Goal: Task Accomplishment & Management: Manage account settings

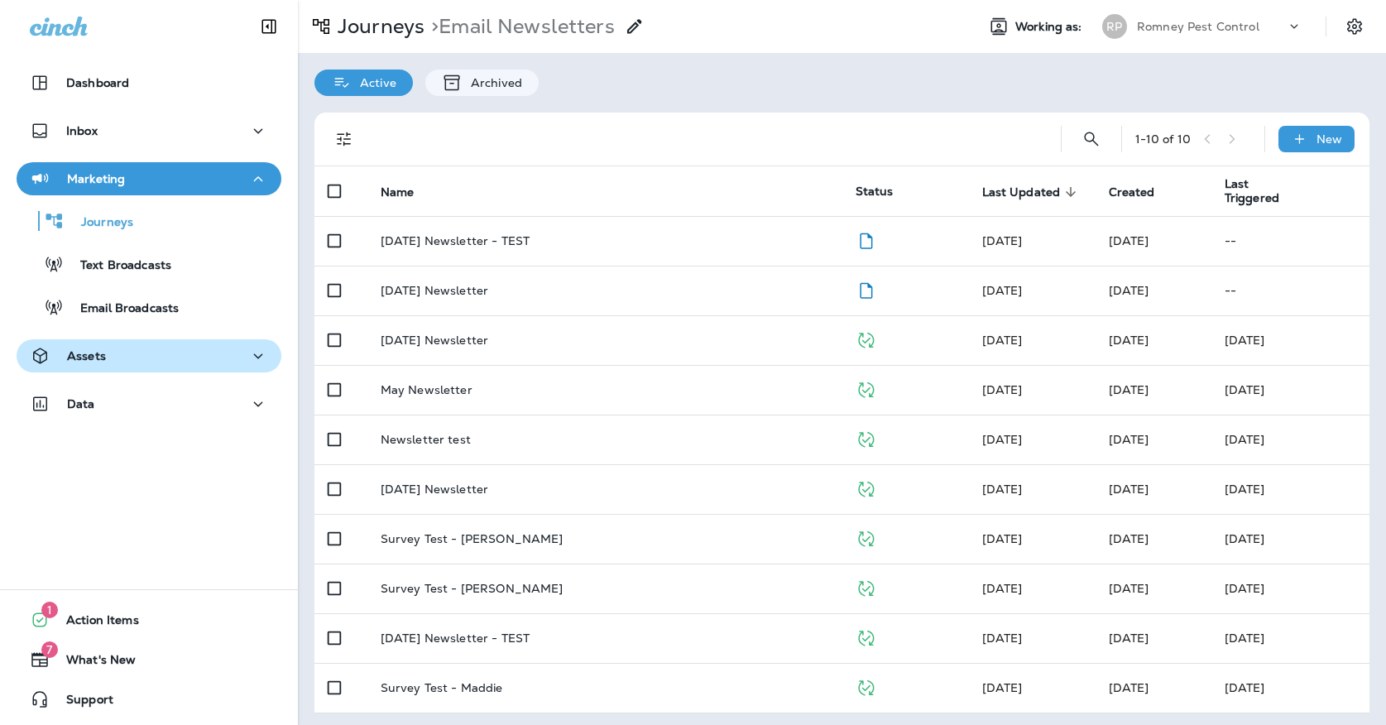
click at [127, 343] on button "Assets" at bounding box center [149, 355] width 265 height 33
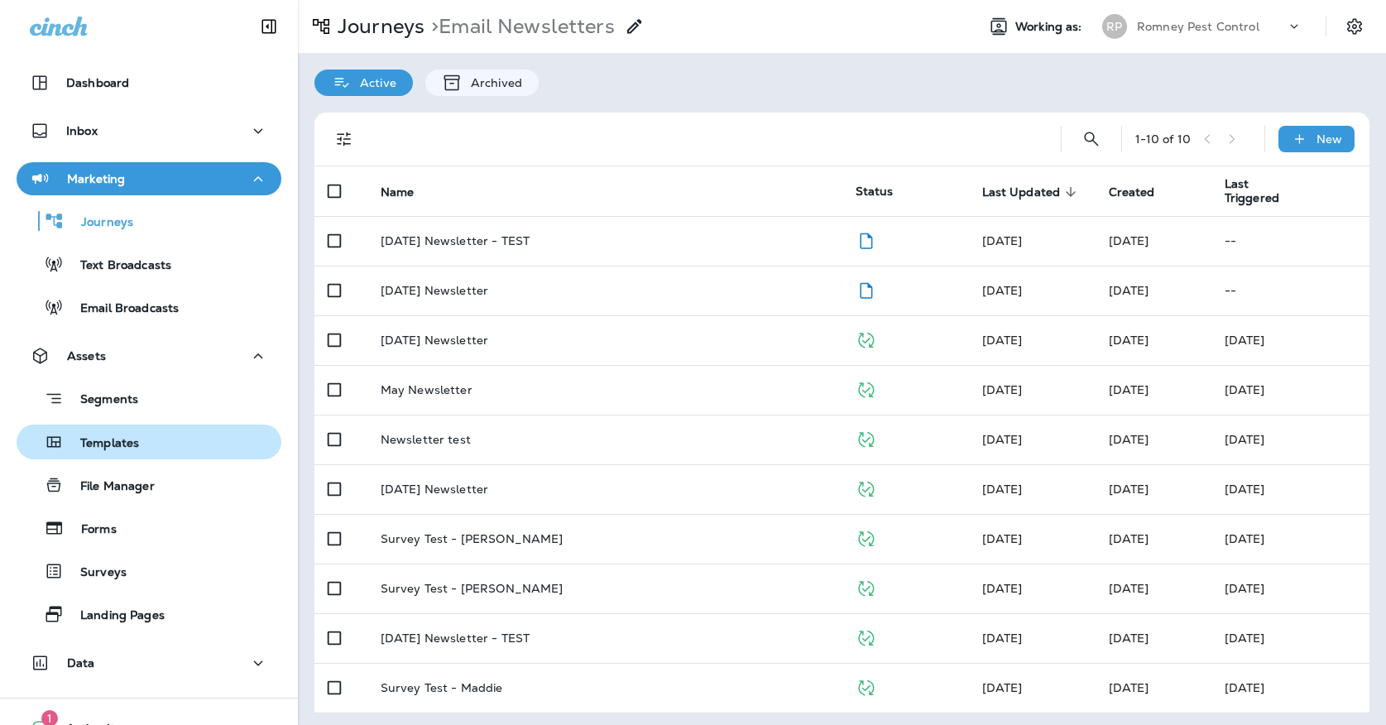
click at [118, 432] on div "Templates" at bounding box center [81, 442] width 116 height 25
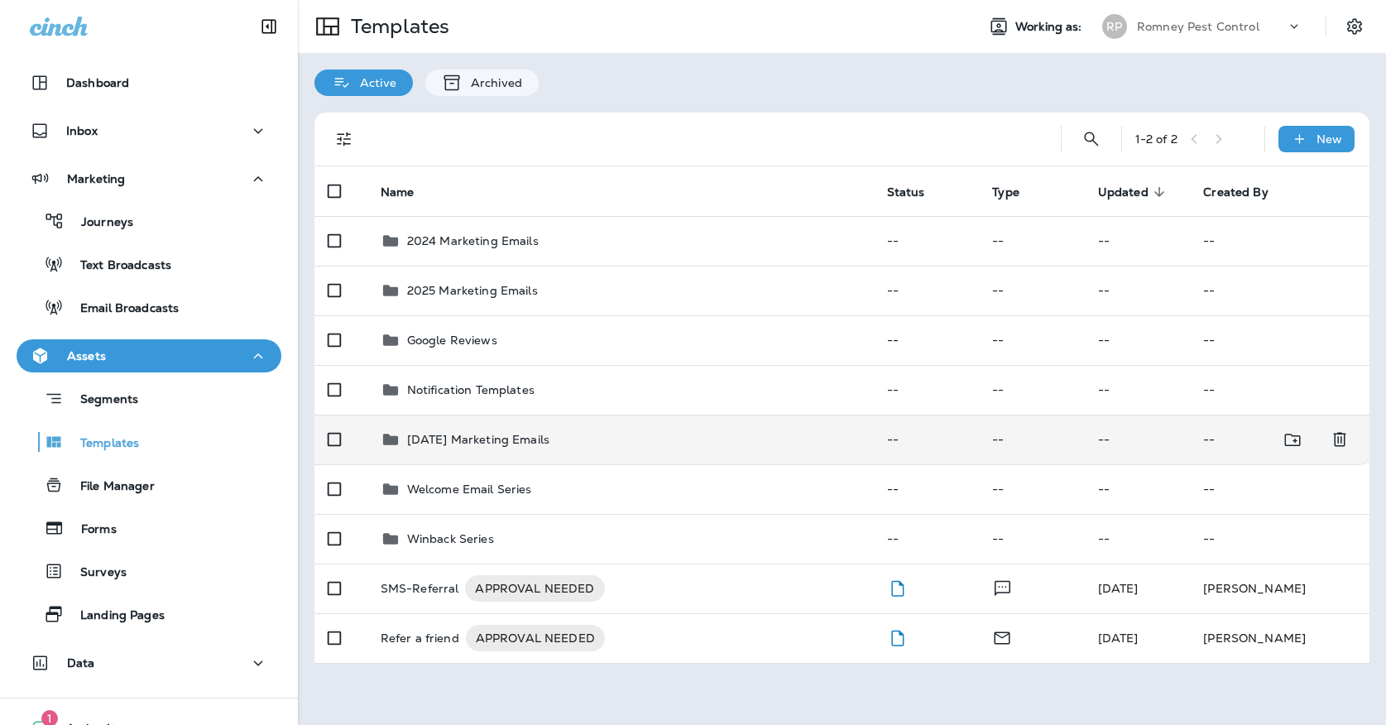
click at [464, 447] on td "[DATE] Marketing Emails" at bounding box center [620, 440] width 507 height 50
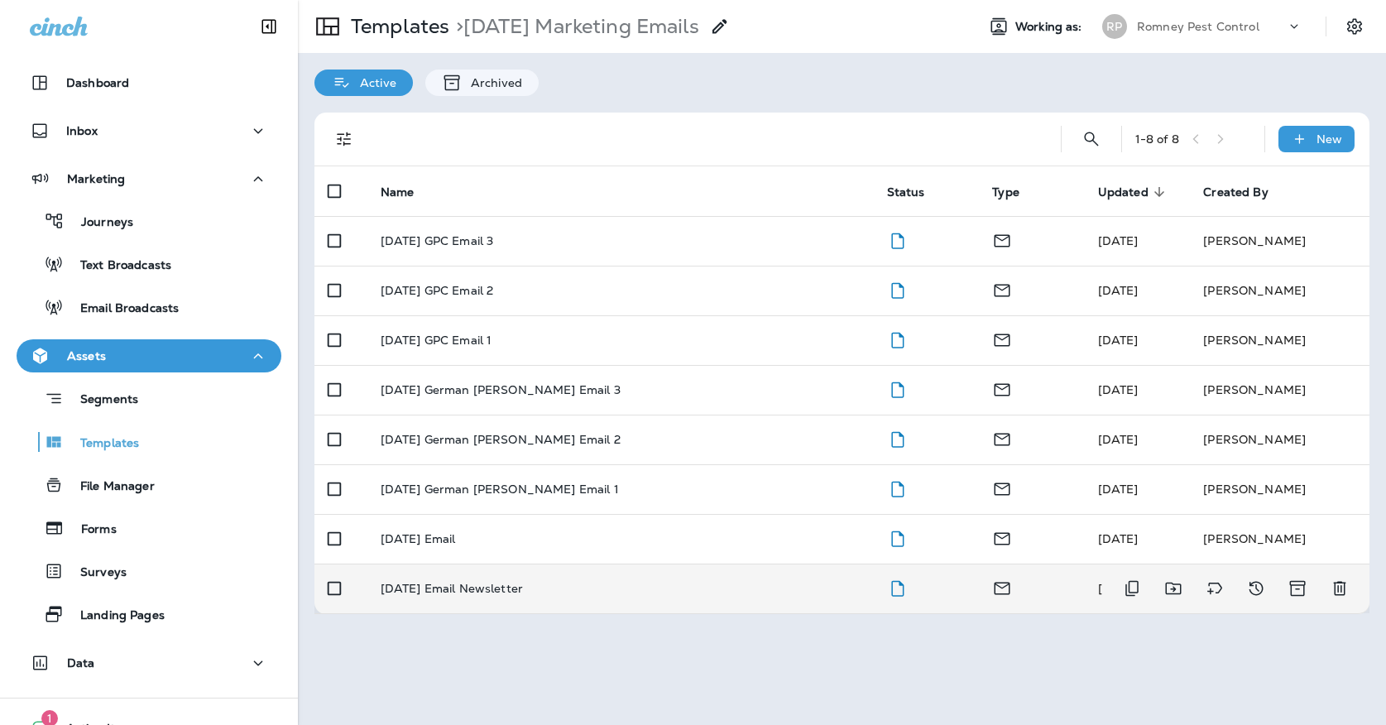
click at [474, 582] on p "[DATE] Email Newsletter" at bounding box center [452, 588] width 142 height 13
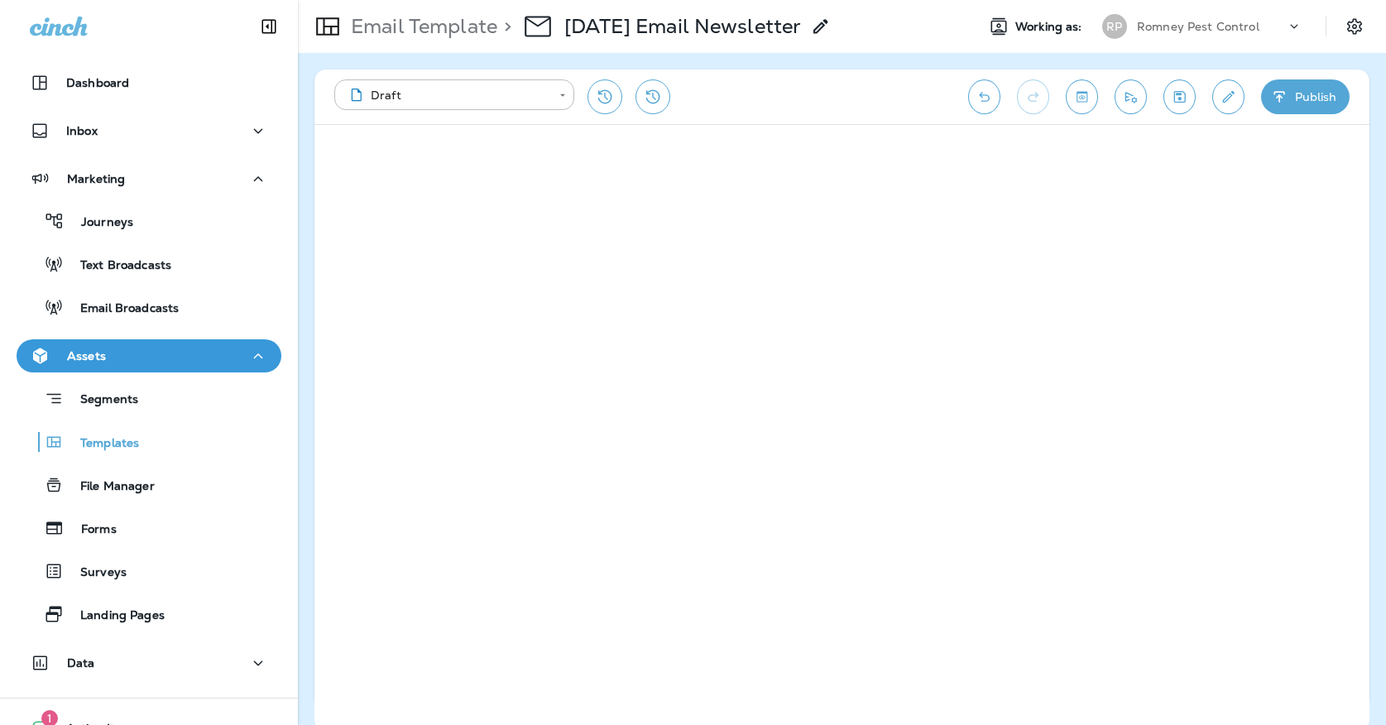
click at [1173, 100] on icon "Save" at bounding box center [1179, 97] width 17 height 17
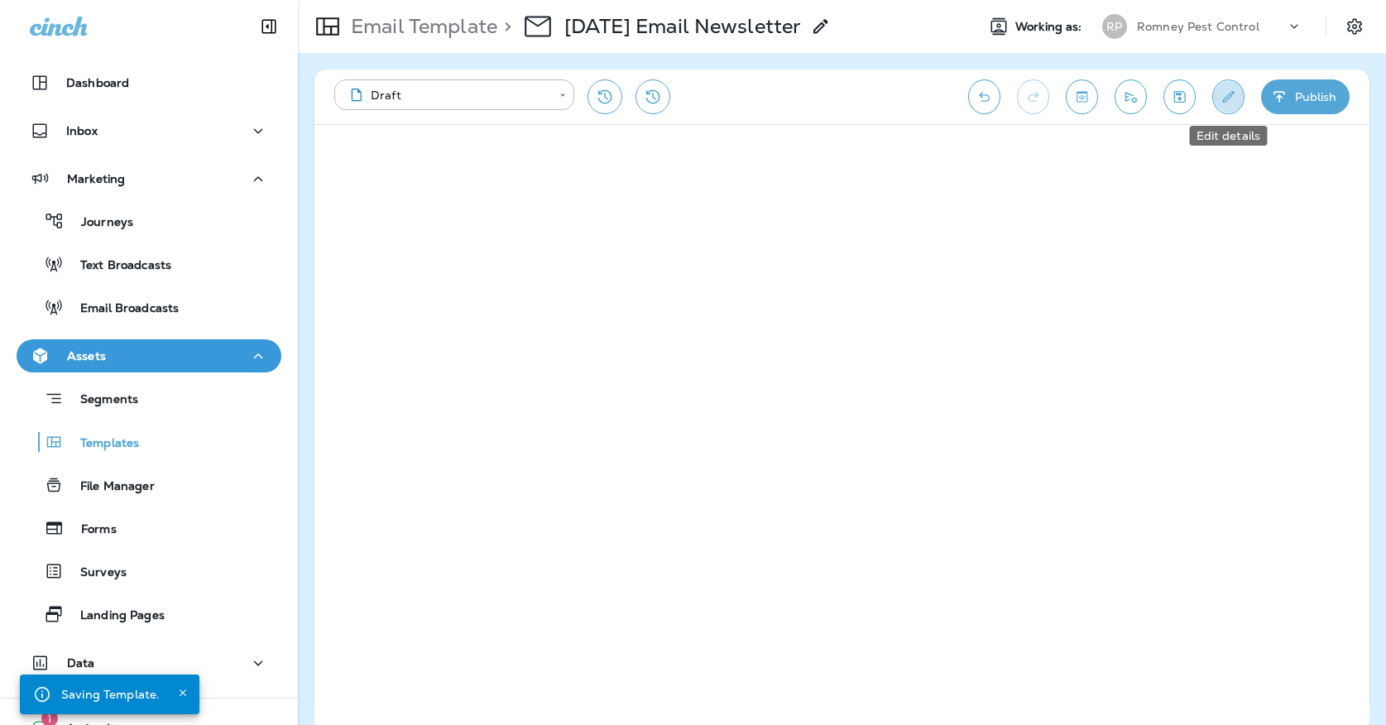
click at [1224, 94] on icon "Edit details" at bounding box center [1228, 97] width 17 height 17
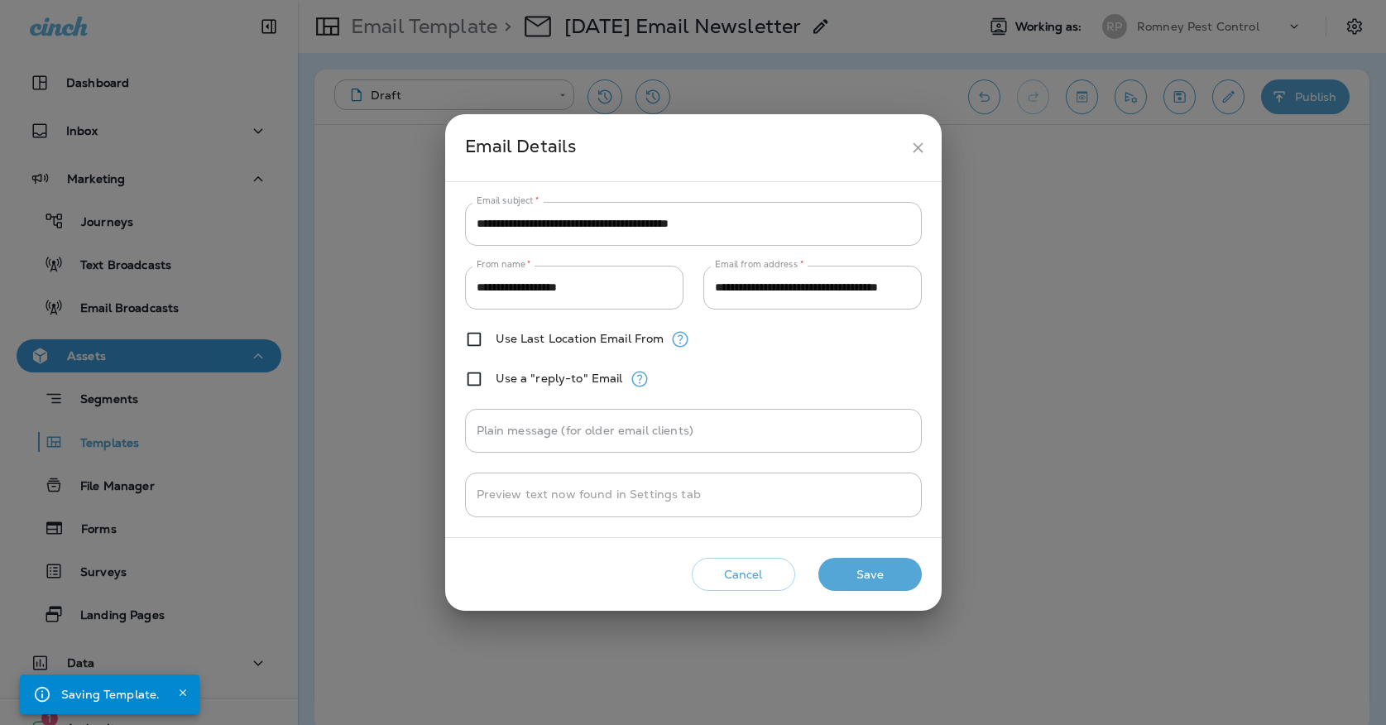
click at [911, 144] on icon "close" at bounding box center [918, 147] width 17 height 17
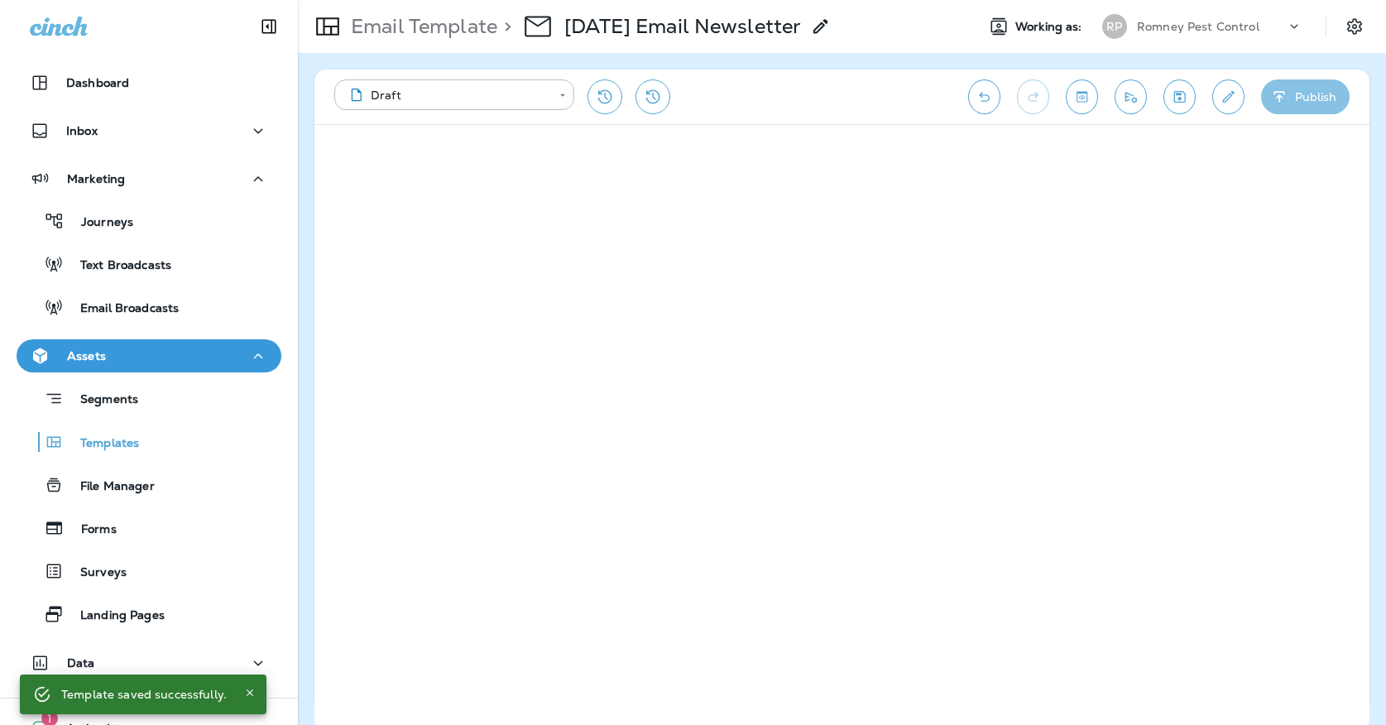
click at [1289, 91] on button "Publish" at bounding box center [1305, 96] width 89 height 35
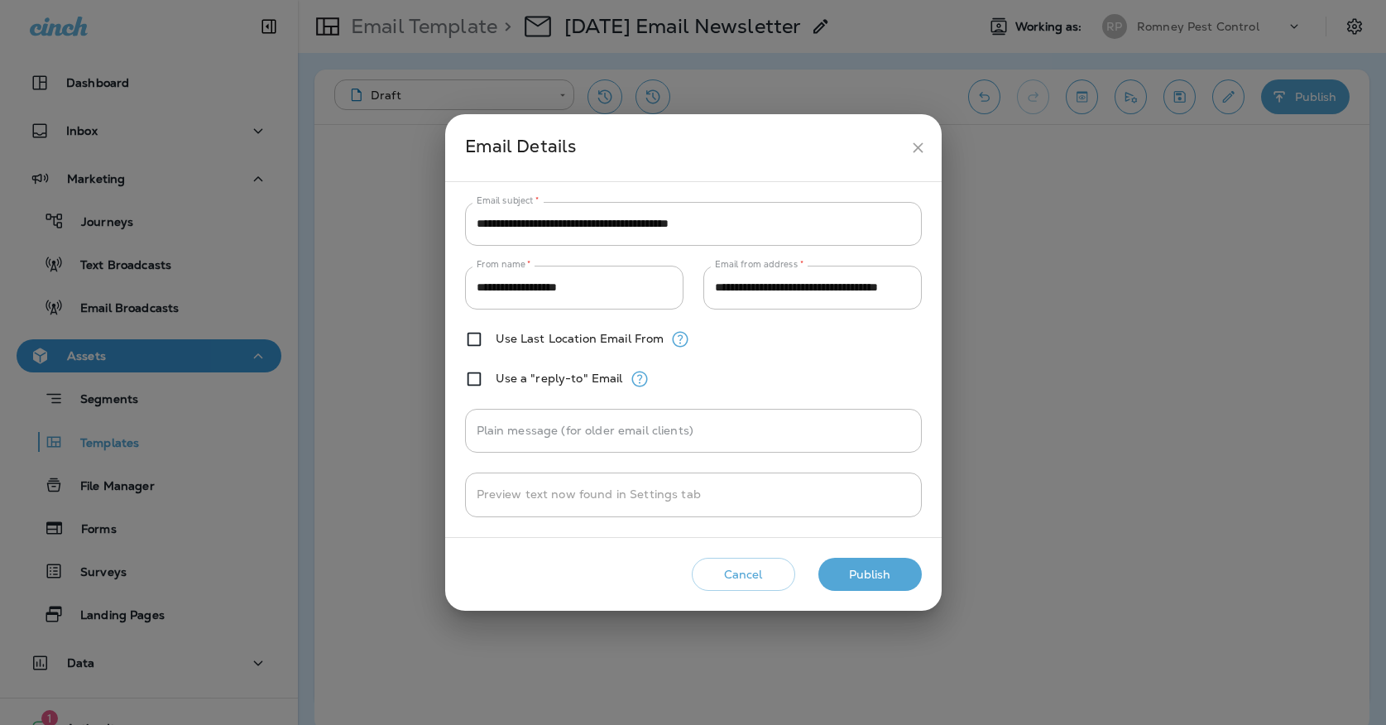
click at [910, 143] on icon "close" at bounding box center [918, 147] width 17 height 17
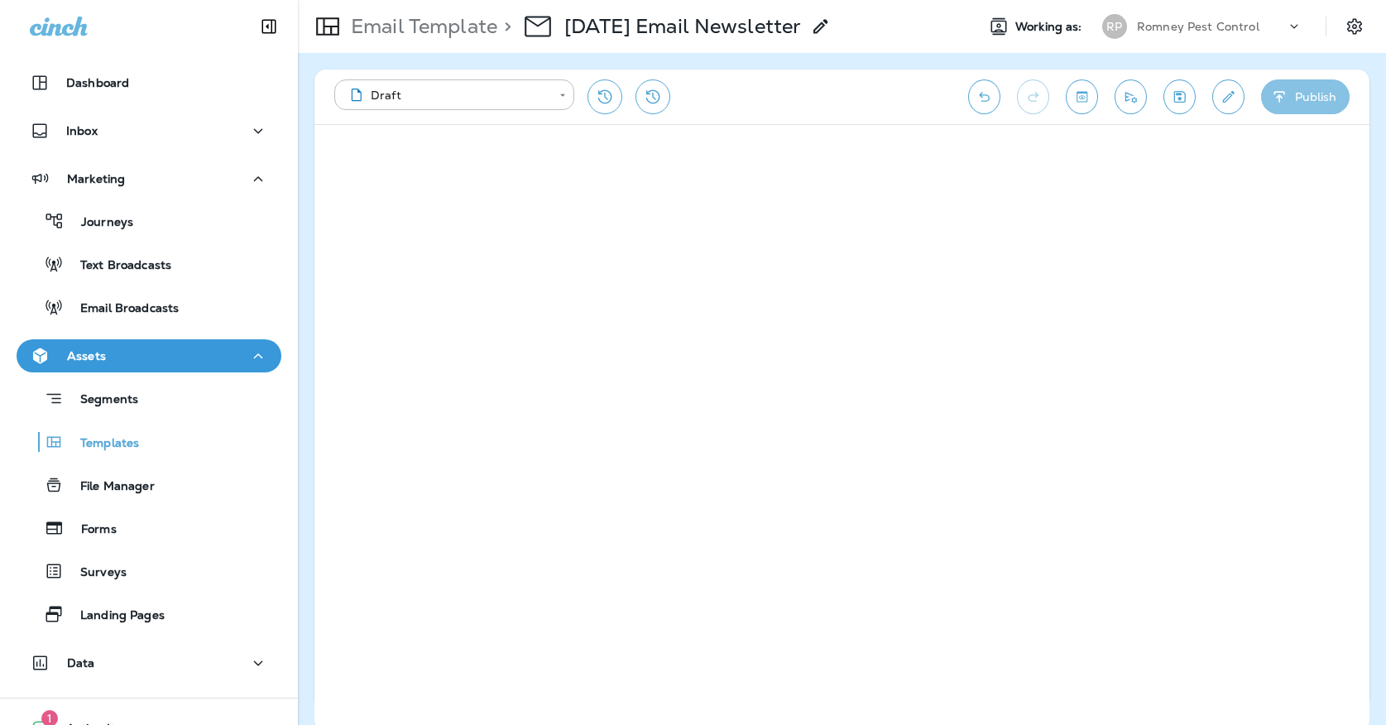
click at [1291, 100] on button "Publish" at bounding box center [1305, 96] width 89 height 35
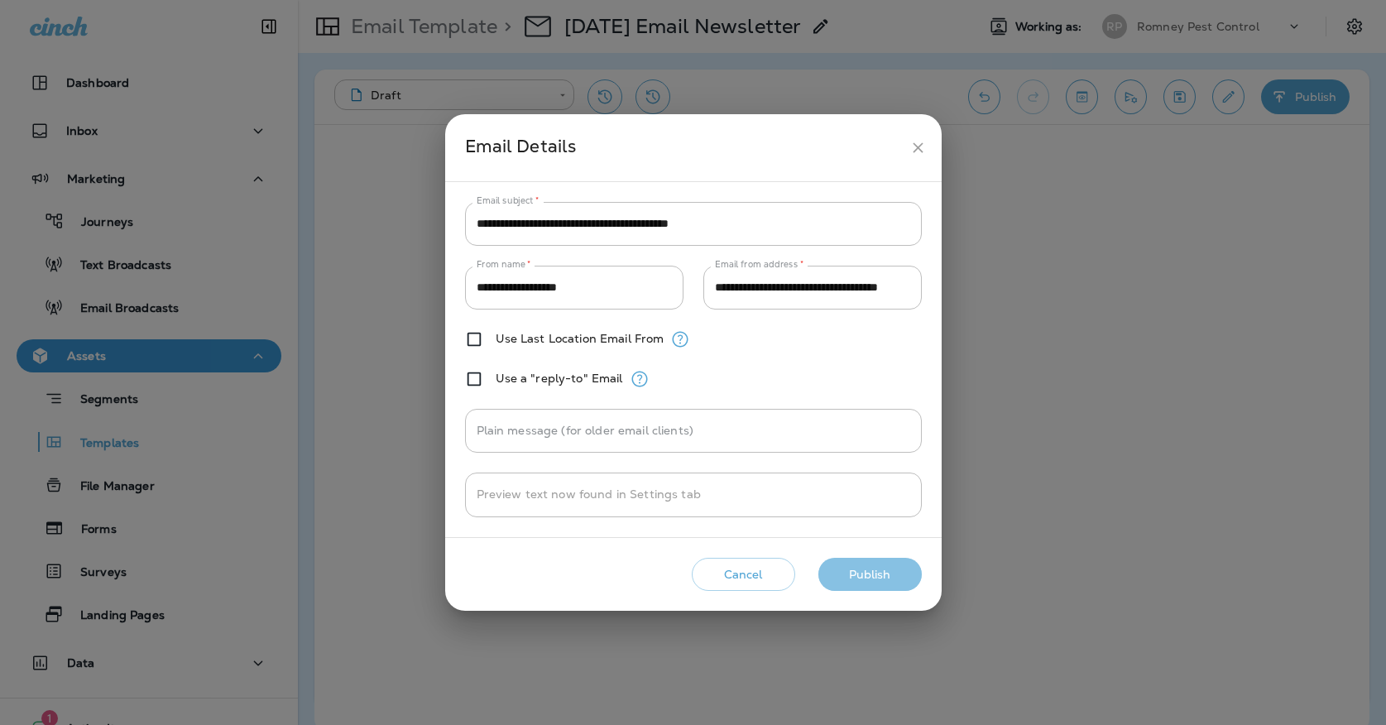
click at [896, 579] on button "Publish" at bounding box center [870, 575] width 103 height 34
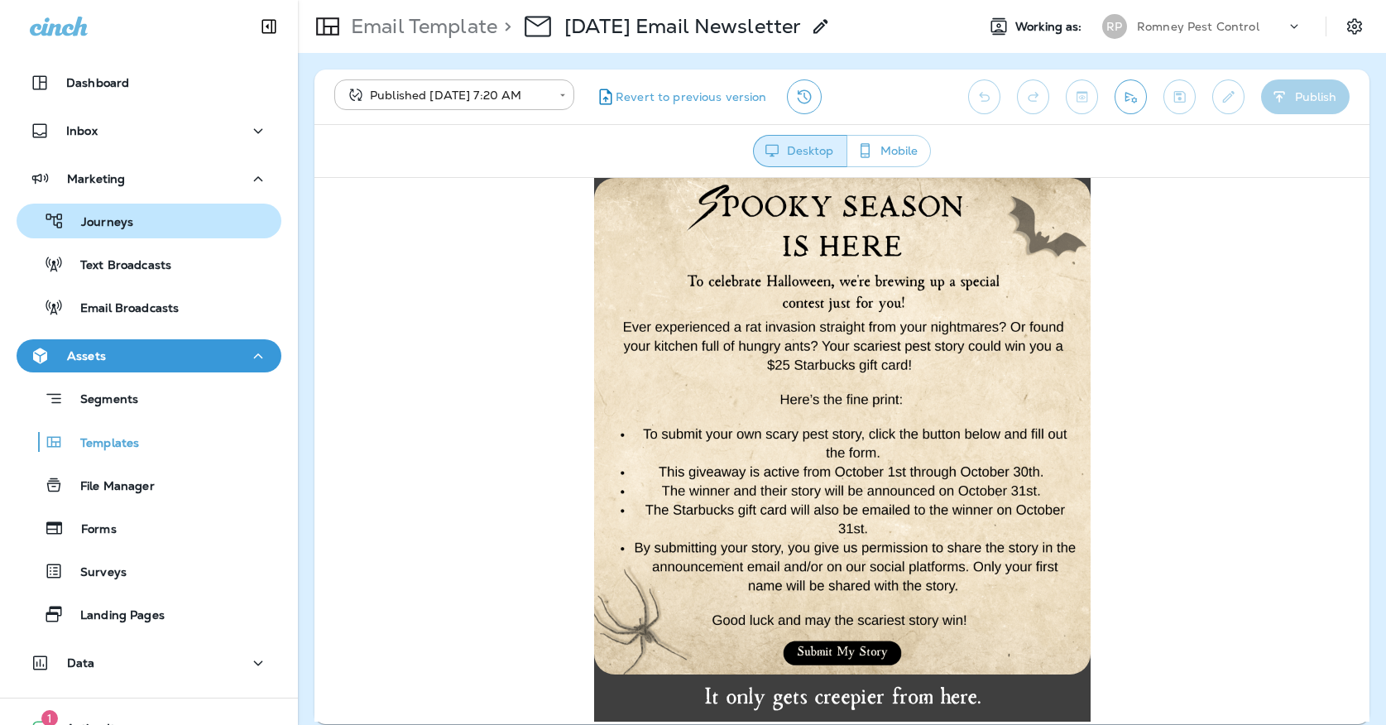
click at [185, 210] on div "Journeys" at bounding box center [149, 221] width 252 height 25
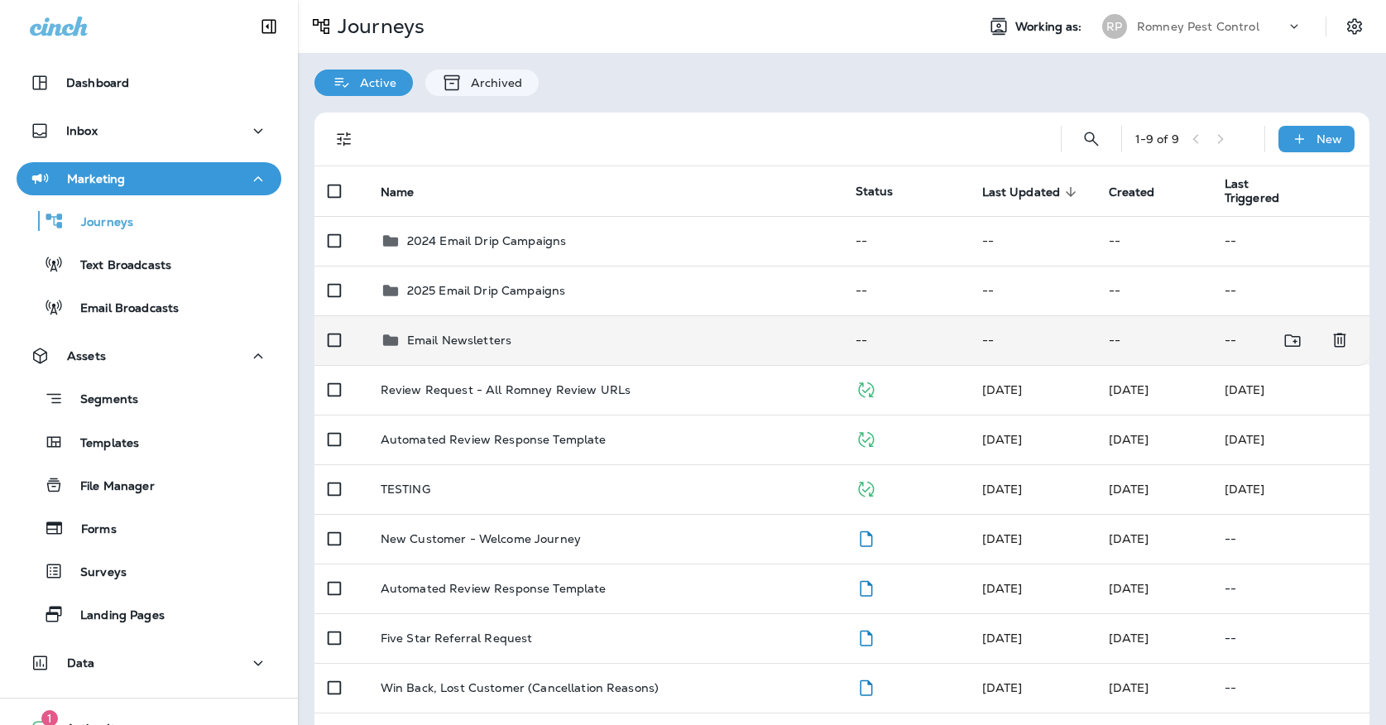
click at [509, 343] on td "Email Newsletters" at bounding box center [604, 340] width 475 height 50
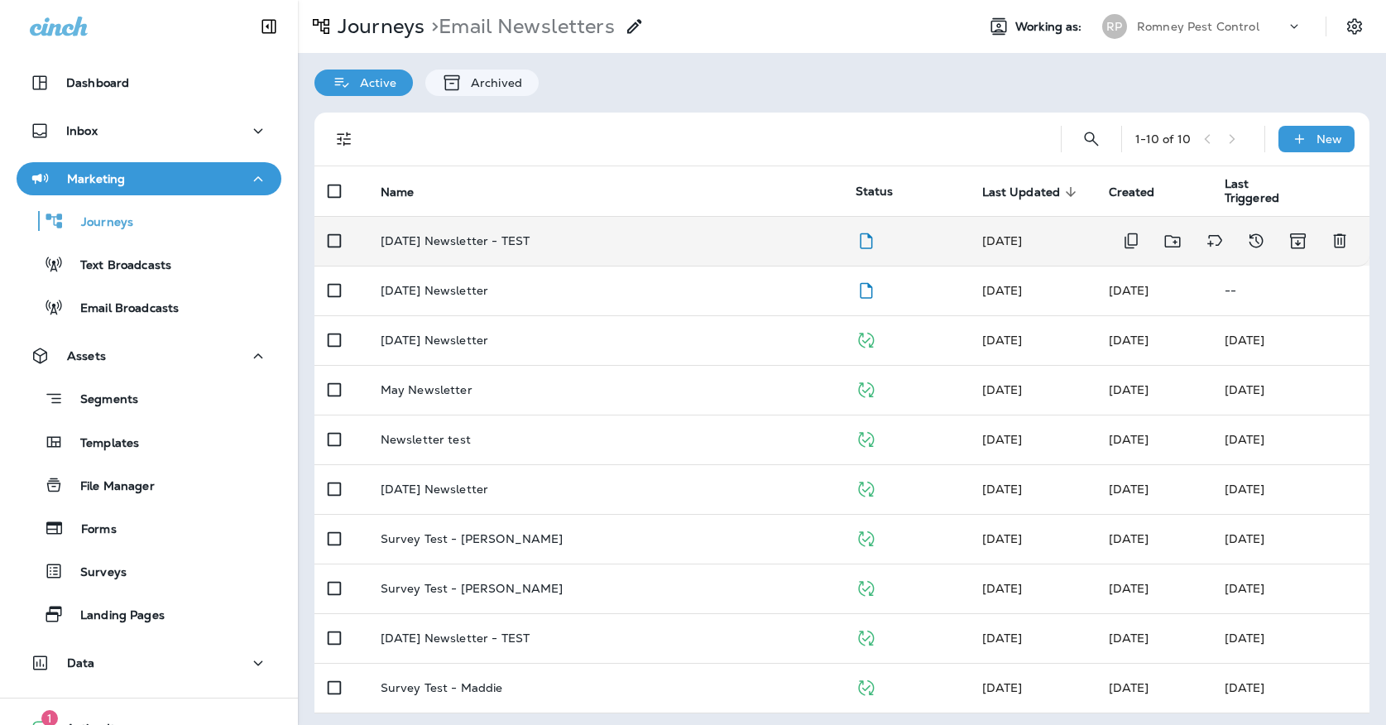
click at [507, 236] on p "[DATE] Newsletter - TEST" at bounding box center [455, 240] width 149 height 13
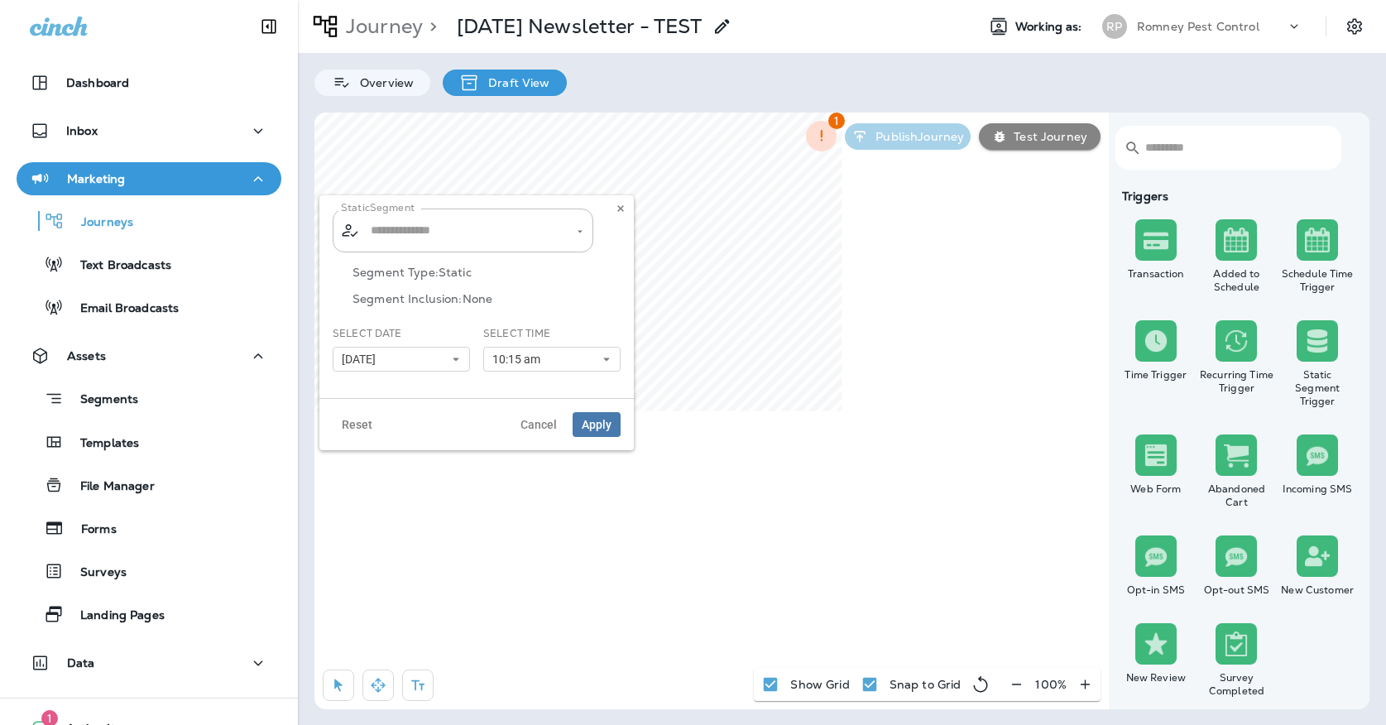
type input "**********"
click at [507, 358] on span "10:15 am" at bounding box center [519, 360] width 55 height 14
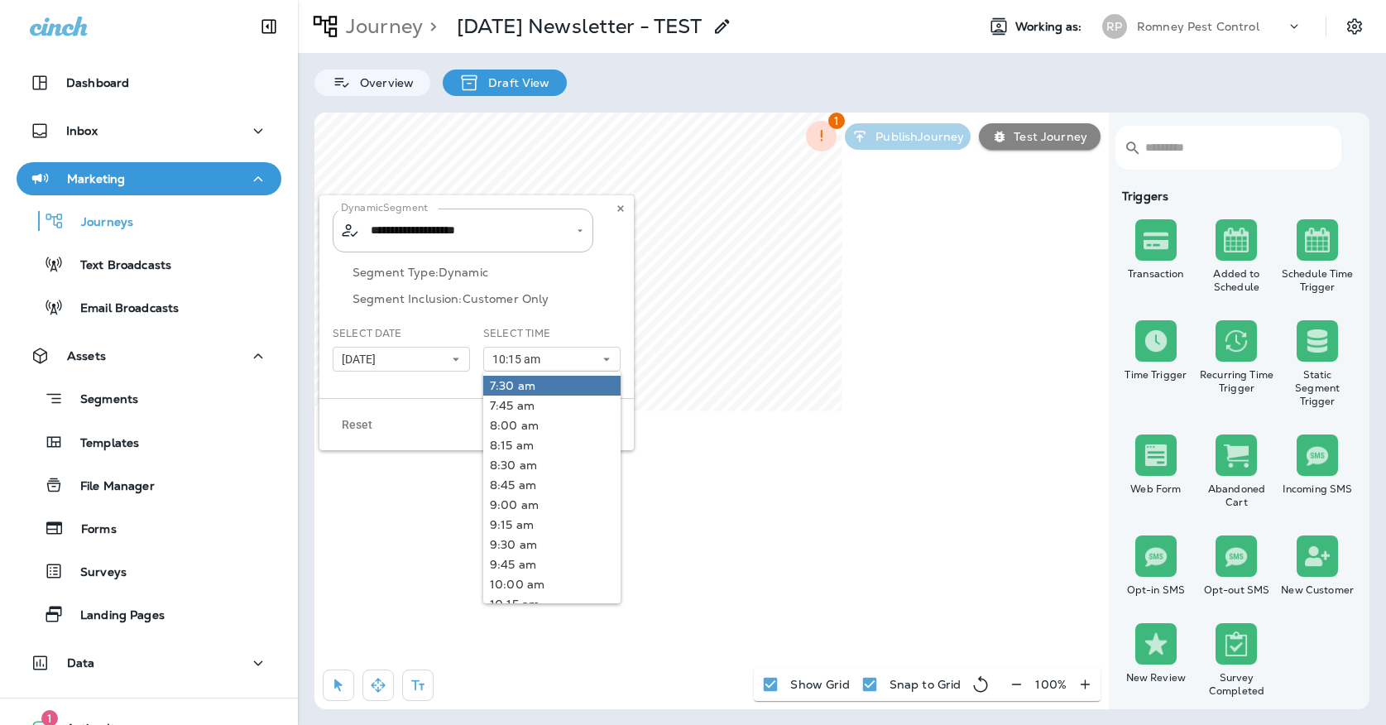
click at [526, 385] on link "7:30 am" at bounding box center [551, 386] width 137 height 20
click at [560, 317] on div "Segment Type: Dynamic Segment Inclusion: Customer Only" at bounding box center [477, 296] width 288 height 60
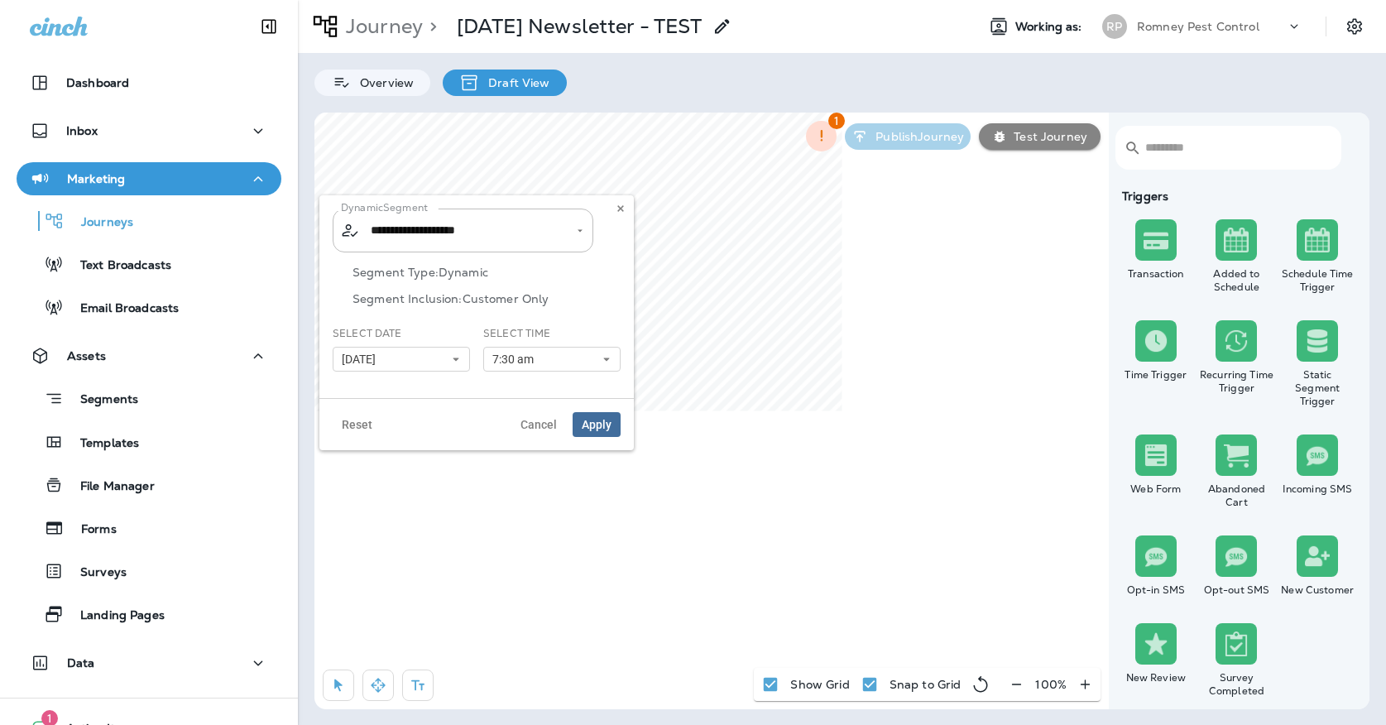
click at [592, 422] on span "Apply" at bounding box center [597, 425] width 30 height 12
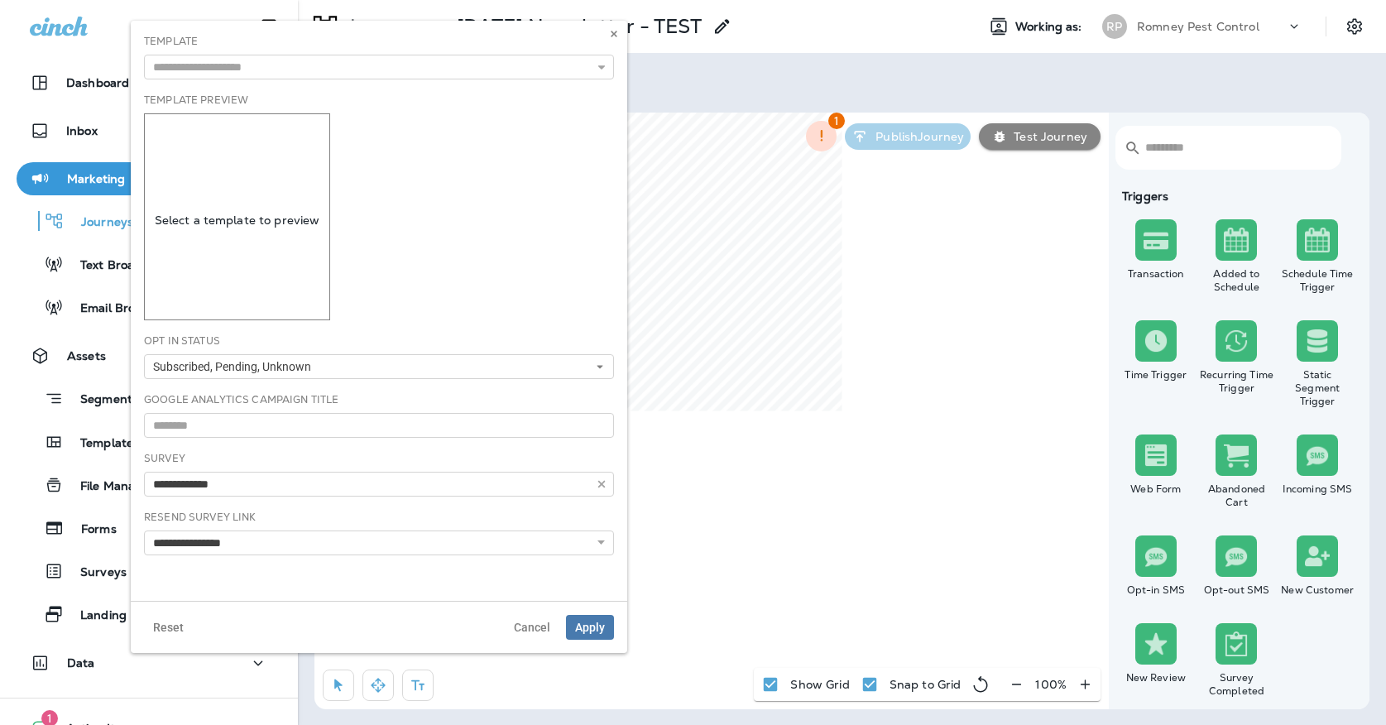
type input "**********"
click at [435, 82] on div "**********" at bounding box center [379, 311] width 497 height 580
click at [435, 69] on input "text" at bounding box center [379, 67] width 470 height 25
type input "**********"
click at [317, 0] on body "Dashboard Inbox Marketing Journeys Text Broadcasts Email Broadcasts Assets Segm…" at bounding box center [693, 0] width 1386 height 0
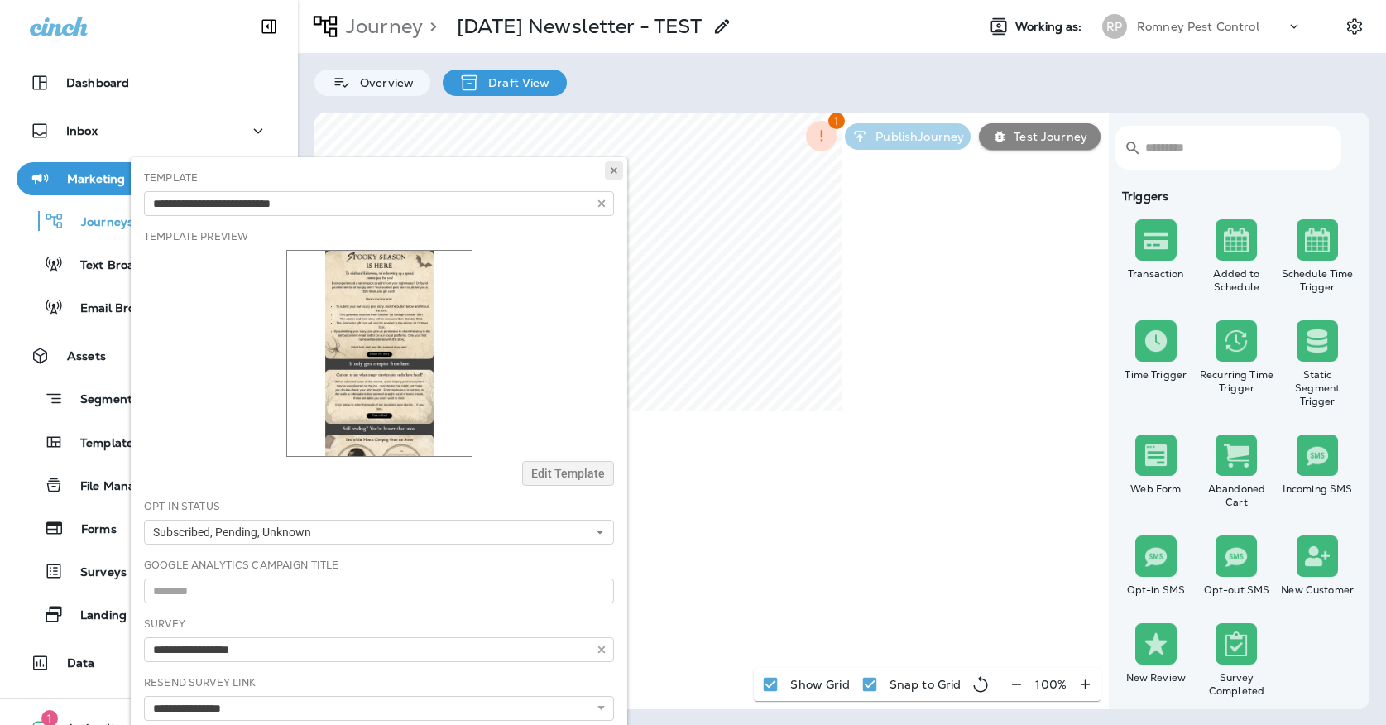
click at [607, 171] on button at bounding box center [614, 170] width 18 height 18
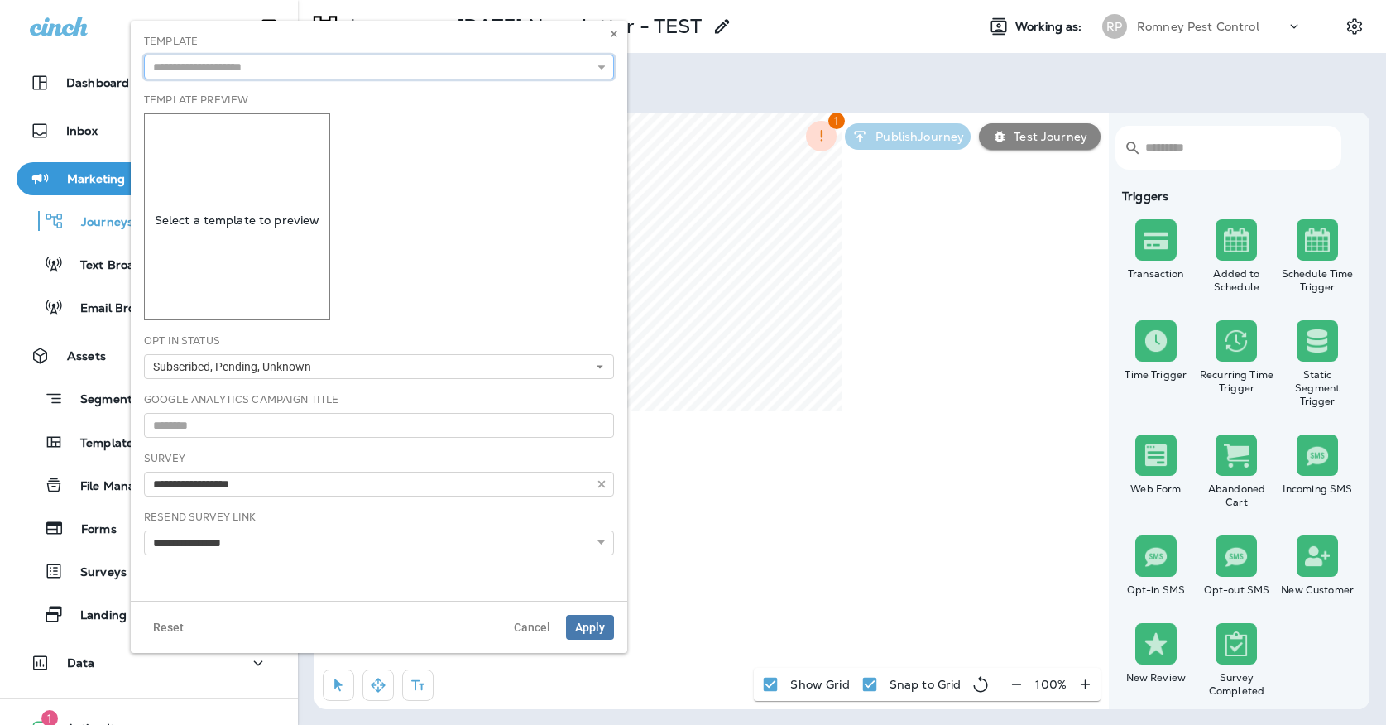
click at [405, 61] on input "text" at bounding box center [379, 67] width 470 height 25
type input "**********"
click at [384, 90] on div "**********" at bounding box center [379, 311] width 497 height 580
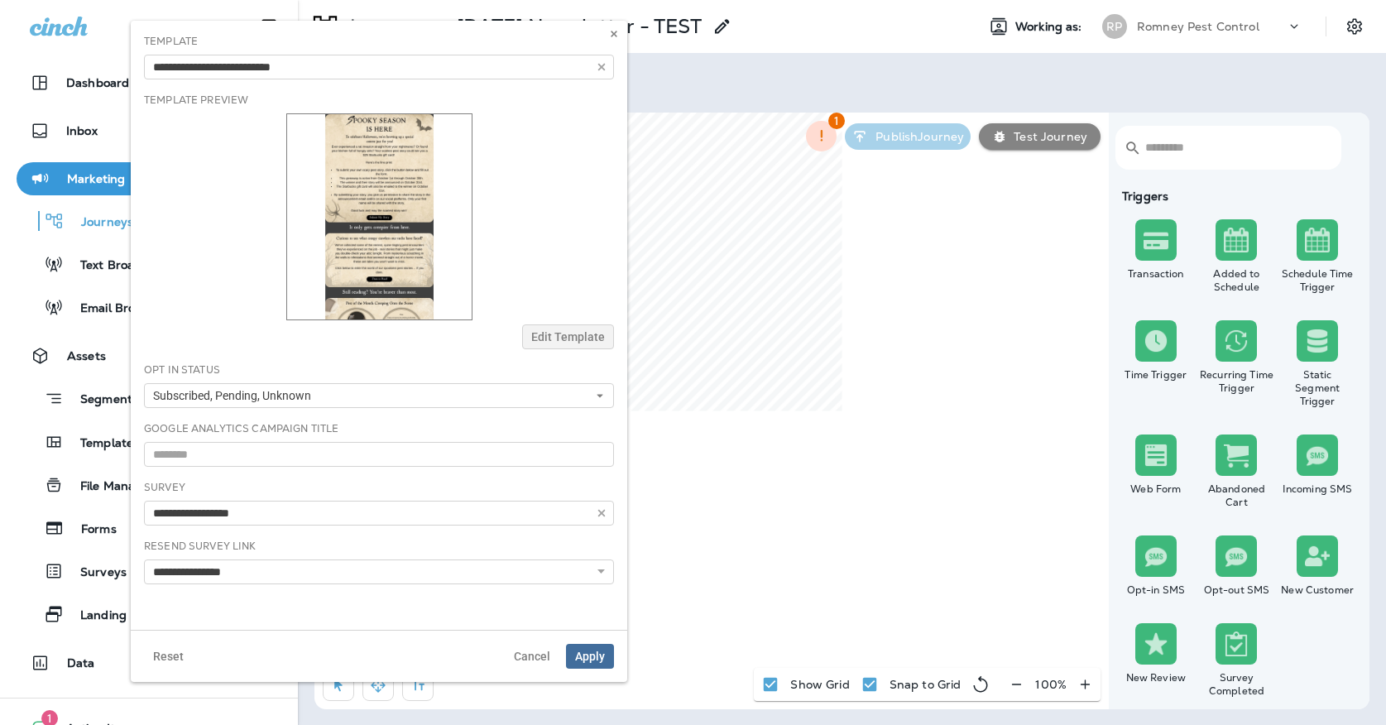
click at [587, 655] on span "Apply" at bounding box center [590, 657] width 30 height 12
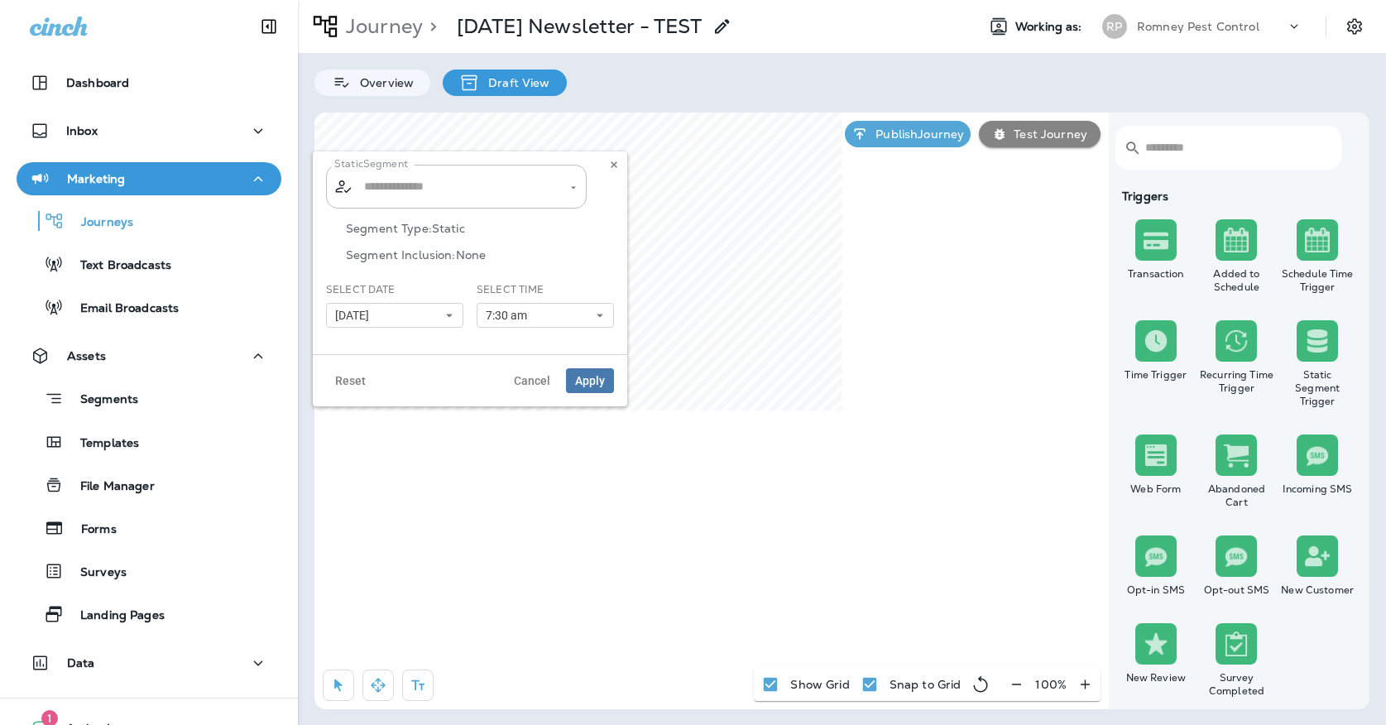
type input "**********"
click at [617, 167] on icon at bounding box center [614, 165] width 10 height 10
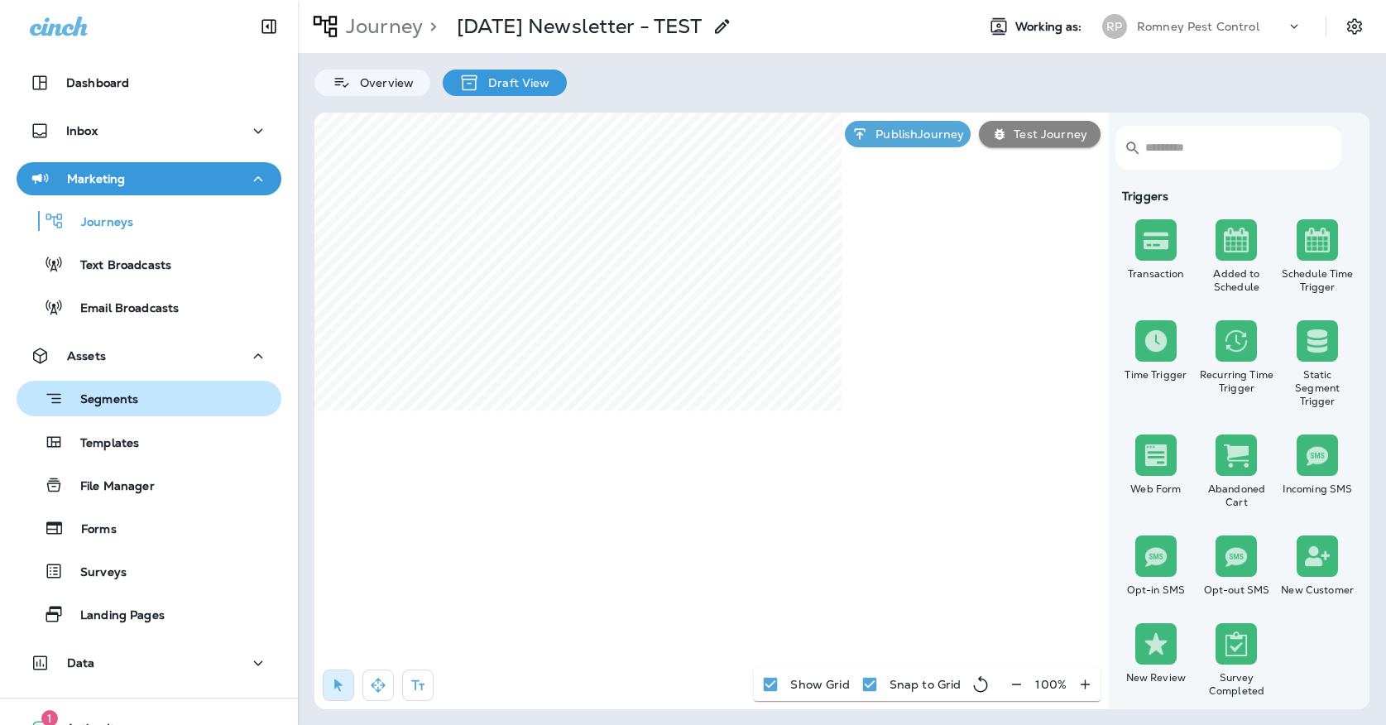
click at [94, 407] on p "Segments" at bounding box center [101, 400] width 74 height 17
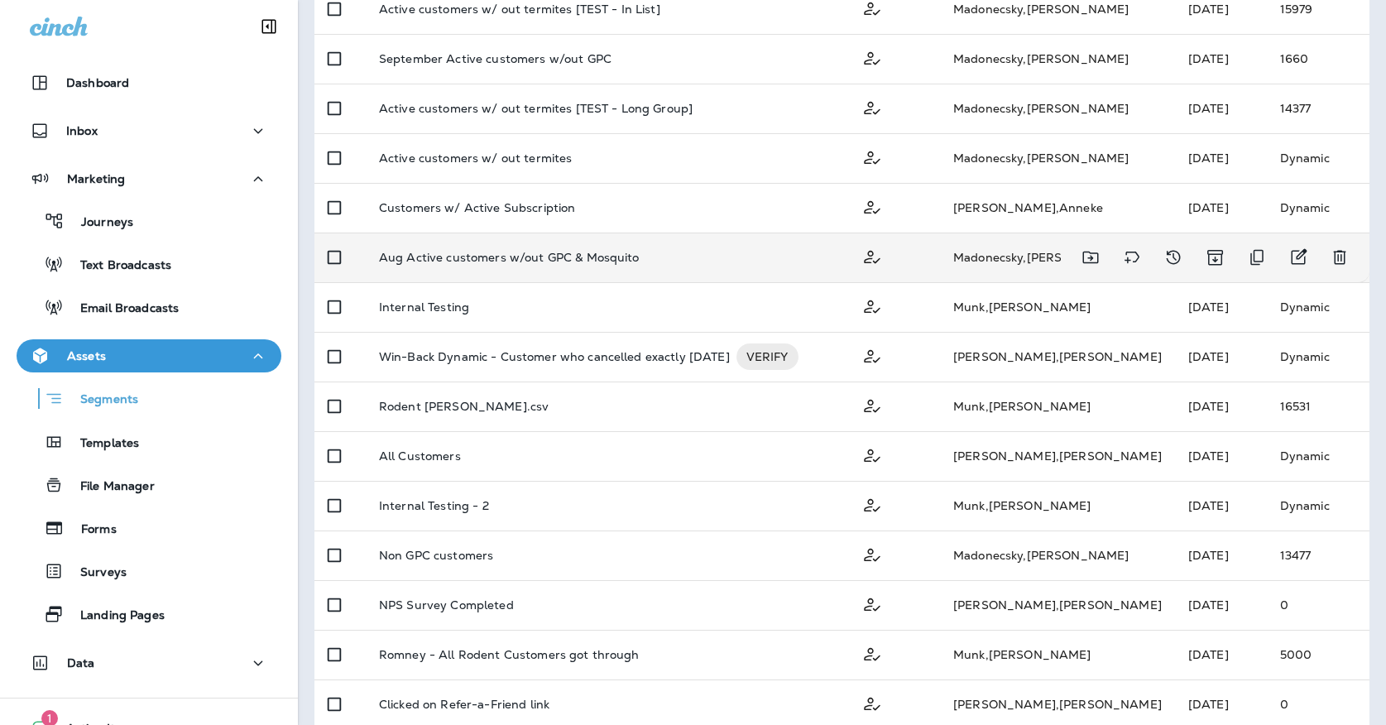
scroll to position [291, 0]
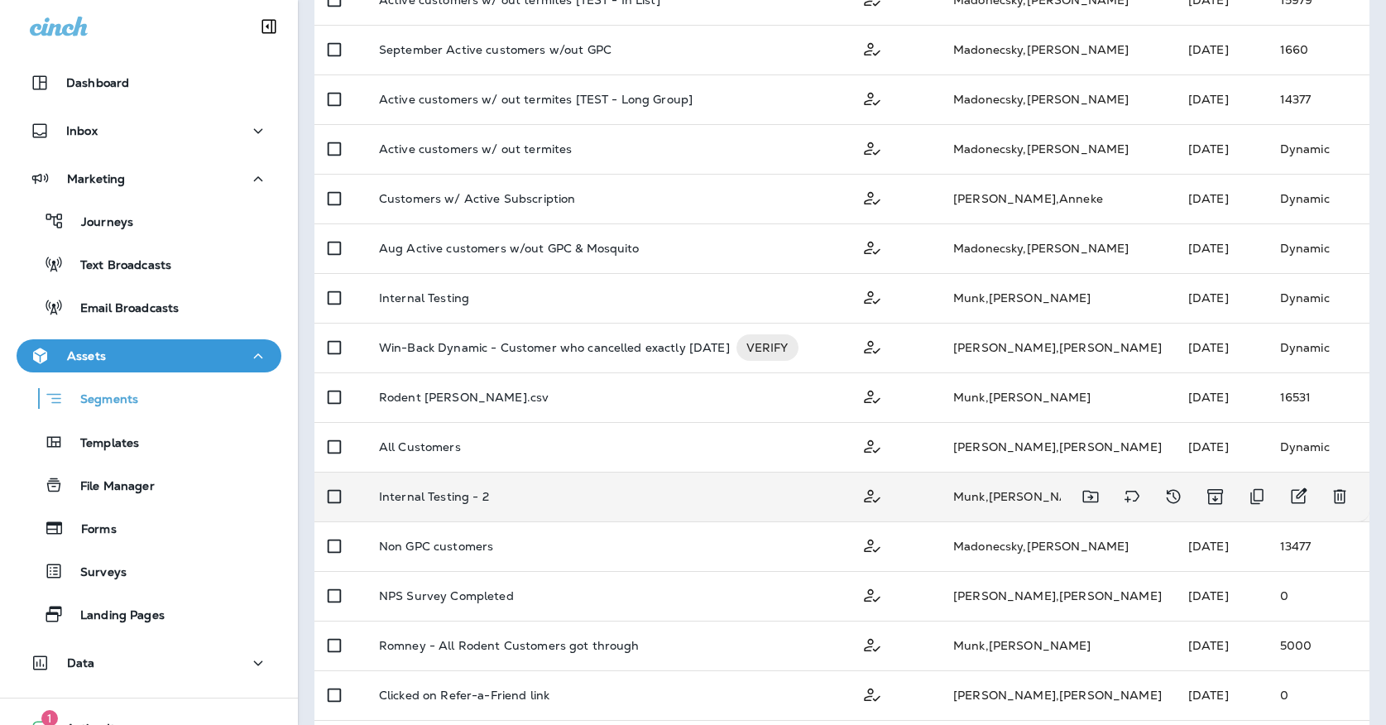
click at [607, 481] on td "Internal Testing - 2" at bounding box center [607, 497] width 483 height 50
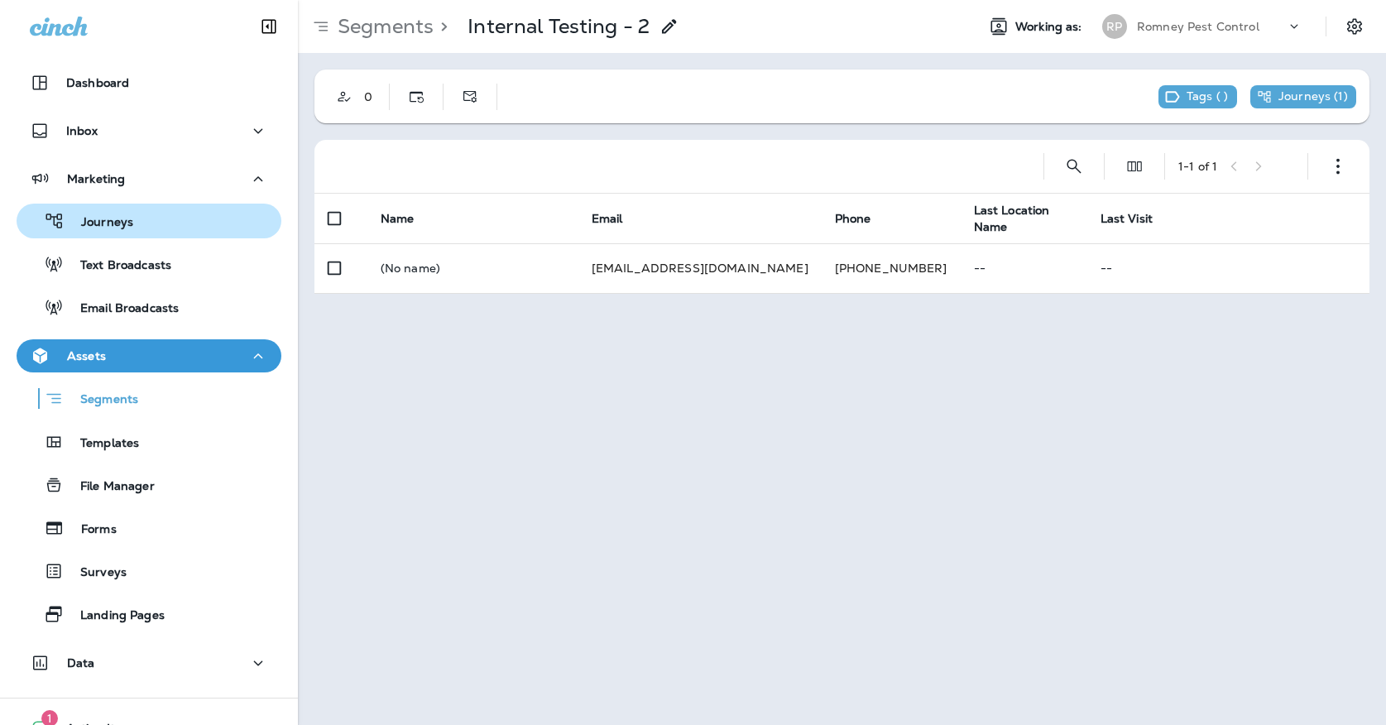
click at [210, 214] on div "Journeys" at bounding box center [149, 221] width 252 height 25
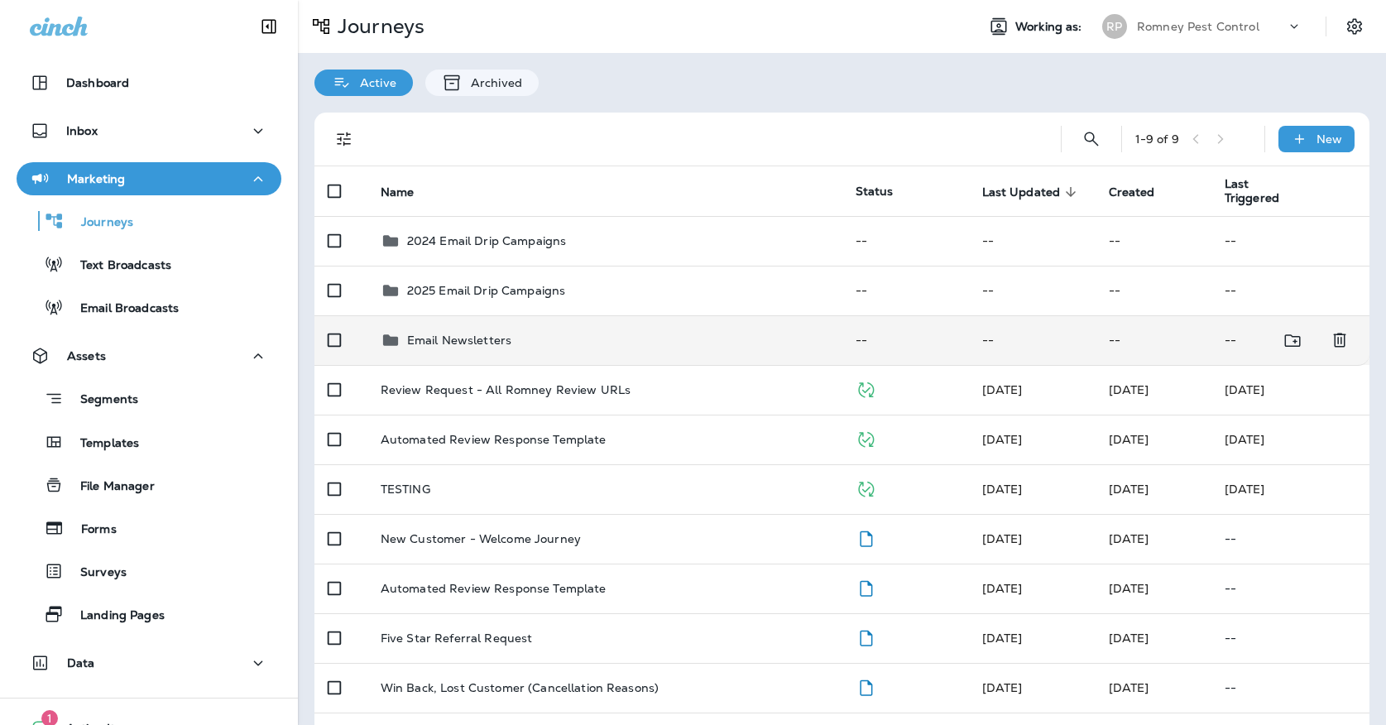
click at [600, 336] on div "Email Newsletters" at bounding box center [605, 340] width 449 height 20
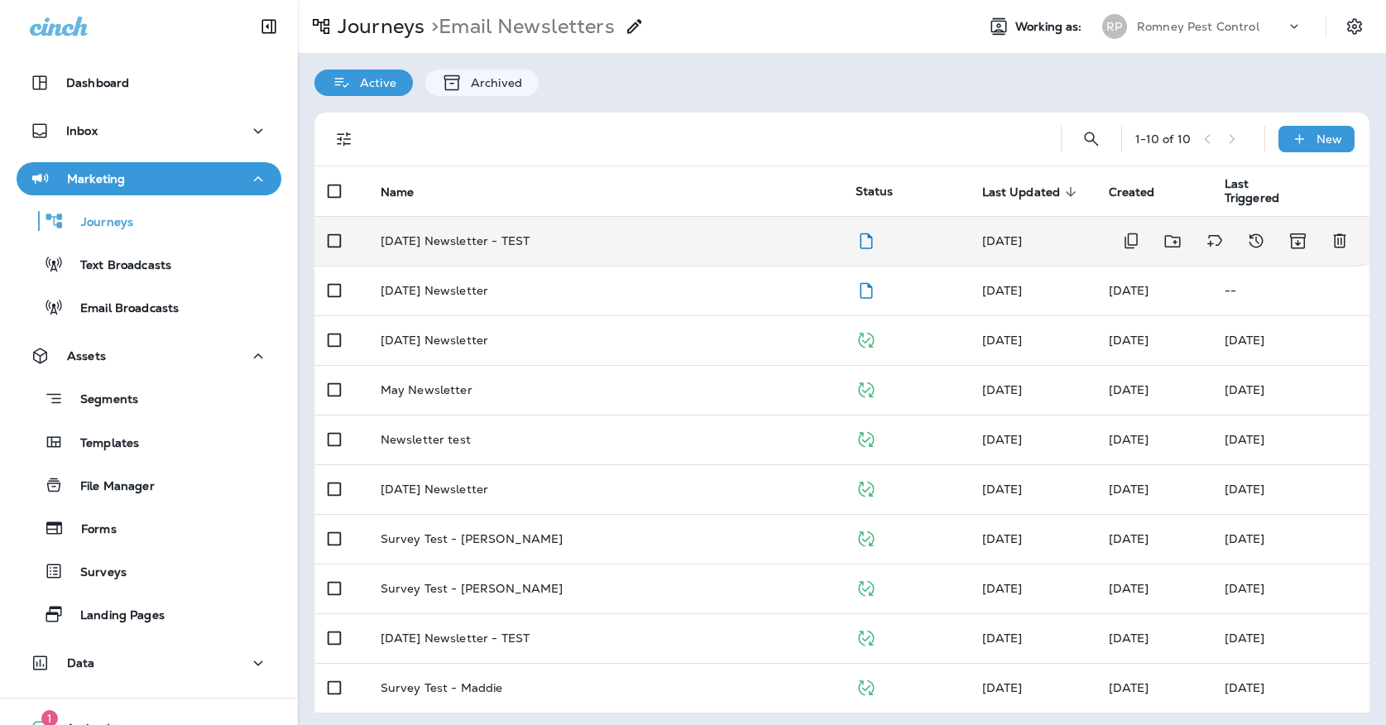
click at [627, 216] on td "[DATE] Newsletter - TEST" at bounding box center [604, 241] width 475 height 50
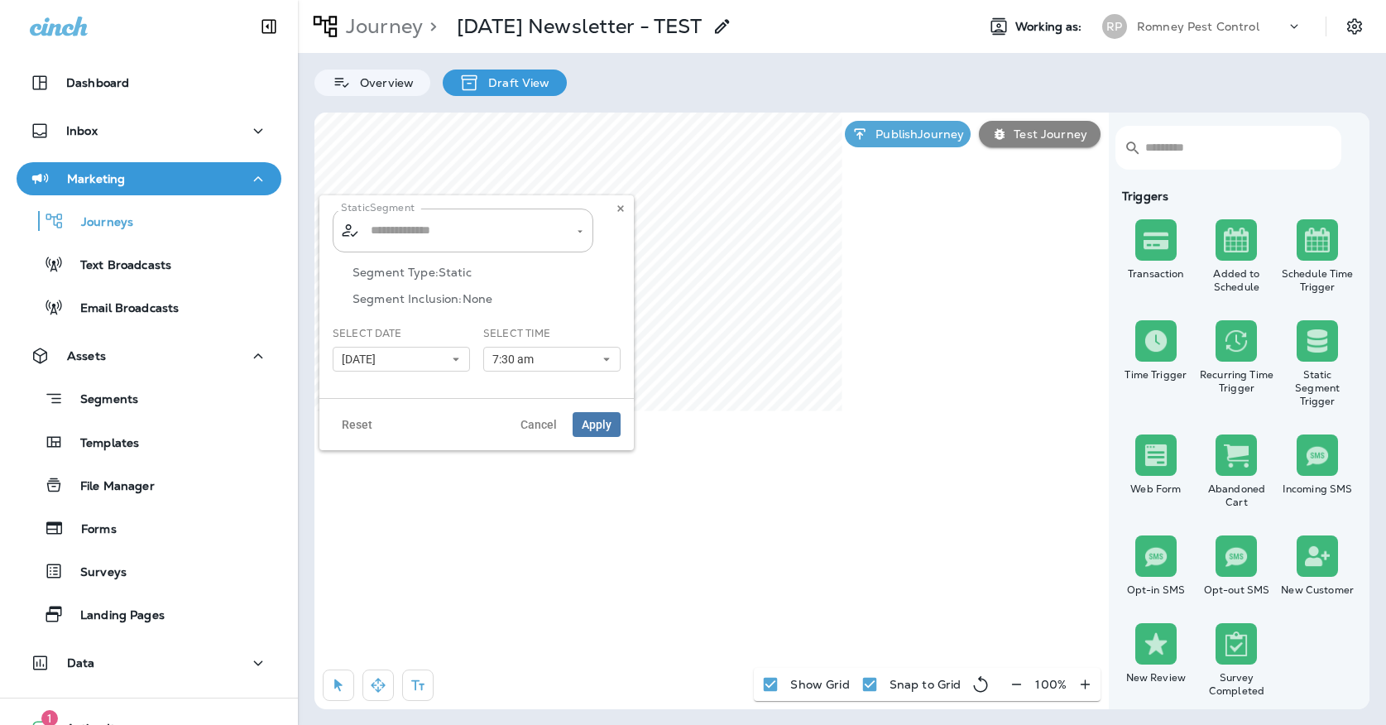
type input "**********"
click at [627, 213] on button at bounding box center [621, 208] width 18 height 18
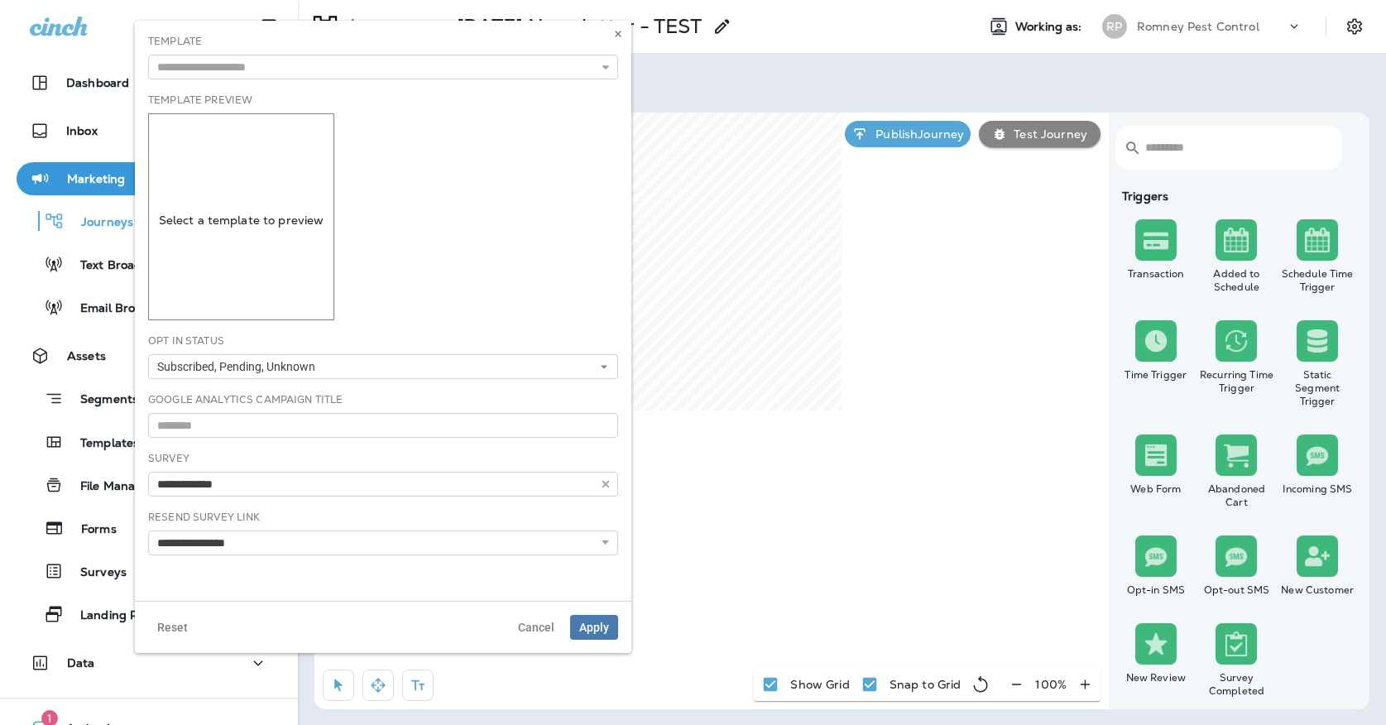
type input "**********"
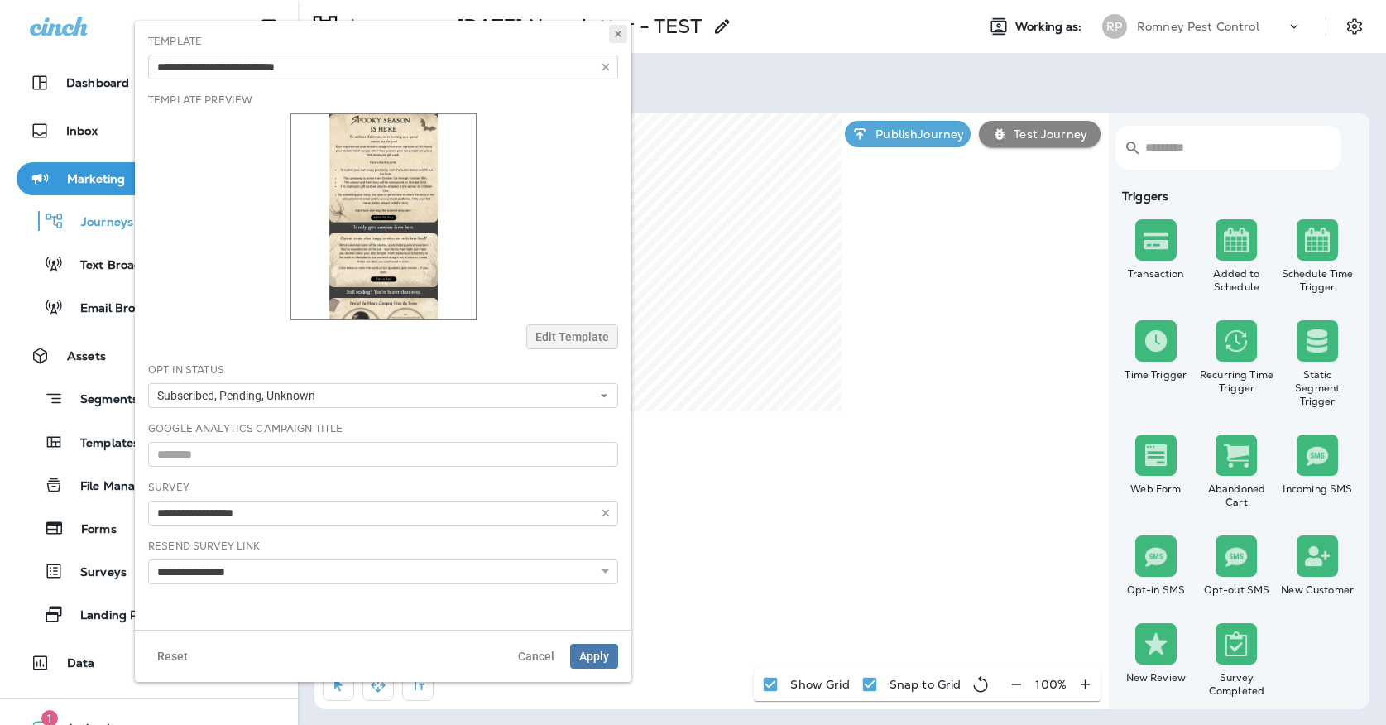
click at [612, 31] on button at bounding box center [618, 34] width 18 height 18
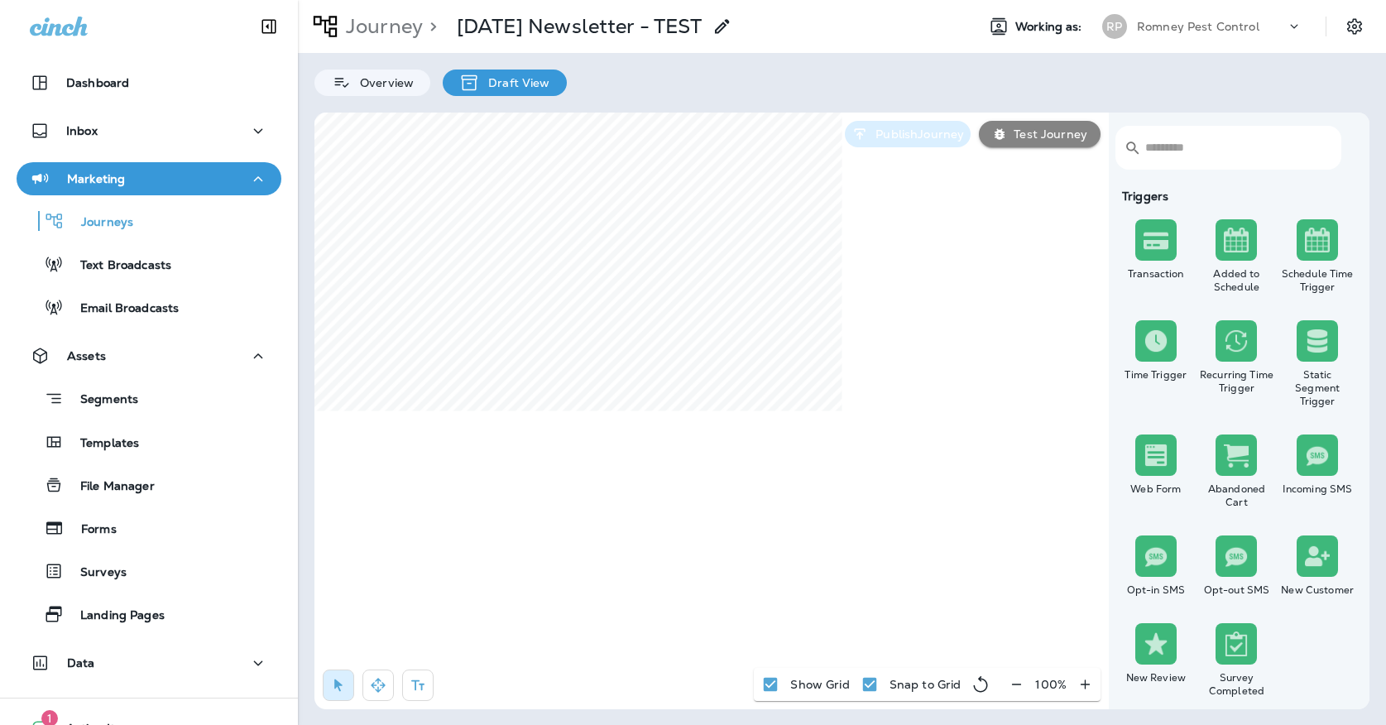
click at [933, 132] on p "Publish Journey" at bounding box center [916, 133] width 95 height 13
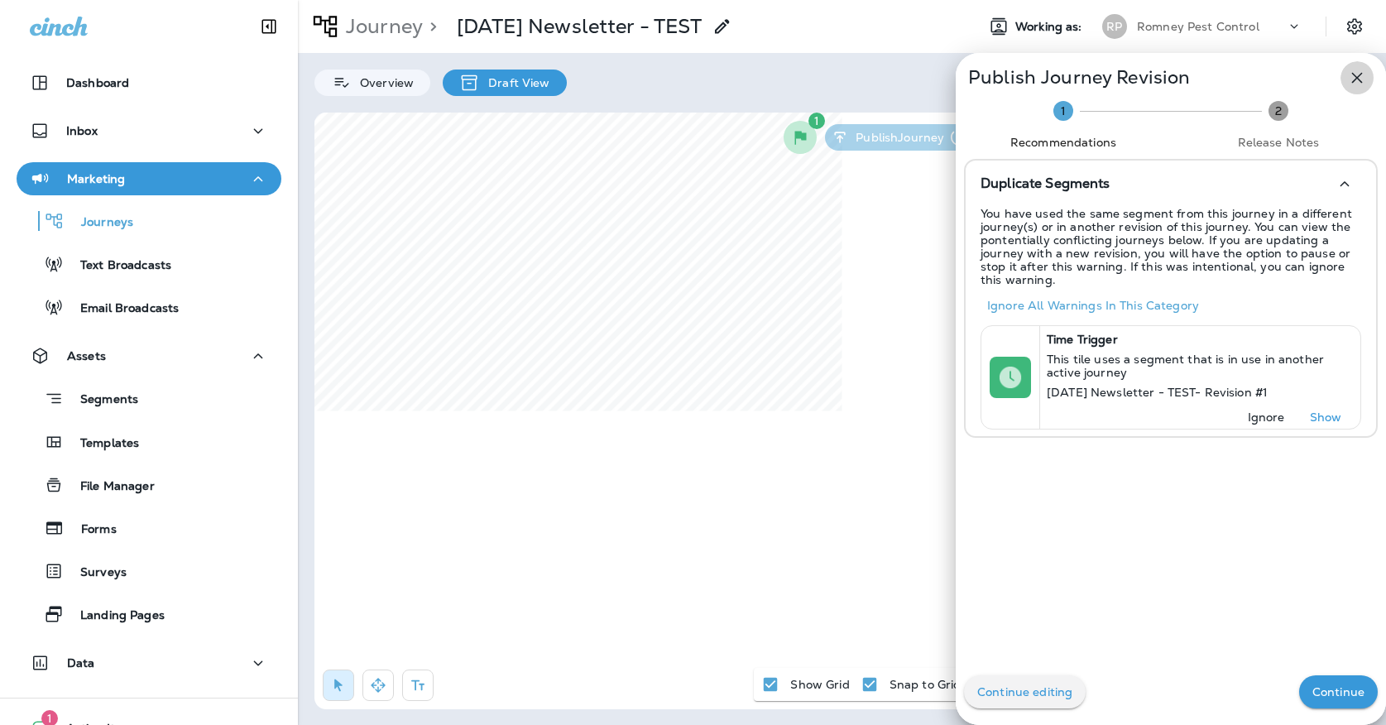
click at [1366, 80] on icon "button" at bounding box center [1357, 78] width 20 height 20
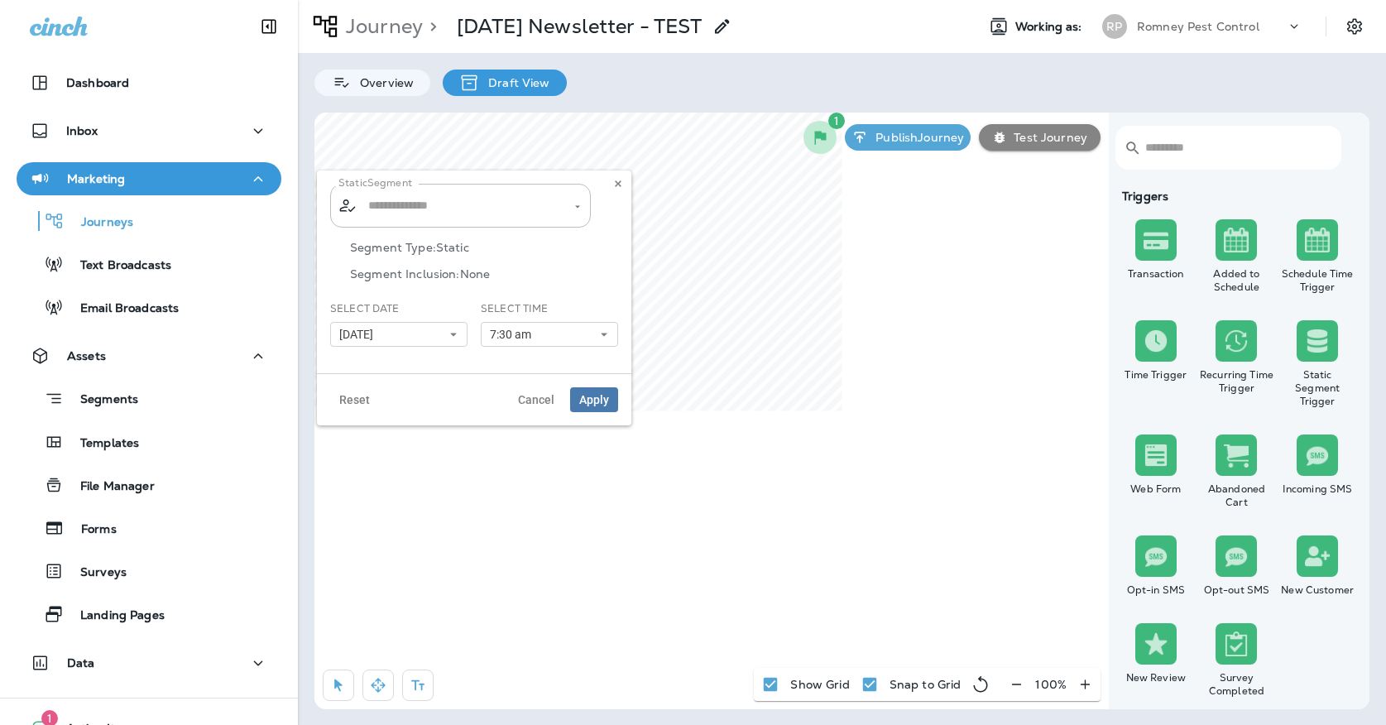
type input "**********"
click at [612, 182] on button at bounding box center [618, 184] width 18 height 18
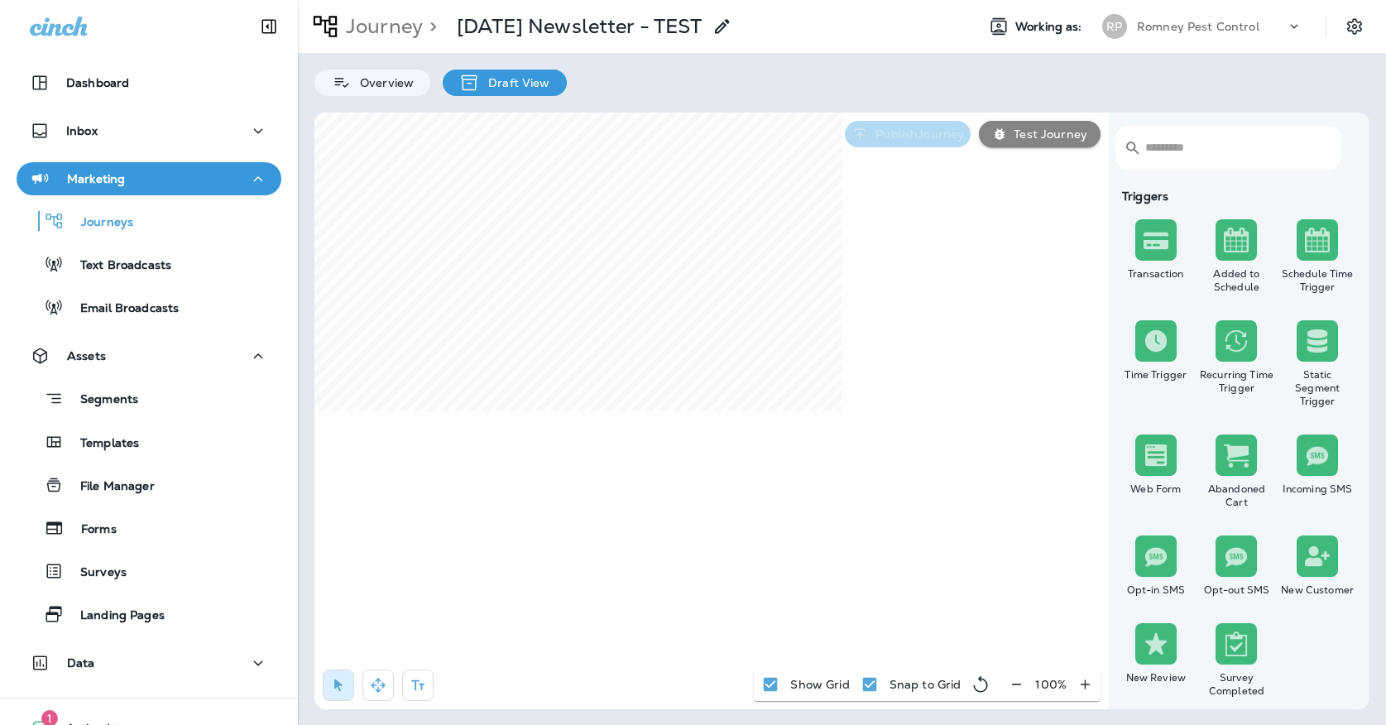
click at [867, 132] on icon "button" at bounding box center [860, 134] width 17 height 17
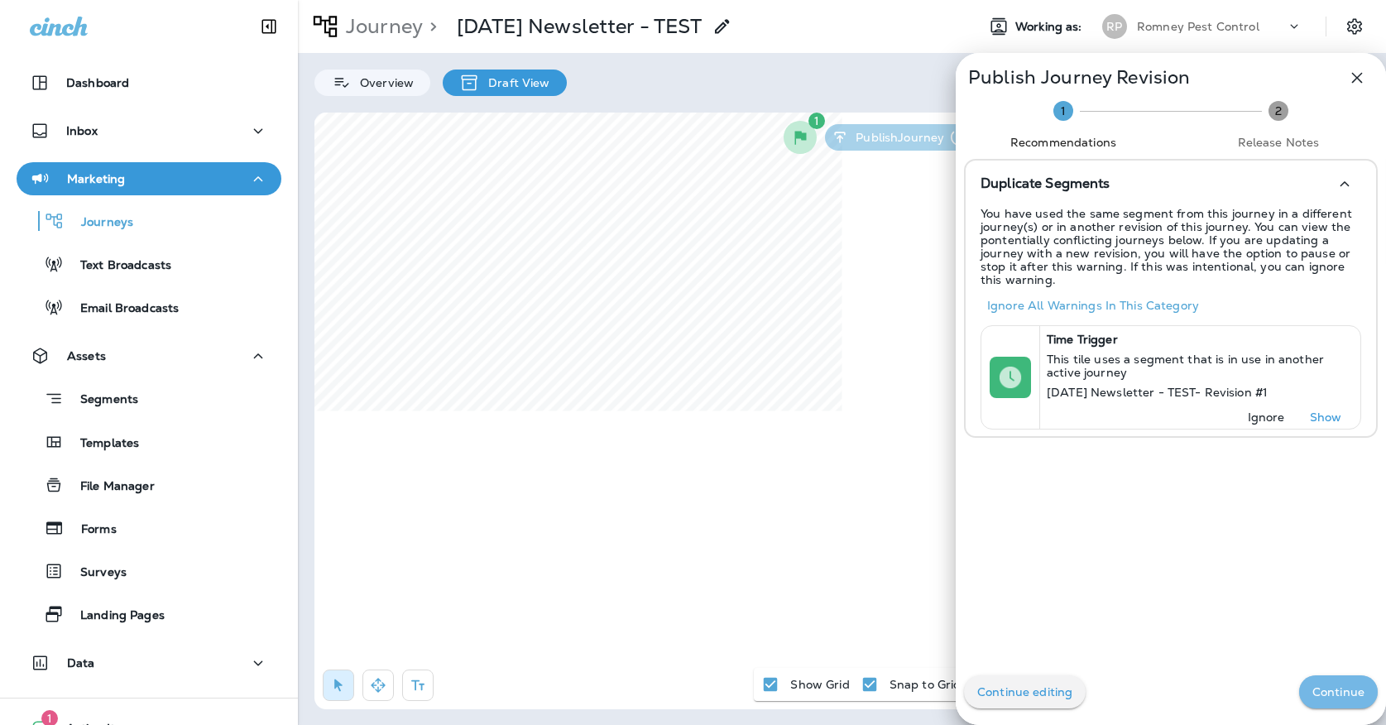
click at [1353, 679] on button "Continue" at bounding box center [1338, 691] width 79 height 33
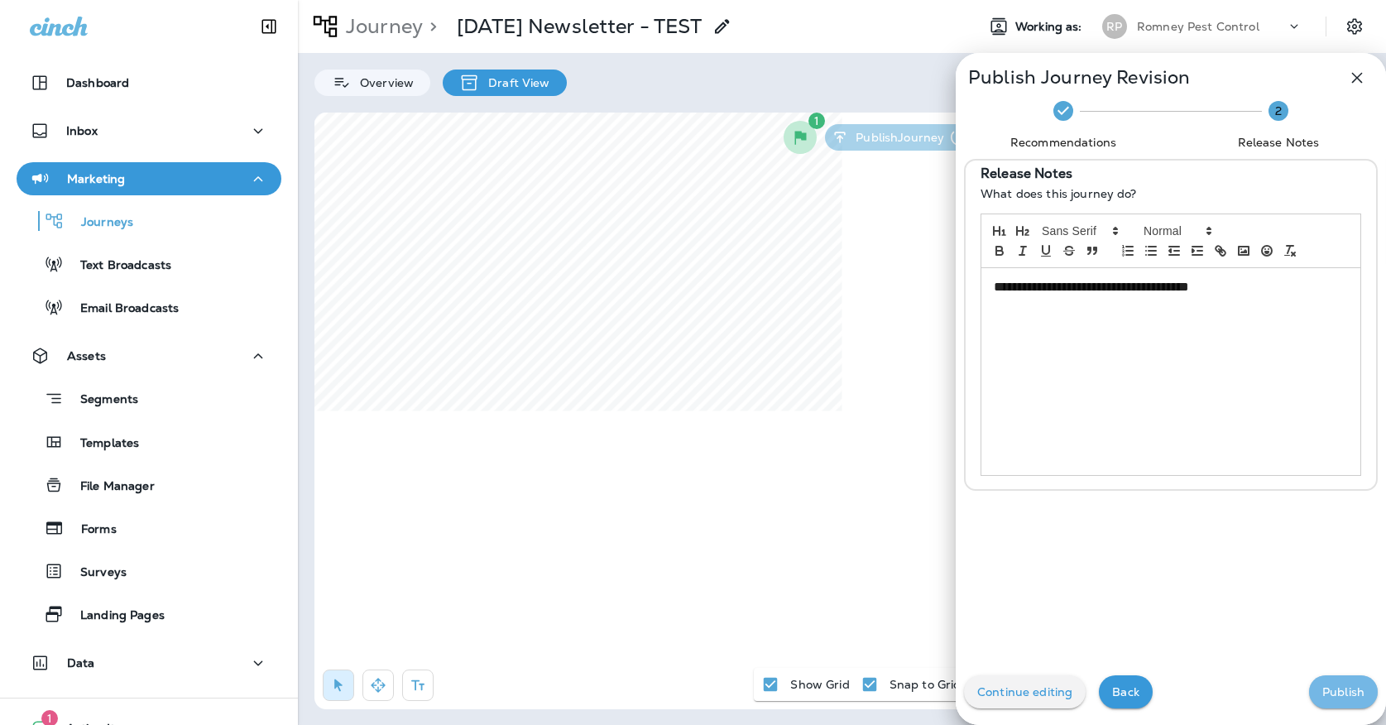
click at [1353, 679] on button "Publish" at bounding box center [1343, 691] width 69 height 33
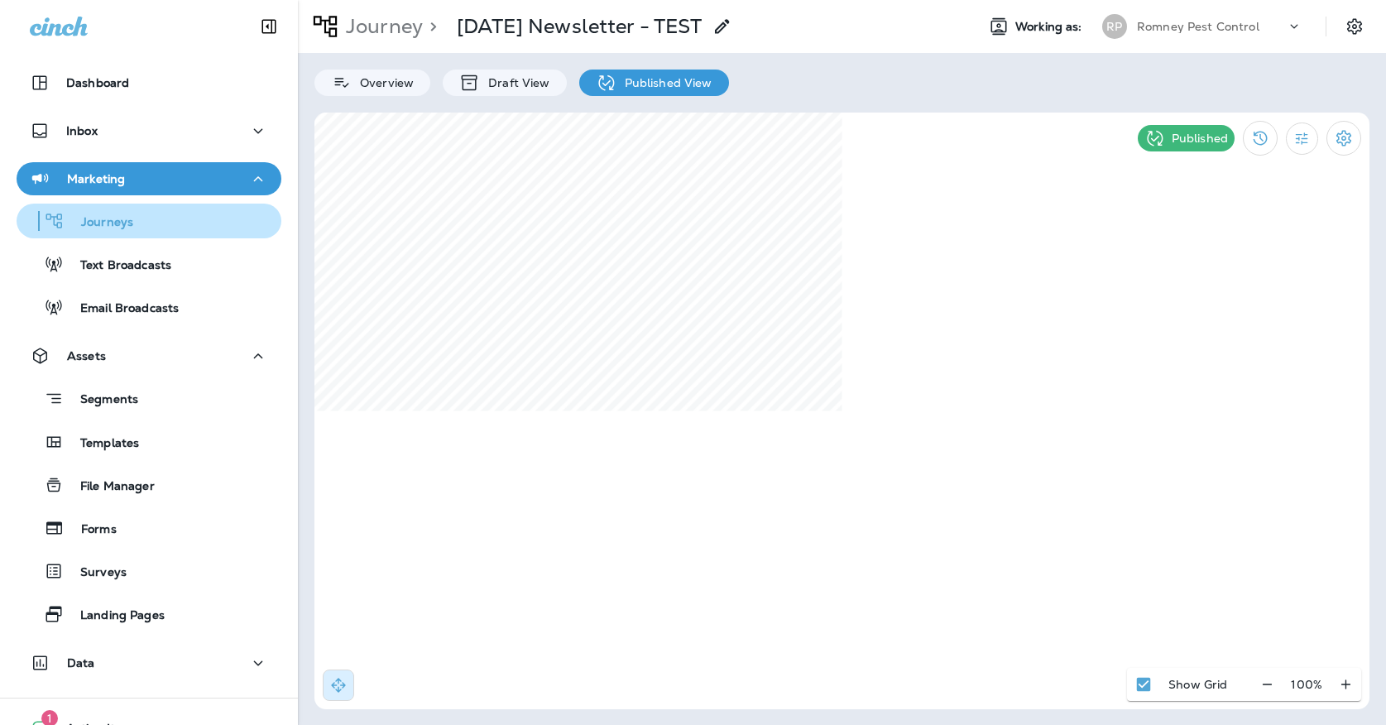
click at [101, 233] on button "Journeys" at bounding box center [149, 221] width 265 height 35
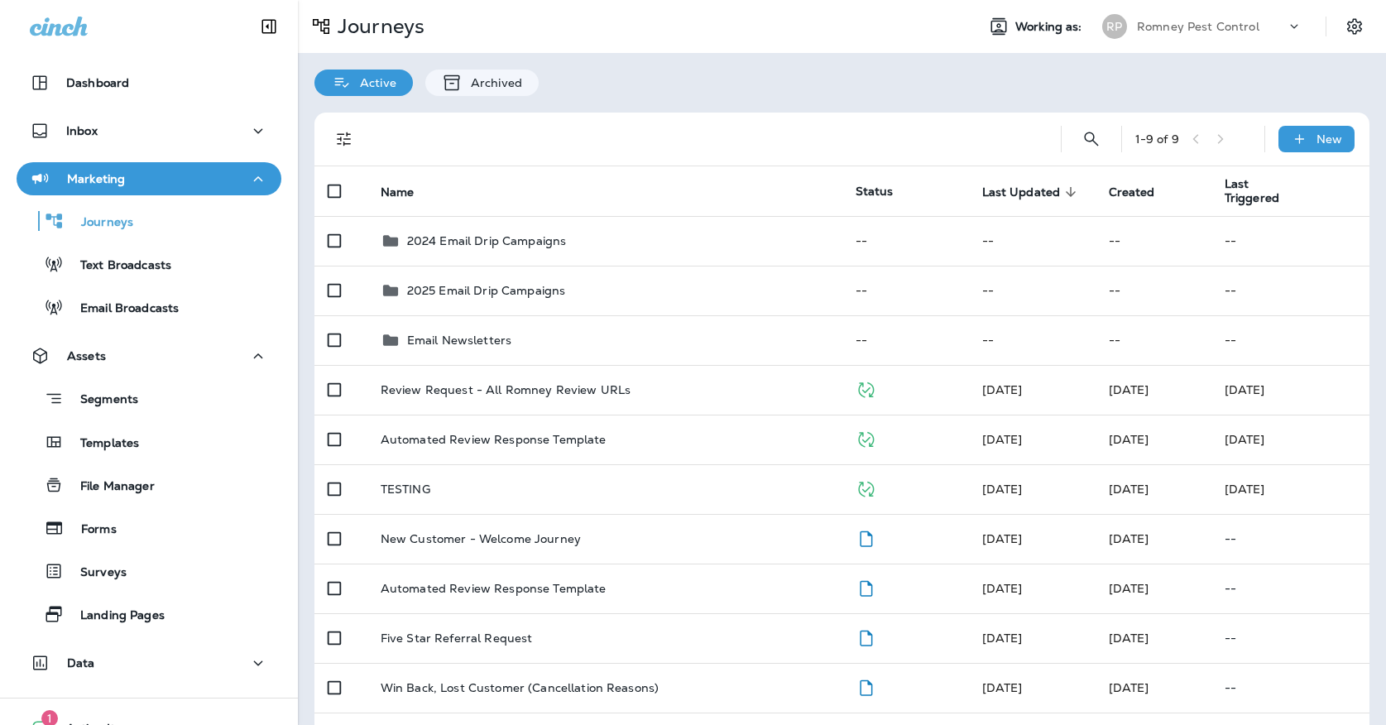
click at [1143, 31] on p "Romney Pest Control" at bounding box center [1198, 26] width 122 height 13
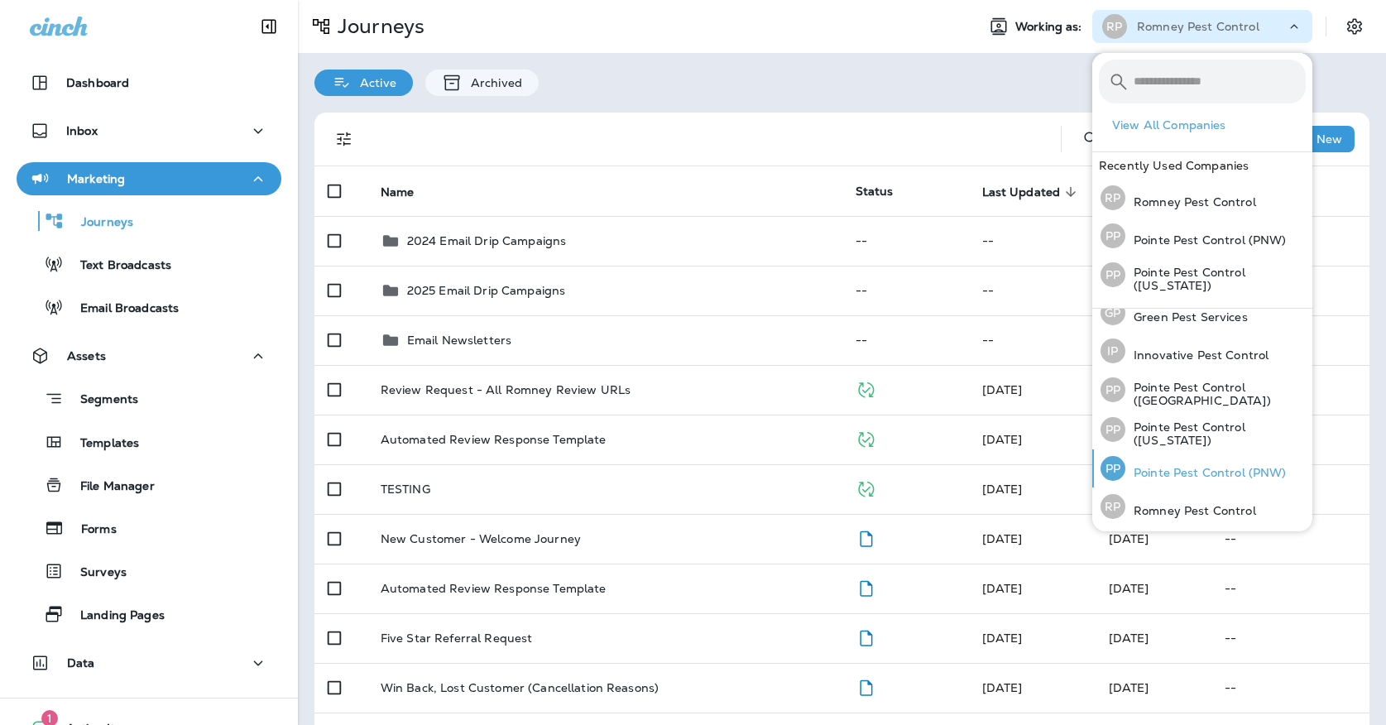
scroll to position [52, 0]
click at [1166, 461] on div "PP Pointe Pest Control (PNW)" at bounding box center [1193, 469] width 199 height 38
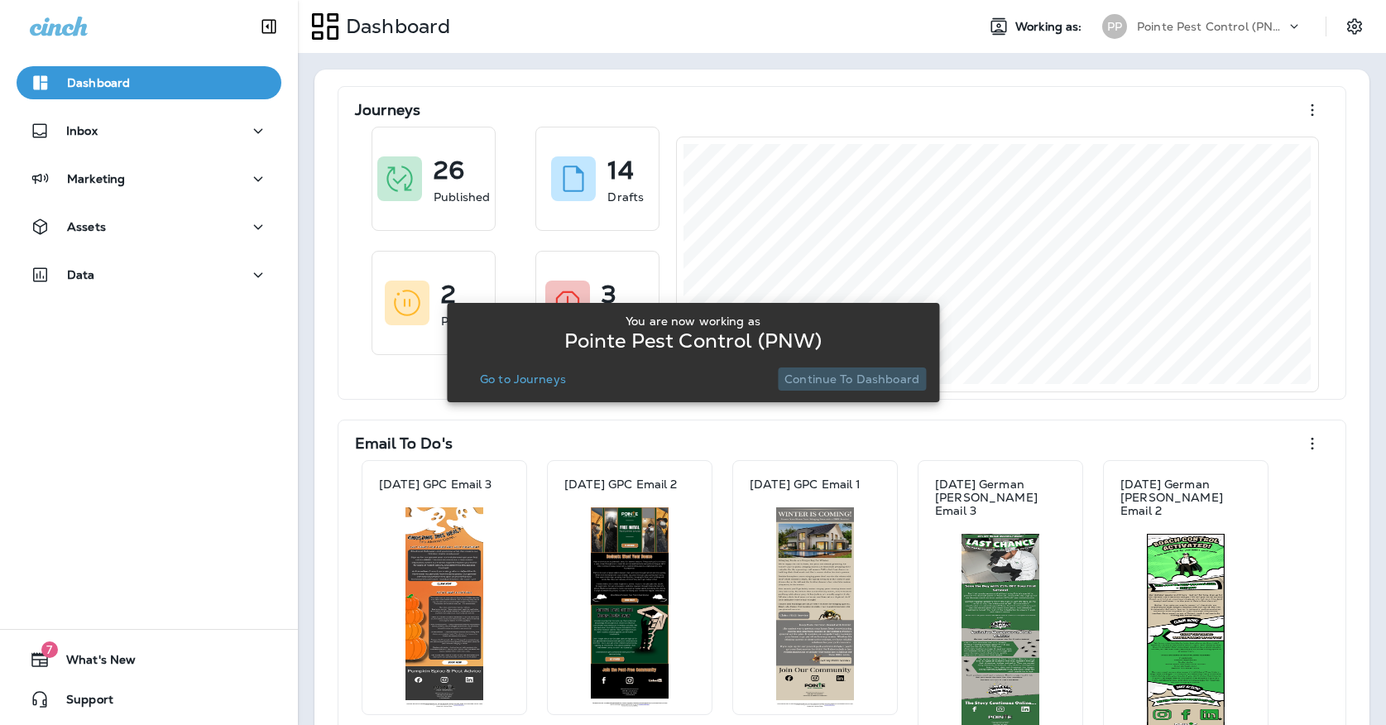
click at [878, 389] on button "Continue to Dashboard" at bounding box center [852, 378] width 148 height 23
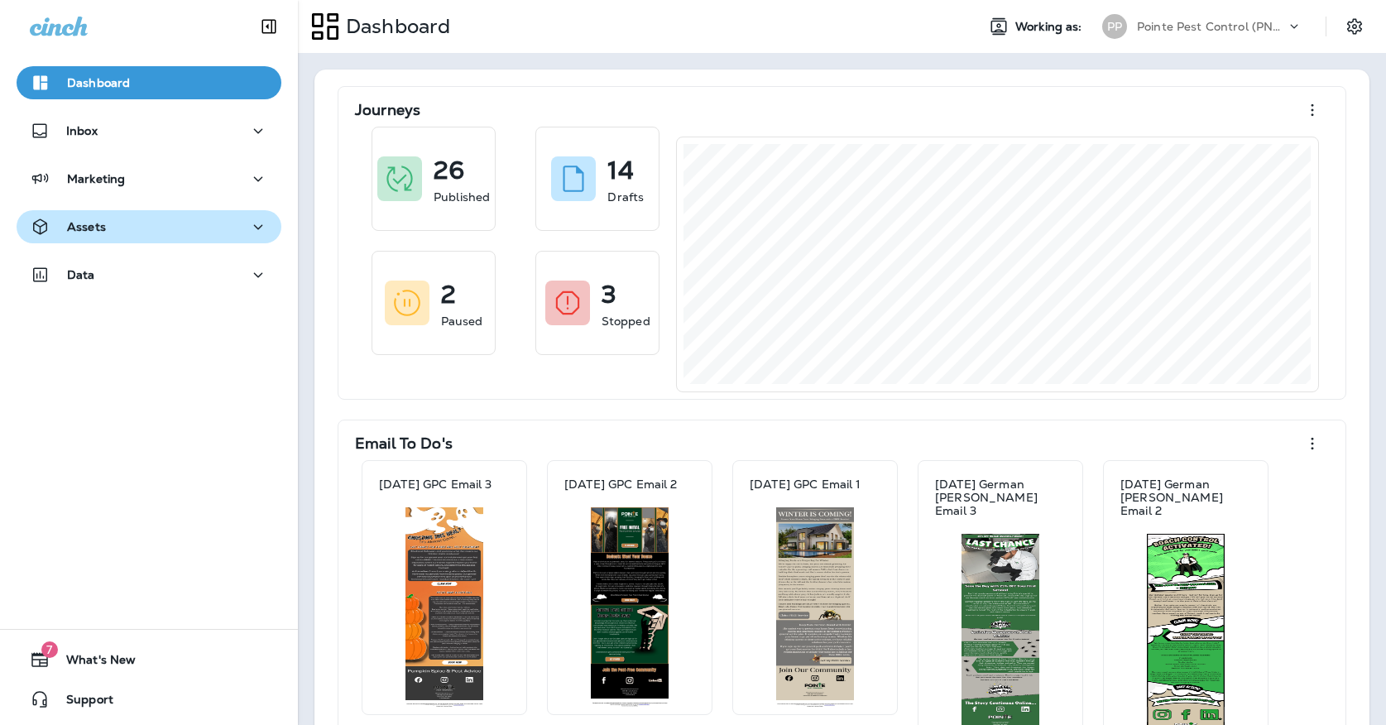
click at [204, 228] on div "Assets" at bounding box center [149, 227] width 238 height 21
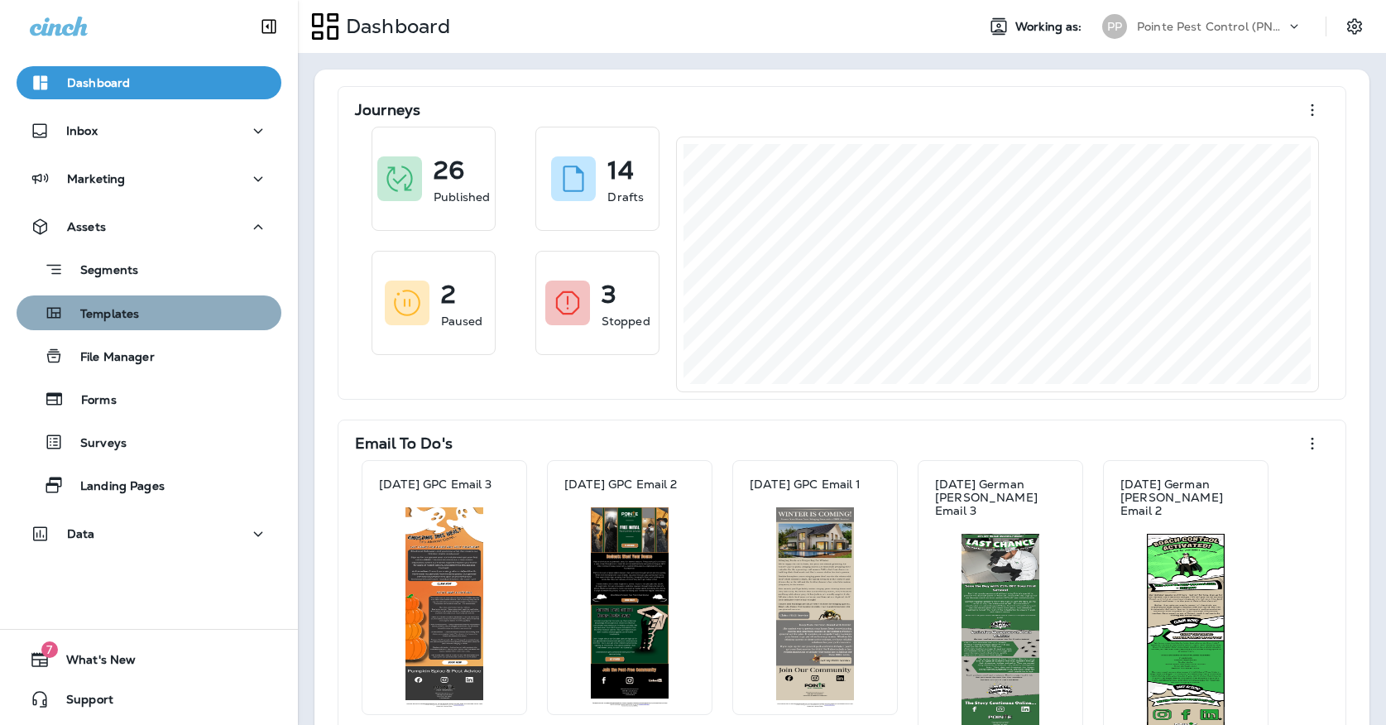
click at [169, 310] on div "Templates" at bounding box center [149, 312] width 252 height 25
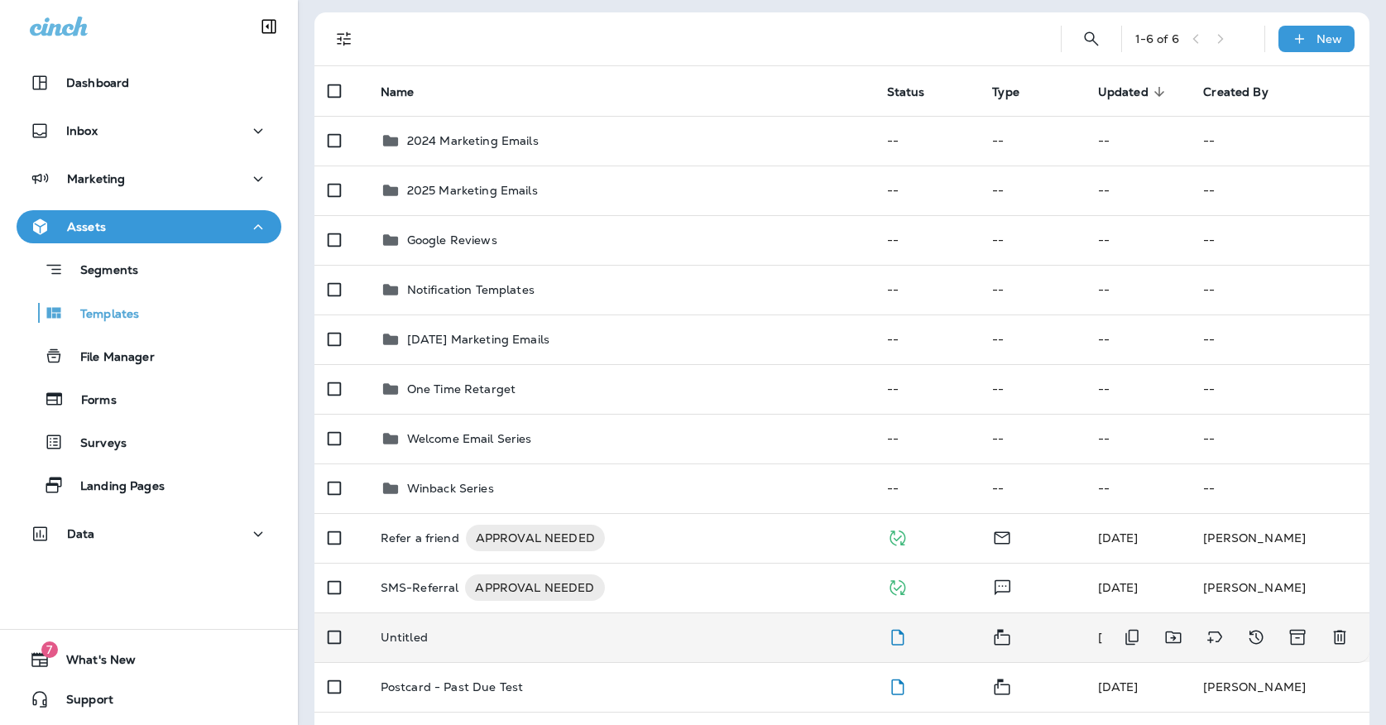
scroll to position [148, 0]
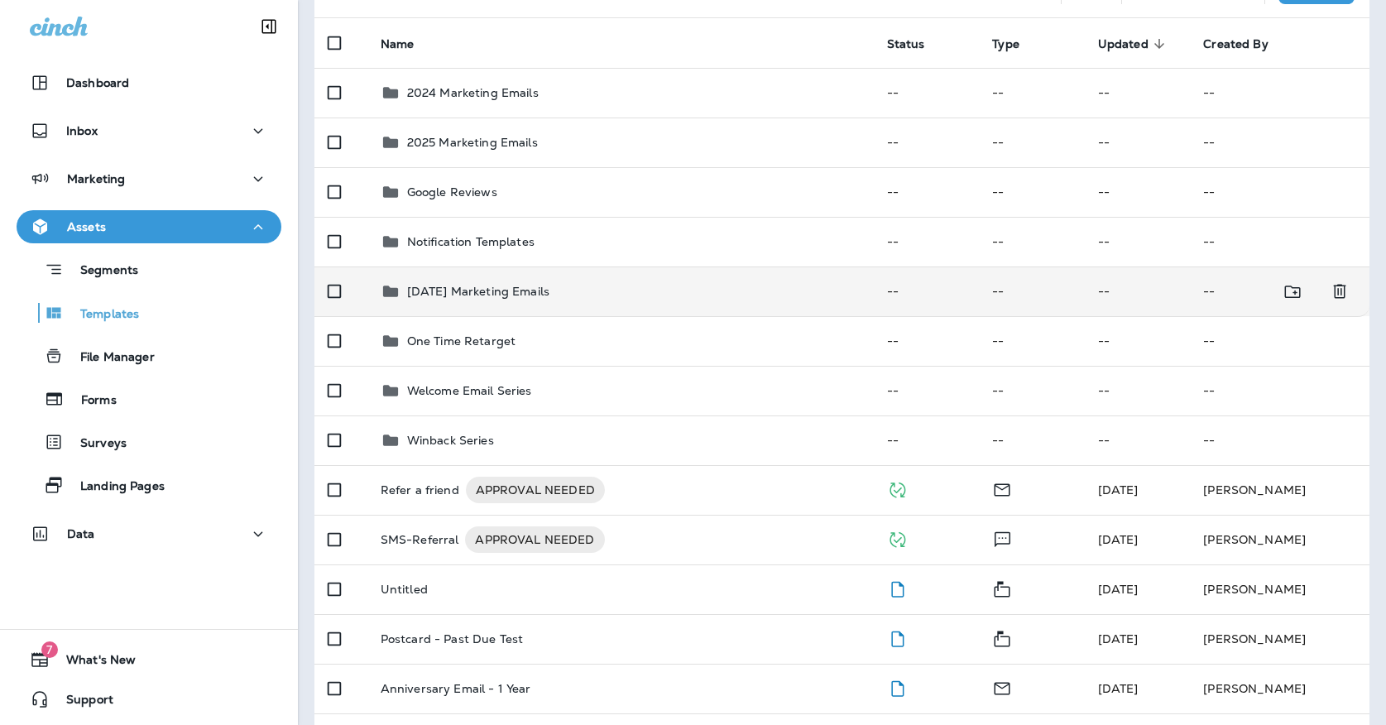
click at [516, 285] on p "[DATE] Marketing Emails" at bounding box center [478, 291] width 142 height 13
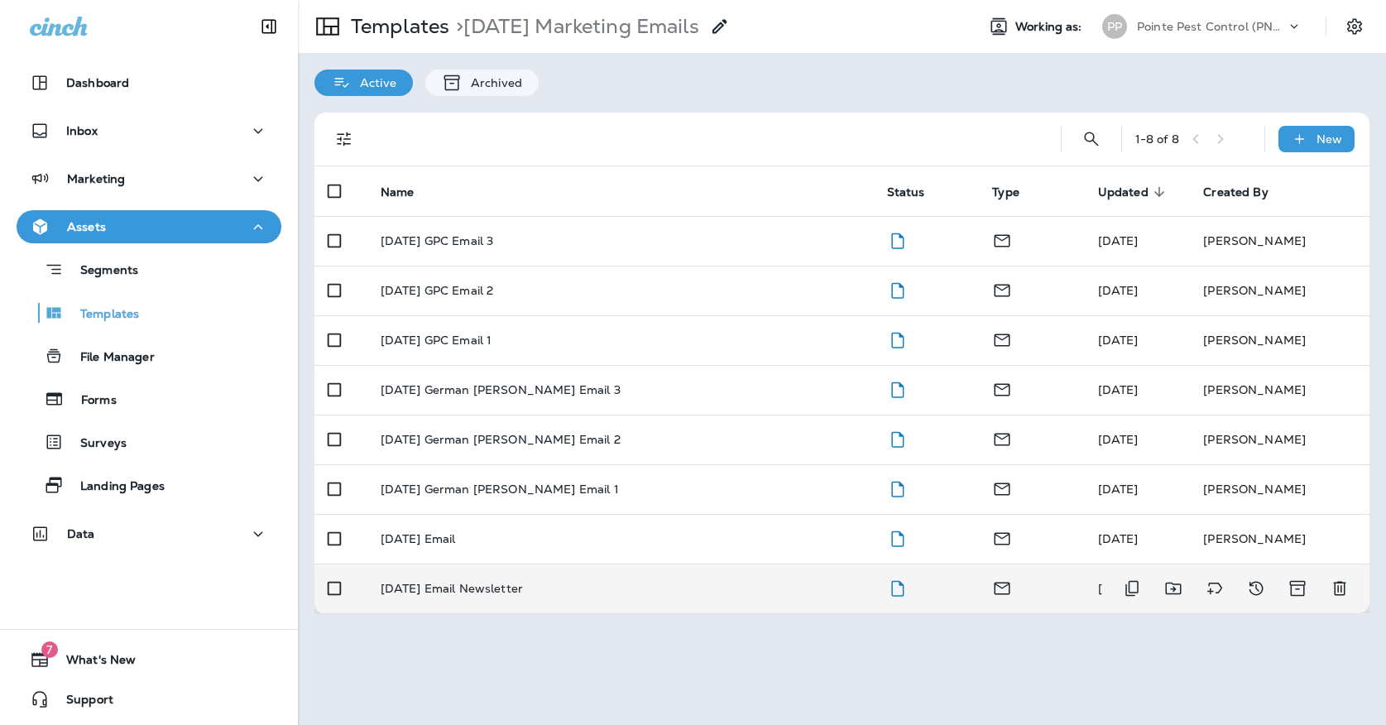
click at [523, 582] on p "[DATE] Email Newsletter" at bounding box center [452, 588] width 142 height 13
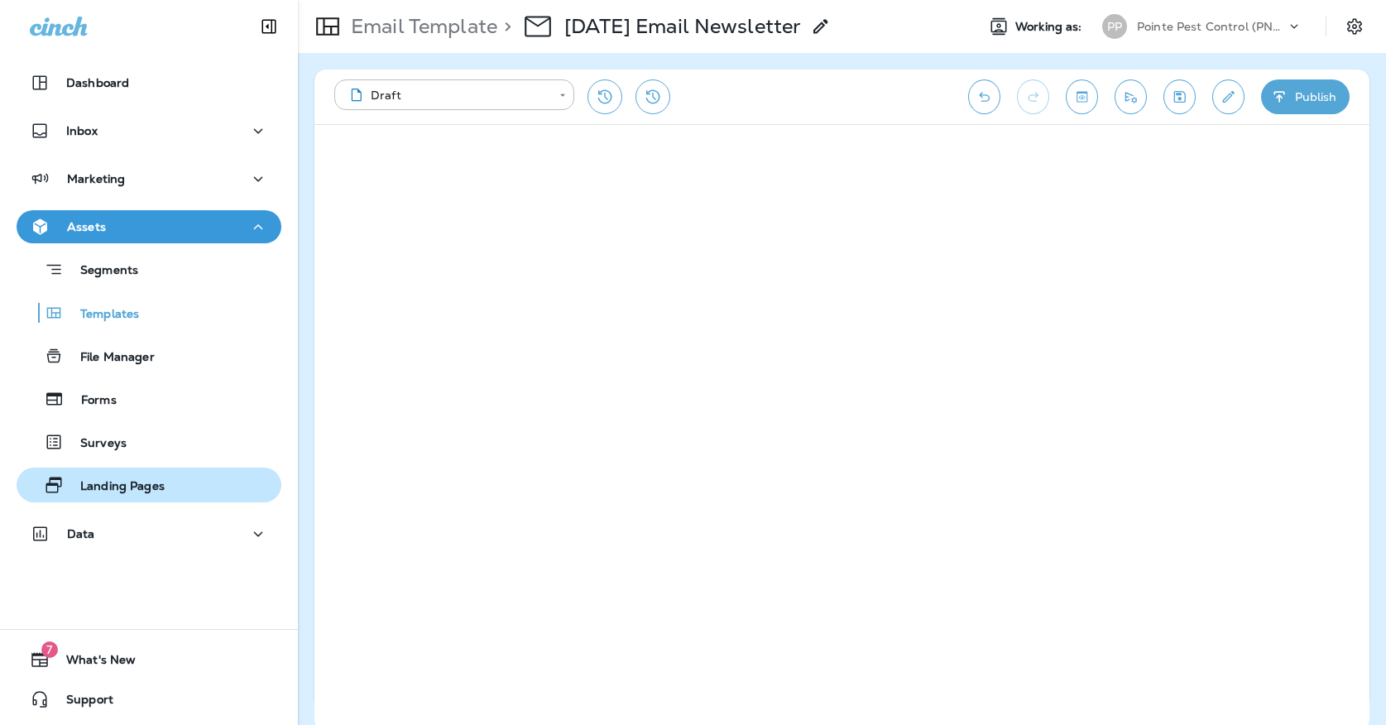
click at [118, 479] on p "Landing Pages" at bounding box center [114, 487] width 101 height 16
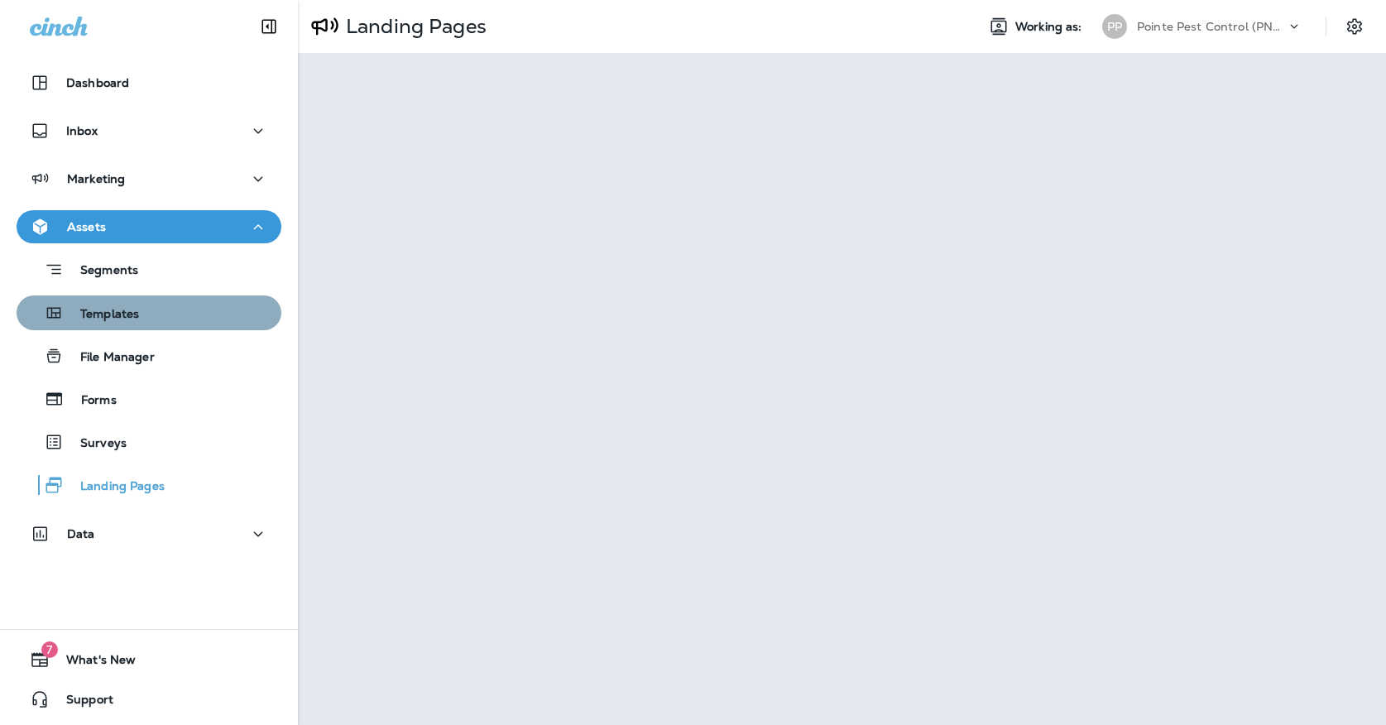
click at [149, 321] on div "Templates" at bounding box center [149, 312] width 252 height 25
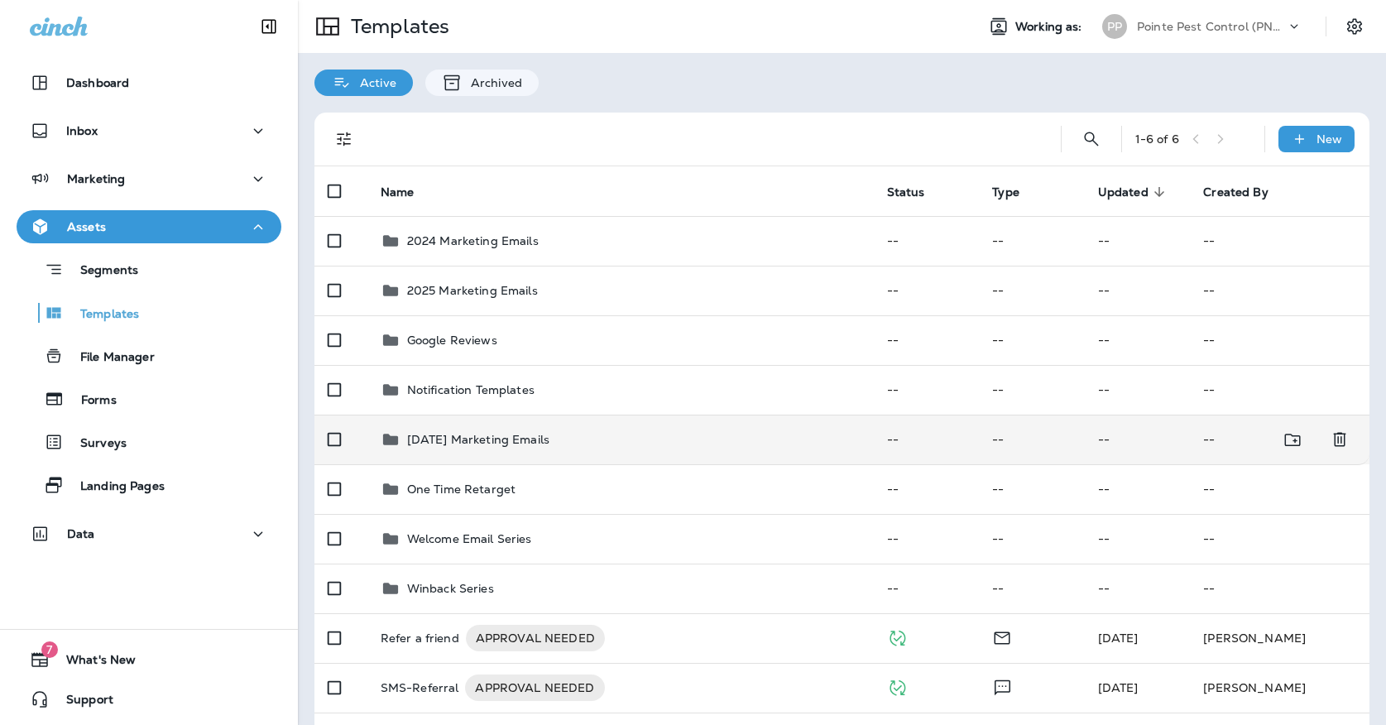
click at [412, 448] on td "[DATE] Marketing Emails" at bounding box center [620, 440] width 507 height 50
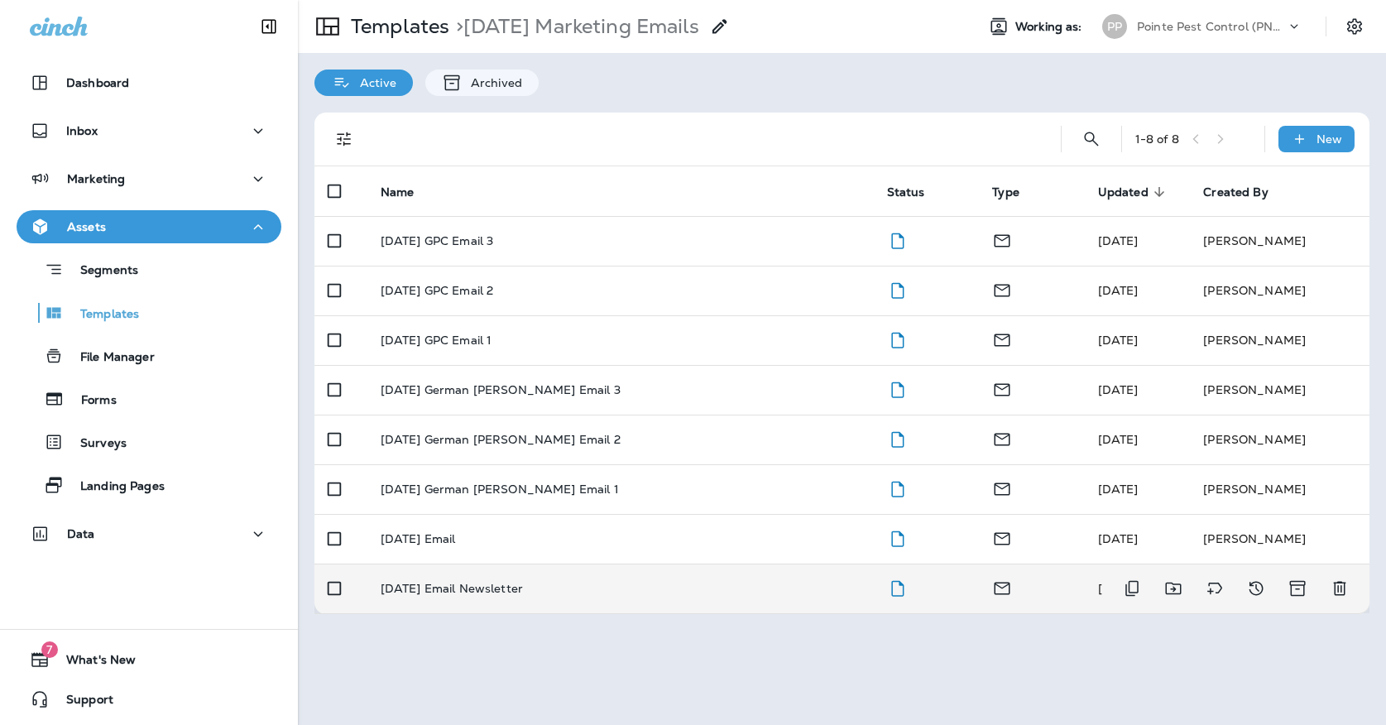
click at [483, 582] on p "[DATE] Email Newsletter" at bounding box center [452, 588] width 142 height 13
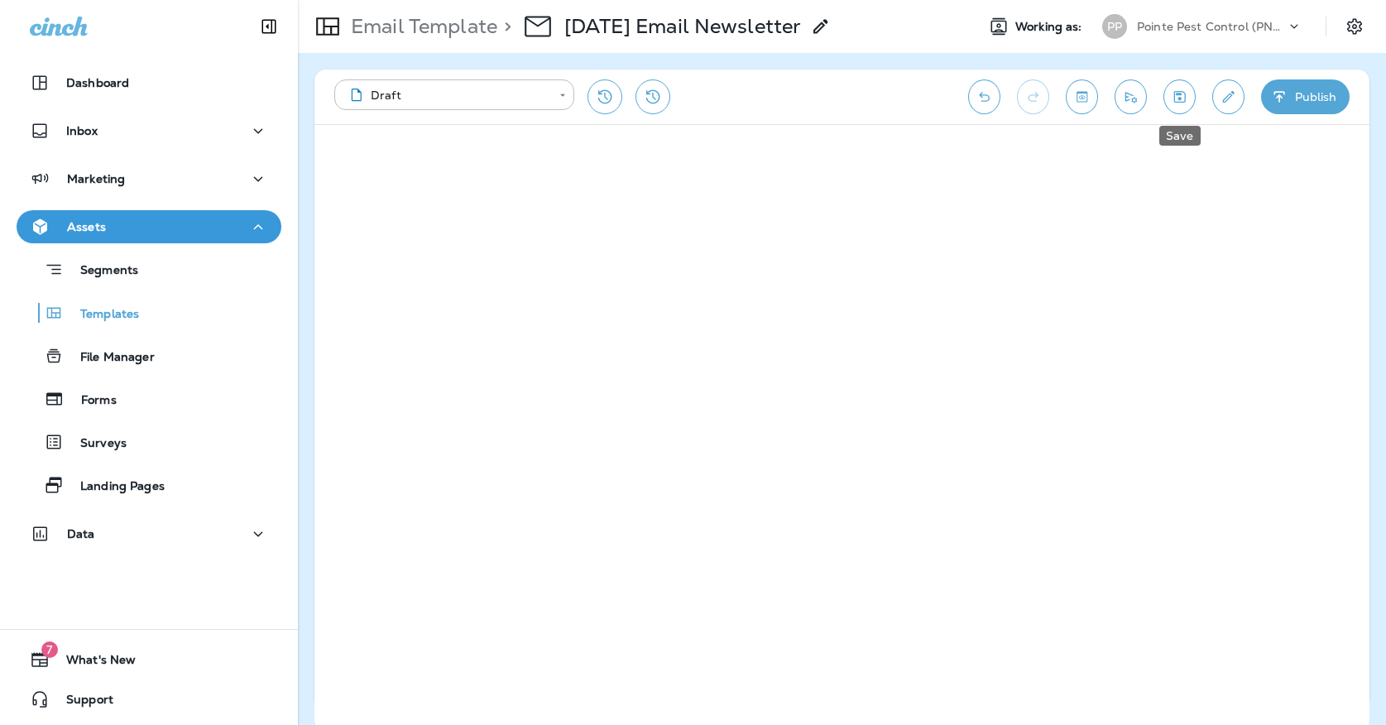
click at [1184, 107] on button "Save" at bounding box center [1180, 96] width 32 height 35
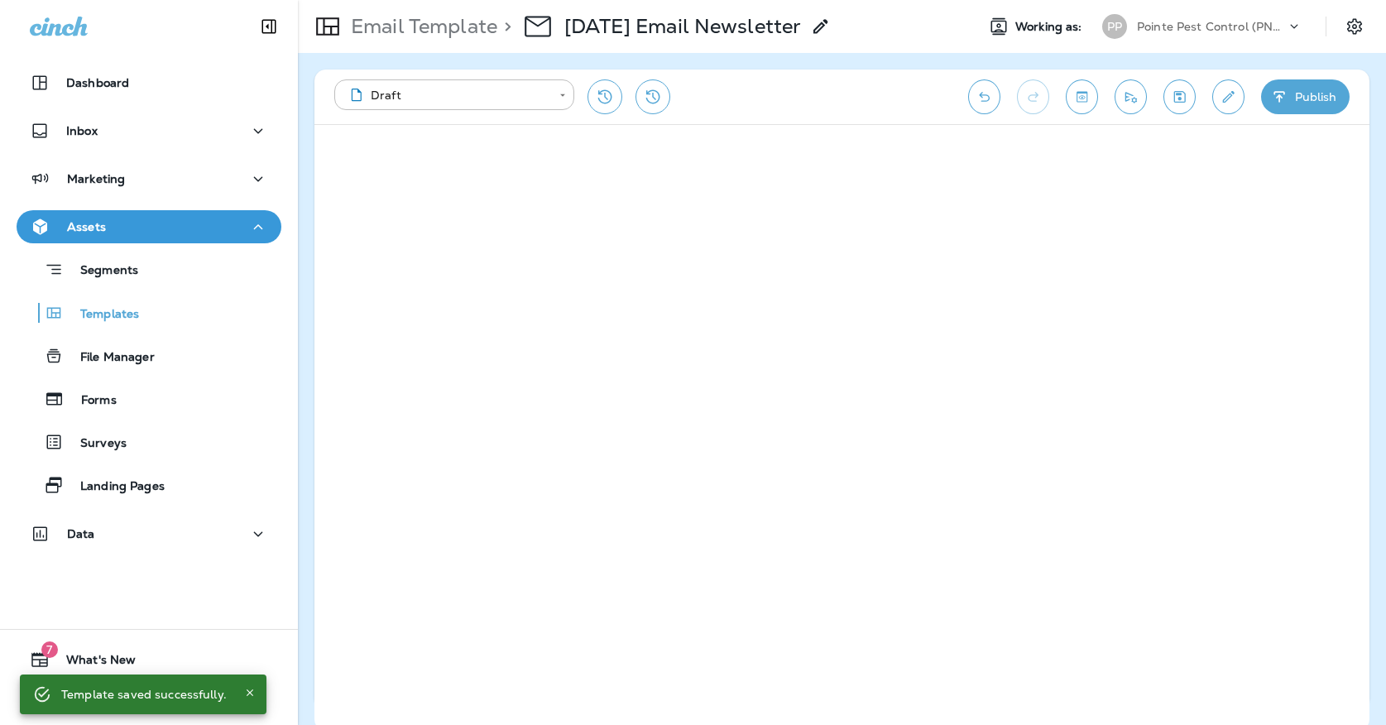
click at [1174, 100] on icon "Save" at bounding box center [1180, 97] width 12 height 12
click at [1180, 95] on icon "Save" at bounding box center [1180, 97] width 12 height 12
click at [1292, 104] on button "Publish" at bounding box center [1305, 96] width 89 height 35
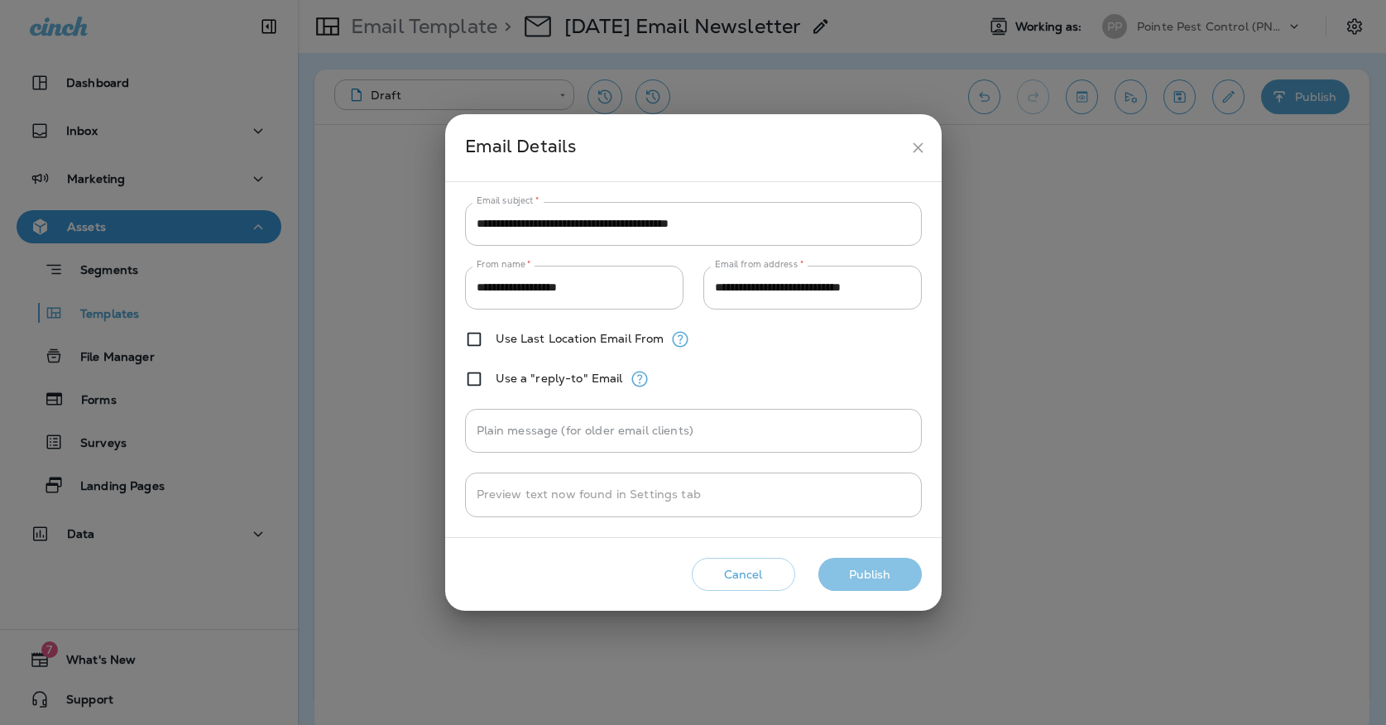
click at [885, 587] on button "Publish" at bounding box center [870, 575] width 103 height 34
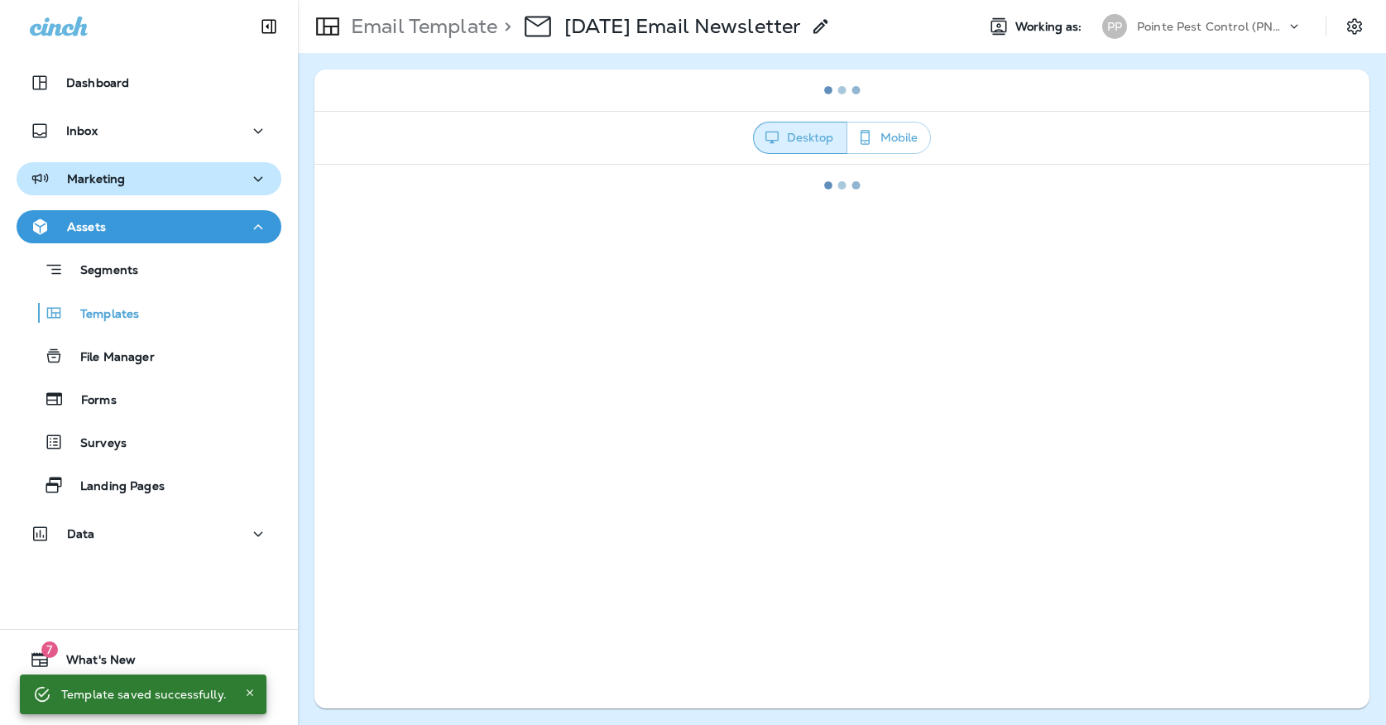
click at [237, 175] on div "Marketing" at bounding box center [149, 179] width 238 height 21
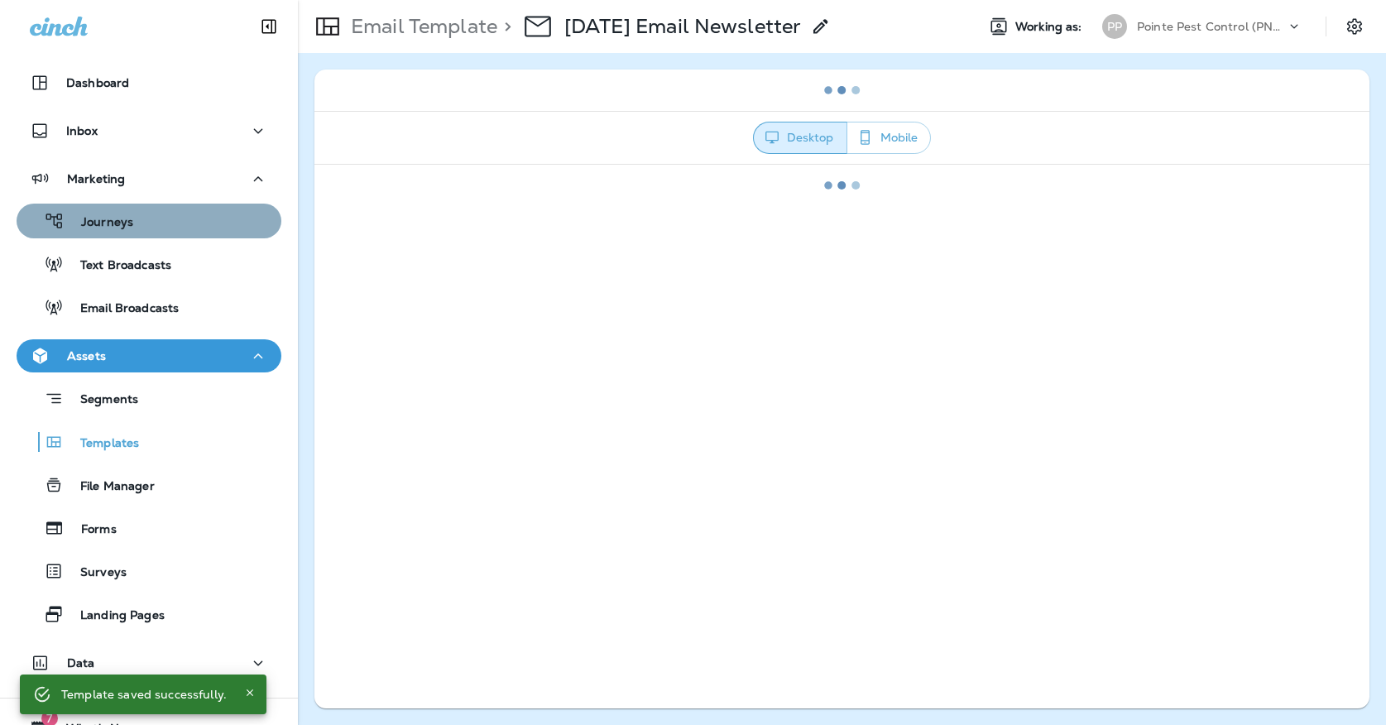
click at [204, 232] on div "Journeys" at bounding box center [149, 221] width 252 height 25
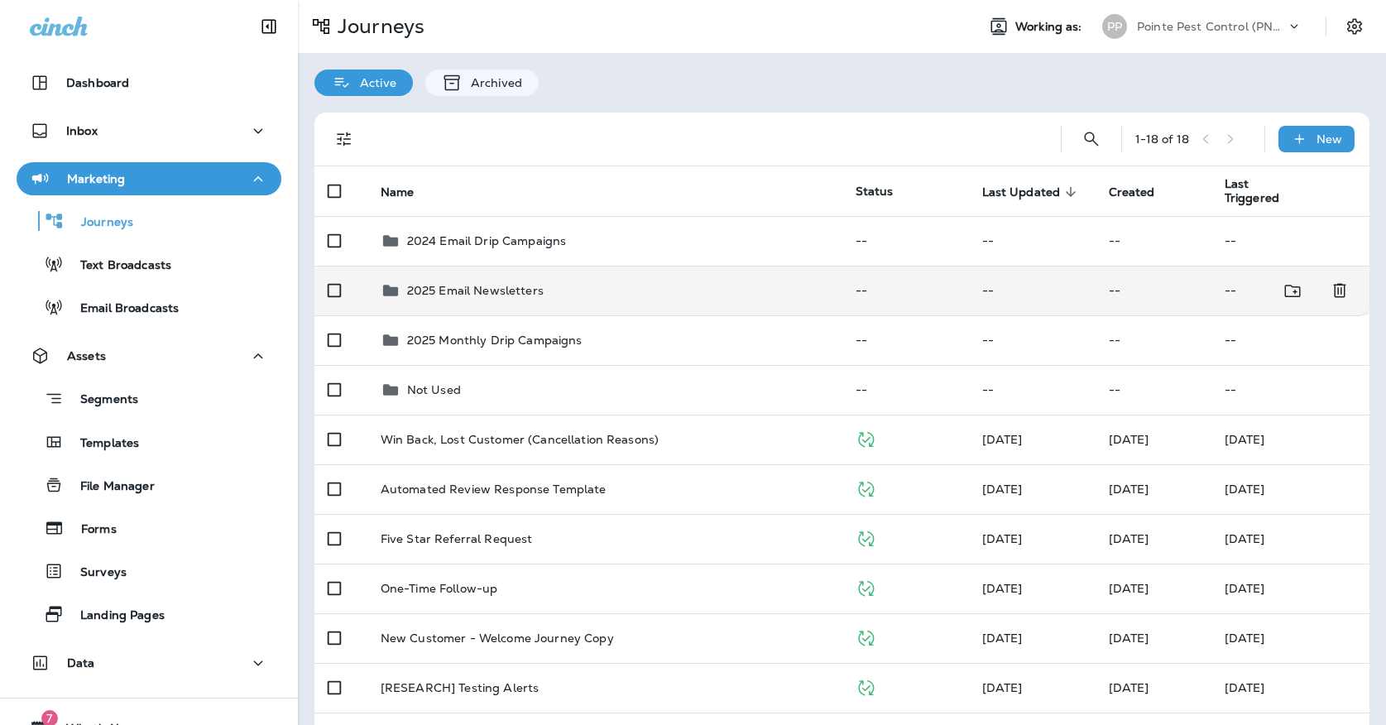
click at [593, 289] on div "2025 Email Newsletters" at bounding box center [605, 291] width 449 height 20
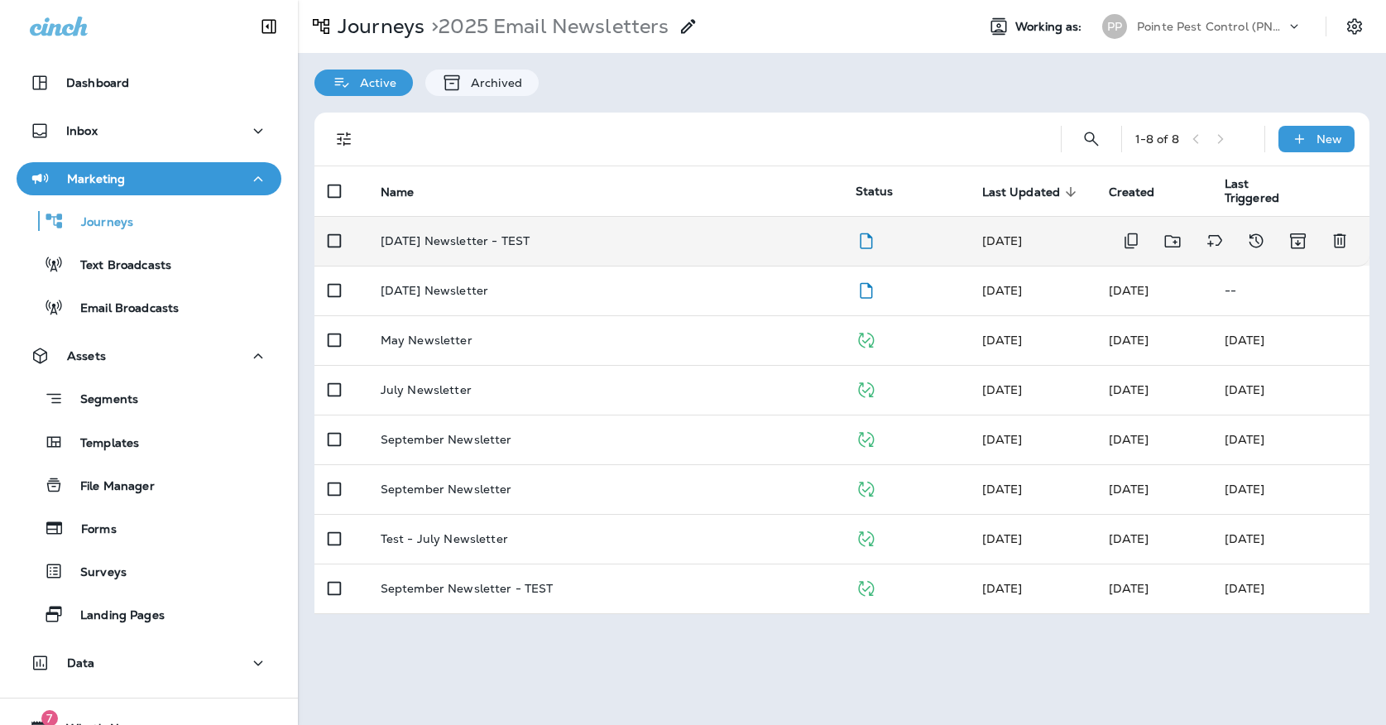
click at [550, 234] on div "[DATE] Newsletter - TEST" at bounding box center [605, 240] width 449 height 13
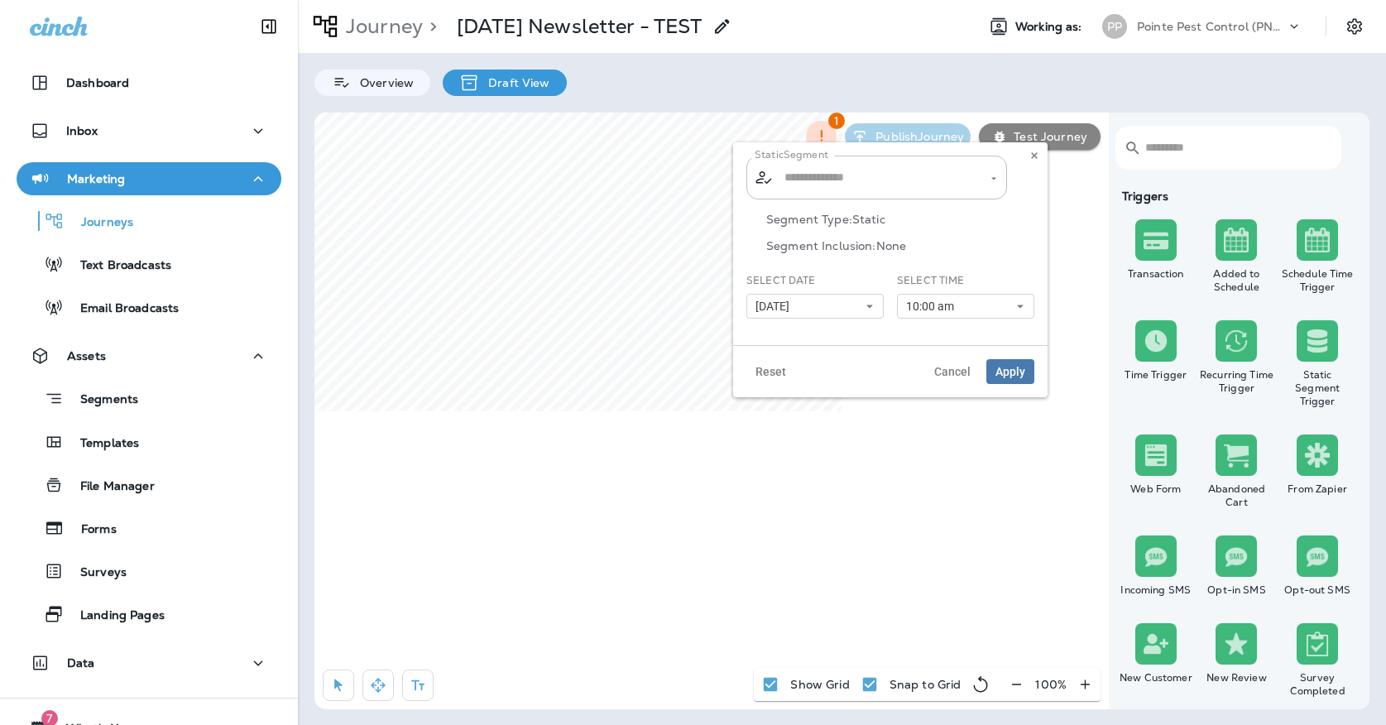
type input "**********"
click at [920, 313] on span "10:00 am" at bounding box center [933, 307] width 55 height 14
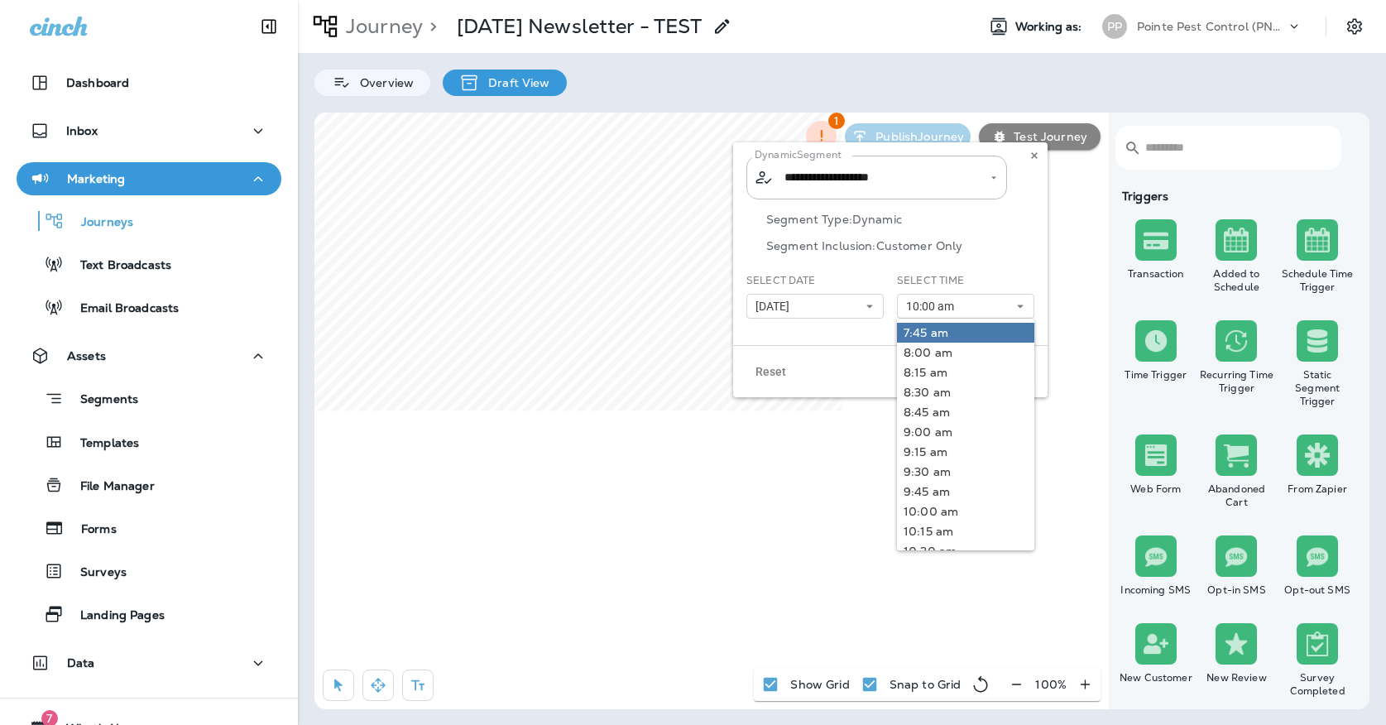
click at [944, 335] on link "7:45 am" at bounding box center [965, 333] width 137 height 20
click at [823, 348] on div "Reset Cancel Apply" at bounding box center [890, 371] width 315 height 52
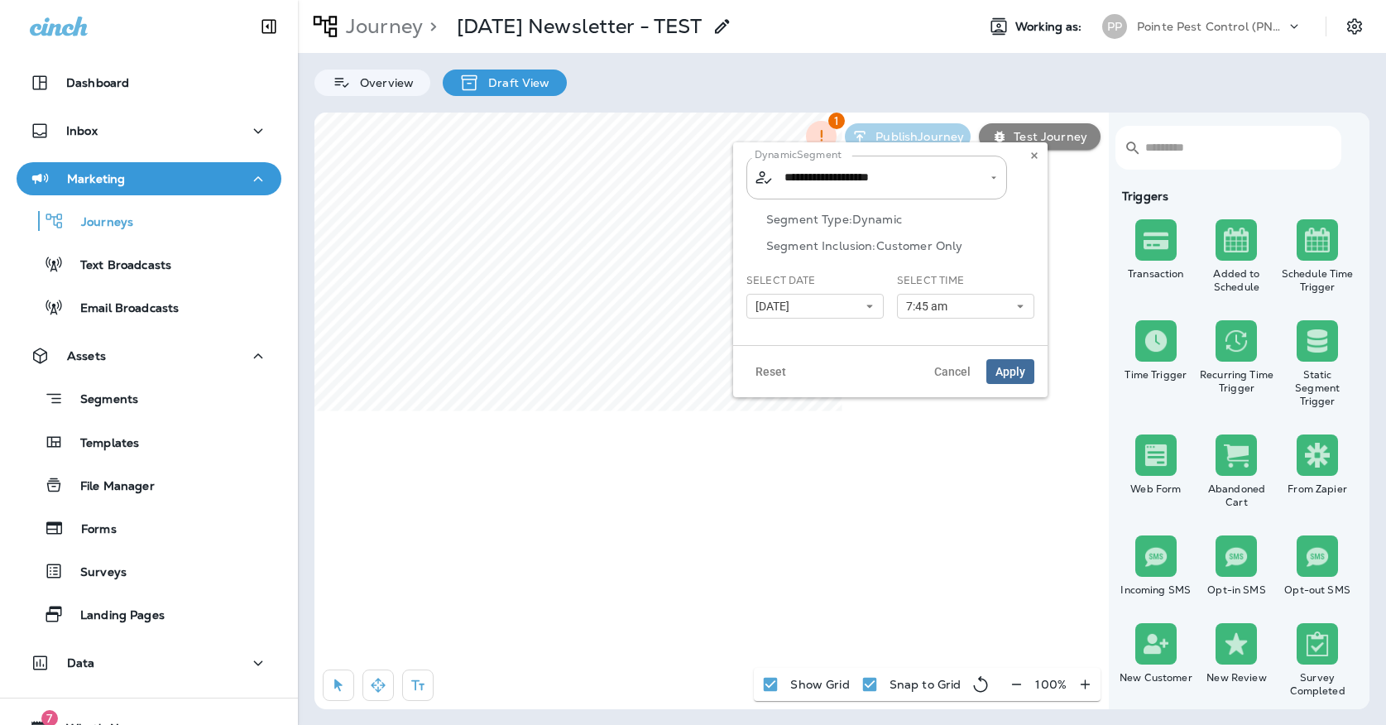
click at [1016, 372] on span "Apply" at bounding box center [1011, 372] width 30 height 12
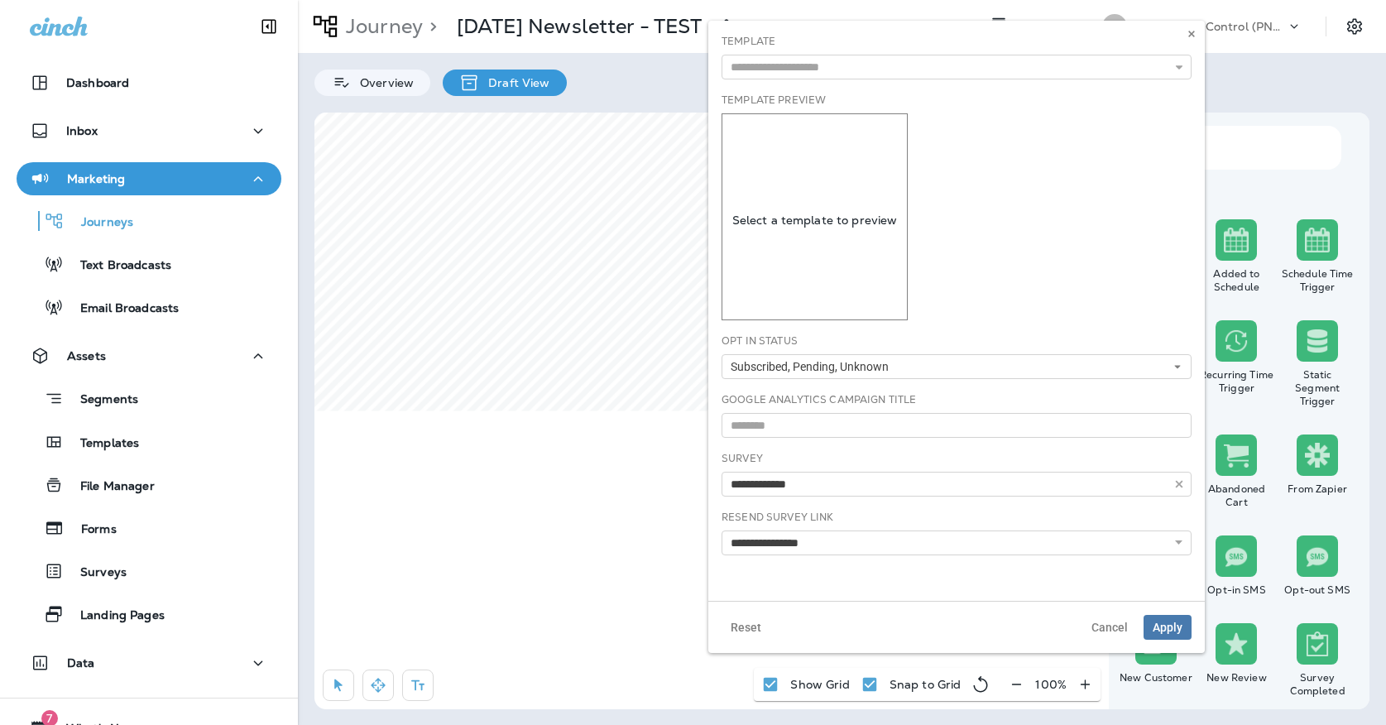
type input "**********"
click at [924, 58] on input "text" at bounding box center [957, 67] width 470 height 25
click at [1187, 39] on button at bounding box center [1192, 34] width 18 height 18
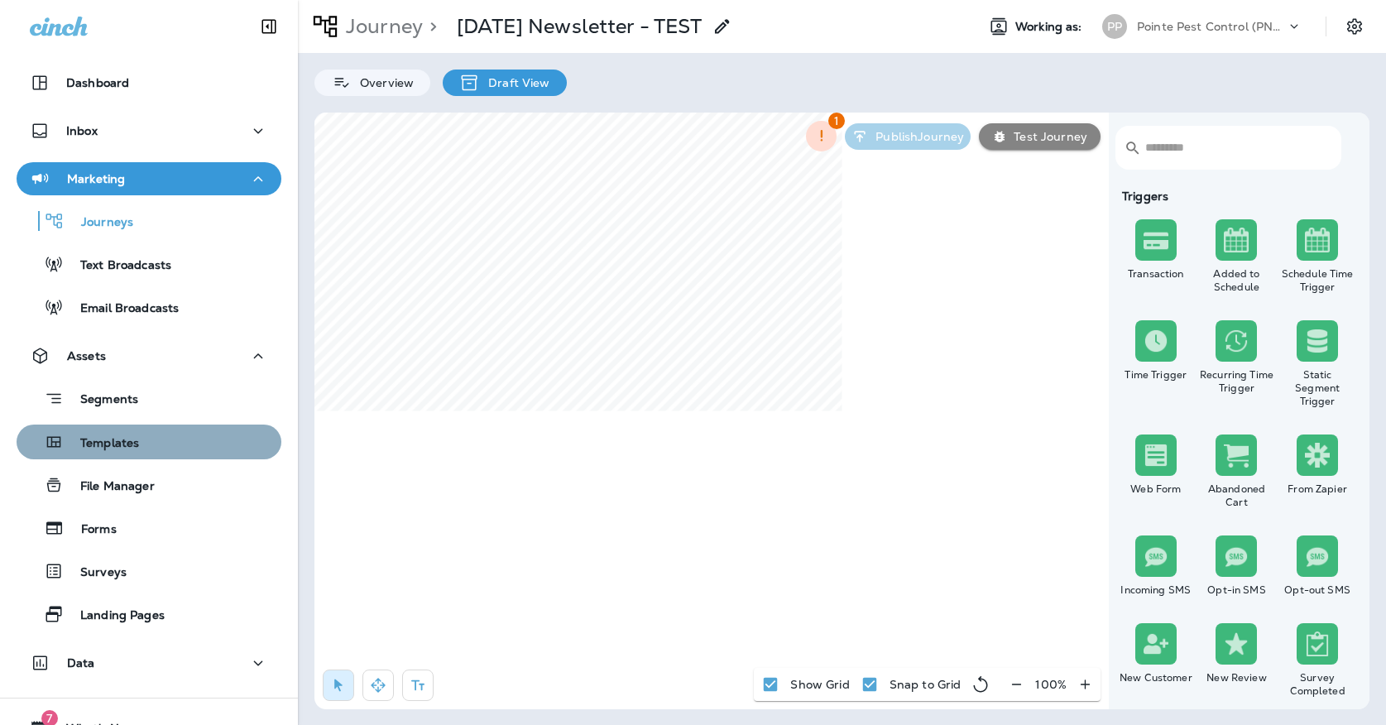
click at [163, 430] on div "Templates" at bounding box center [149, 442] width 252 height 25
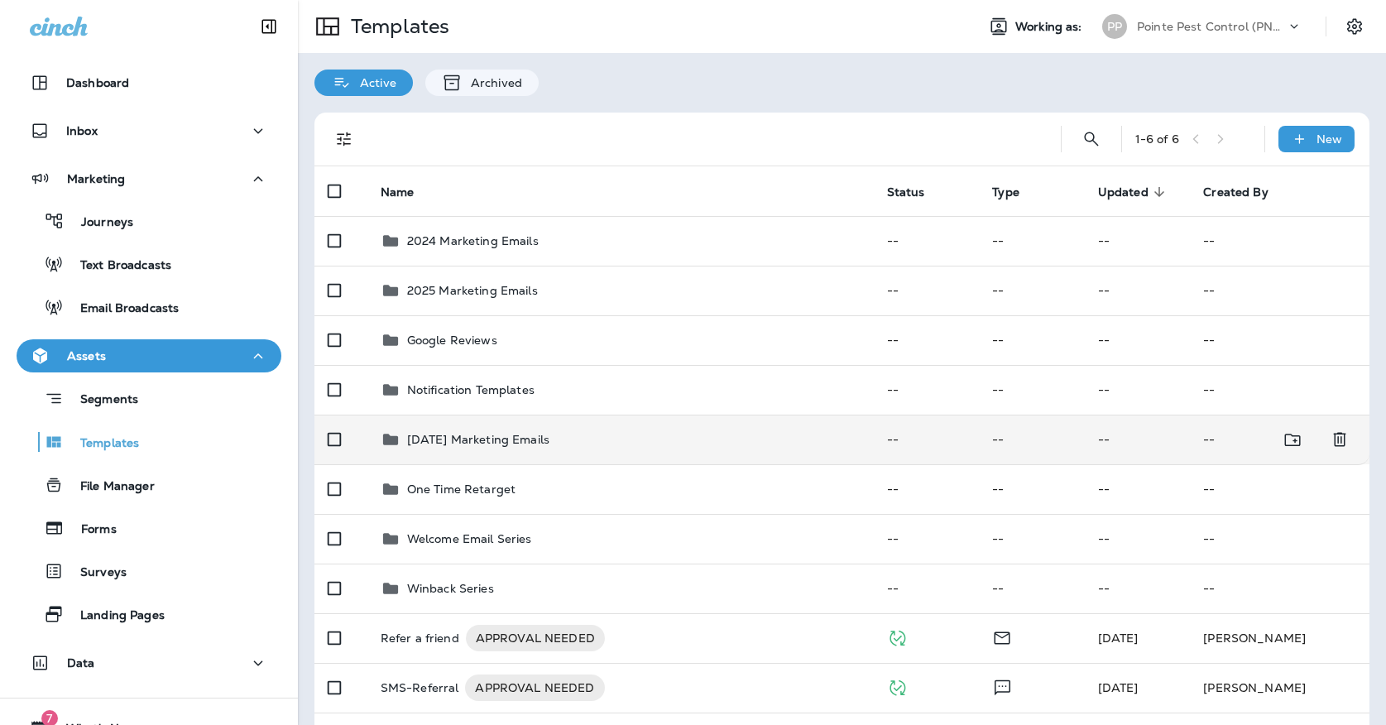
click at [477, 433] on p "[DATE] Marketing Emails" at bounding box center [478, 439] width 142 height 13
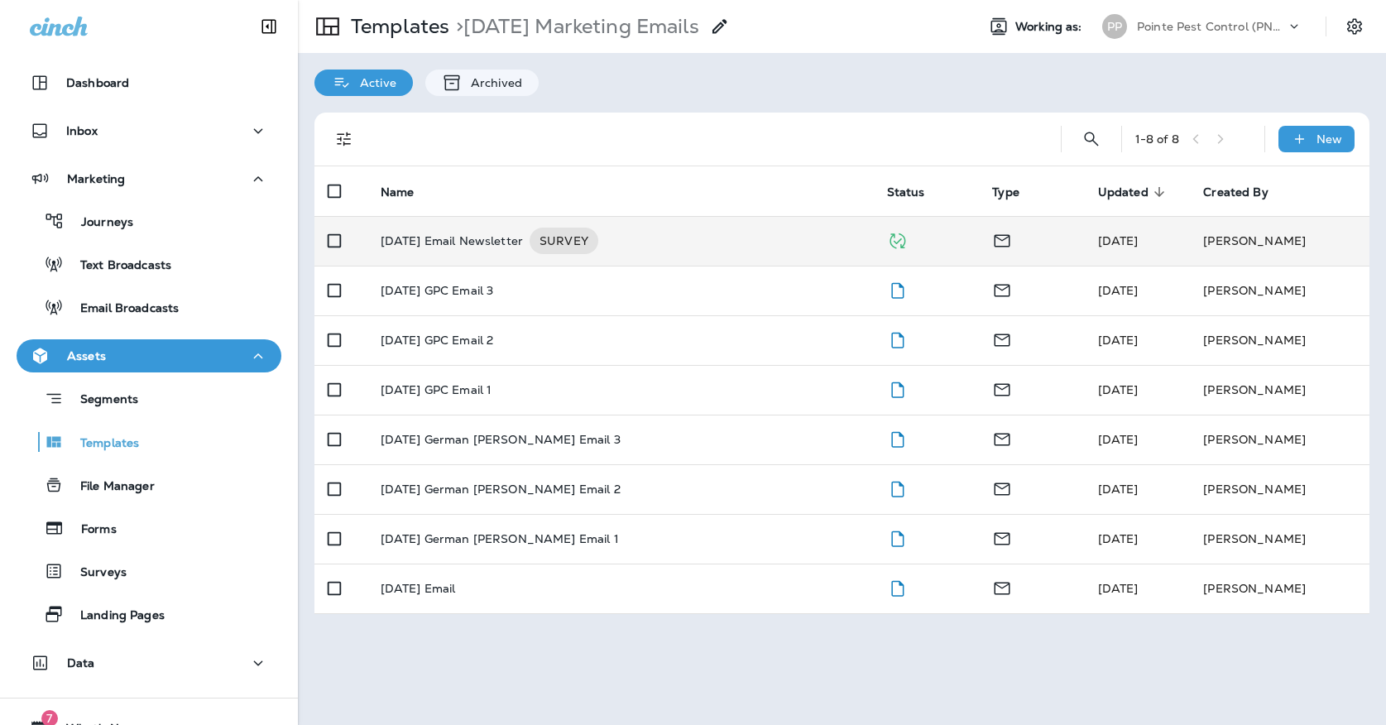
click at [481, 235] on p "[DATE] Email Newsletter" at bounding box center [452, 241] width 142 height 26
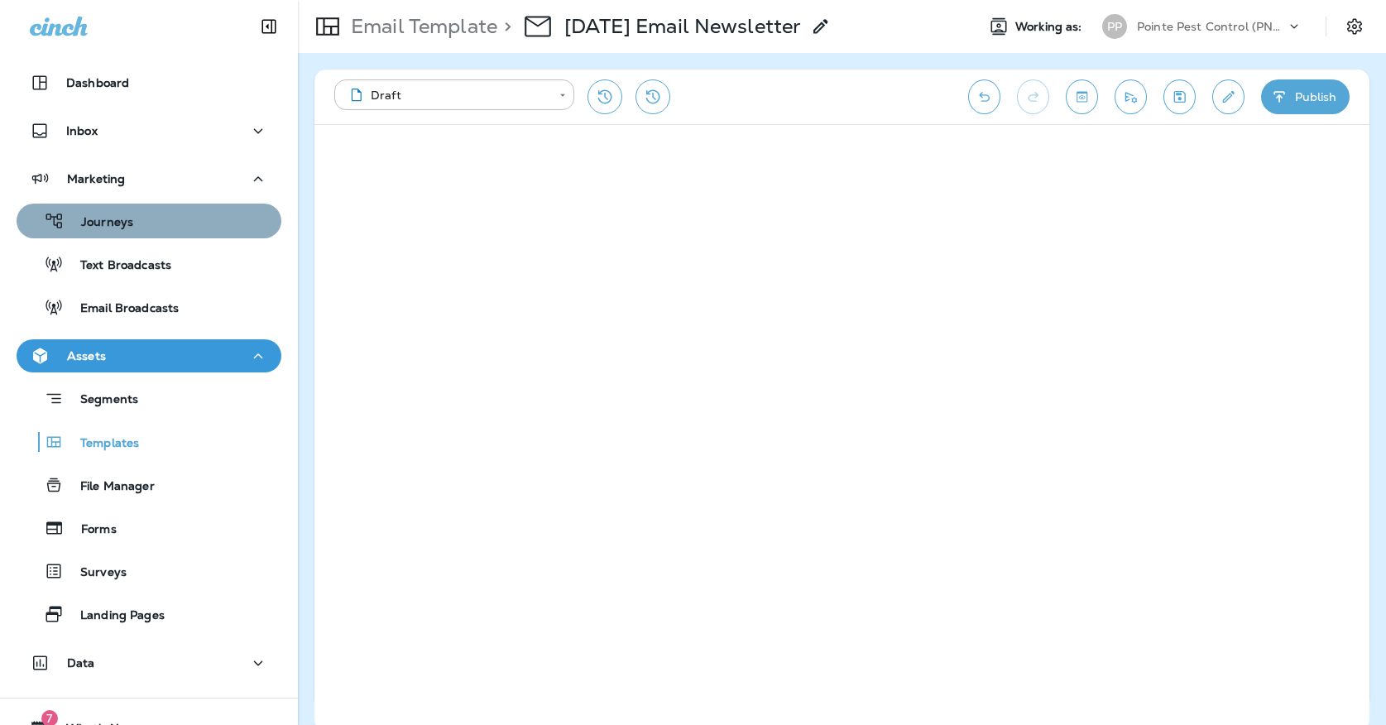
click at [199, 213] on div "Journeys" at bounding box center [149, 221] width 252 height 25
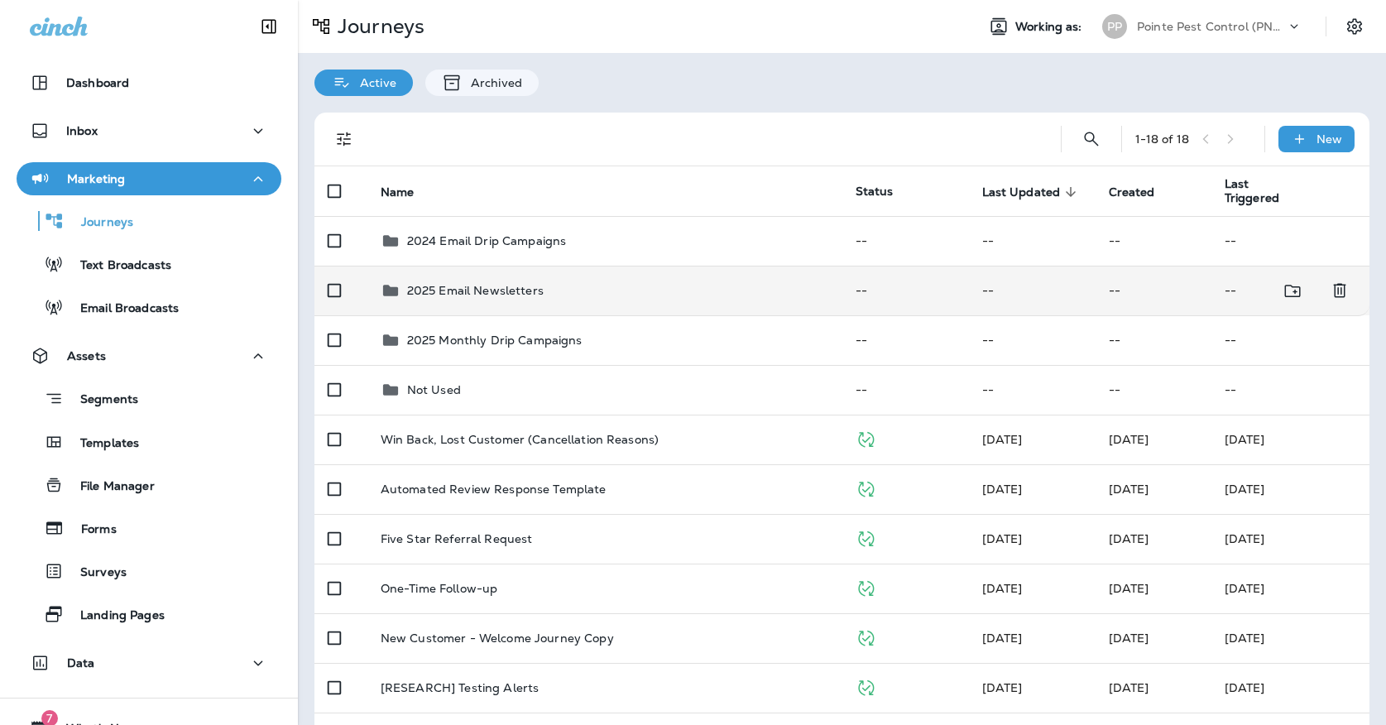
click at [532, 284] on p "2025 Email Newsletters" at bounding box center [475, 290] width 137 height 13
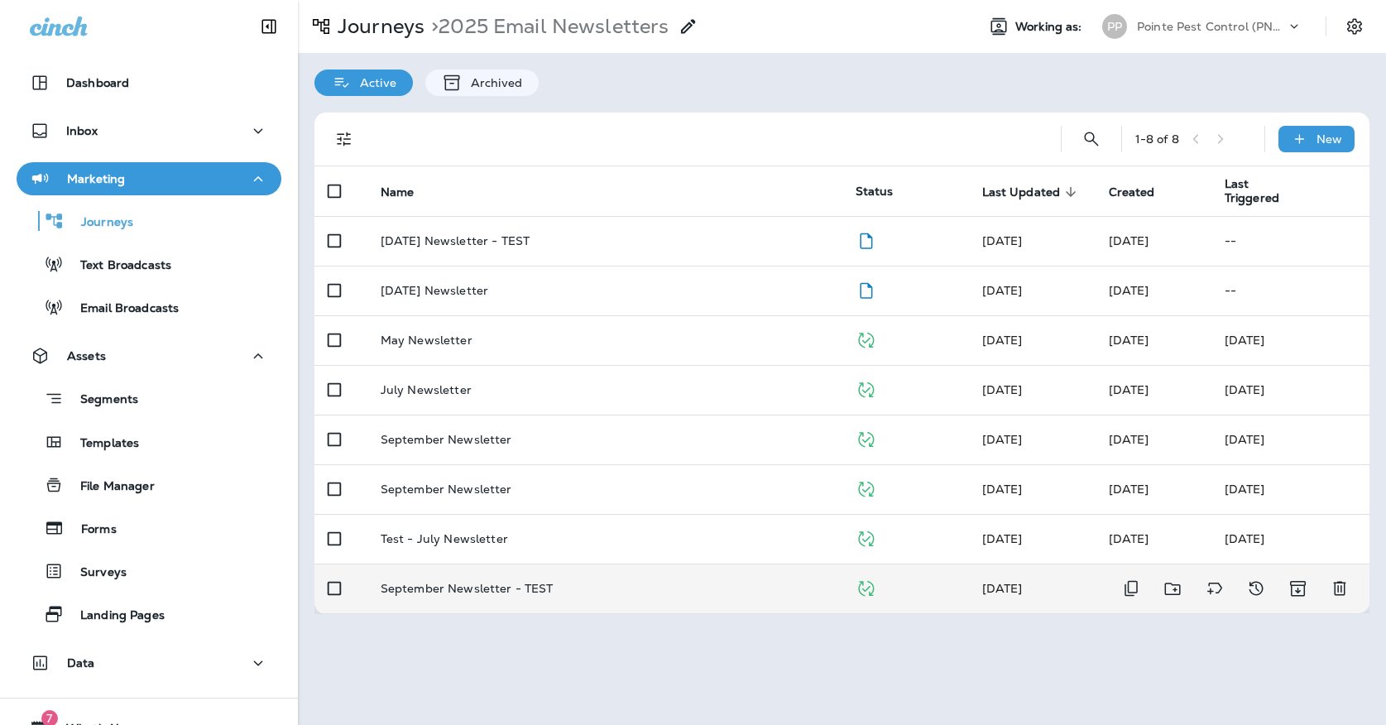
click at [540, 582] on p "September Newsletter - TEST" at bounding box center [467, 588] width 173 height 13
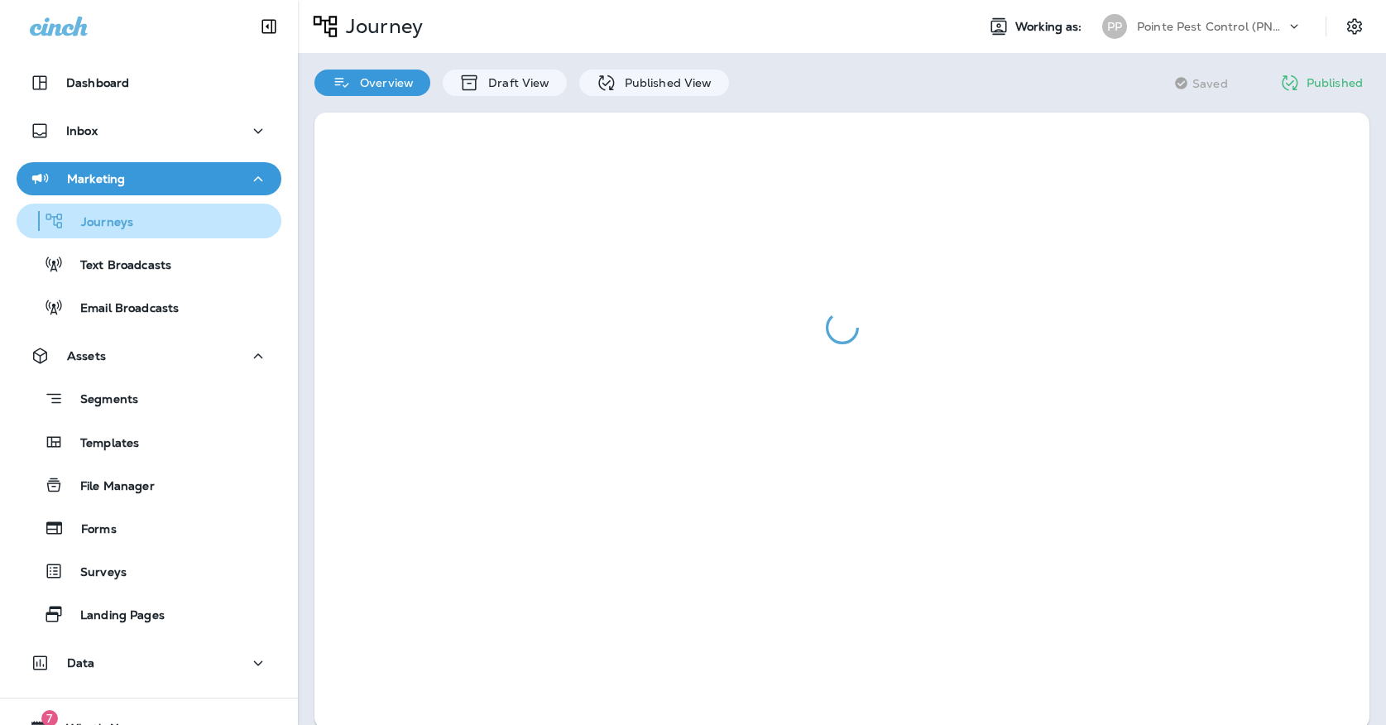
click at [170, 221] on div "Journeys" at bounding box center [149, 221] width 252 height 25
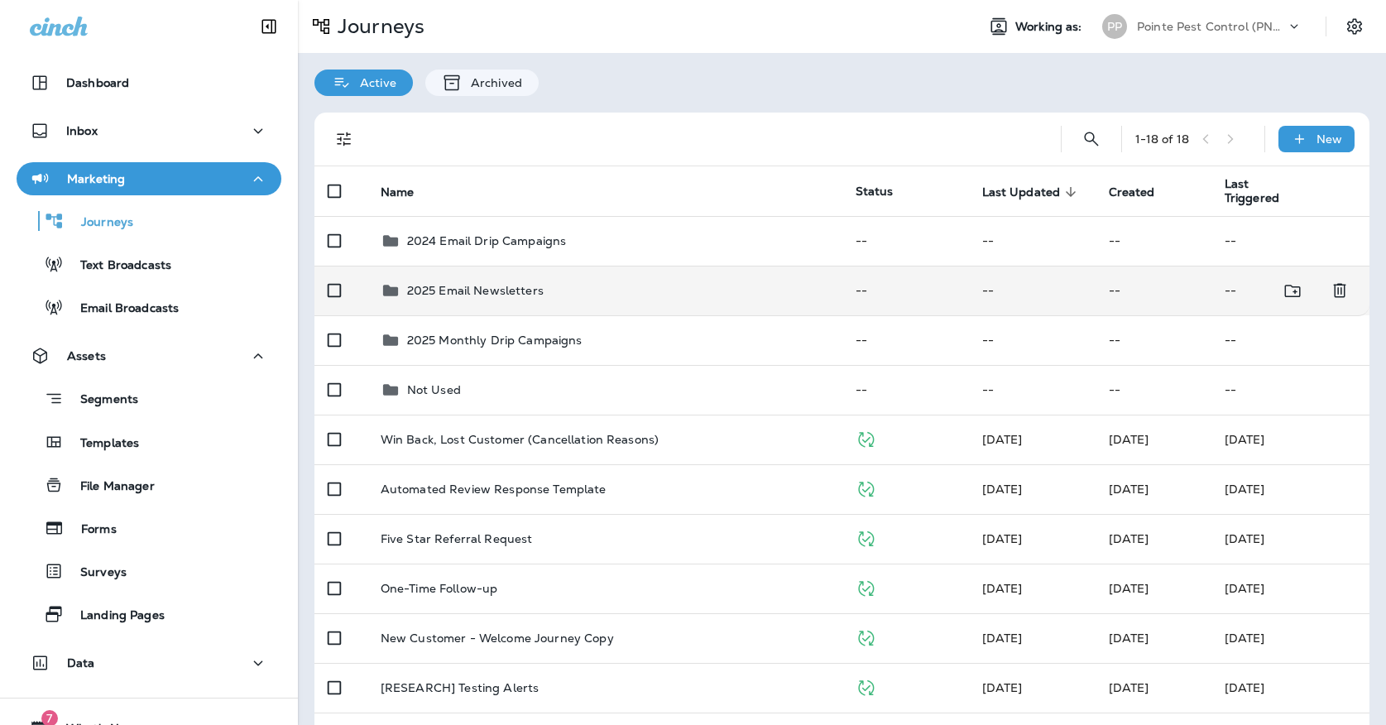
click at [500, 284] on p "2025 Email Newsletters" at bounding box center [475, 290] width 137 height 13
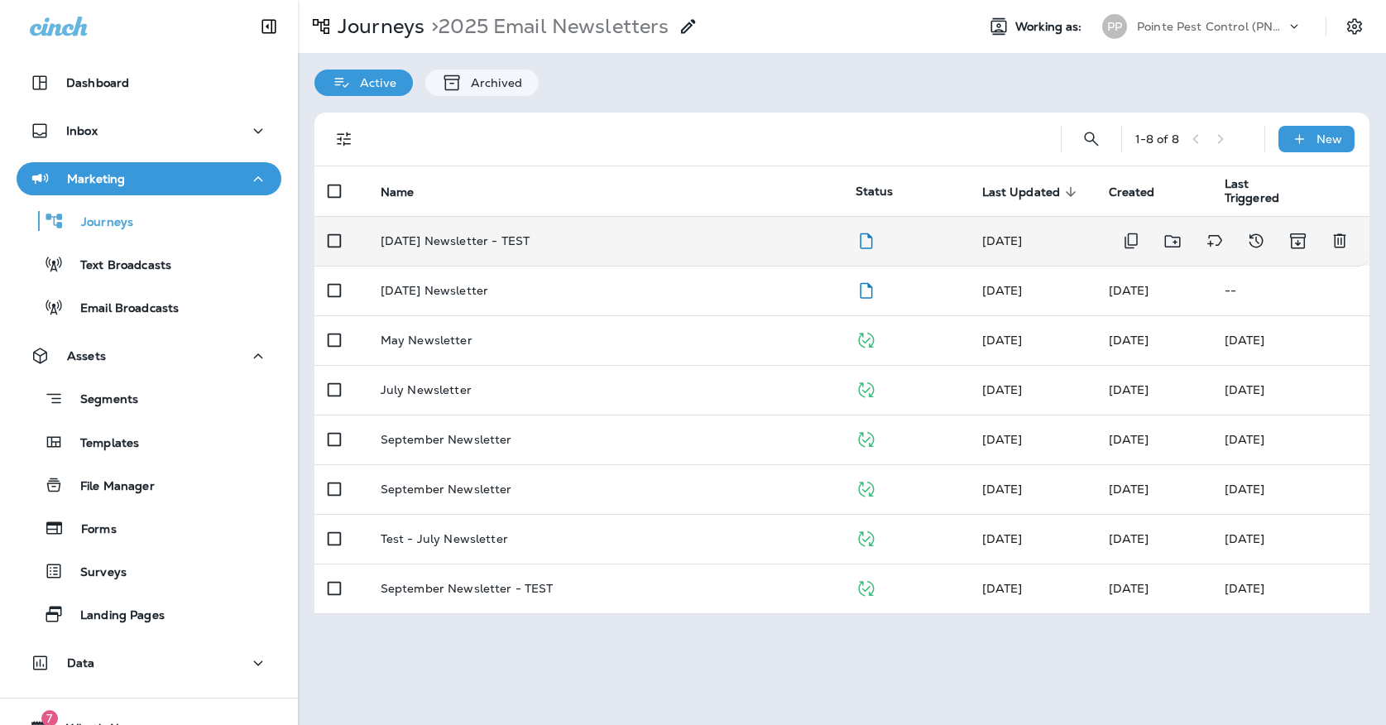
click at [510, 234] on p "[DATE] Newsletter - TEST" at bounding box center [455, 240] width 149 height 13
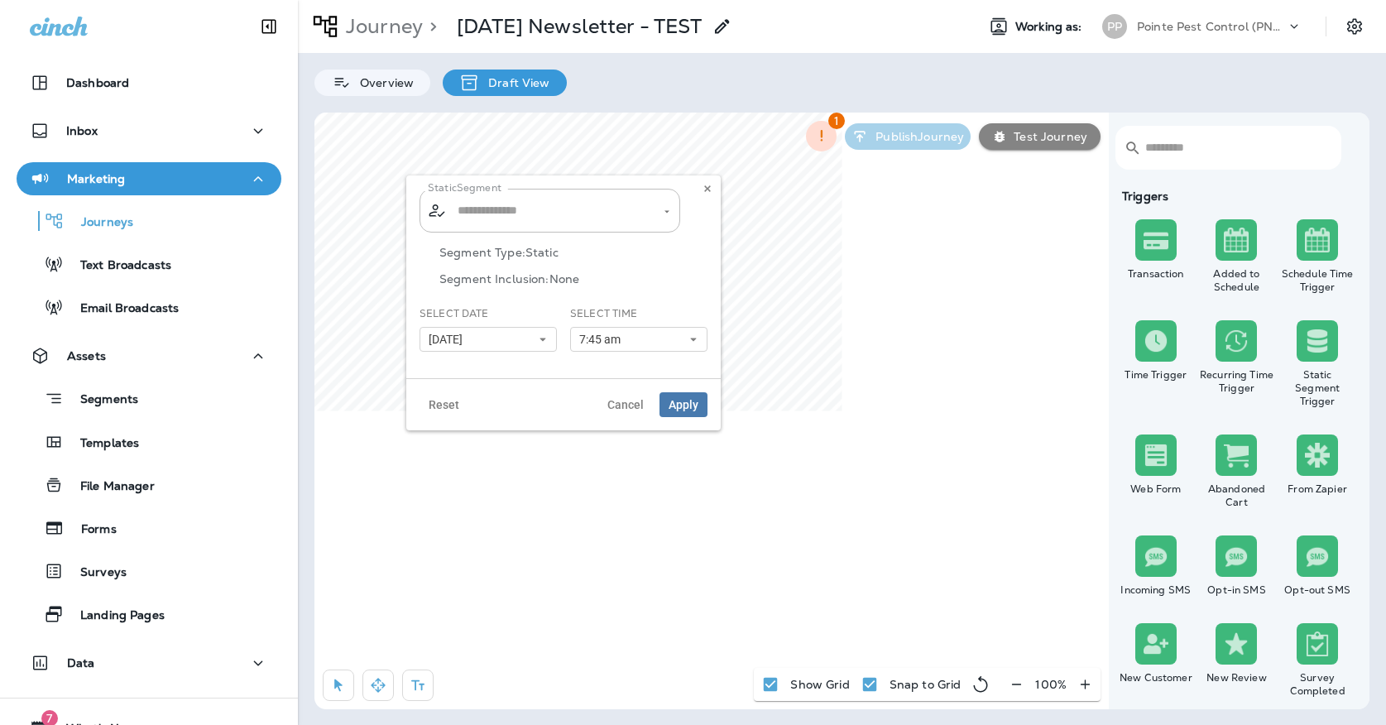
type input "**********"
click at [712, 190] on icon at bounding box center [708, 189] width 10 height 10
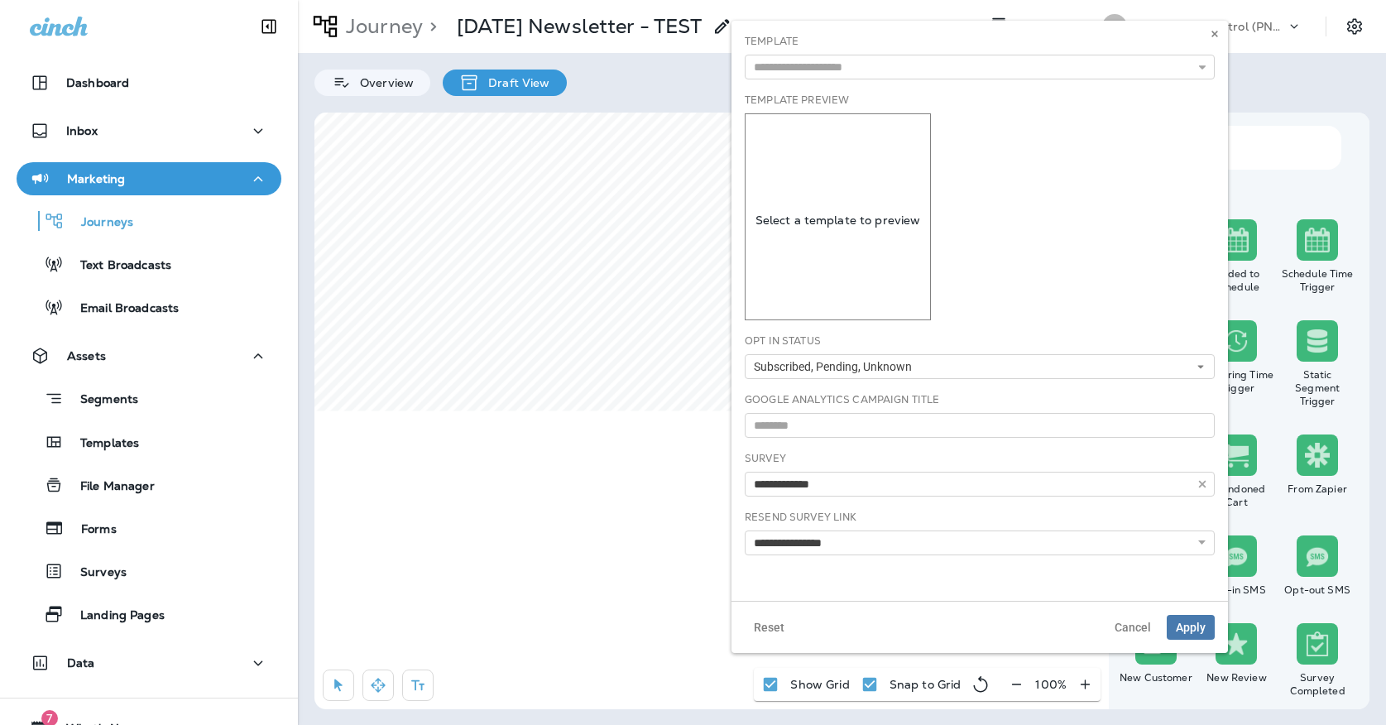
type input "**********"
click at [1210, 36] on icon at bounding box center [1215, 34] width 10 height 10
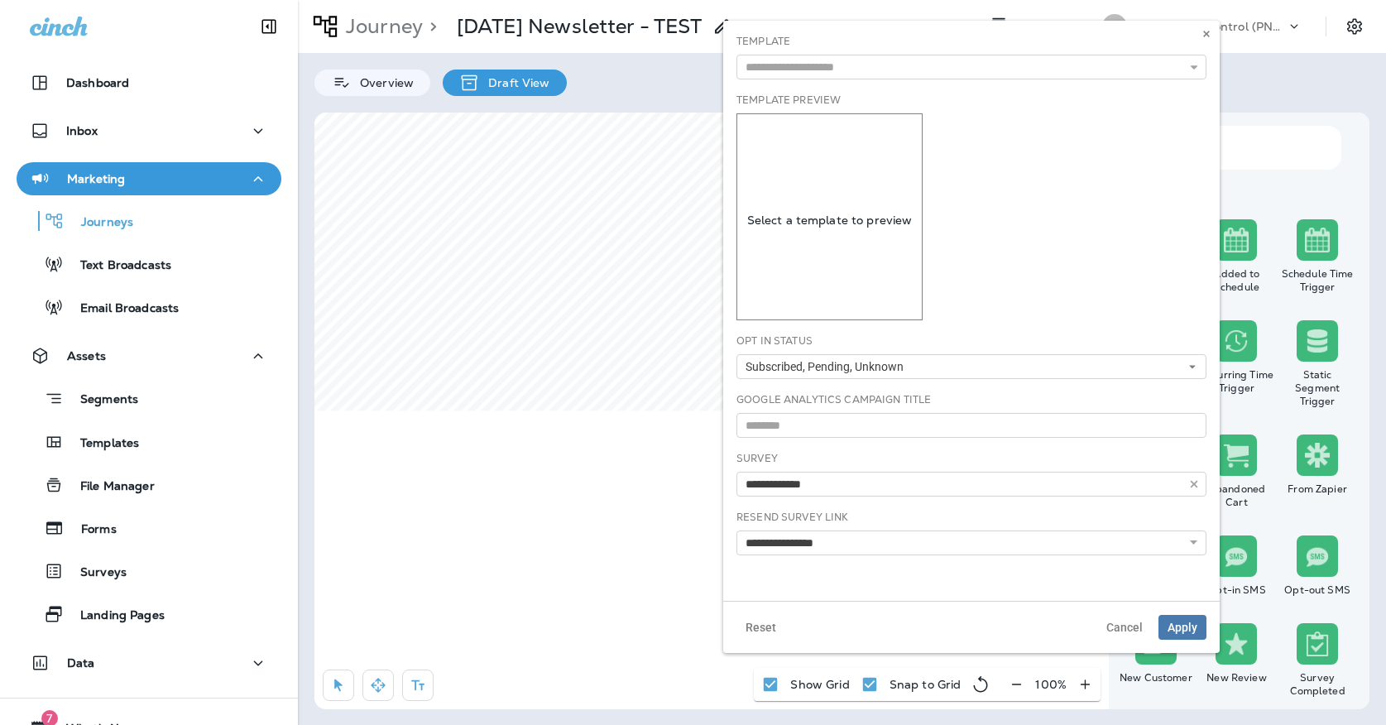
type input "**********"
click at [857, 73] on input "text" at bounding box center [972, 67] width 470 height 25
type input "**********"
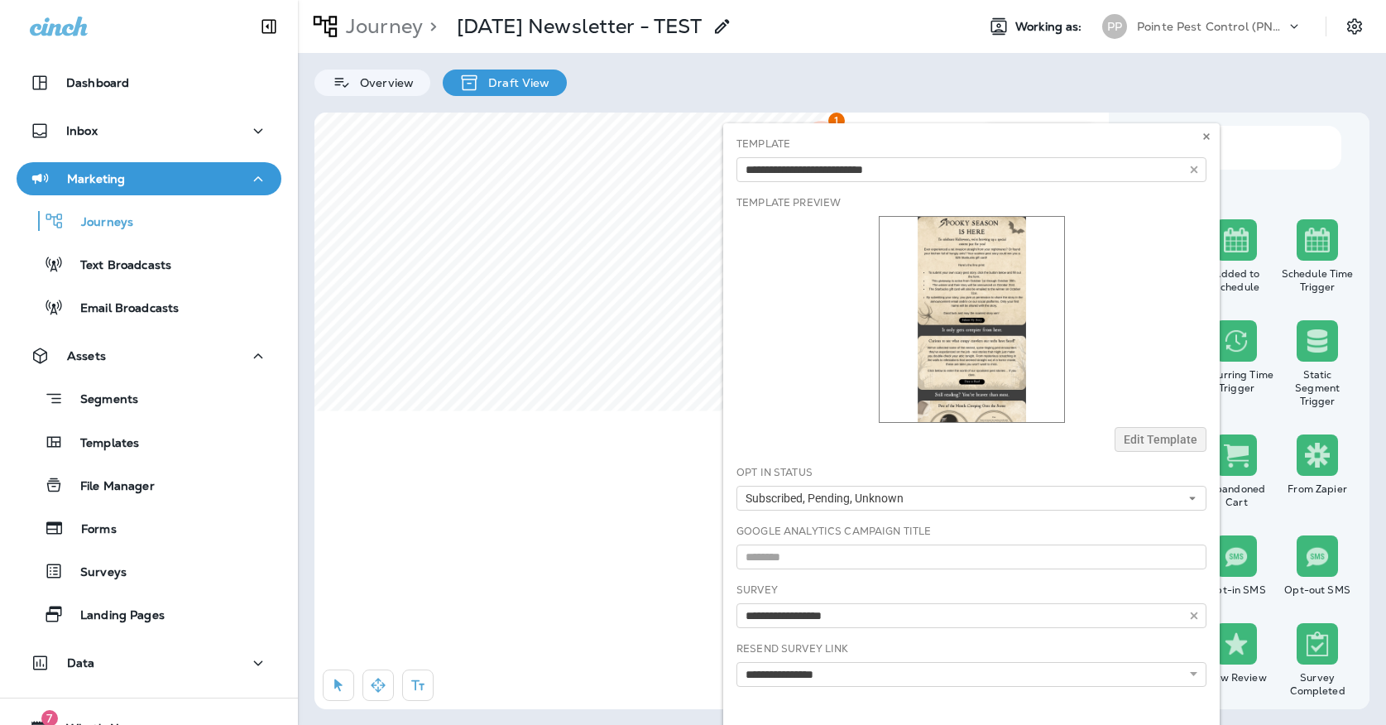
click at [845, 0] on body "Dashboard Inbox Marketing Journeys Text Broadcasts Email Broadcasts Assets Segm…" at bounding box center [693, 0] width 1386 height 0
click at [1203, 143] on button at bounding box center [1207, 136] width 18 height 18
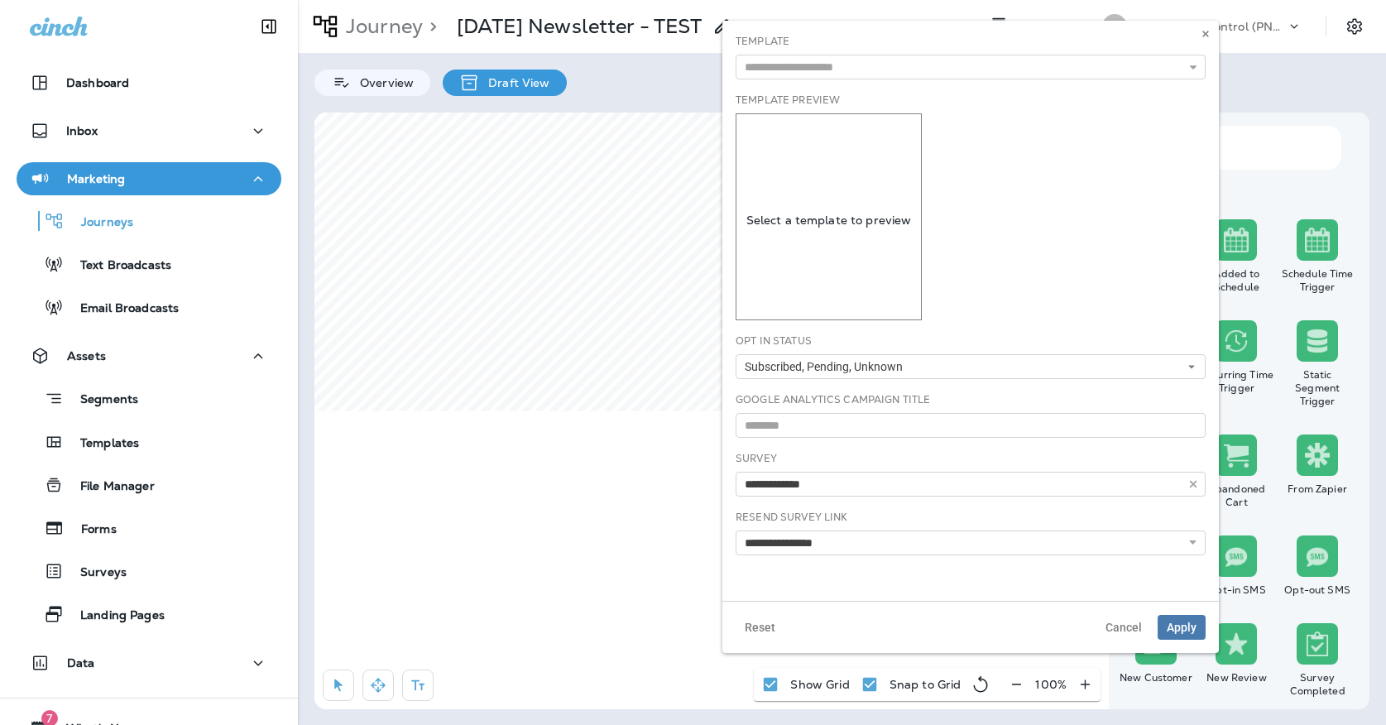
type input "**********"
click at [864, 69] on input "text" at bounding box center [971, 67] width 470 height 25
type input "**********"
click at [852, 90] on div "**********" at bounding box center [971, 311] width 497 height 580
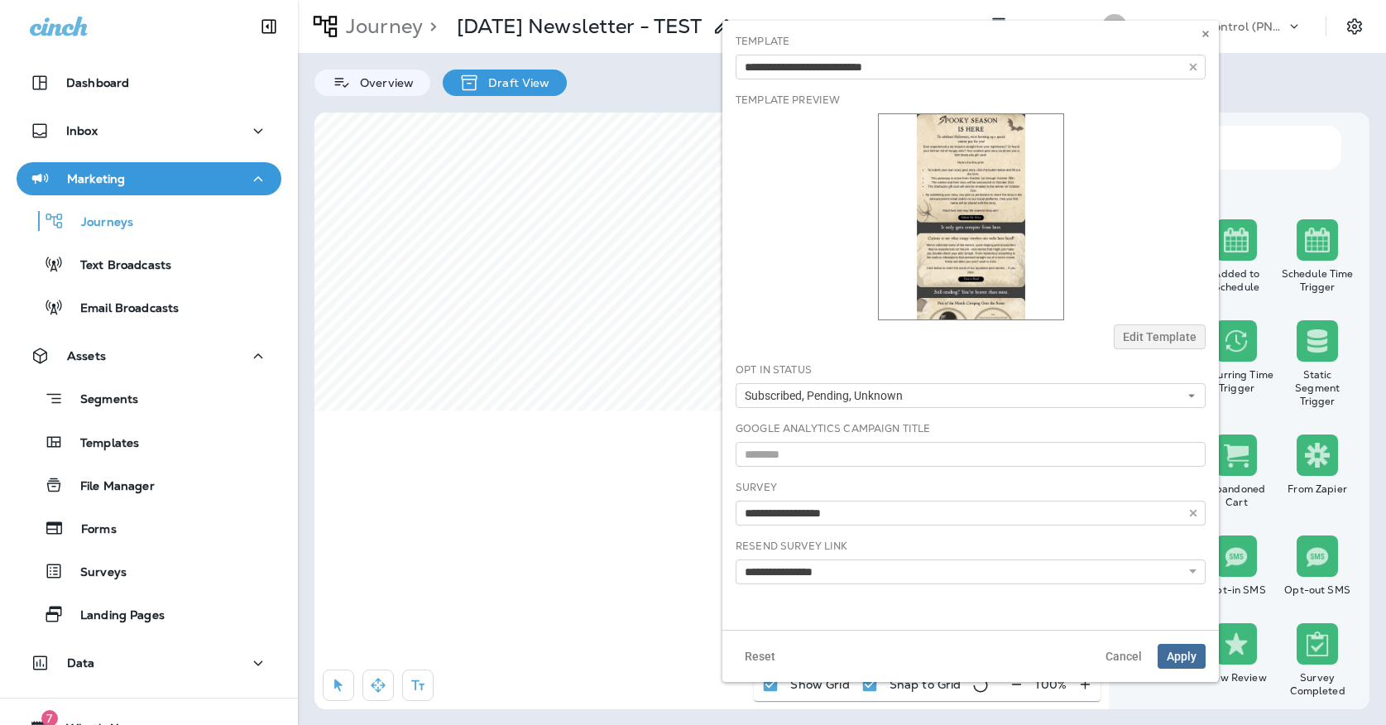
click at [1181, 651] on span "Apply" at bounding box center [1182, 657] width 30 height 12
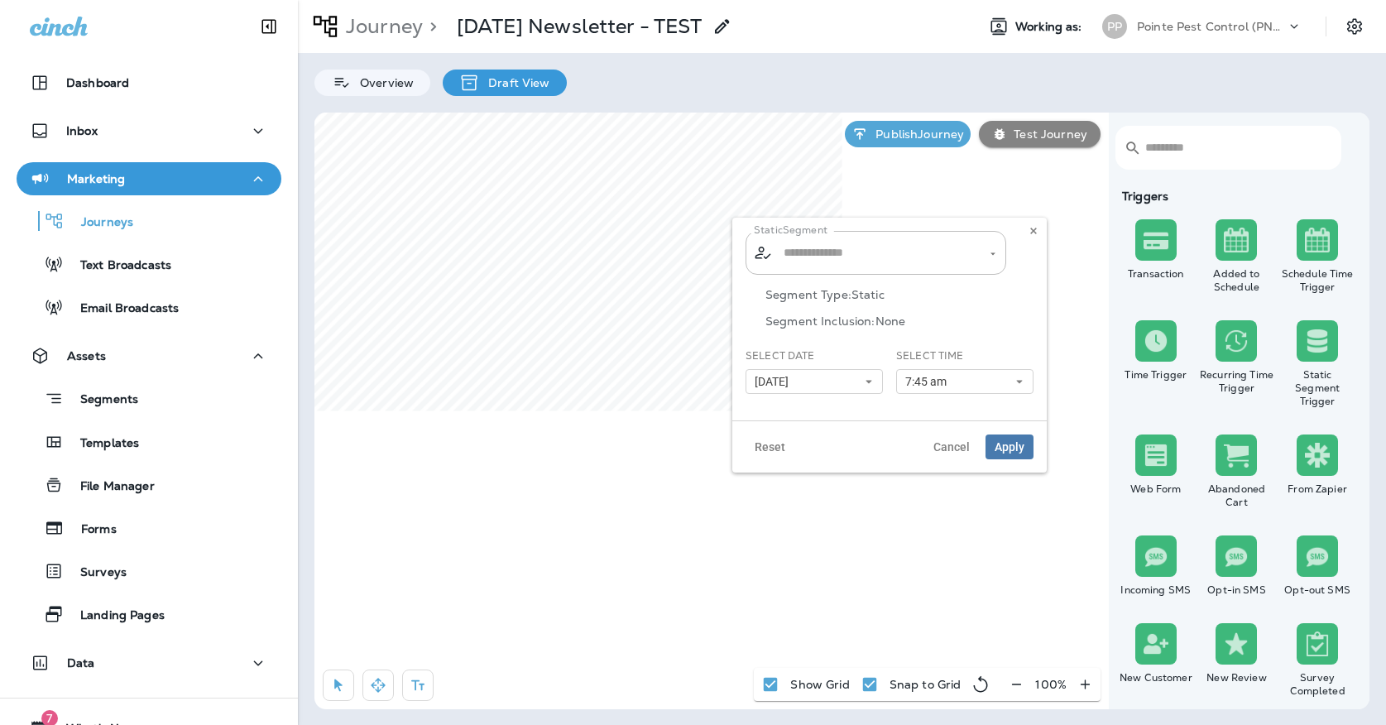
type input "**********"
click at [1026, 238] on button at bounding box center [1034, 231] width 18 height 18
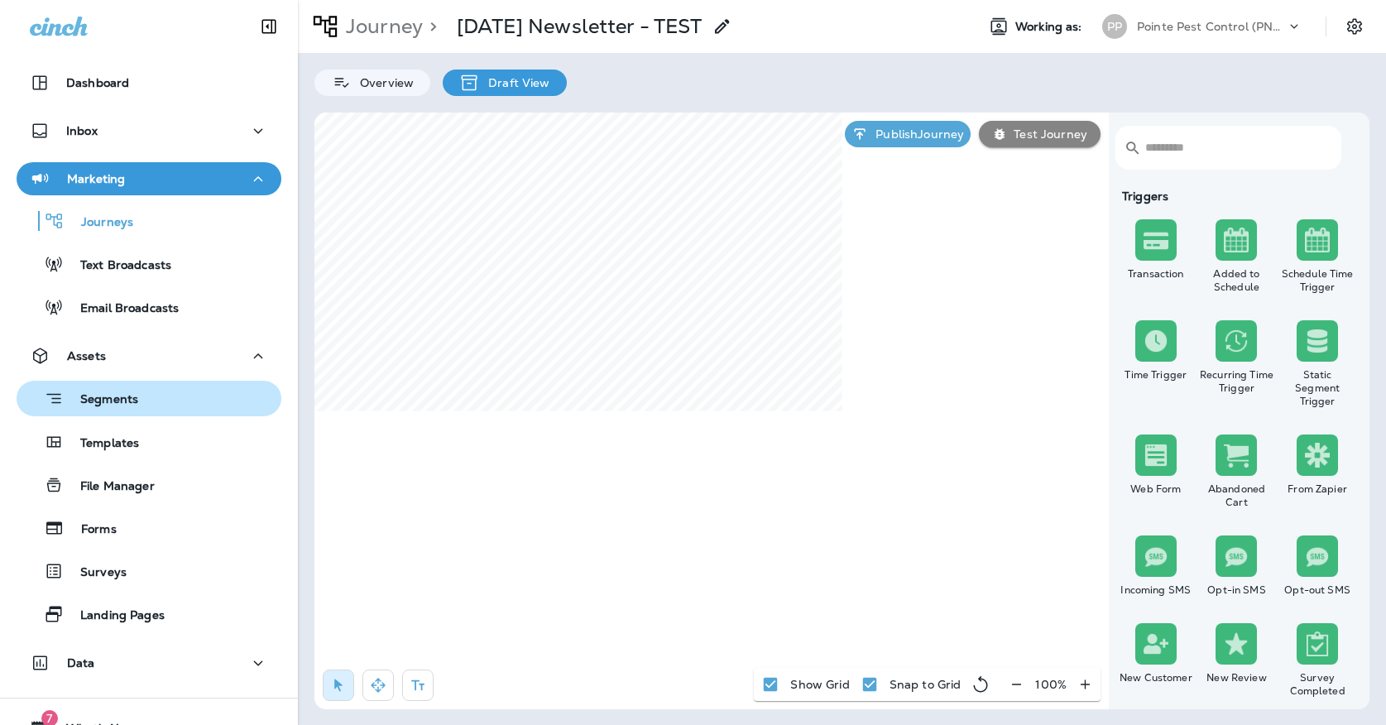
click at [121, 395] on p "Segments" at bounding box center [101, 400] width 74 height 17
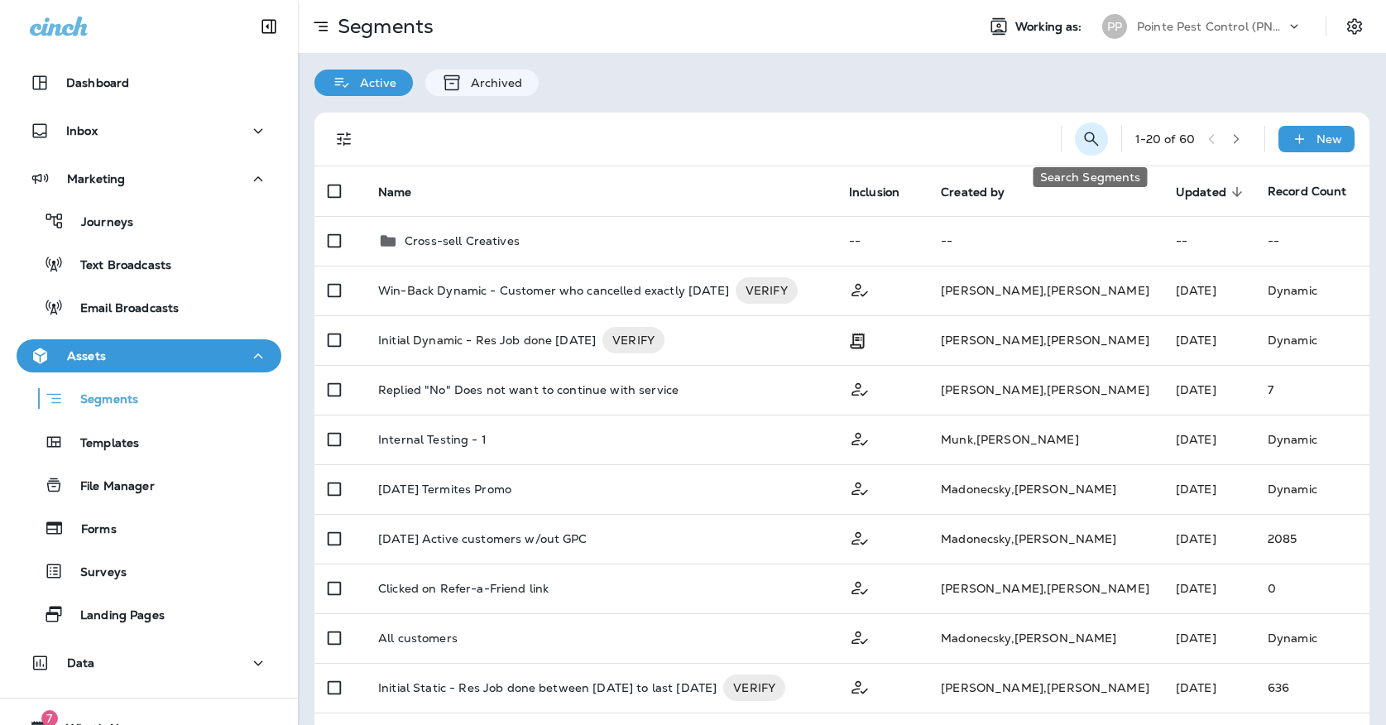
click at [1094, 146] on icon "Search Segments" at bounding box center [1092, 139] width 20 height 20
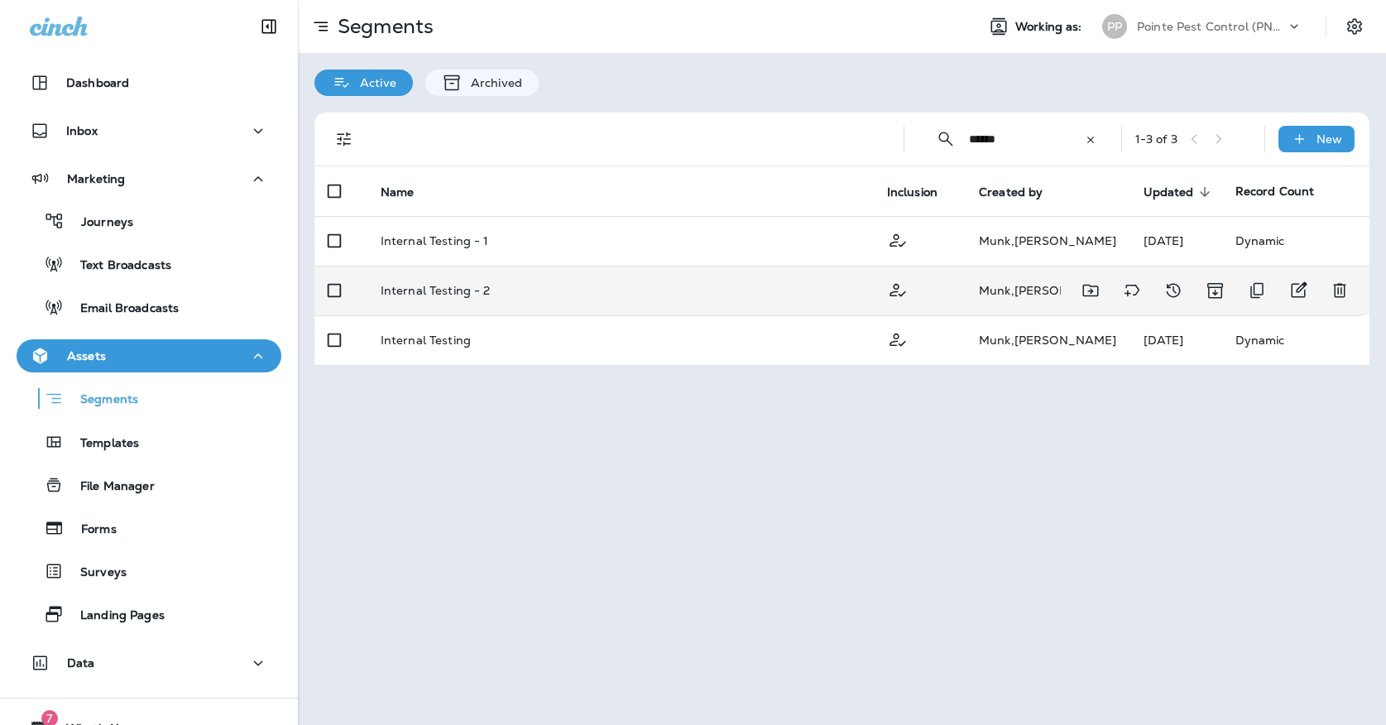
type input "******"
click at [516, 289] on div "Internal Testing - 2" at bounding box center [621, 290] width 480 height 13
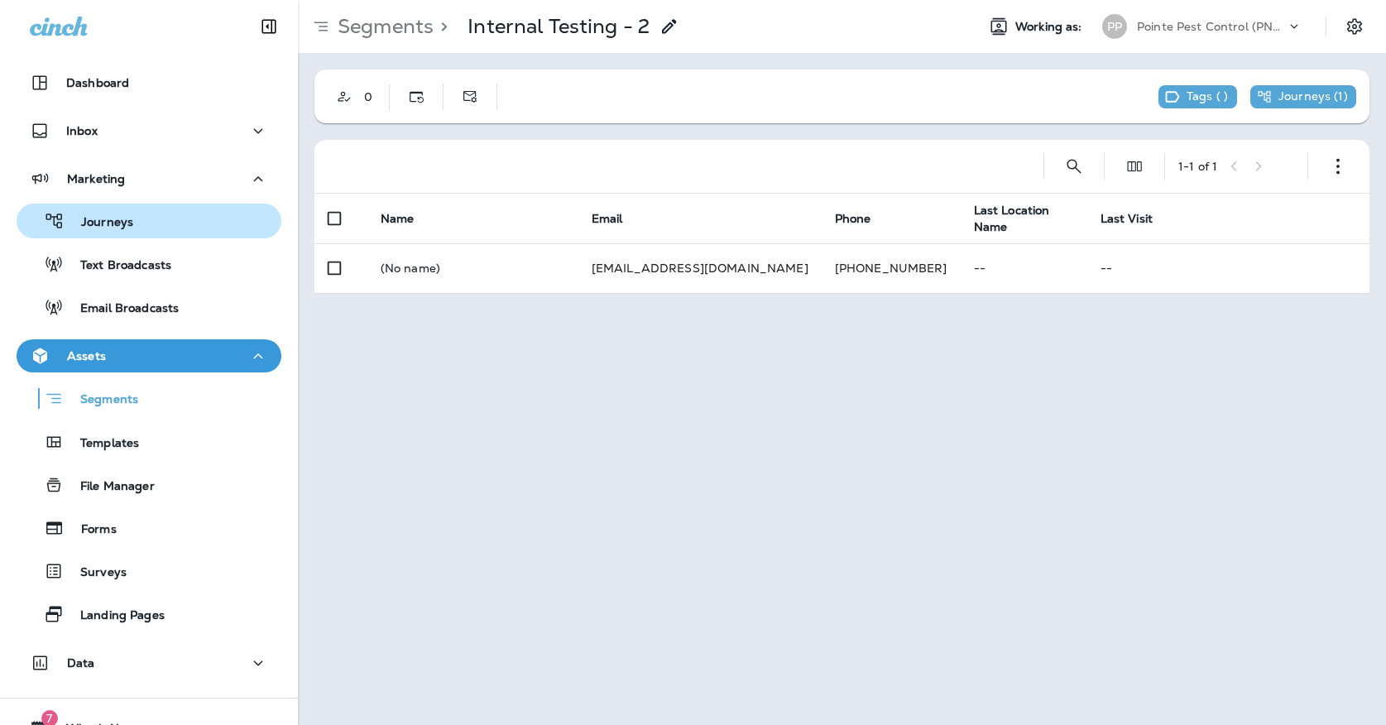
click at [133, 215] on p "Journeys" at bounding box center [99, 223] width 69 height 16
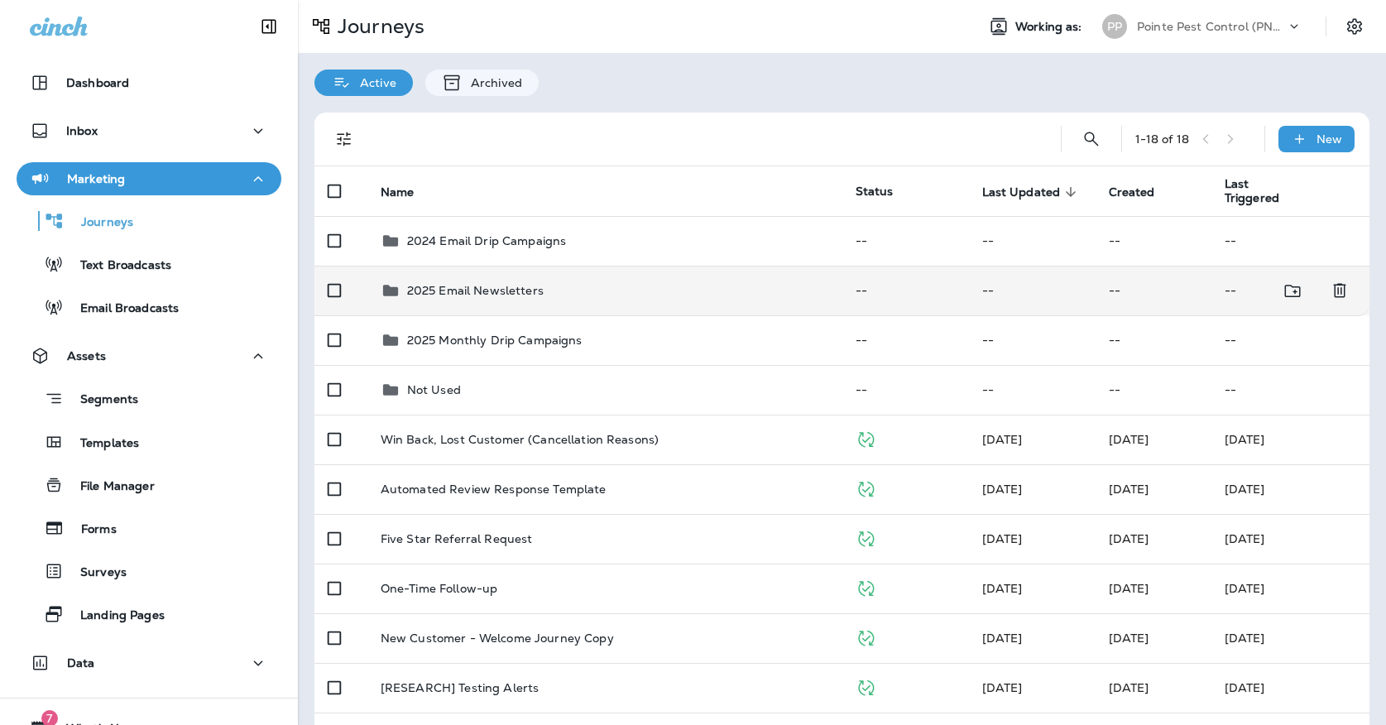
click at [521, 284] on p "2025 Email Newsletters" at bounding box center [475, 290] width 137 height 13
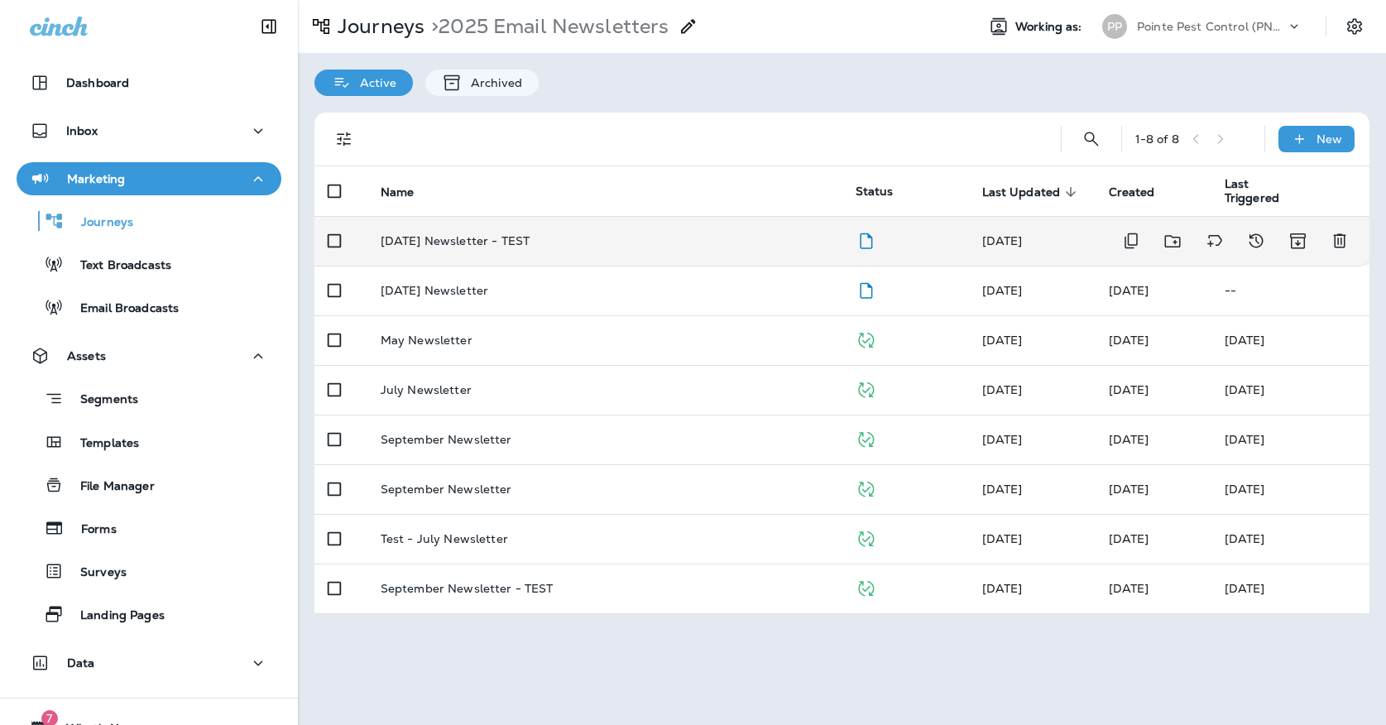
click at [524, 238] on p "[DATE] Newsletter - TEST" at bounding box center [455, 240] width 149 height 13
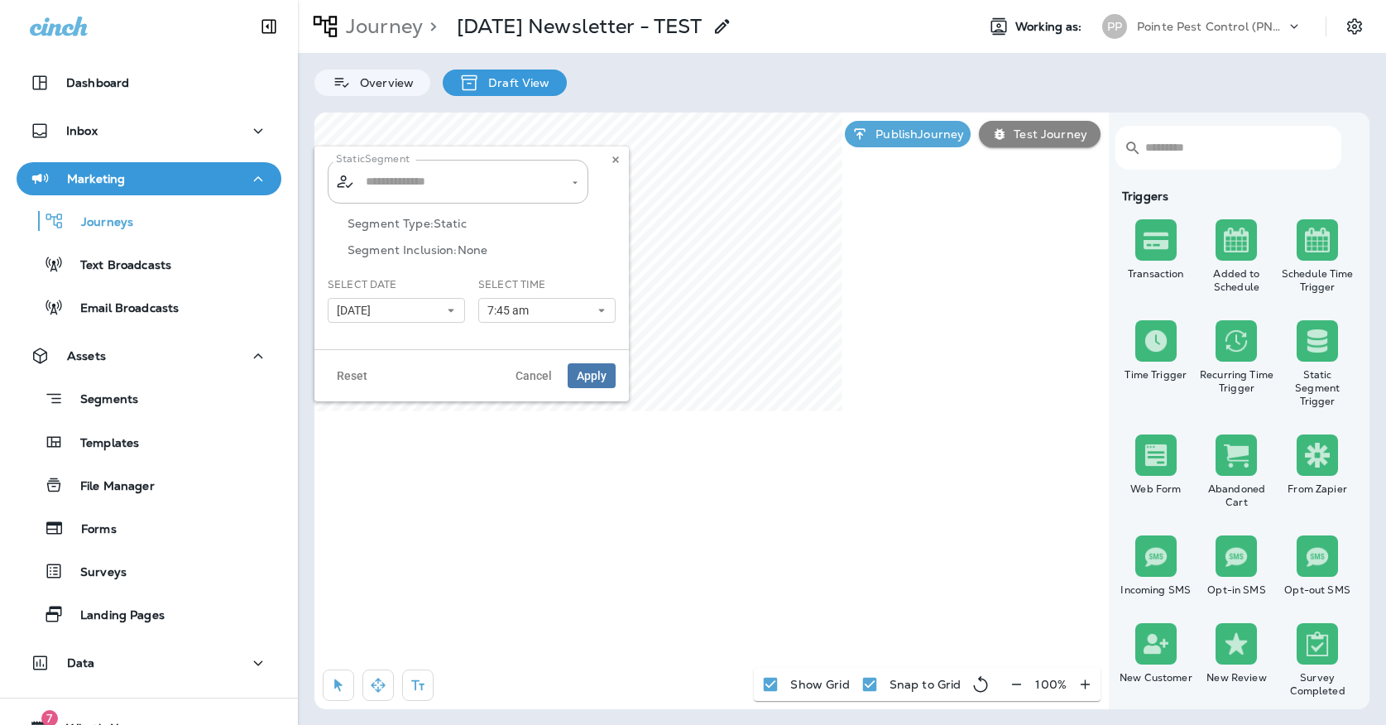
type input "**********"
click at [620, 161] on icon at bounding box center [616, 160] width 10 height 10
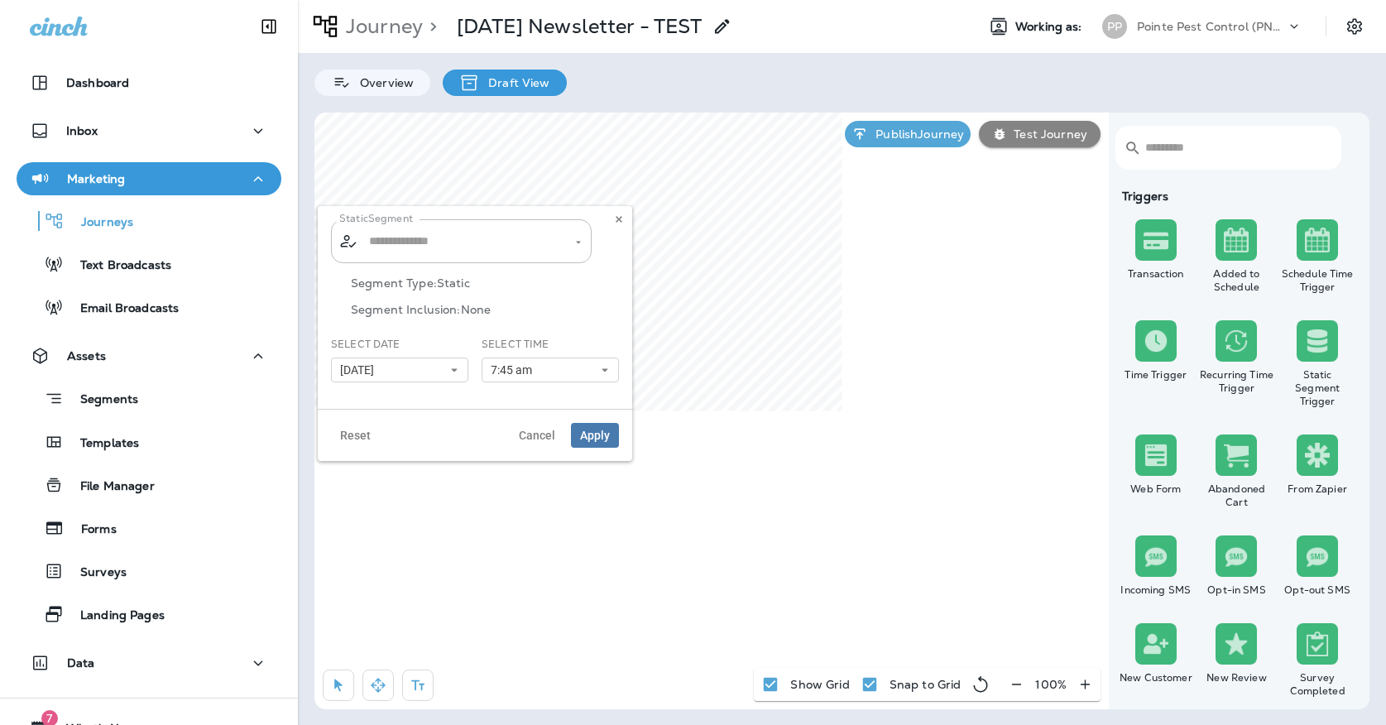
type input "**********"
click at [612, 214] on button at bounding box center [619, 219] width 18 height 18
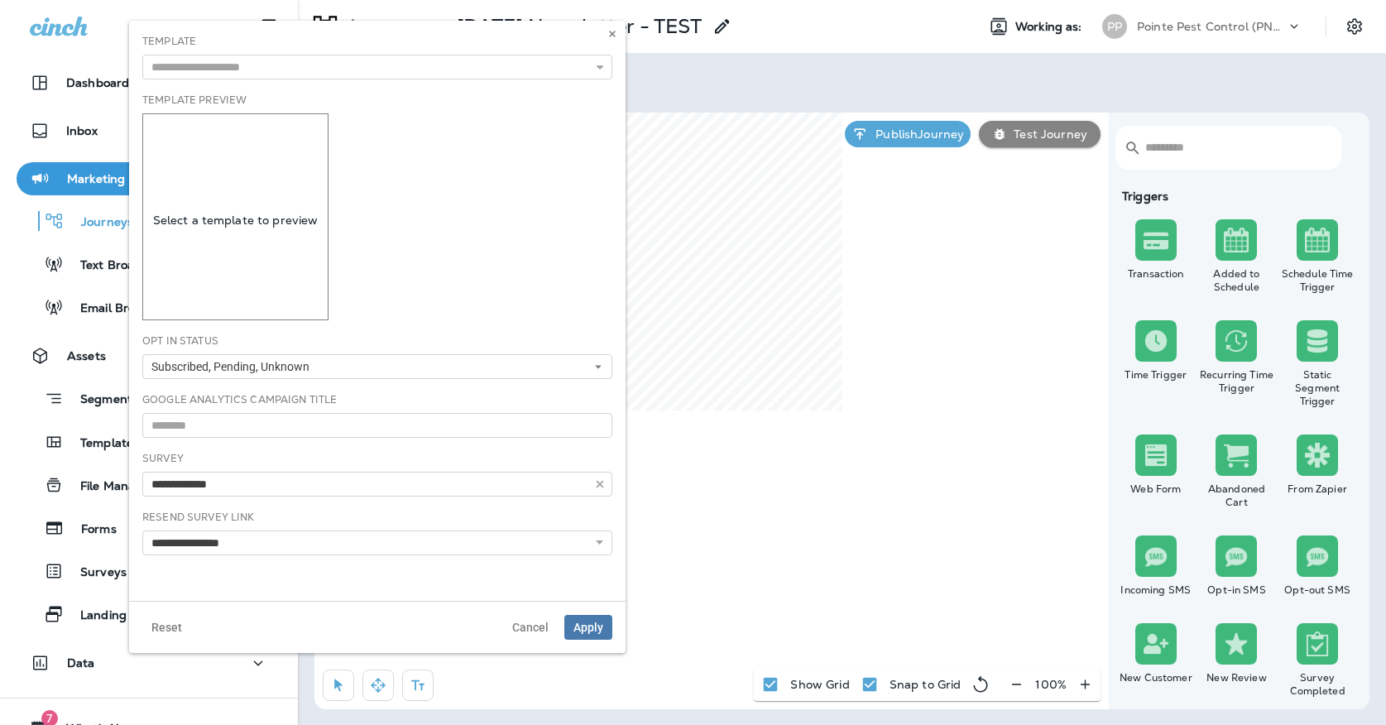
type input "**********"
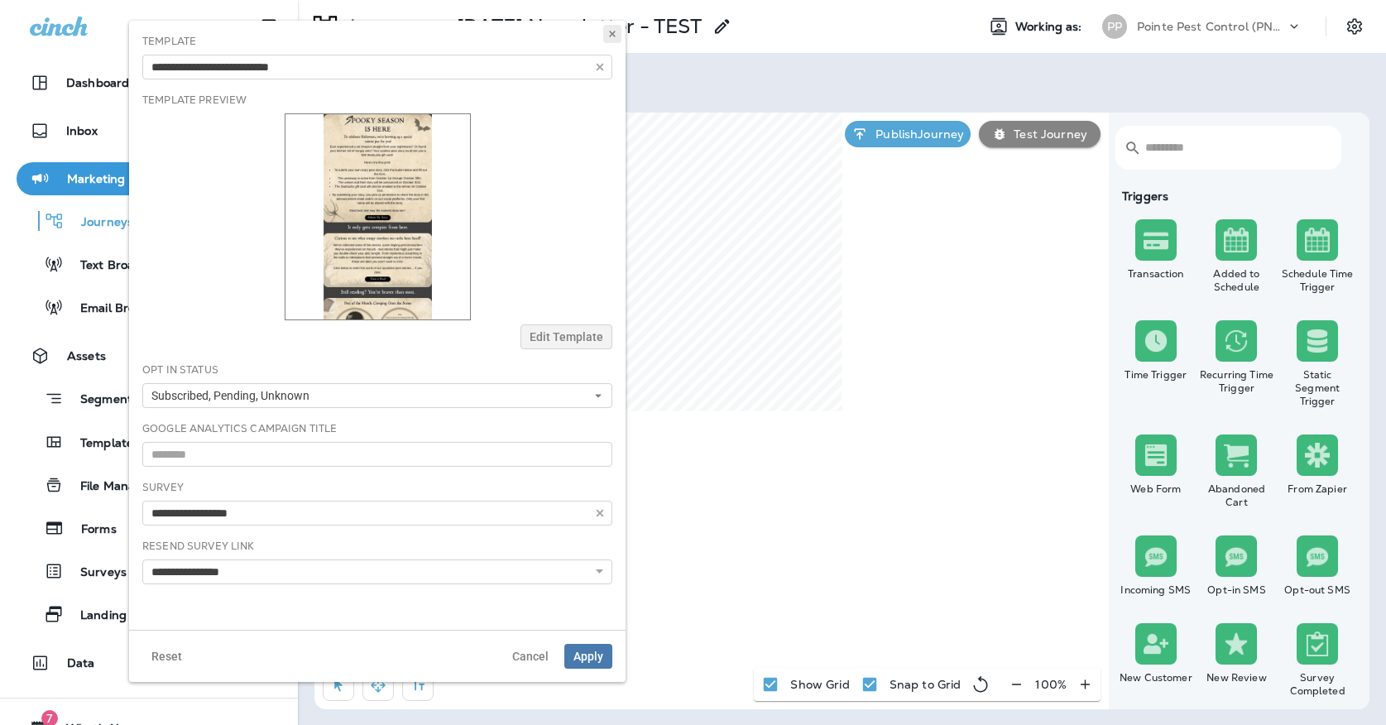
click at [613, 30] on icon at bounding box center [612, 34] width 10 height 10
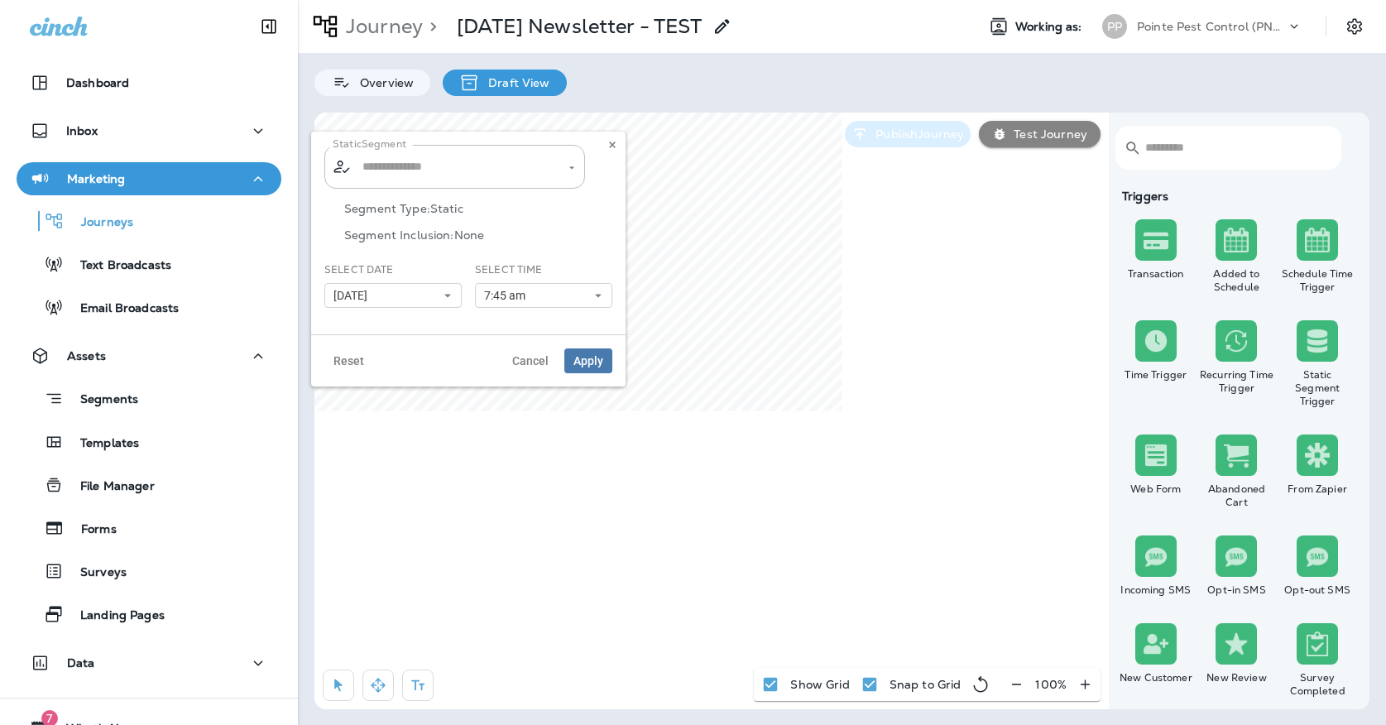
type input "**********"
click at [614, 144] on use at bounding box center [612, 145] width 6 height 7
click at [894, 137] on p "Publish Journey" at bounding box center [916, 133] width 95 height 13
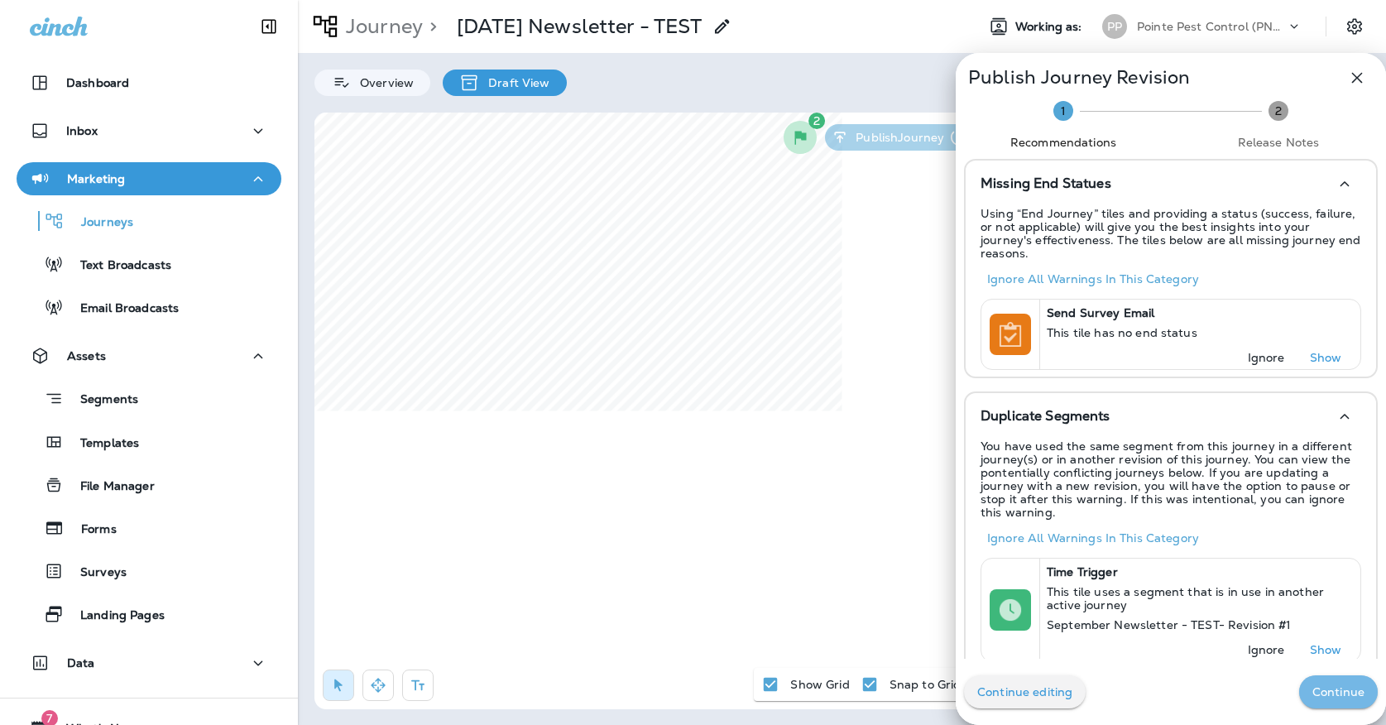
click at [1348, 685] on p "Continue" at bounding box center [1339, 691] width 52 height 13
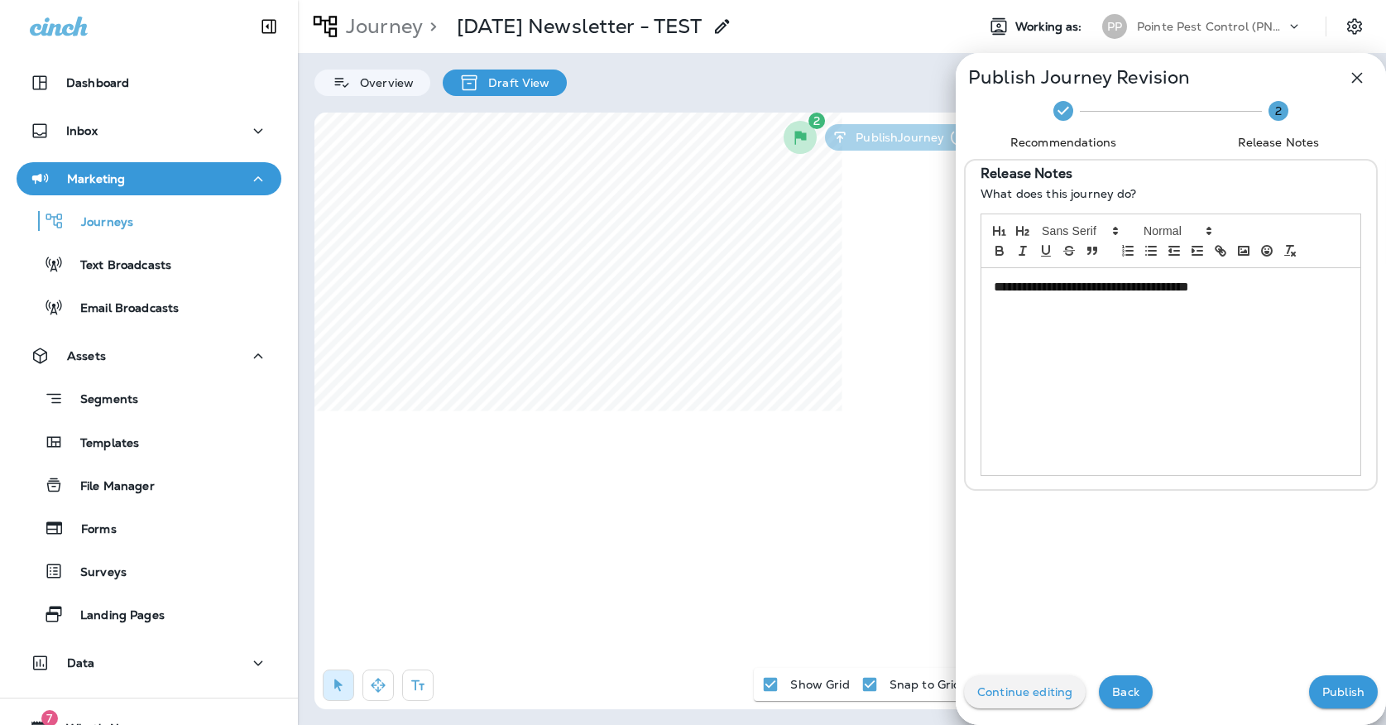
click at [1347, 687] on p "Publish" at bounding box center [1344, 691] width 42 height 13
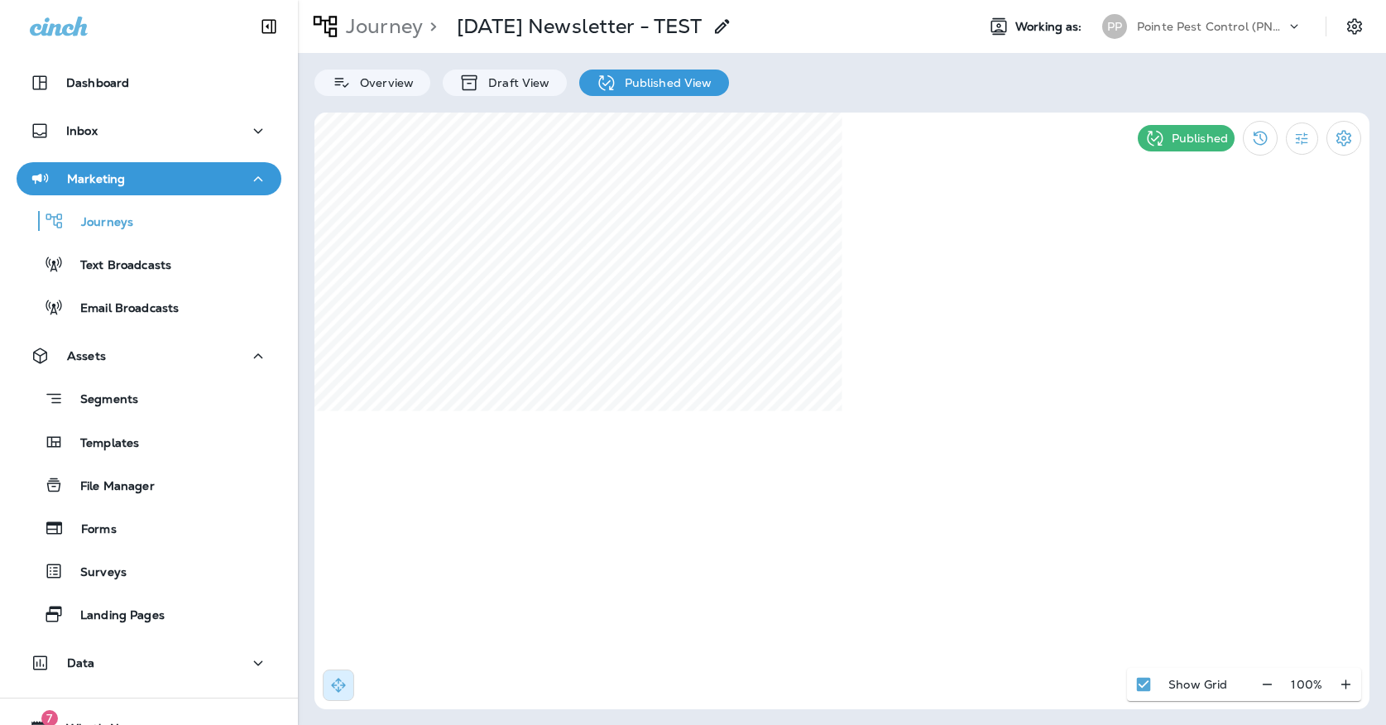
click at [1160, 29] on p "Pointe Pest Control (PNW)" at bounding box center [1211, 26] width 149 height 13
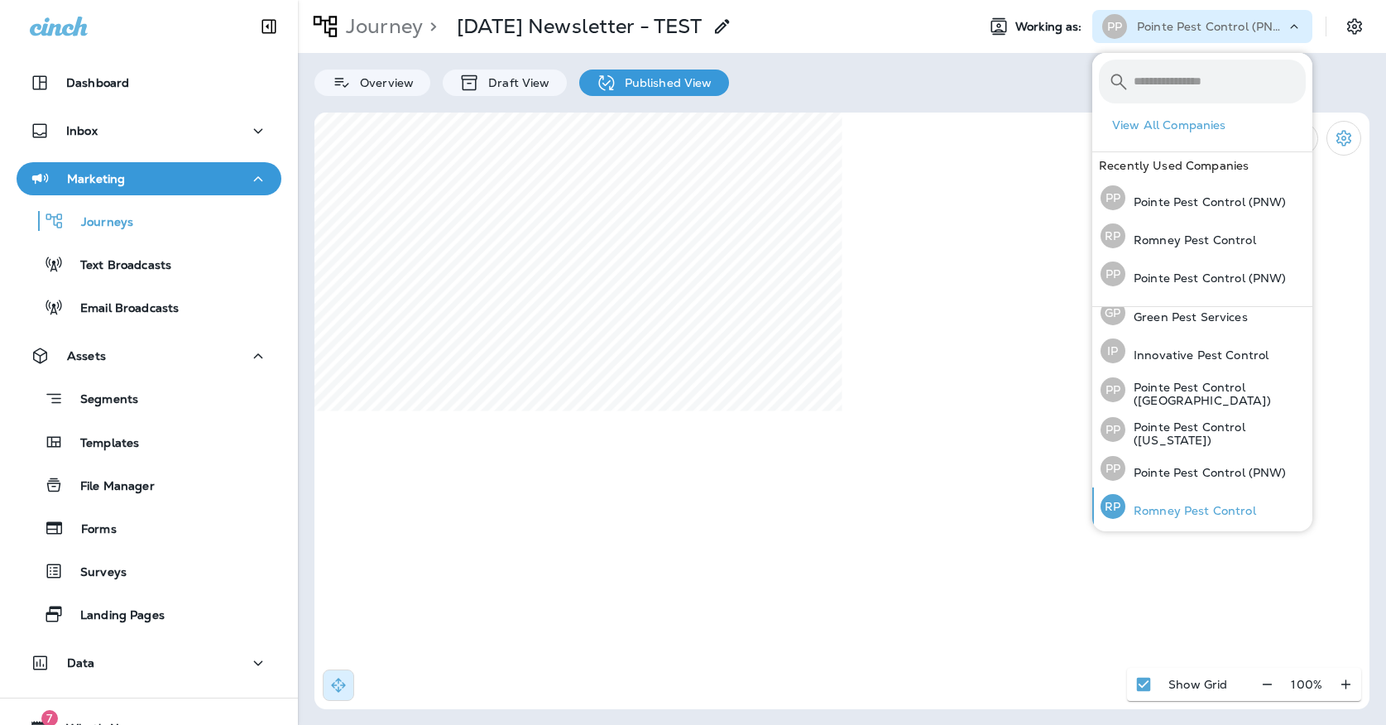
scroll to position [50, 0]
click at [1134, 516] on p "Romney Pest Control" at bounding box center [1191, 511] width 131 height 13
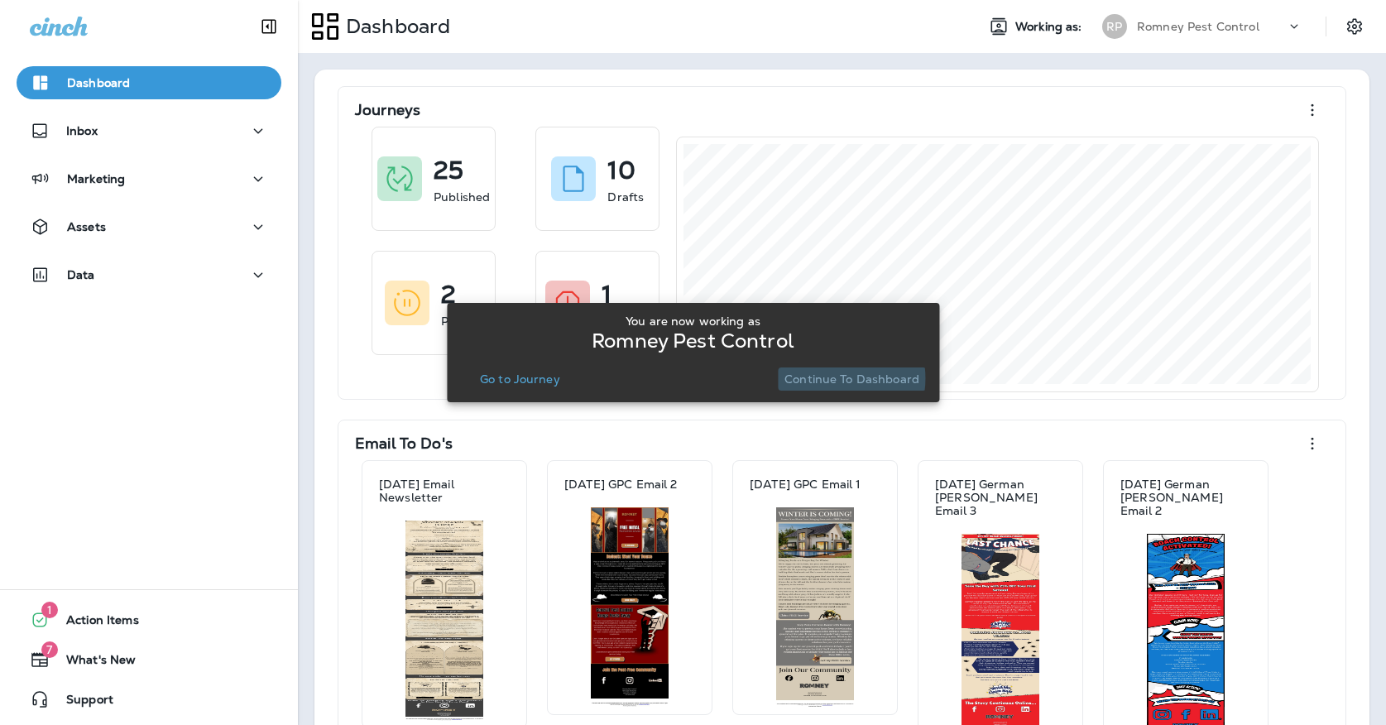
click at [827, 378] on p "Continue to Dashboard" at bounding box center [852, 378] width 135 height 13
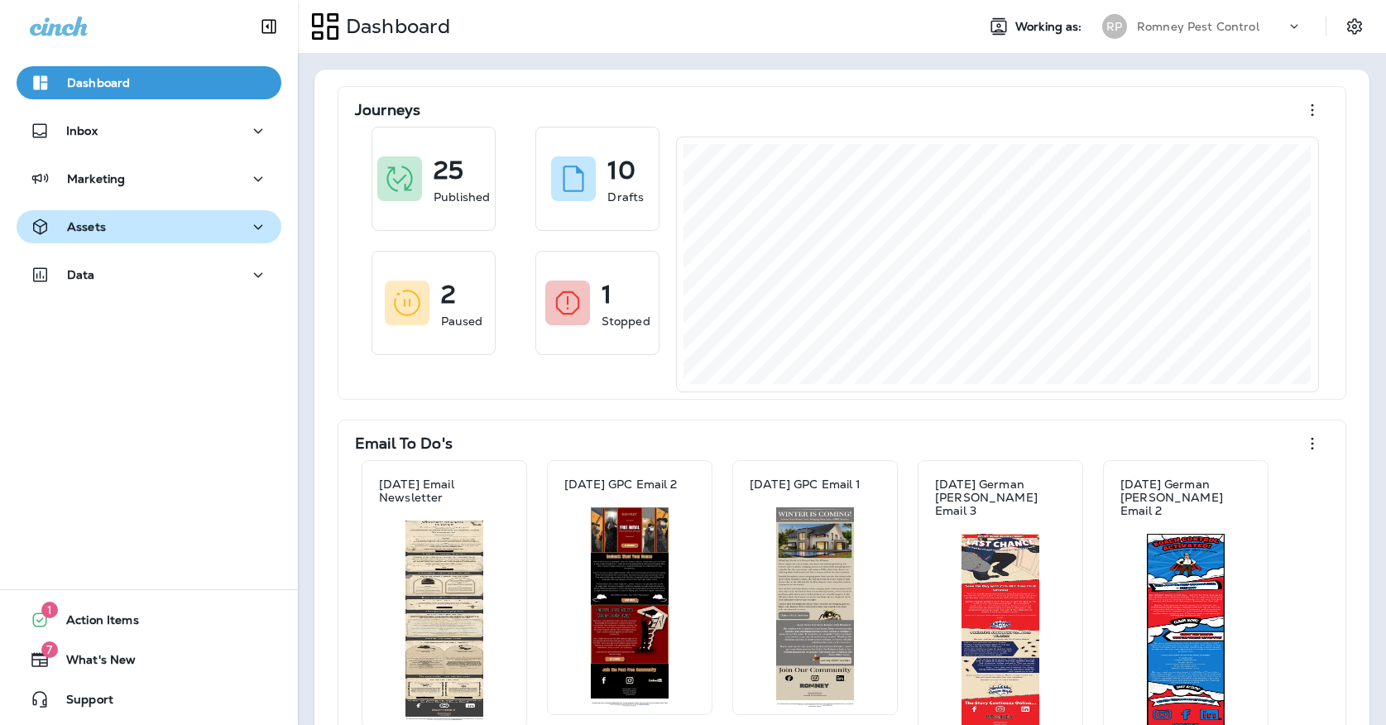
click at [233, 227] on div "Assets" at bounding box center [149, 227] width 238 height 21
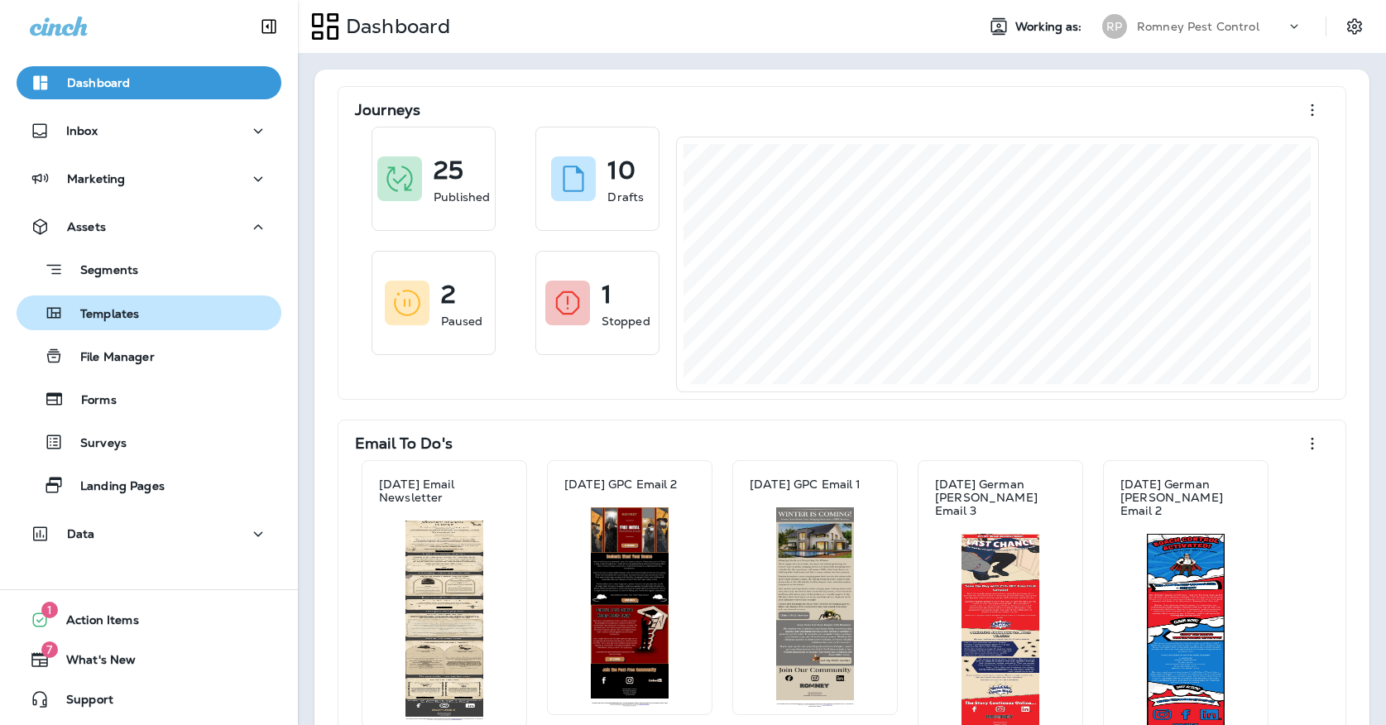
click at [160, 318] on div "Templates" at bounding box center [149, 312] width 252 height 25
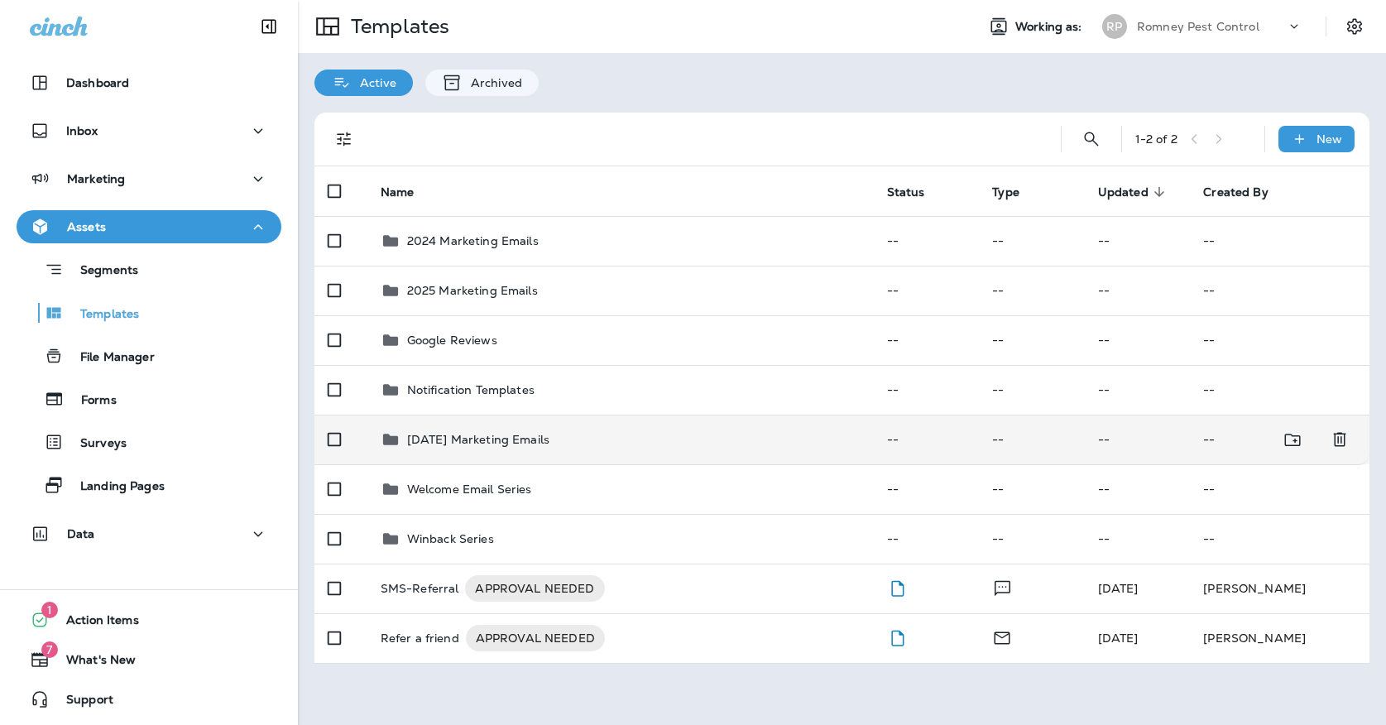
click at [537, 433] on p "[DATE] Marketing Emails" at bounding box center [478, 439] width 142 height 13
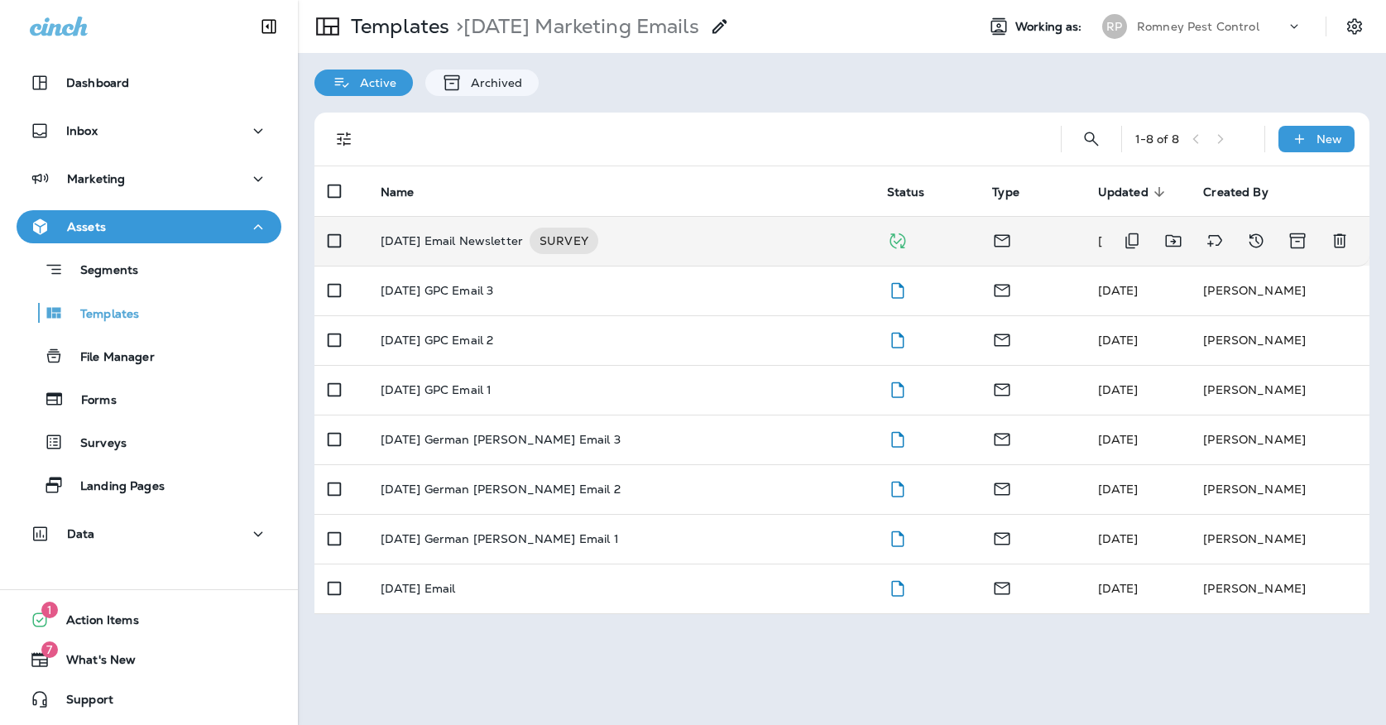
click at [689, 230] on div "[DATE] Email Newsletter SURVEY" at bounding box center [621, 241] width 480 height 26
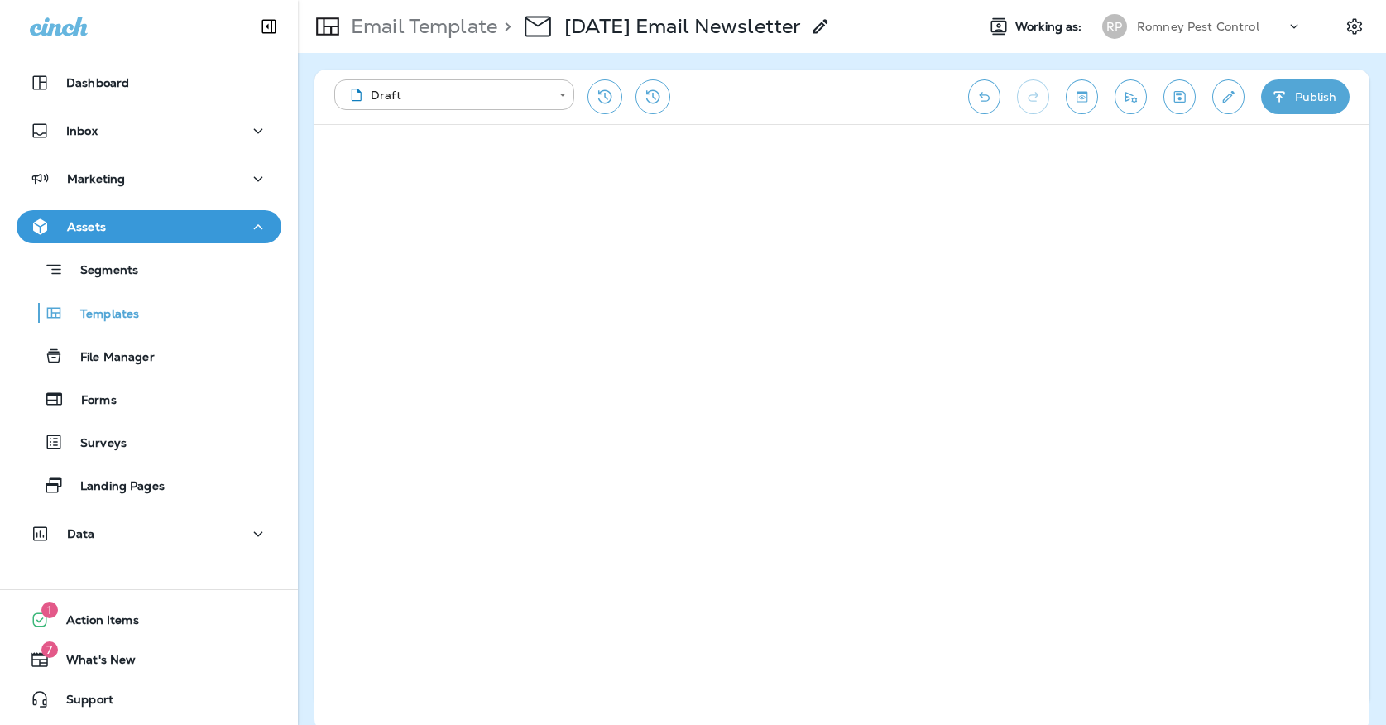
click at [1189, 94] on button "Save" at bounding box center [1180, 96] width 32 height 35
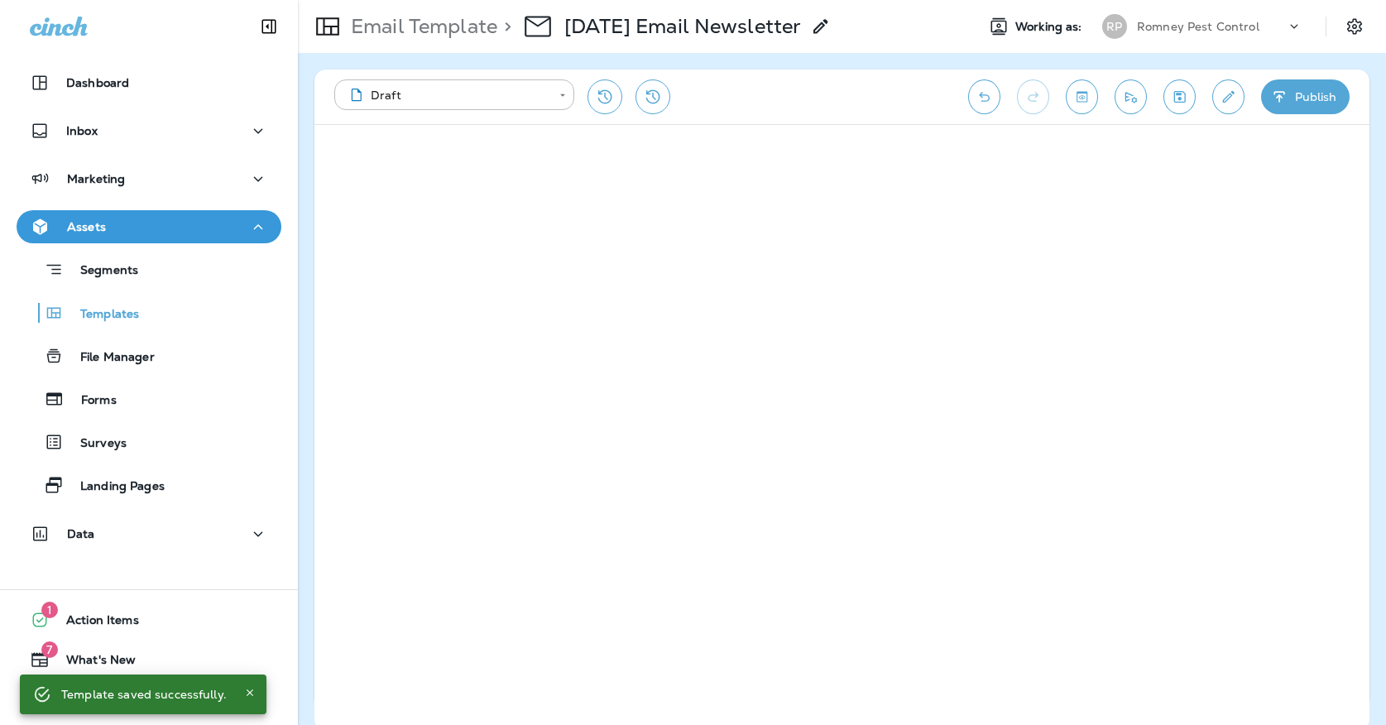
click at [1184, 93] on icon "Save" at bounding box center [1180, 97] width 12 height 12
click at [1326, 99] on button "Publish" at bounding box center [1305, 96] width 89 height 35
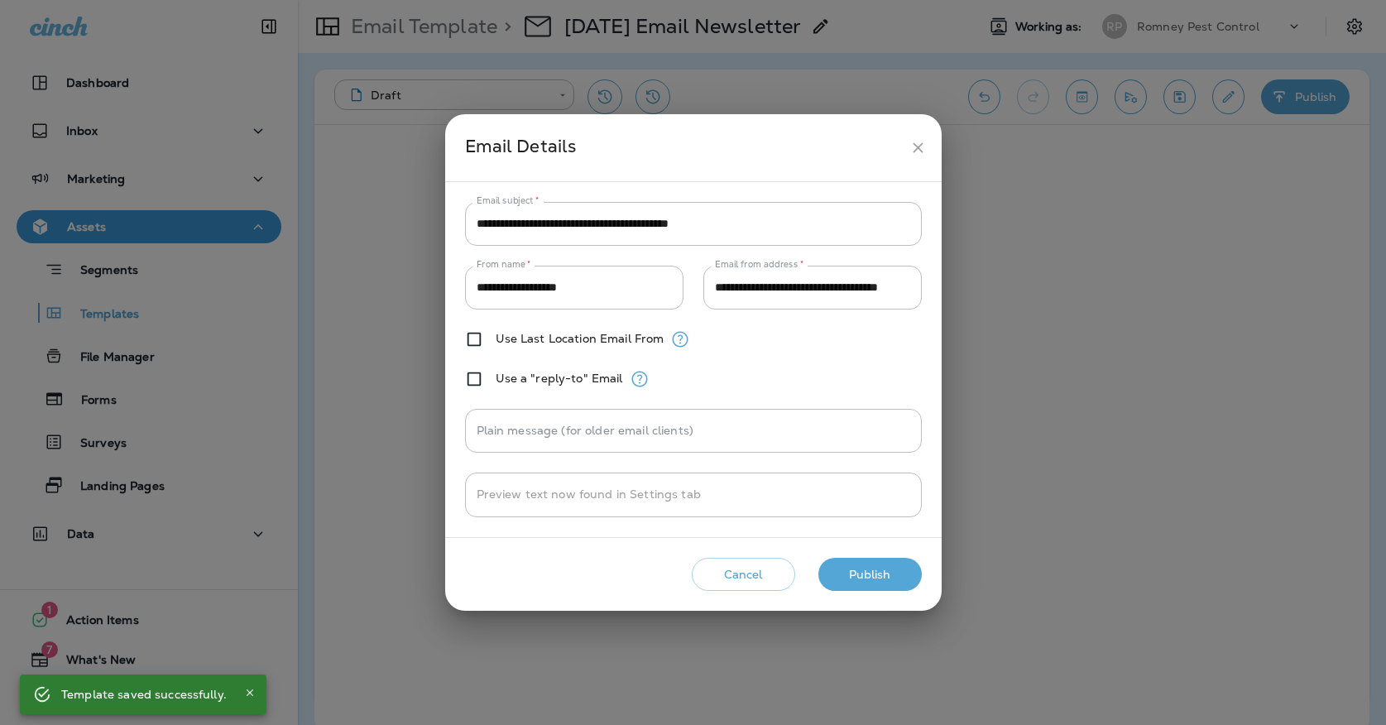
click at [856, 576] on button "Publish" at bounding box center [870, 575] width 103 height 34
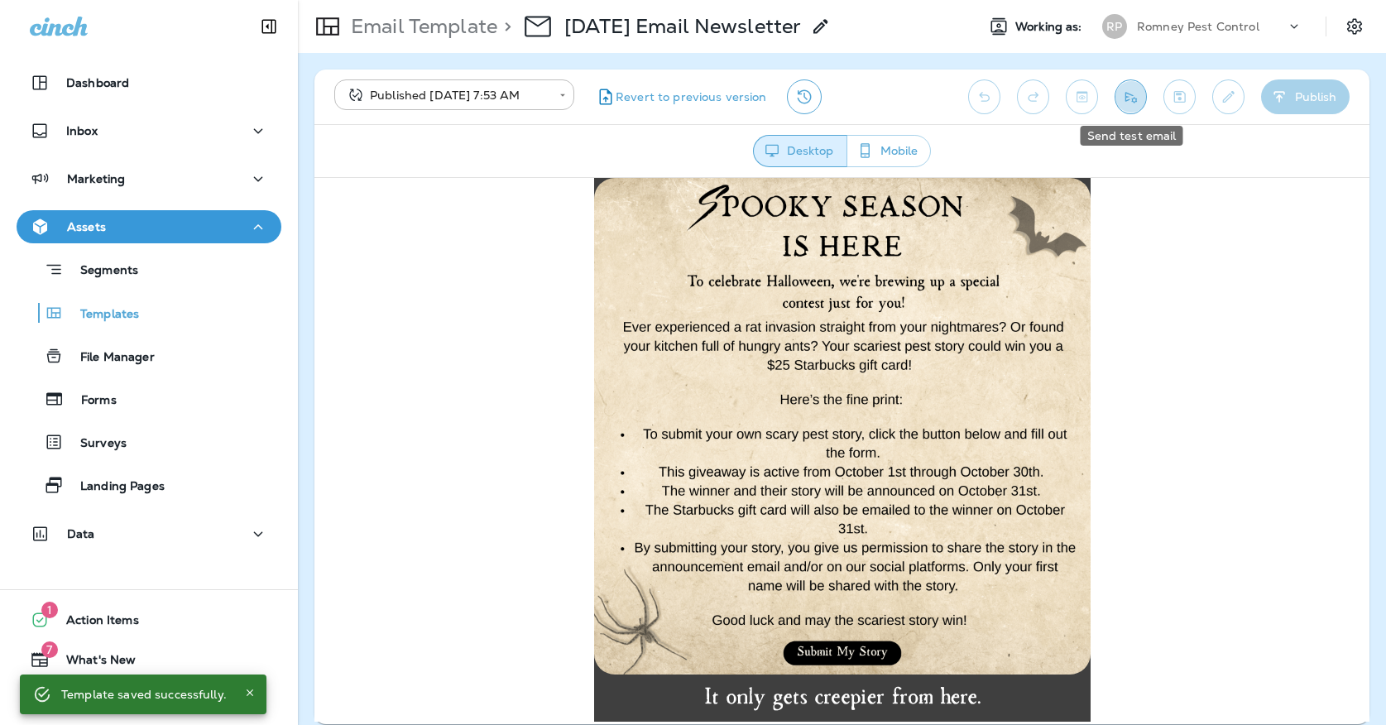
click at [1119, 100] on button "Send test email" at bounding box center [1131, 96] width 32 height 35
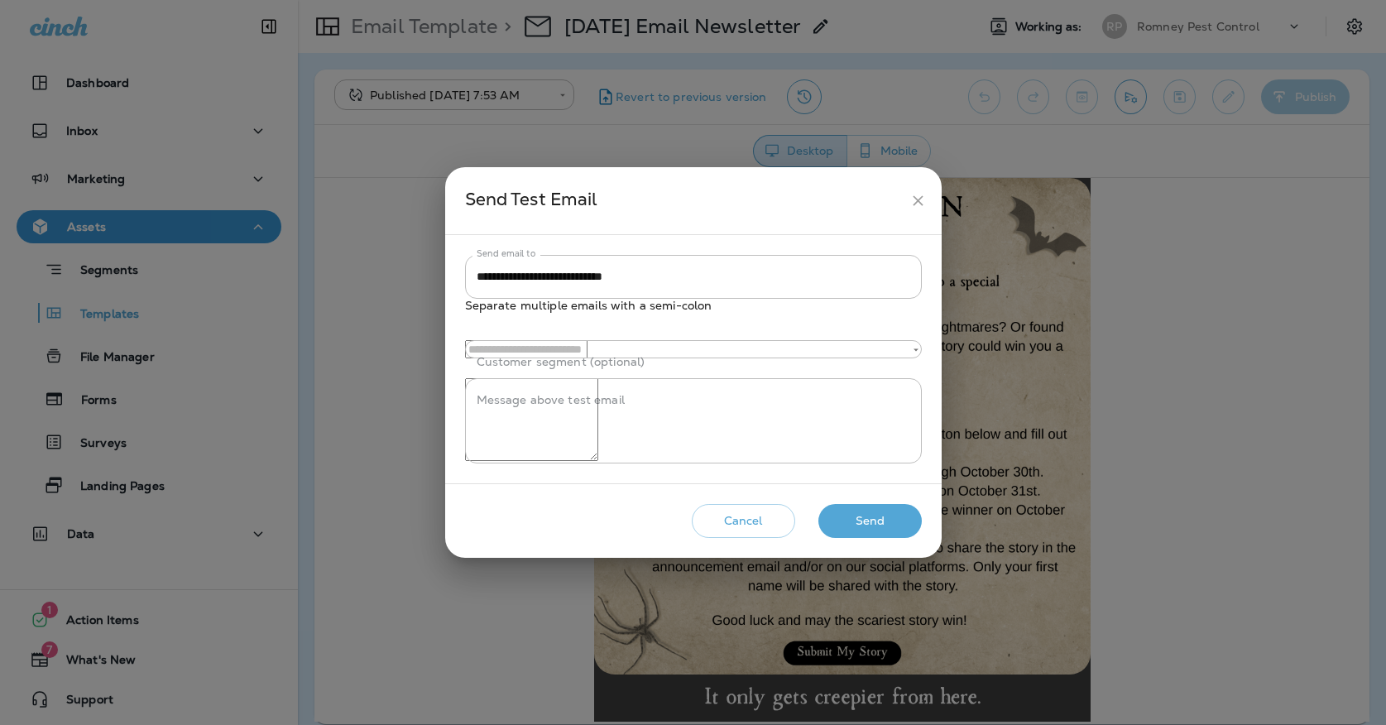
click at [890, 538] on button "Send" at bounding box center [870, 521] width 103 height 34
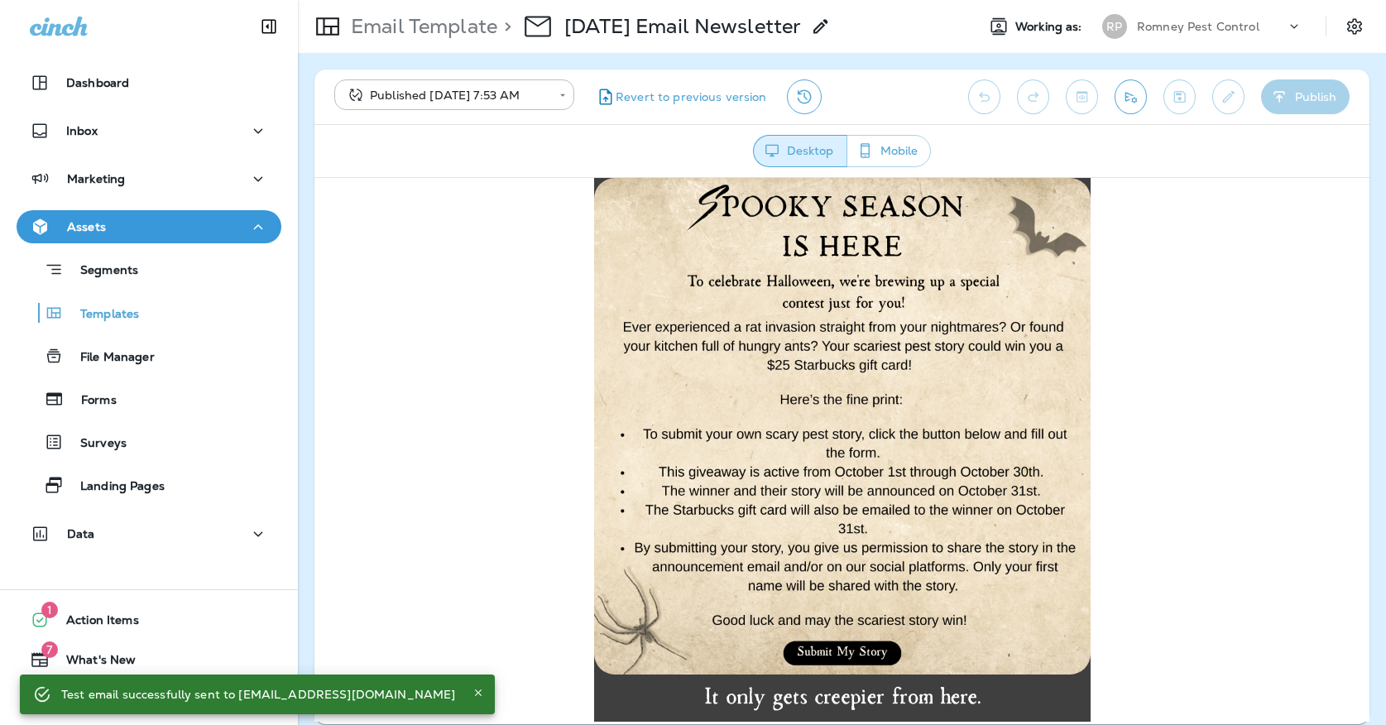
click at [175, 200] on div "Marketing" at bounding box center [149, 182] width 298 height 41
click at [174, 189] on div "Marketing" at bounding box center [149, 179] width 238 height 21
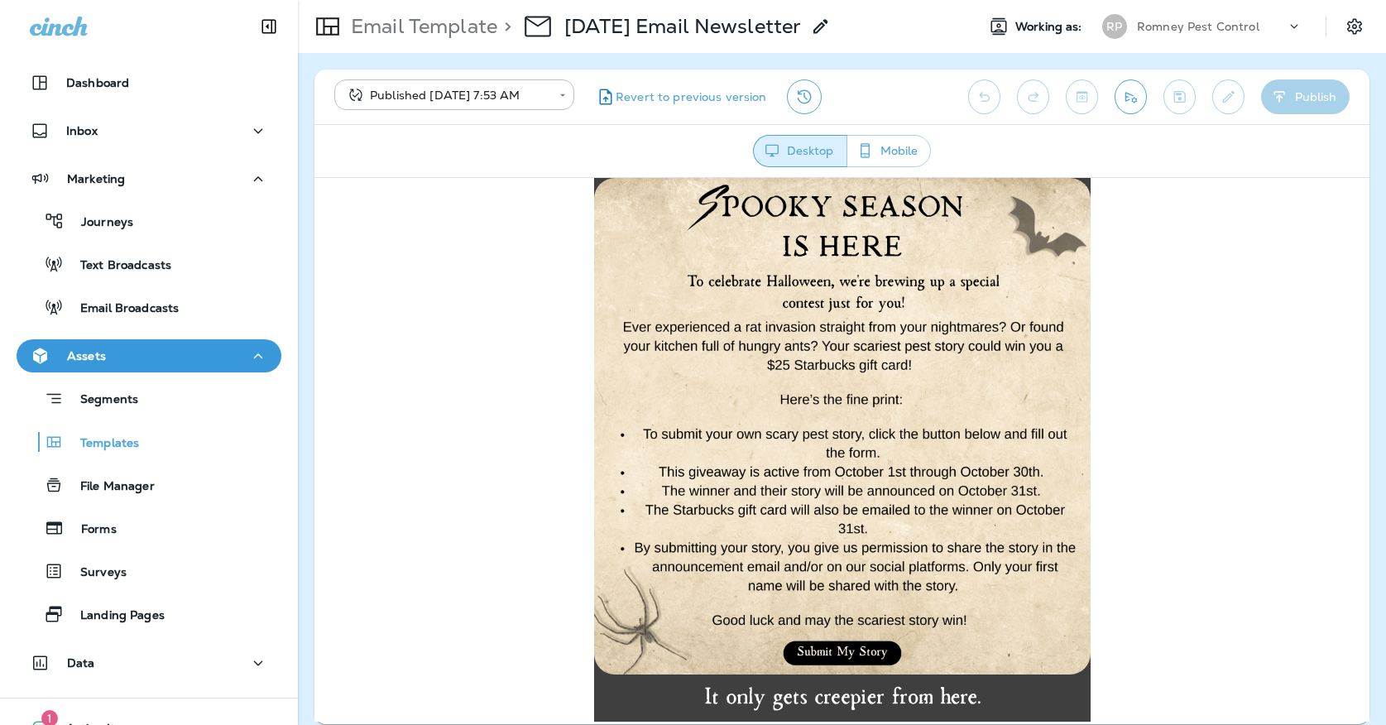
drag, startPoint x: 481, startPoint y: 409, endPoint x: 635, endPoint y: 285, distance: 197.8
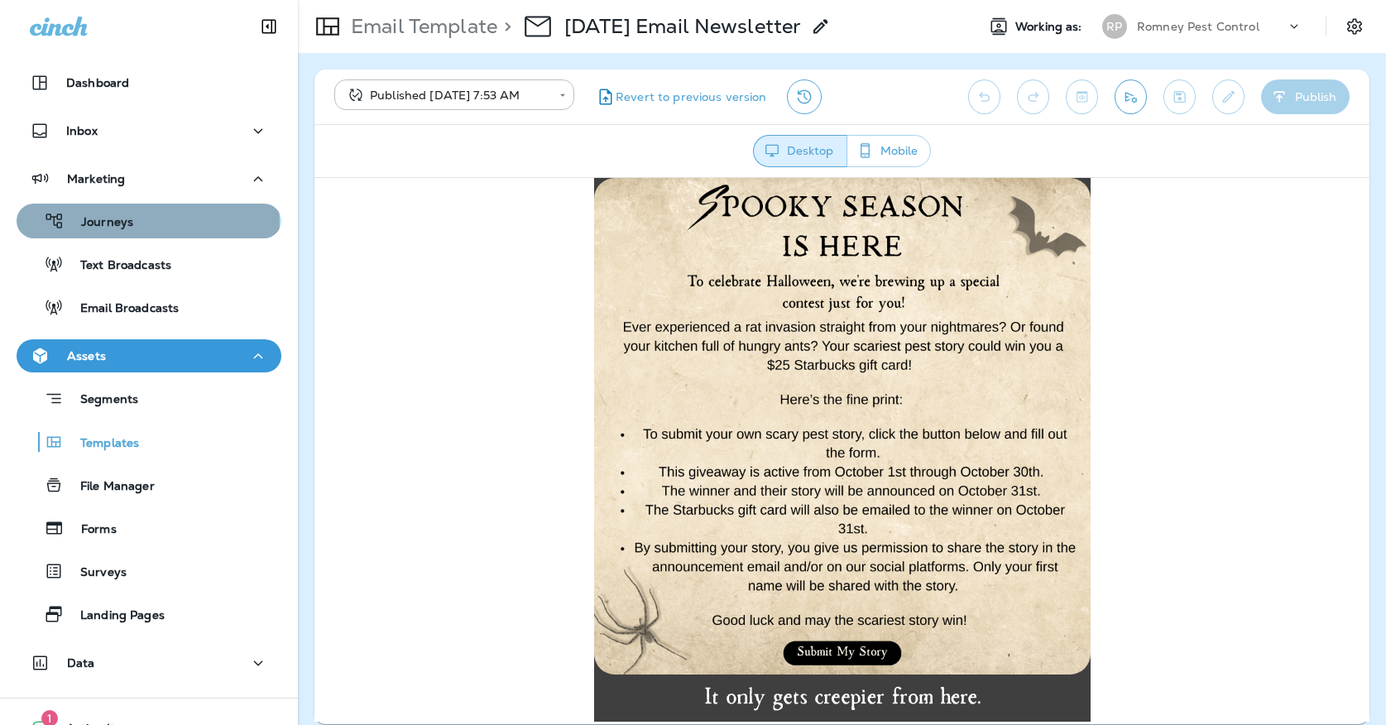
click at [142, 223] on div "Journeys" at bounding box center [149, 221] width 252 height 25
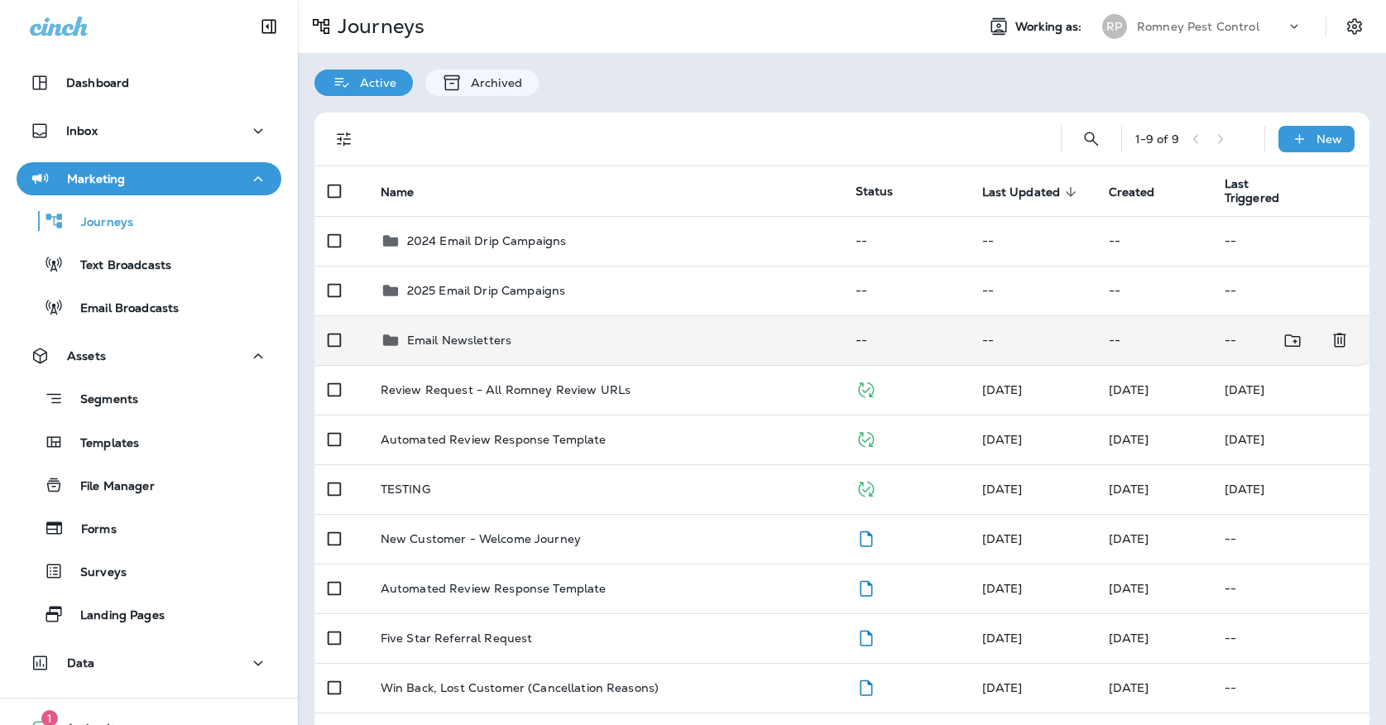
click at [491, 334] on p "Email Newsletters" at bounding box center [459, 340] width 104 height 13
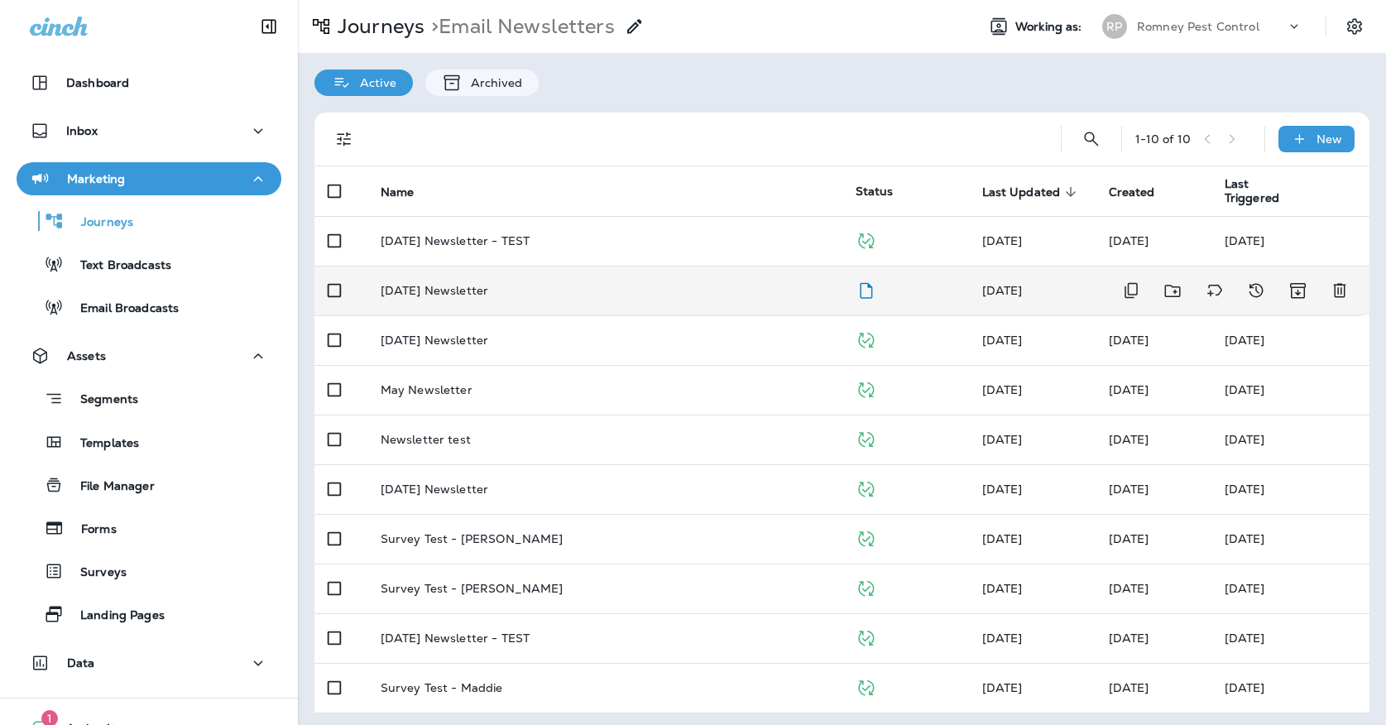
click at [533, 272] on td "[DATE] Newsletter" at bounding box center [604, 291] width 475 height 50
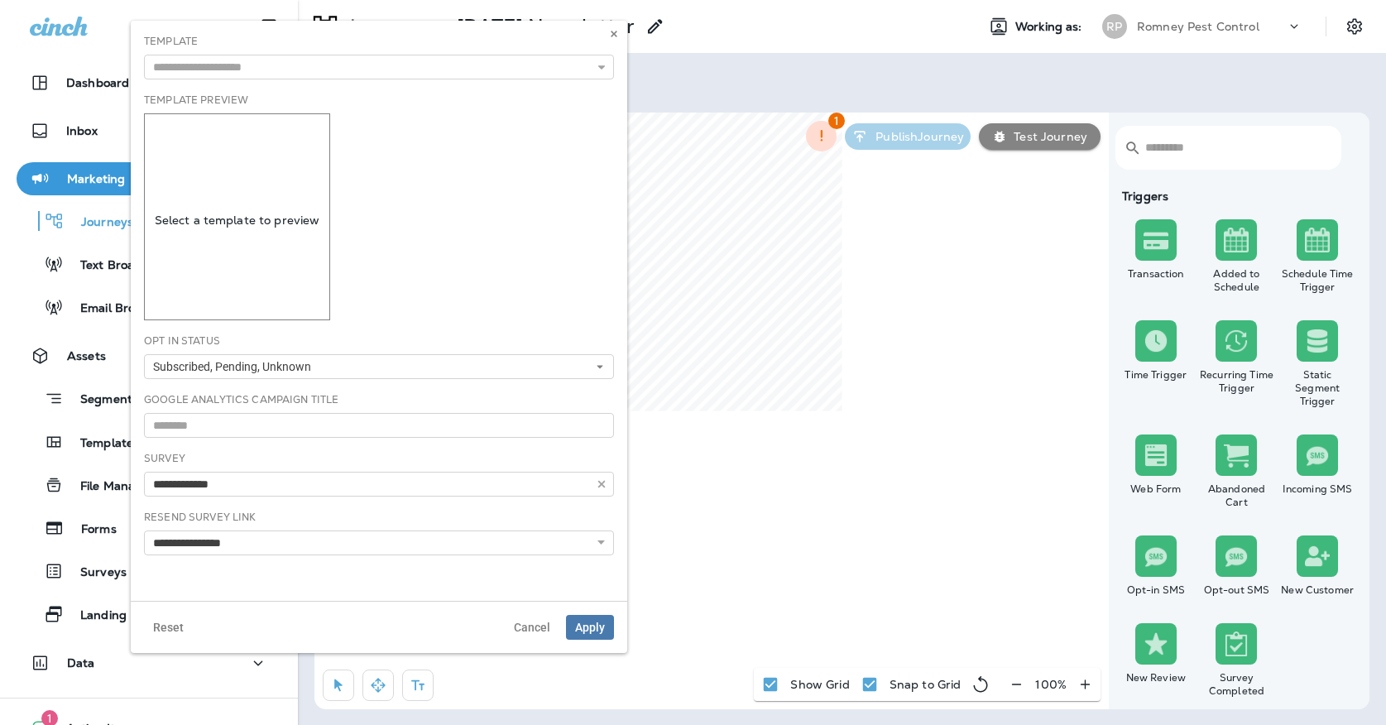
type input "**********"
click at [482, 60] on input "text" at bounding box center [379, 67] width 470 height 25
type input "**********"
click at [425, 87] on div "**********" at bounding box center [379, 311] width 497 height 580
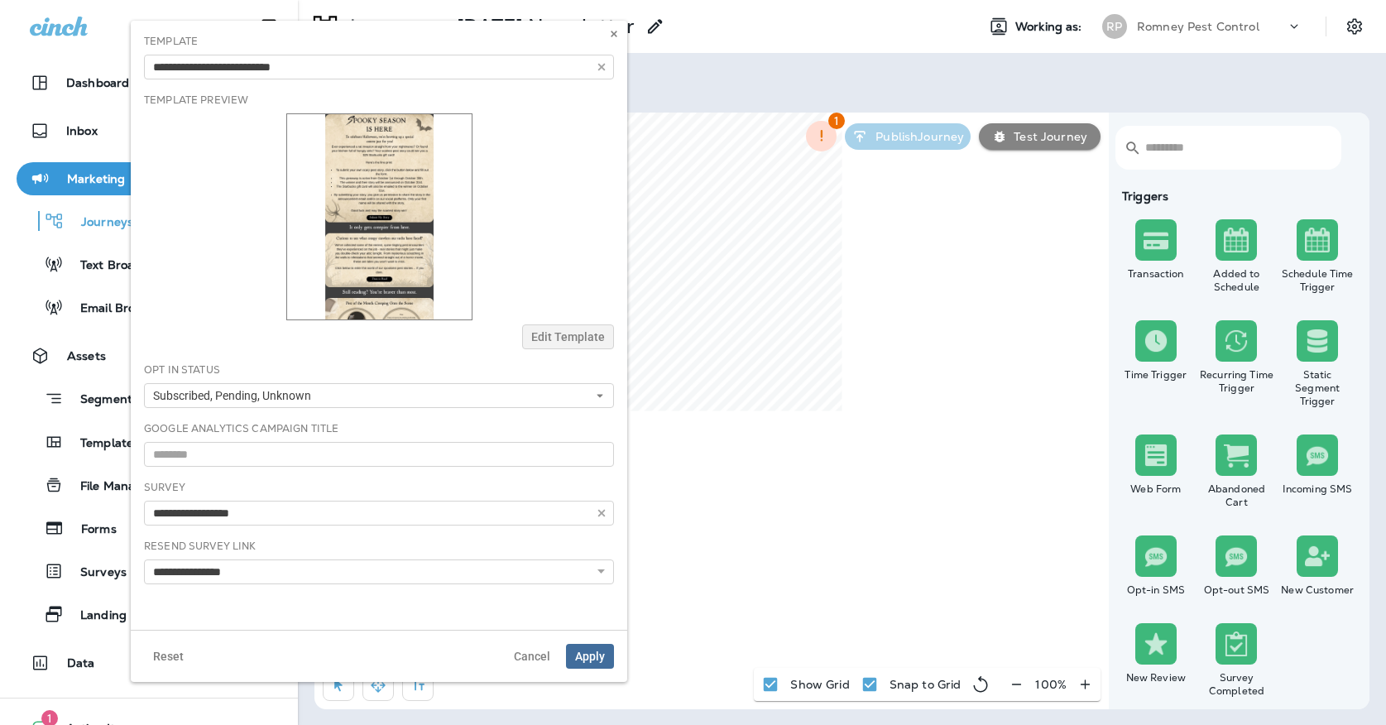
click at [585, 654] on span "Apply" at bounding box center [590, 657] width 30 height 12
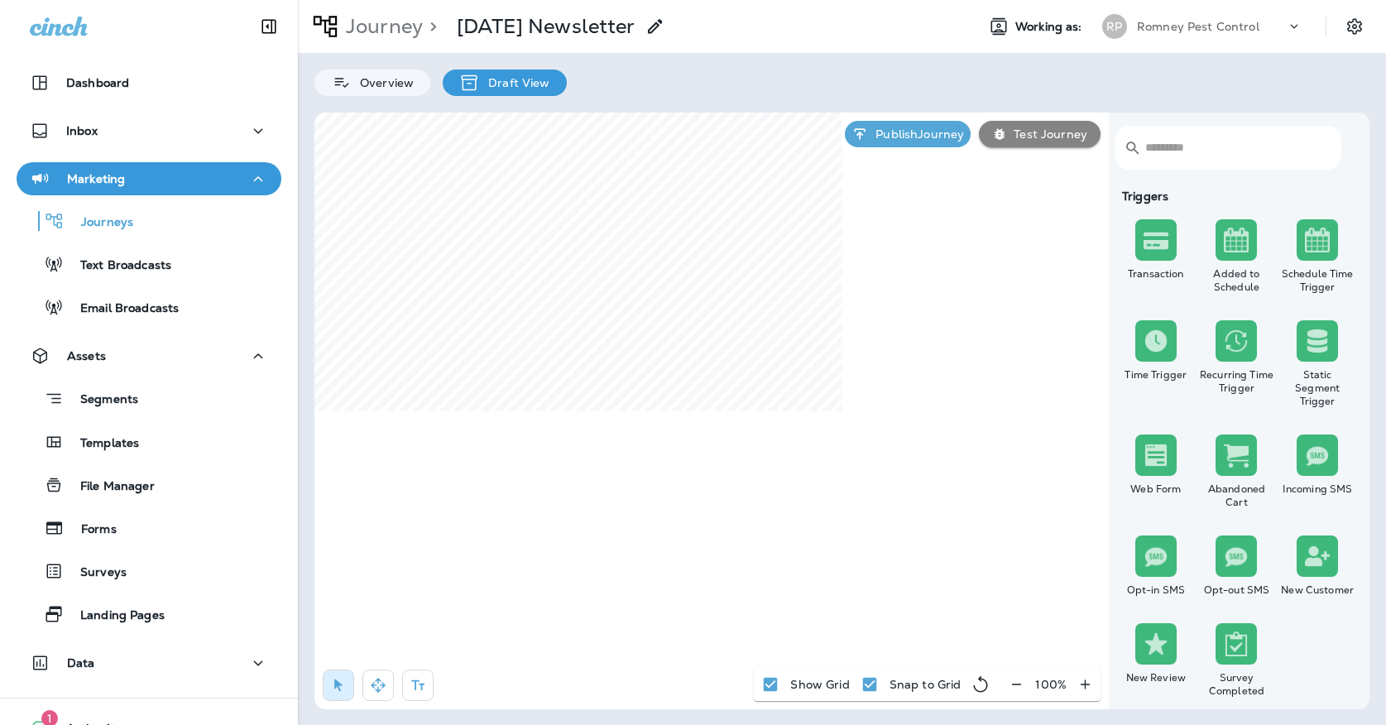
click at [1139, 34] on div "Romney Pest Control" at bounding box center [1211, 26] width 149 height 25
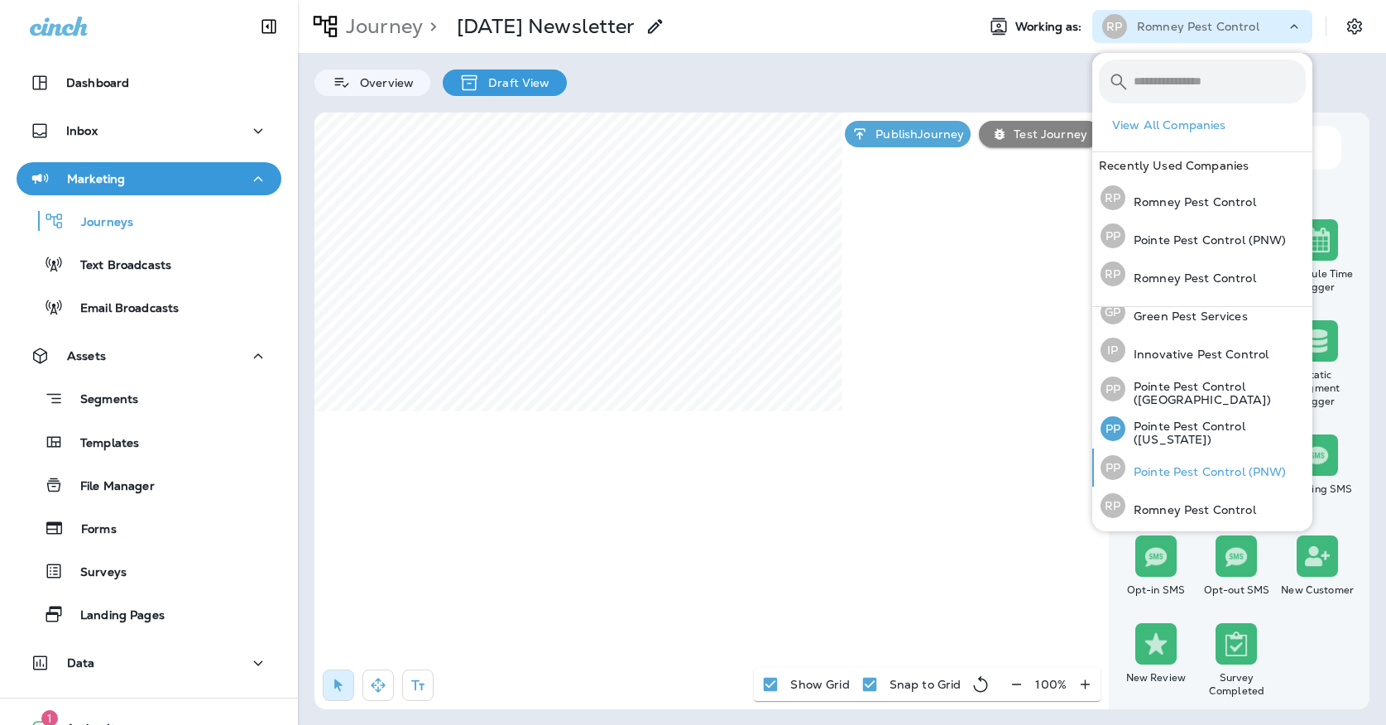
scroll to position [50, 0]
click at [1129, 460] on div "PP Pointe Pest Control (PNW)" at bounding box center [1193, 469] width 199 height 38
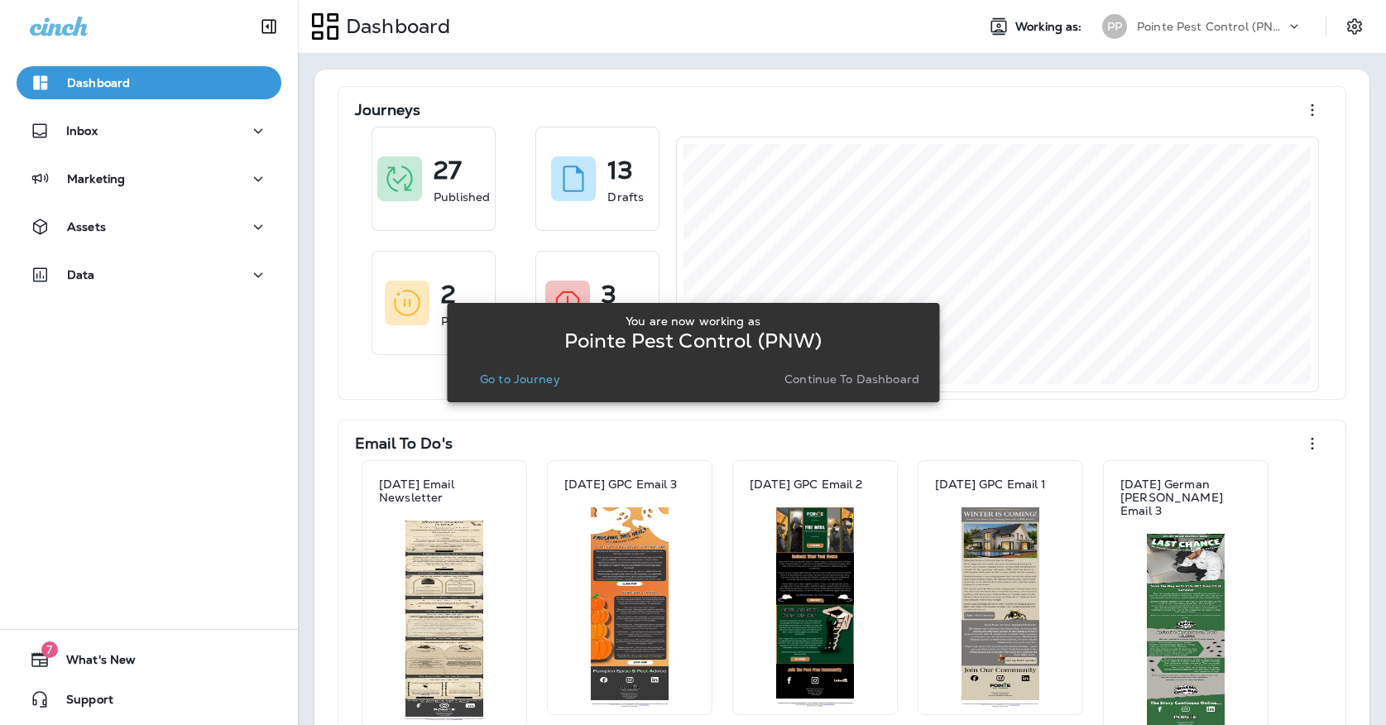
click at [518, 381] on p "Go to Journey" at bounding box center [520, 378] width 80 height 13
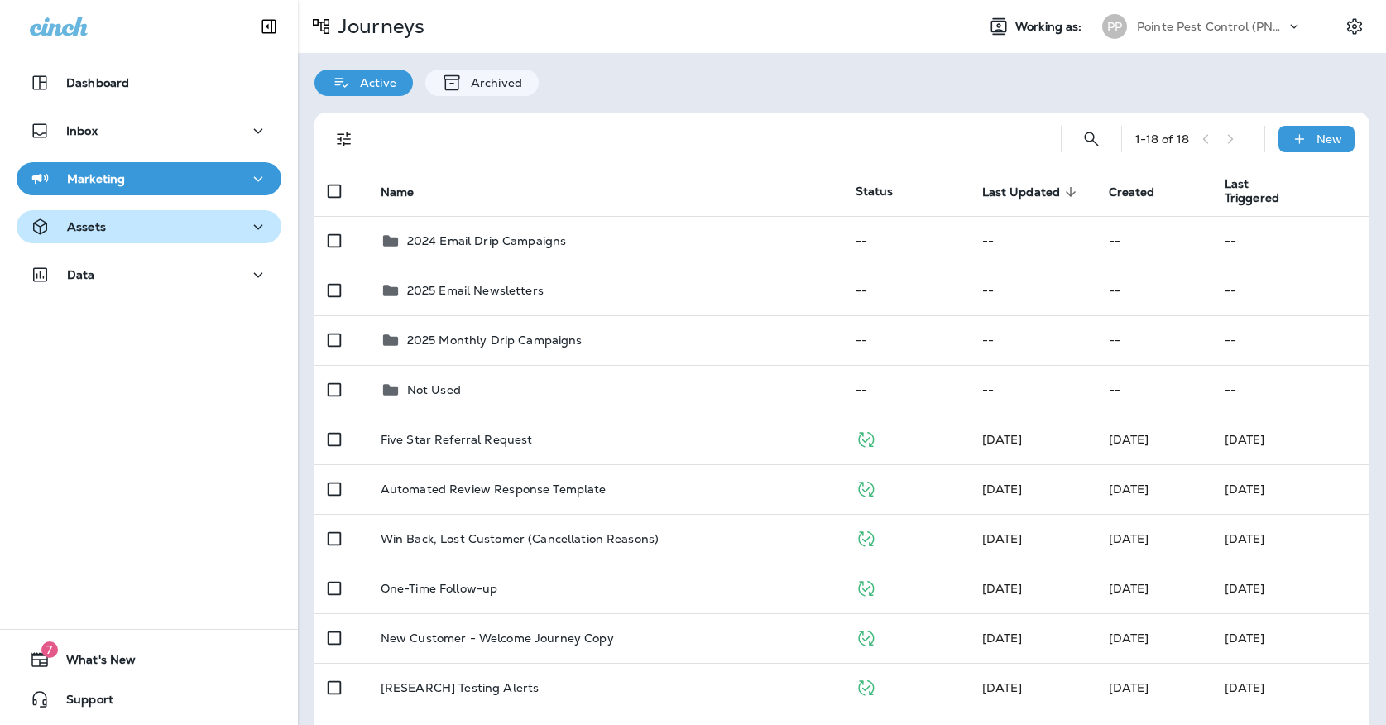
click at [181, 220] on div "Assets" at bounding box center [149, 227] width 238 height 21
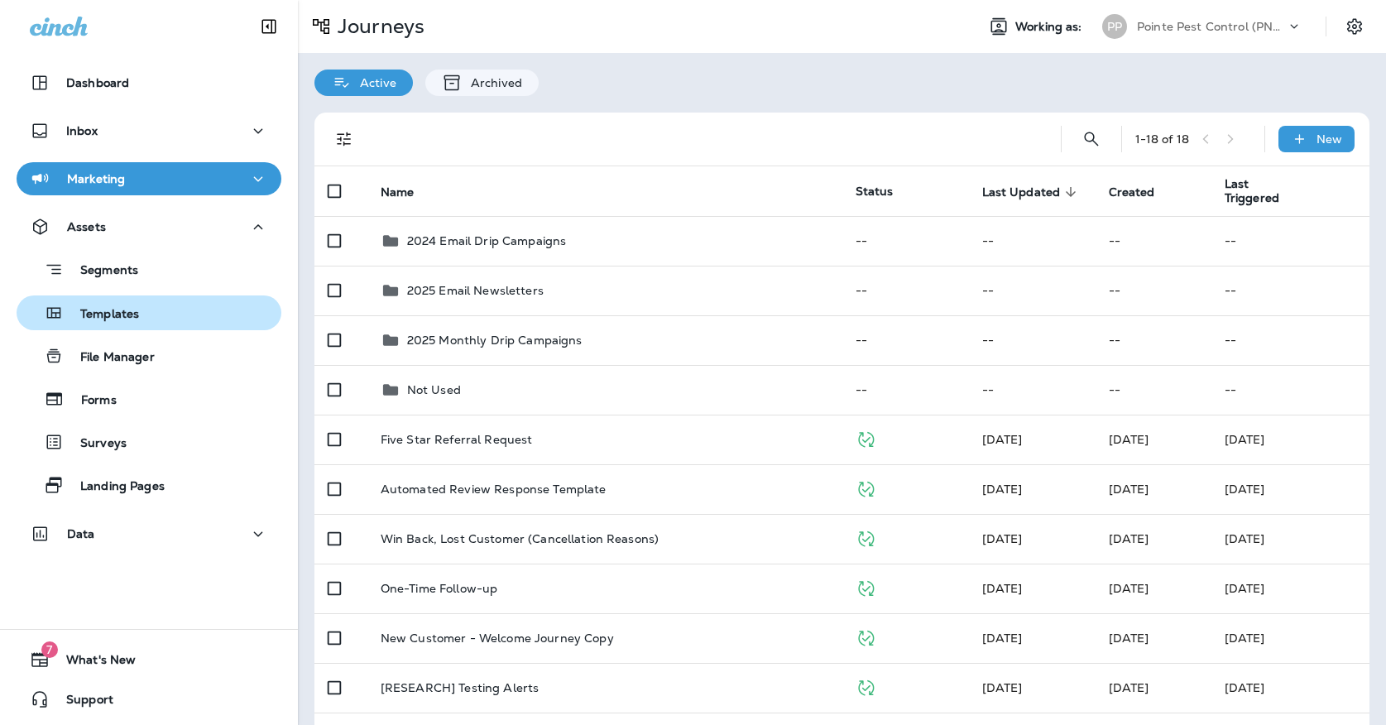
click at [189, 305] on div "Templates" at bounding box center [149, 312] width 252 height 25
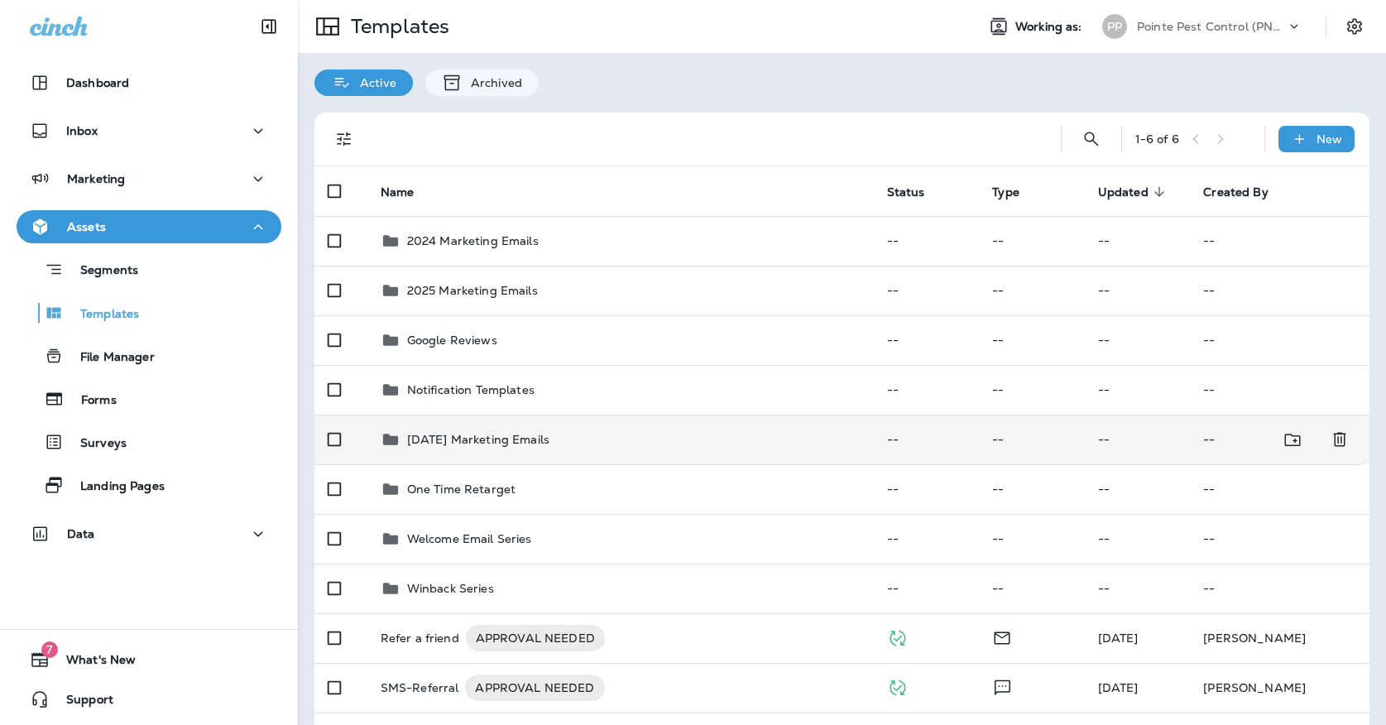
click at [634, 430] on div "[DATE] Marketing Emails" at bounding box center [621, 440] width 480 height 20
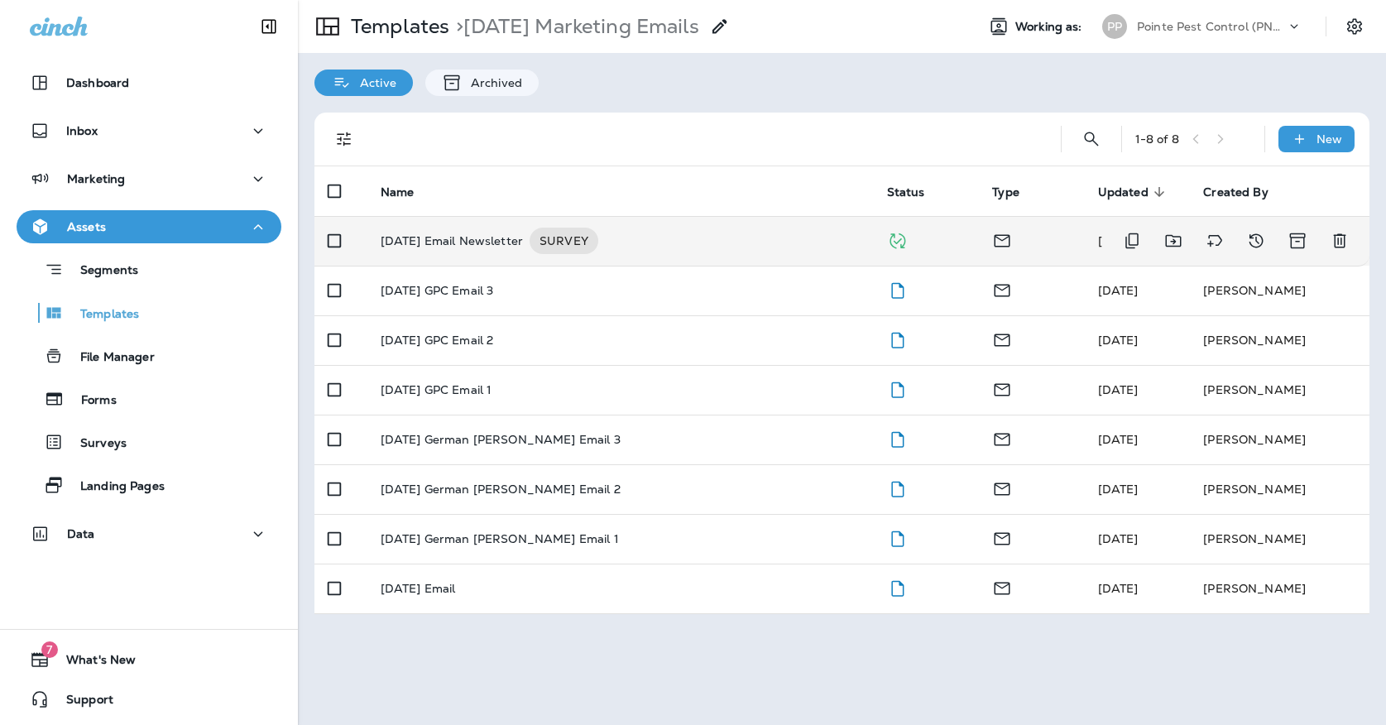
click at [651, 228] on div "[DATE] Email Newsletter SURVEY" at bounding box center [621, 241] width 480 height 26
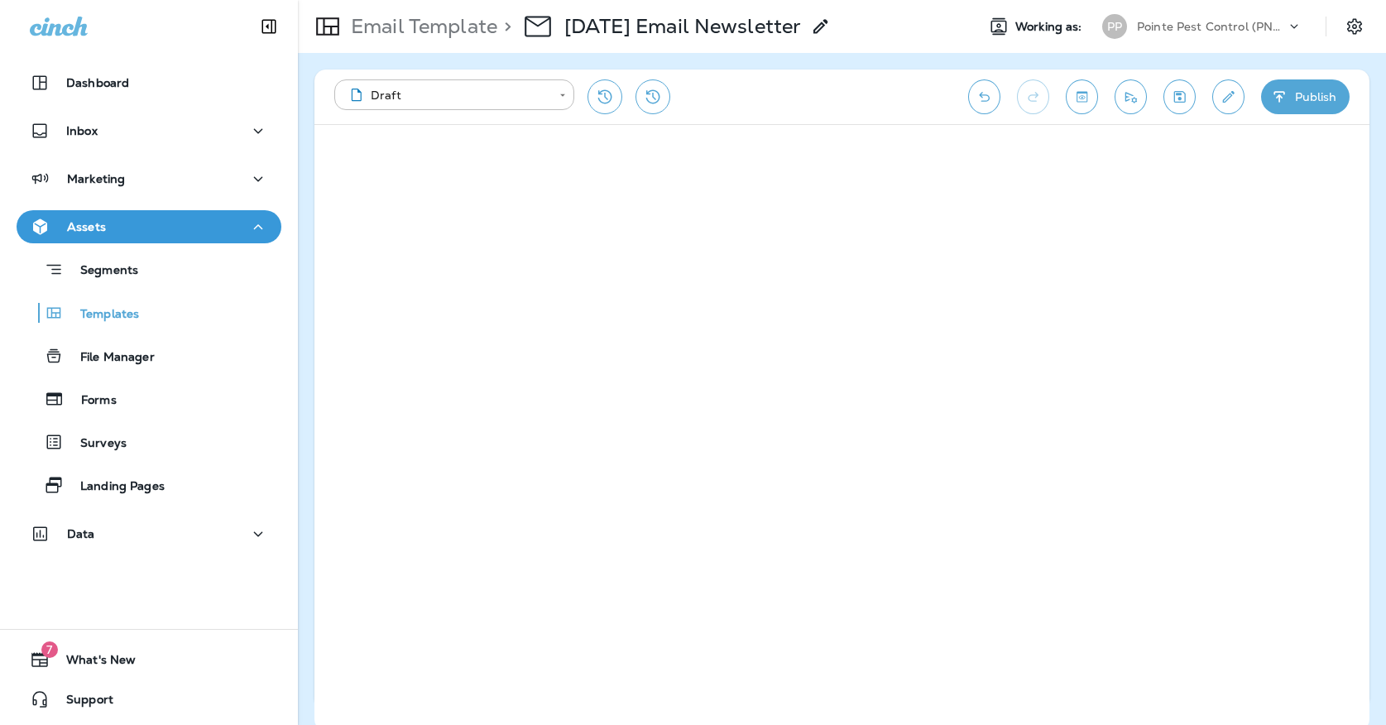
click at [1174, 92] on icon "Save" at bounding box center [1180, 97] width 12 height 12
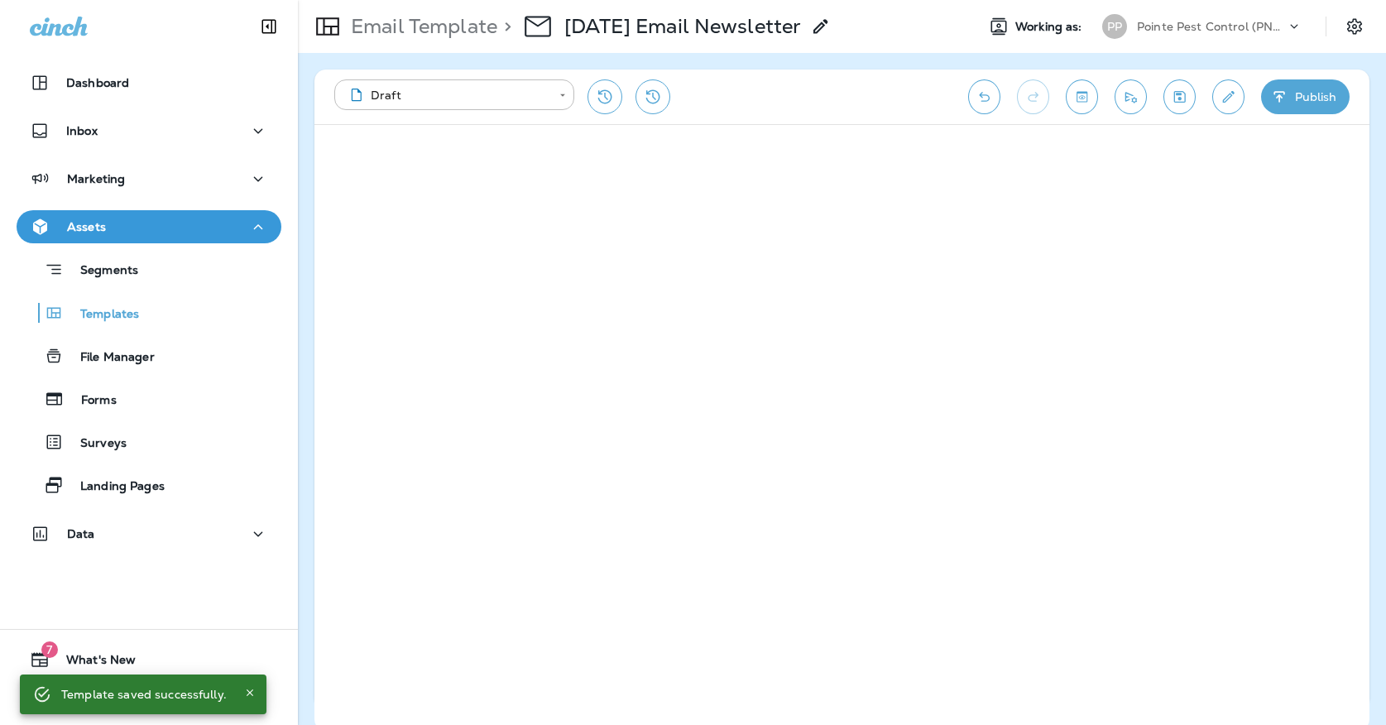
click at [1170, 33] on div "Pointe Pest Control (PNW)" at bounding box center [1211, 26] width 149 height 25
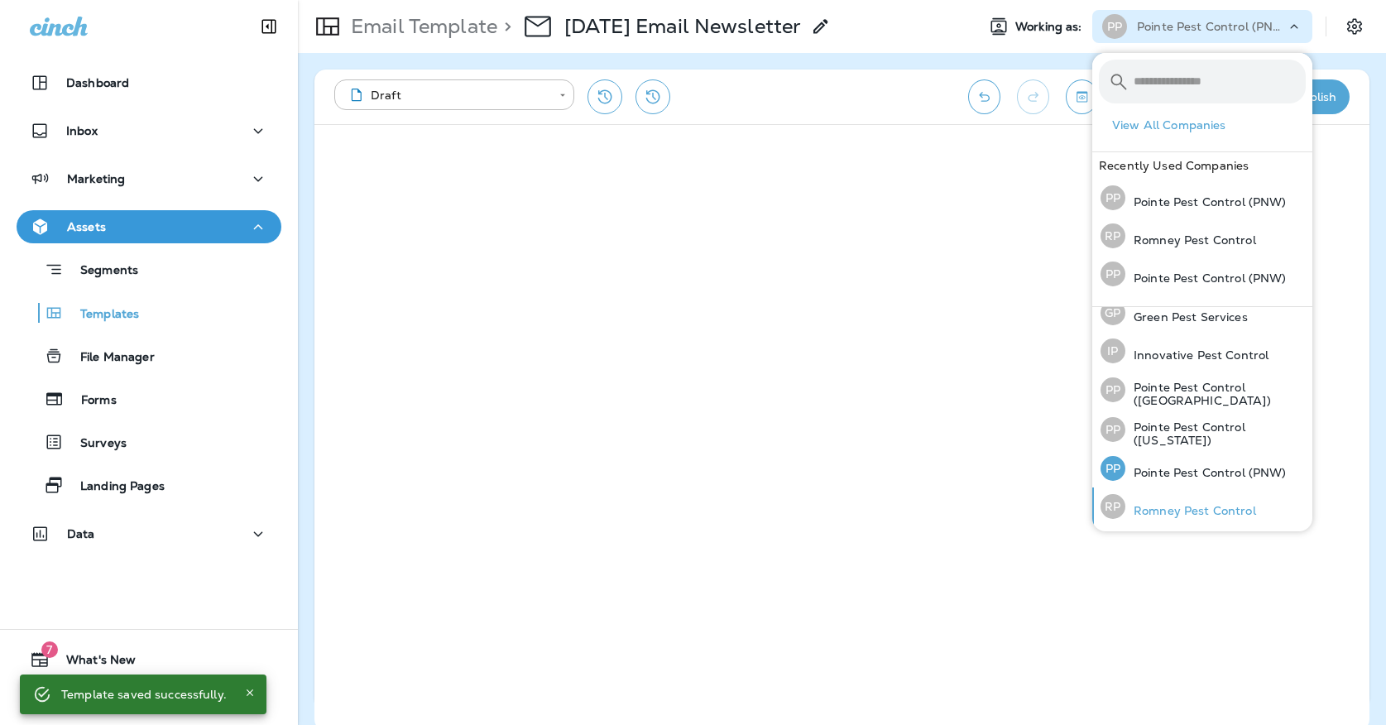
scroll to position [50, 0]
click at [1140, 511] on p "Romney Pest Control" at bounding box center [1191, 511] width 131 height 13
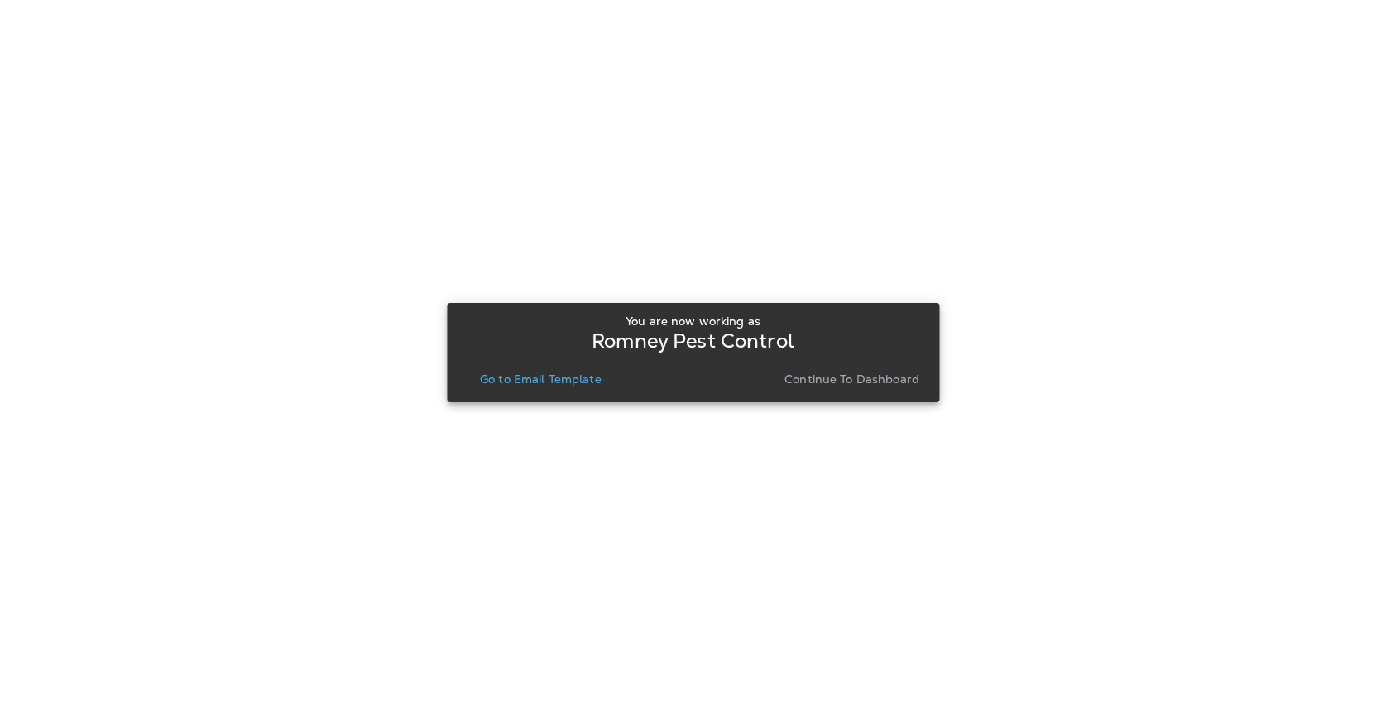
click at [563, 377] on p "Go to Email Template" at bounding box center [541, 378] width 122 height 13
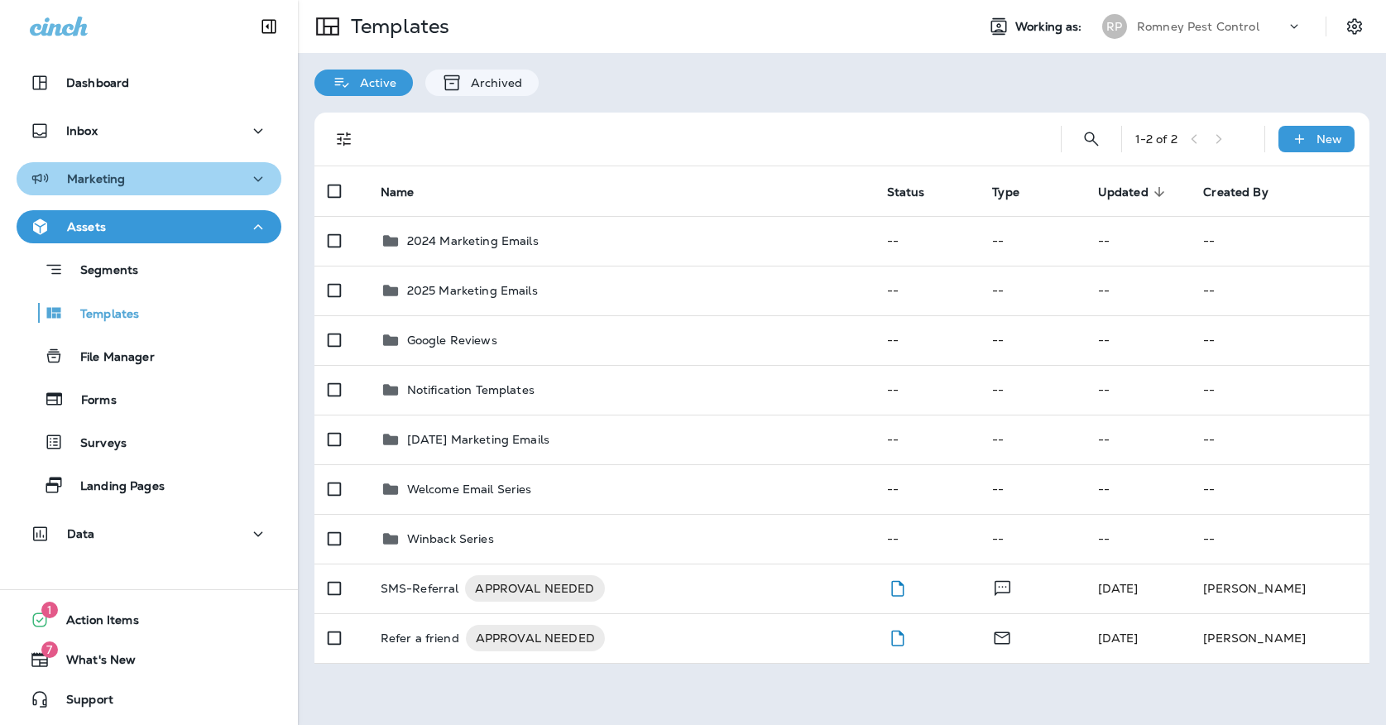
click at [161, 185] on div "Marketing" at bounding box center [149, 179] width 238 height 21
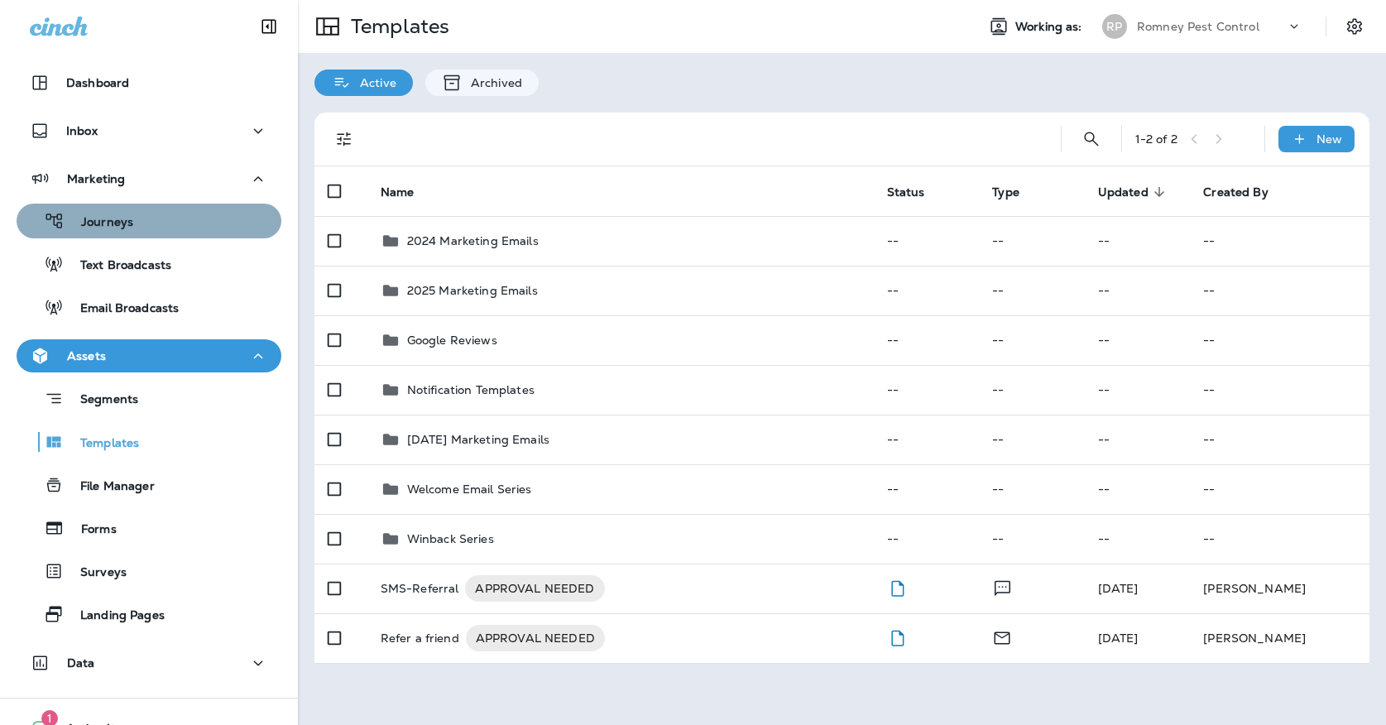
click at [161, 225] on div "Journeys" at bounding box center [149, 221] width 252 height 25
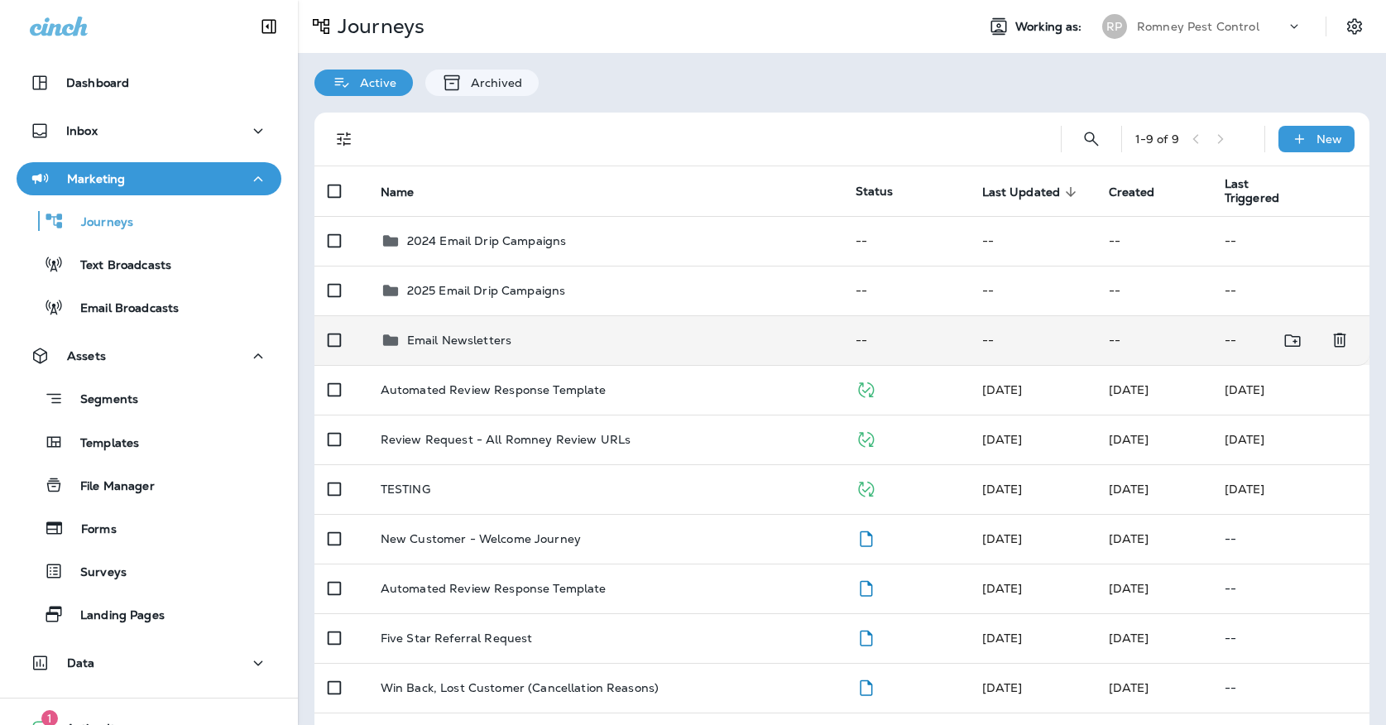
click at [487, 334] on p "Email Newsletters" at bounding box center [459, 340] width 104 height 13
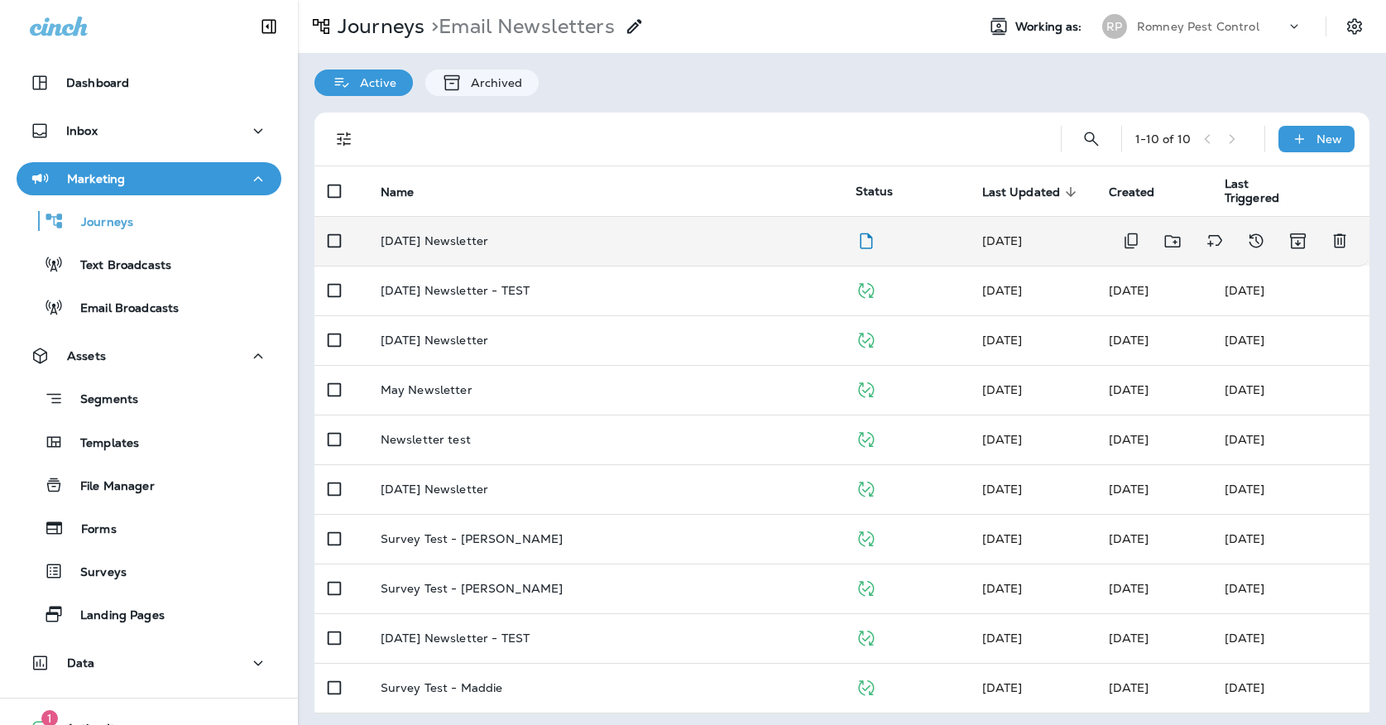
click at [571, 234] on div "[DATE] Newsletter" at bounding box center [605, 240] width 449 height 13
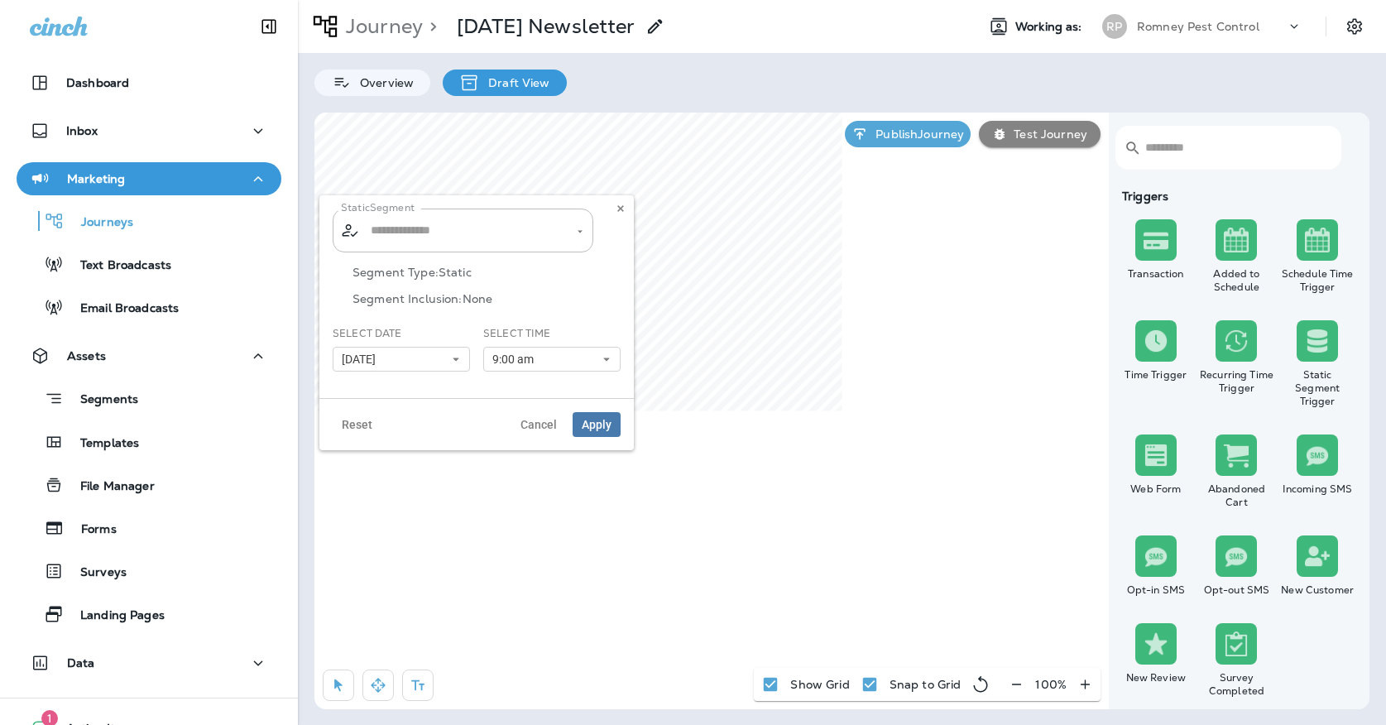
type input "**********"
click at [622, 208] on use at bounding box center [620, 208] width 6 height 7
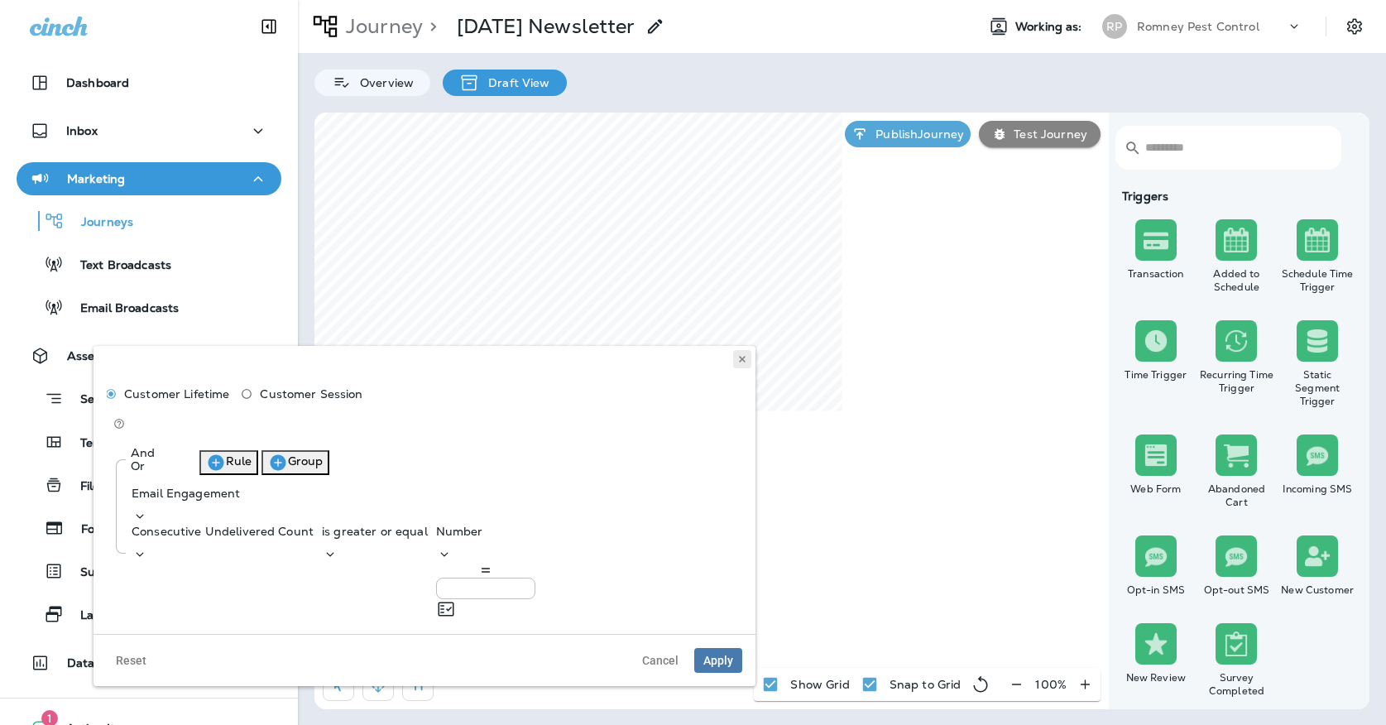
click at [748, 363] on button at bounding box center [742, 359] width 18 height 18
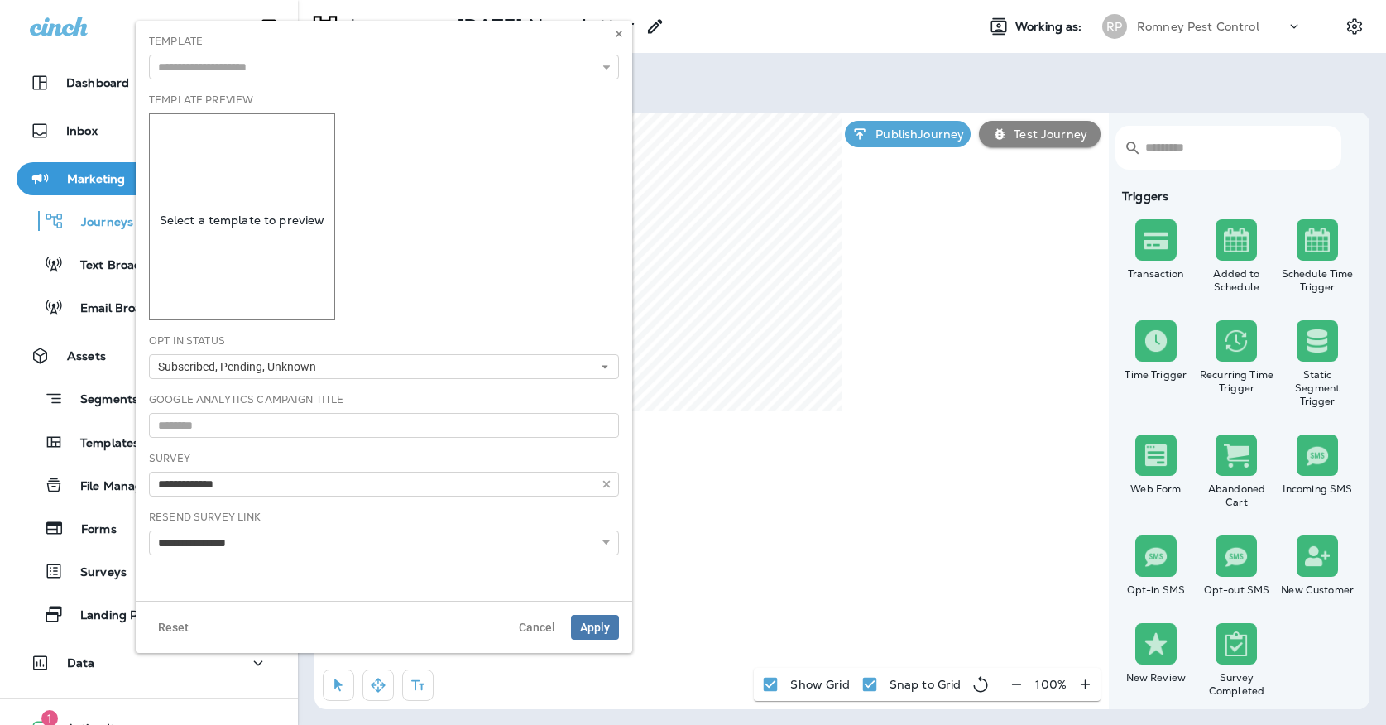
type input "**********"
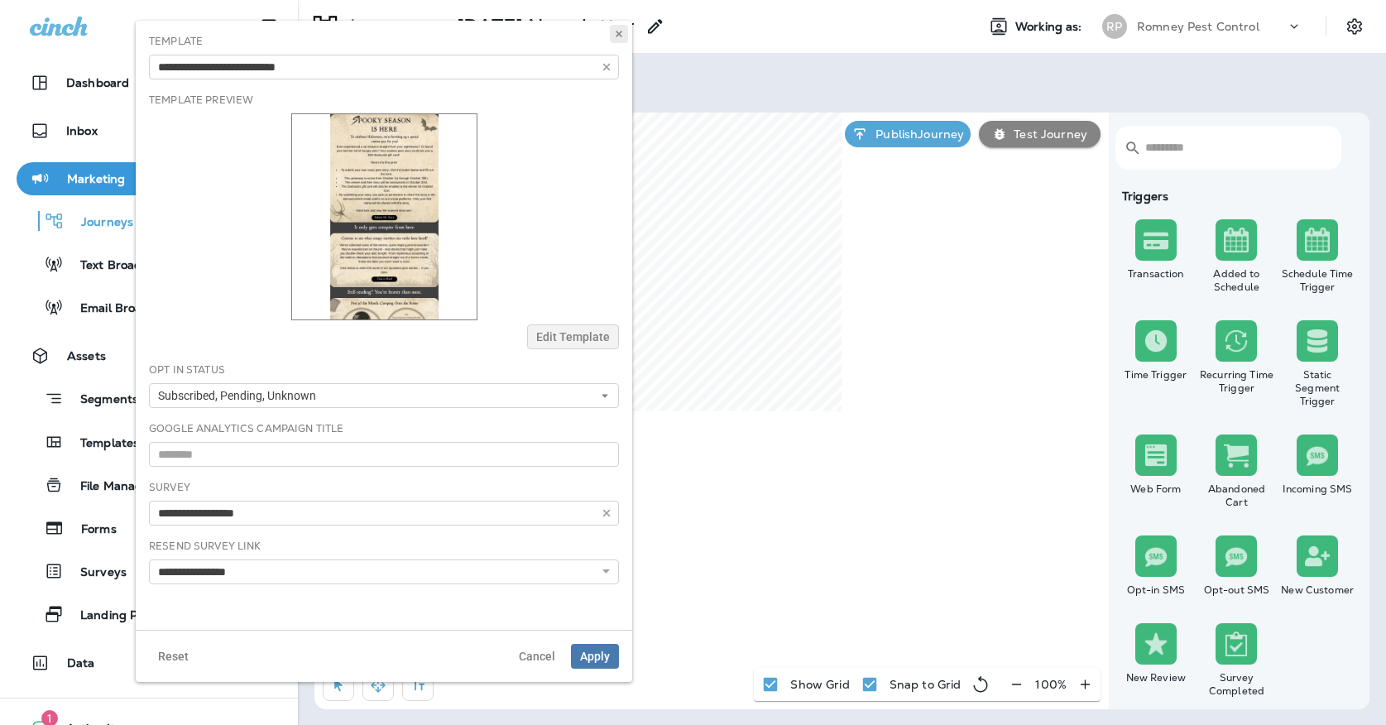
click at [616, 35] on icon at bounding box center [619, 34] width 10 height 10
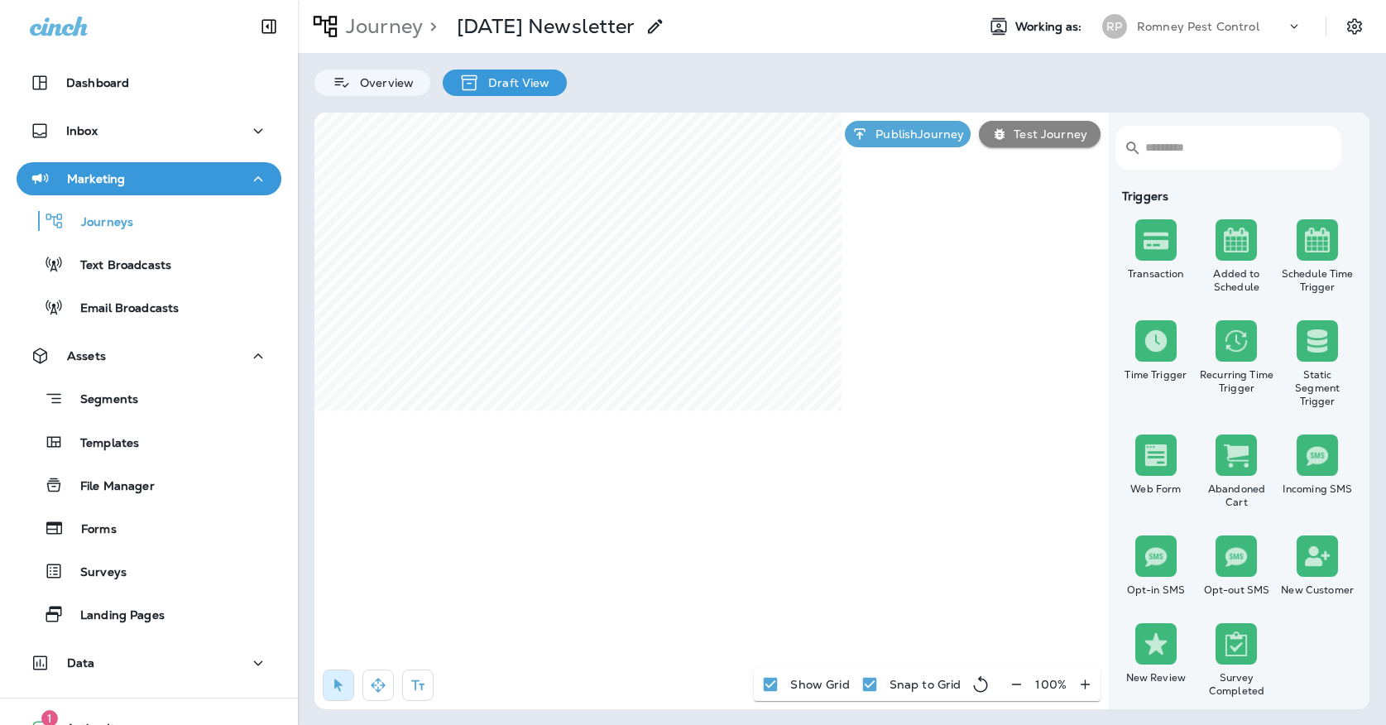
select select "*******"
click at [626, 434] on button at bounding box center [619, 431] width 18 height 18
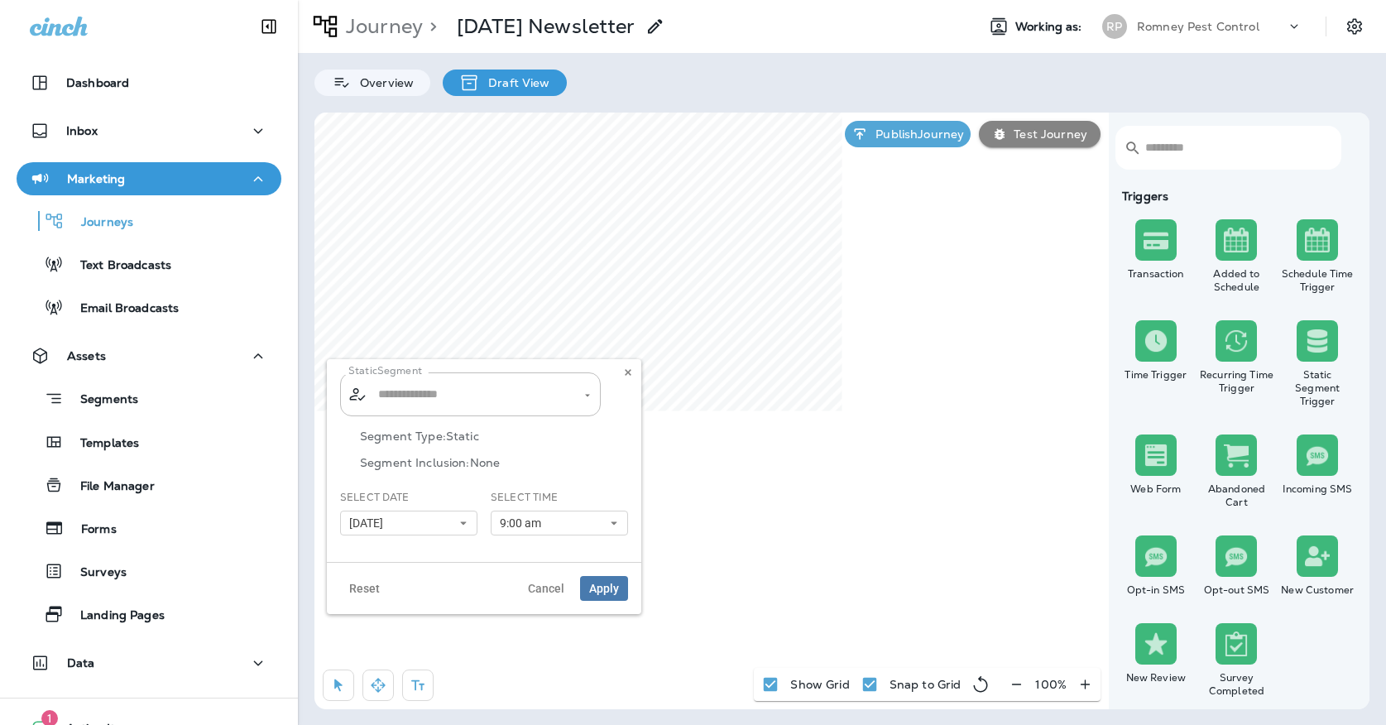
type input "**********"
click at [635, 366] on button at bounding box center [628, 372] width 18 height 18
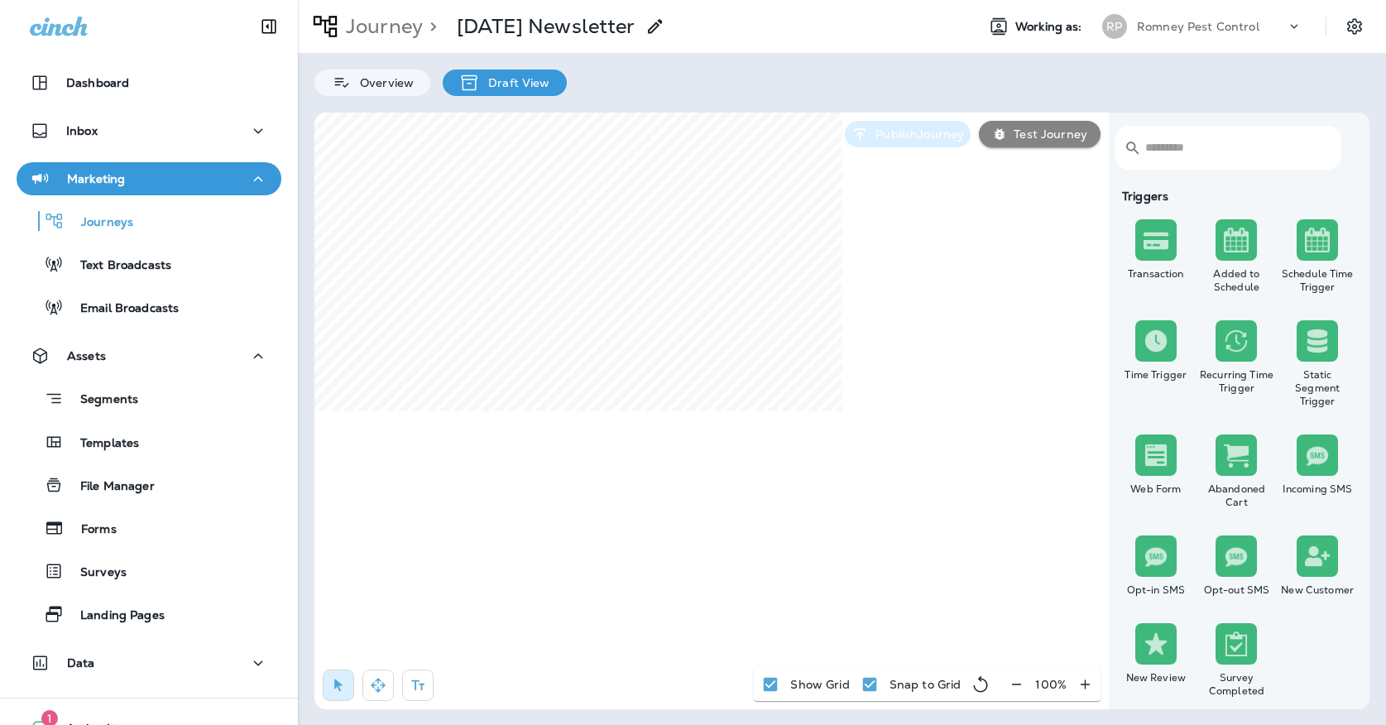
click at [857, 137] on icon "button" at bounding box center [860, 134] width 17 height 17
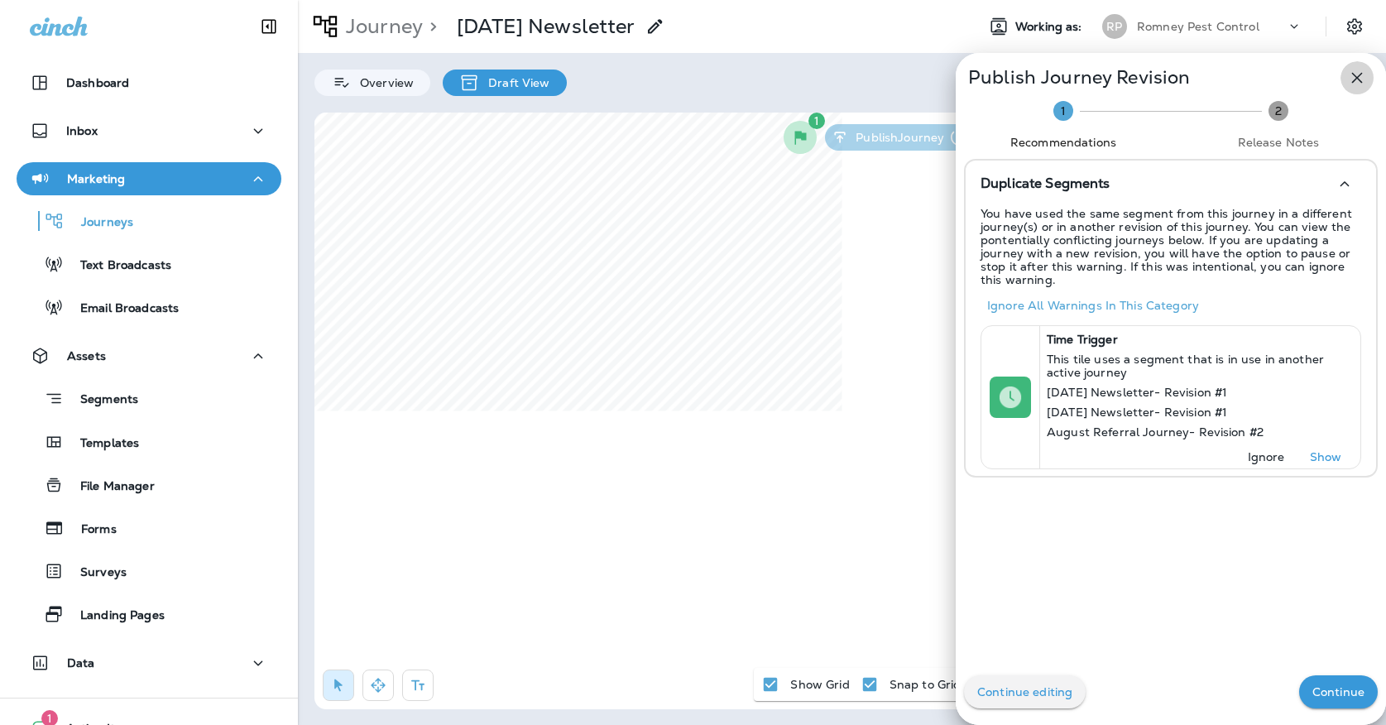
click at [1354, 89] on button "button" at bounding box center [1357, 77] width 33 height 33
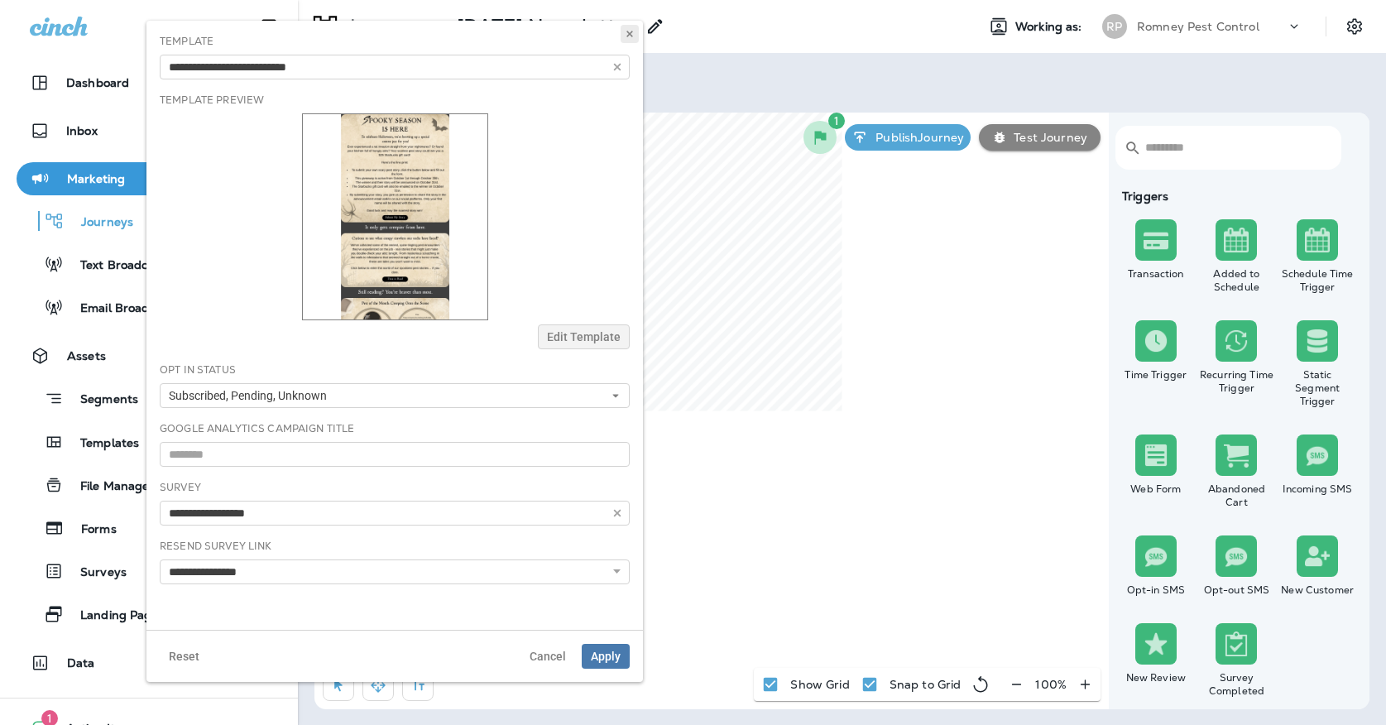
click at [633, 38] on icon at bounding box center [630, 34] width 10 height 10
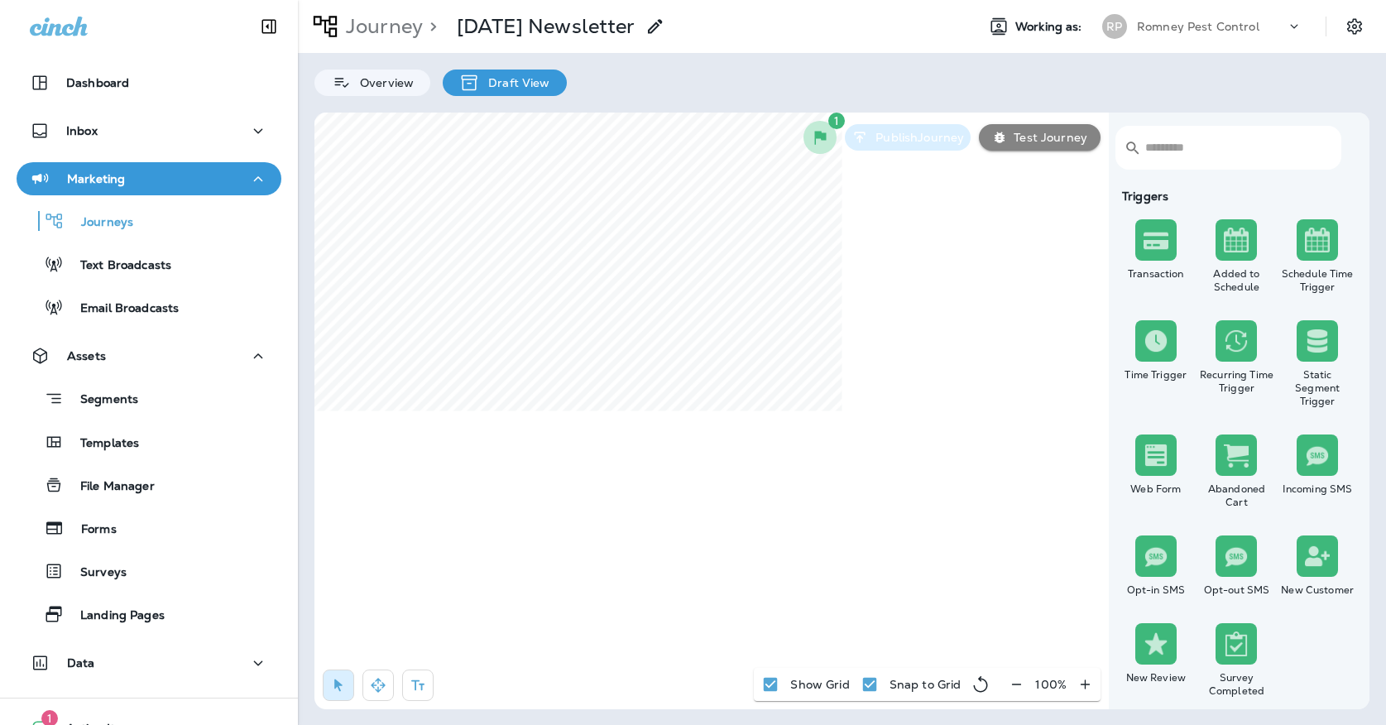
click at [968, 133] on button "Publish Journey" at bounding box center [908, 137] width 126 height 26
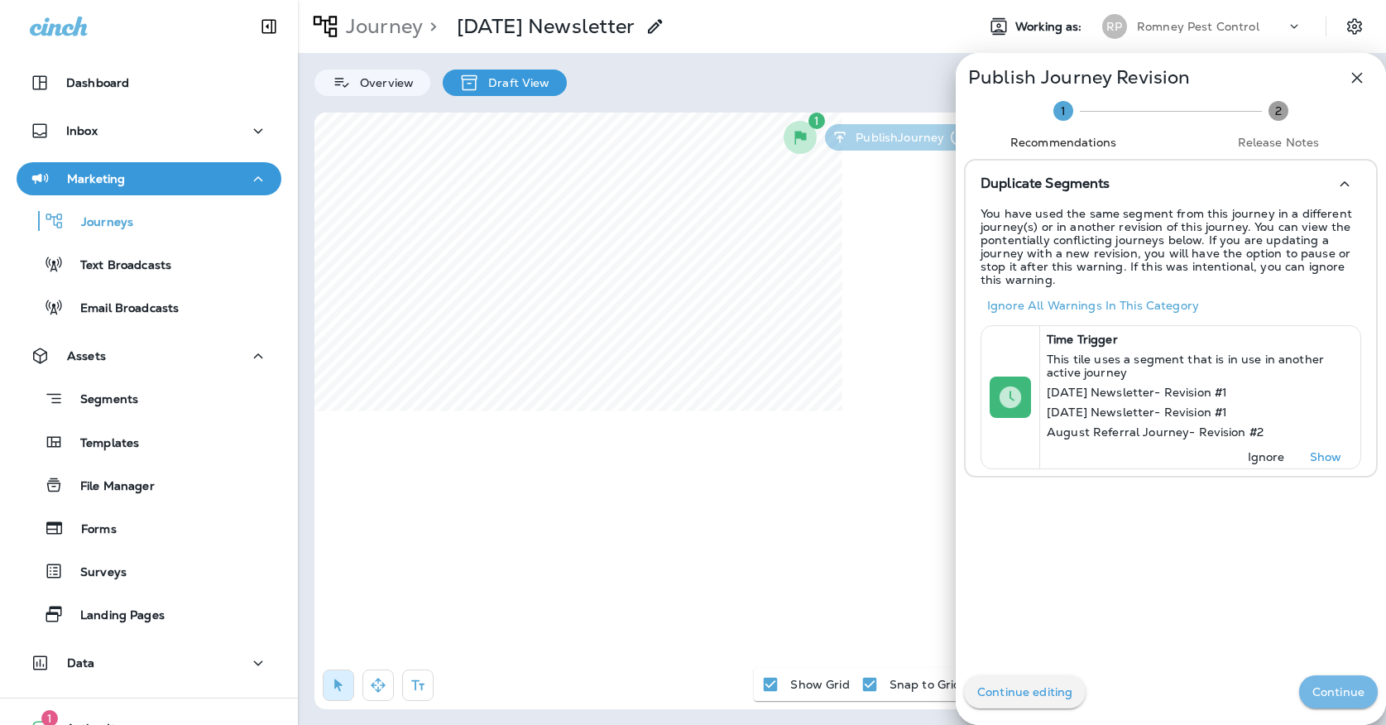
click at [1325, 686] on p "Continue" at bounding box center [1339, 691] width 52 height 13
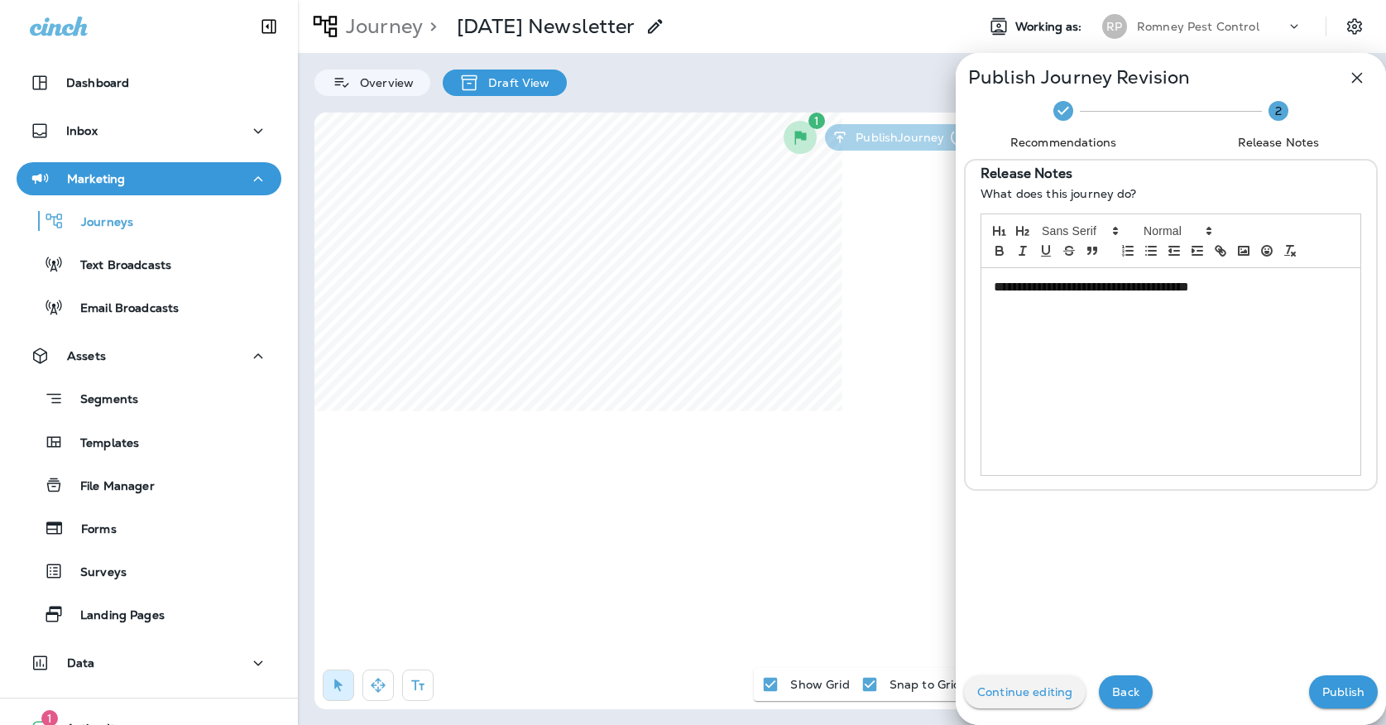
click at [1332, 691] on p "Publish" at bounding box center [1344, 691] width 42 height 13
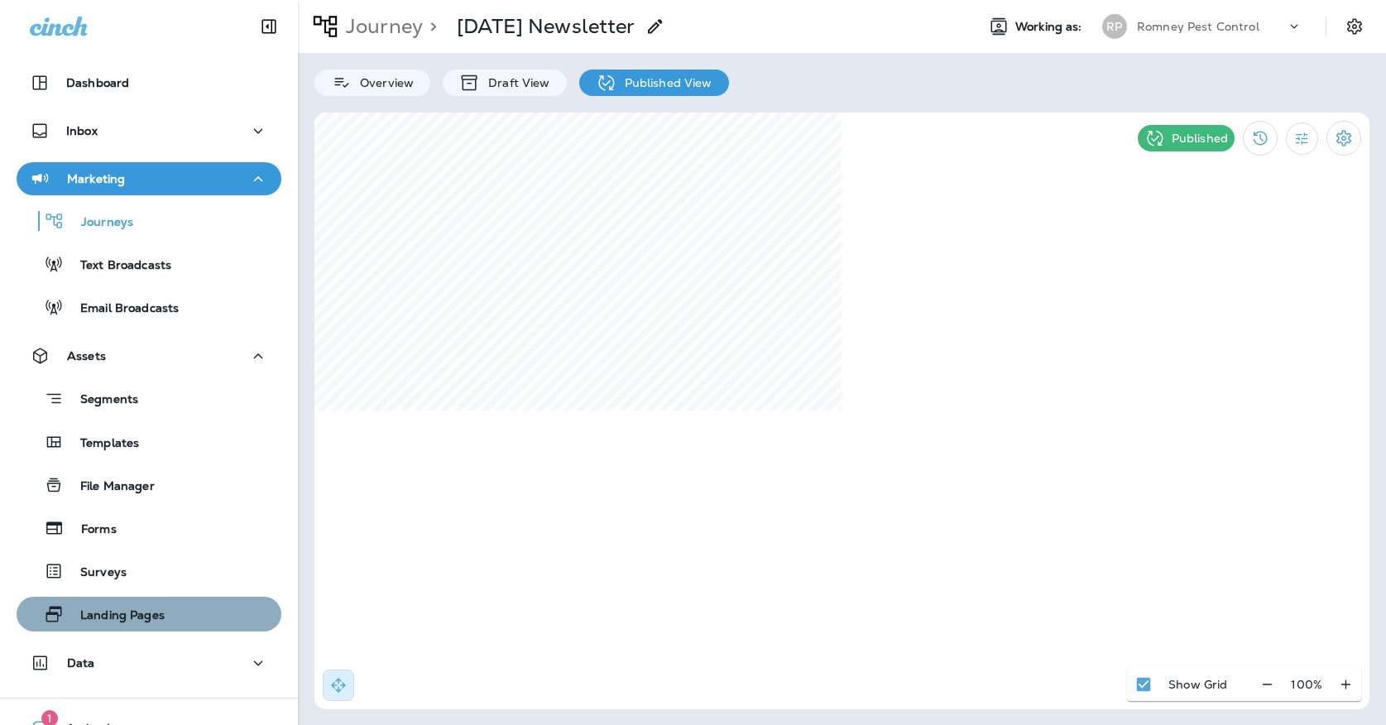
click at [161, 617] on p "Landing Pages" at bounding box center [114, 616] width 101 height 16
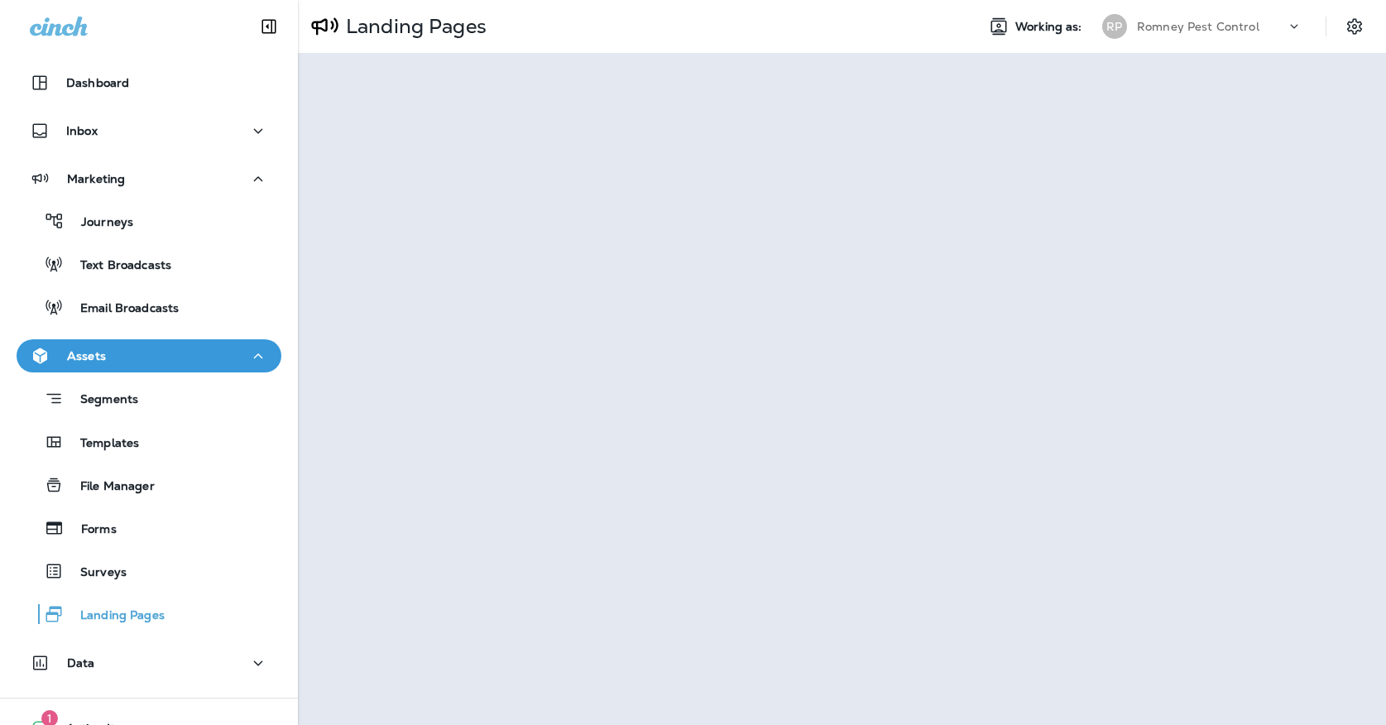
click at [1220, 39] on div "[PERSON_NAME] Pest Control" at bounding box center [1202, 26] width 220 height 33
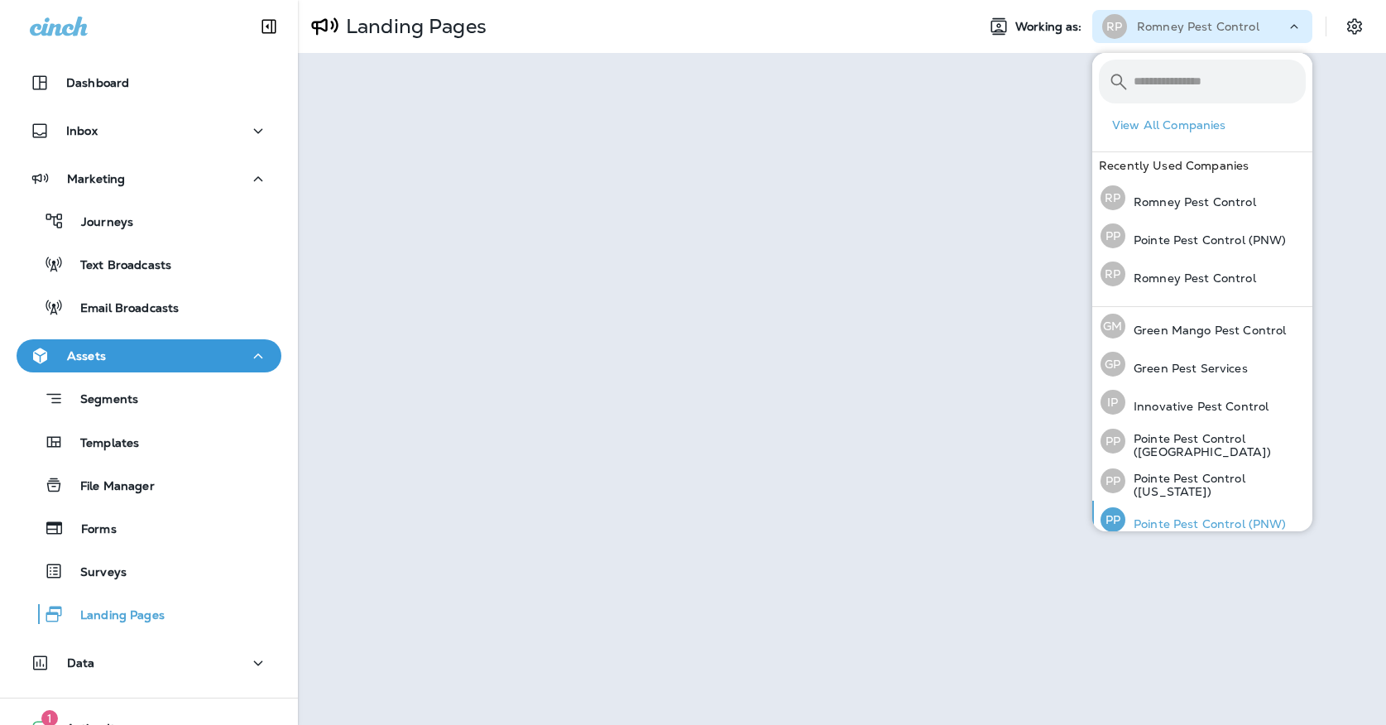
click at [1205, 519] on p "Pointe Pest Control (PNW)" at bounding box center [1206, 523] width 161 height 13
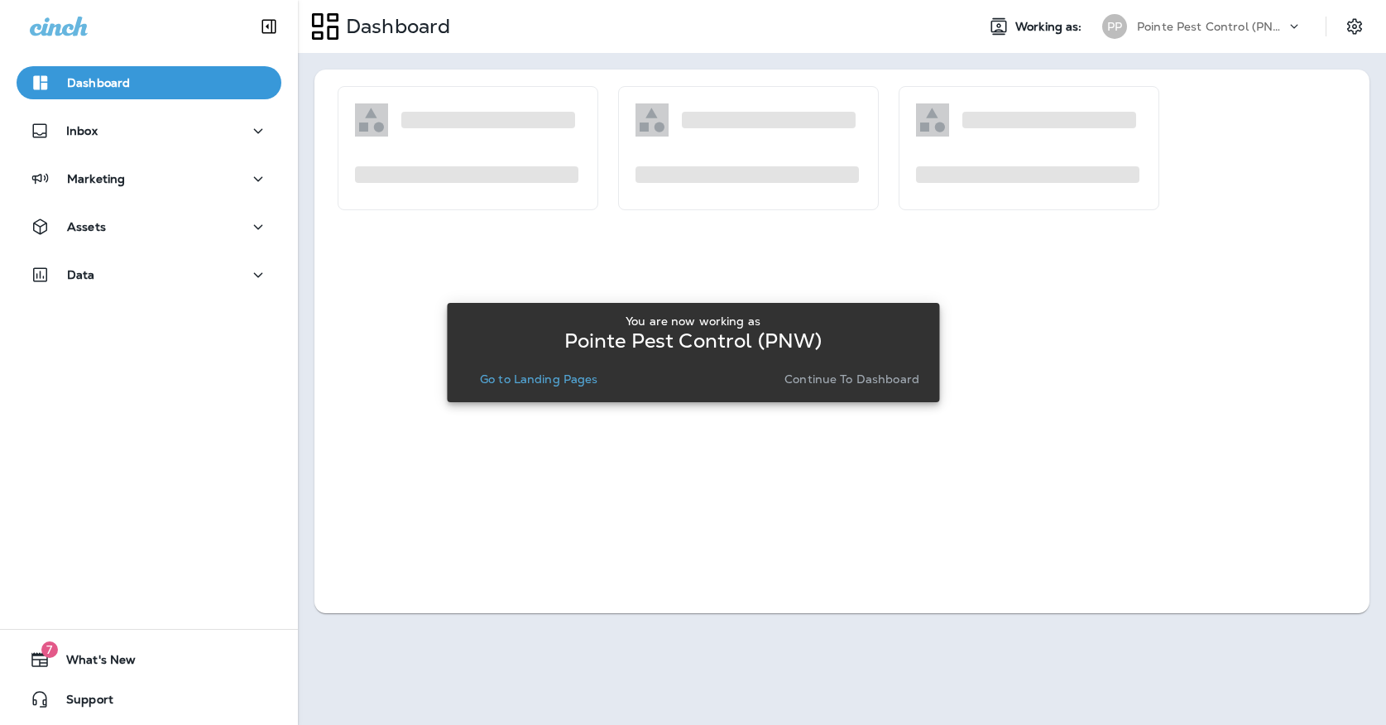
click at [565, 374] on p "Go to Landing Pages" at bounding box center [539, 378] width 118 height 13
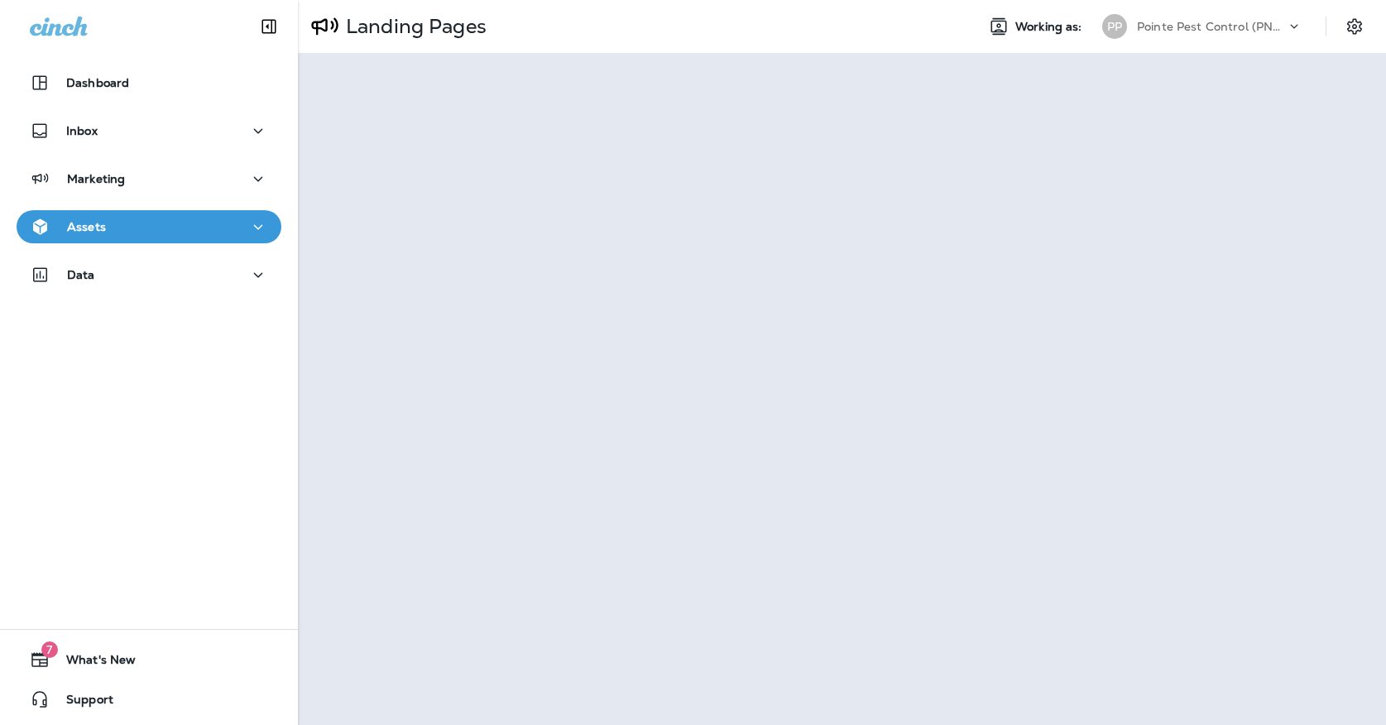
click at [223, 238] on button "Assets" at bounding box center [149, 226] width 265 height 33
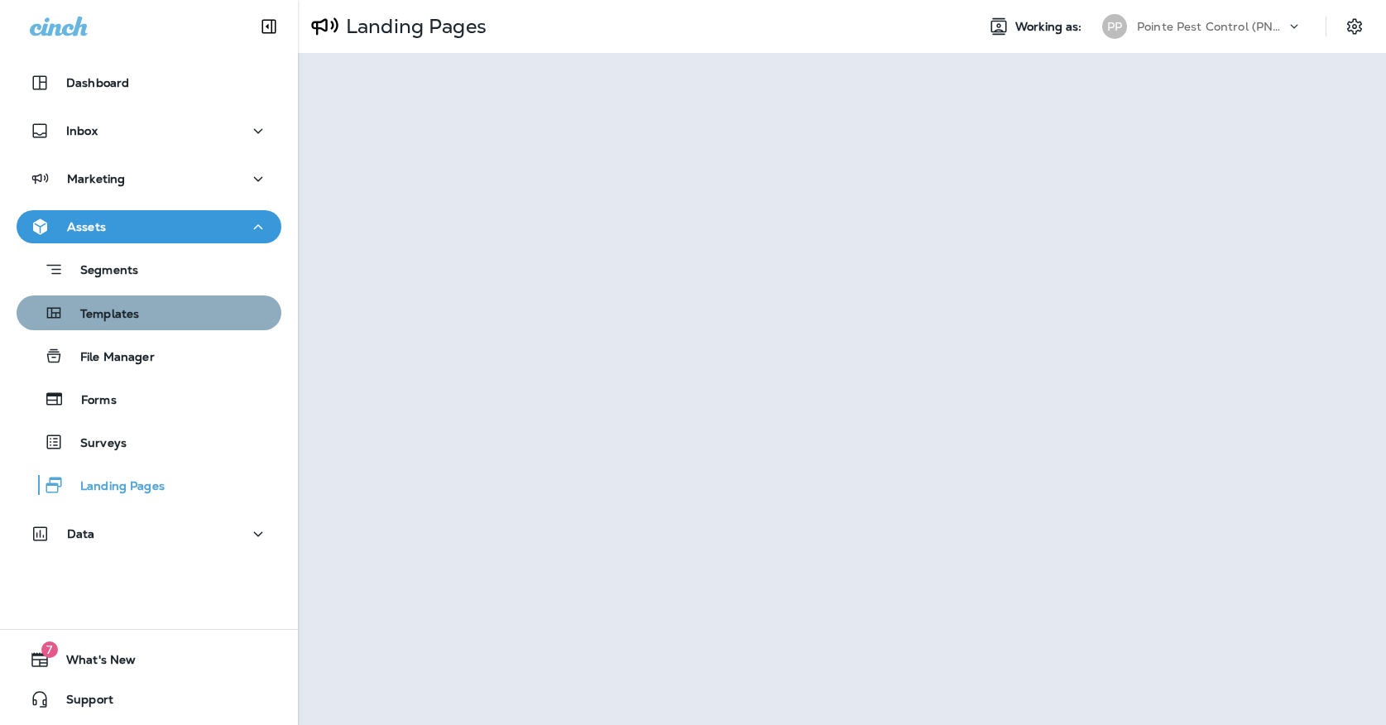
click at [181, 315] on div "Templates" at bounding box center [149, 312] width 252 height 25
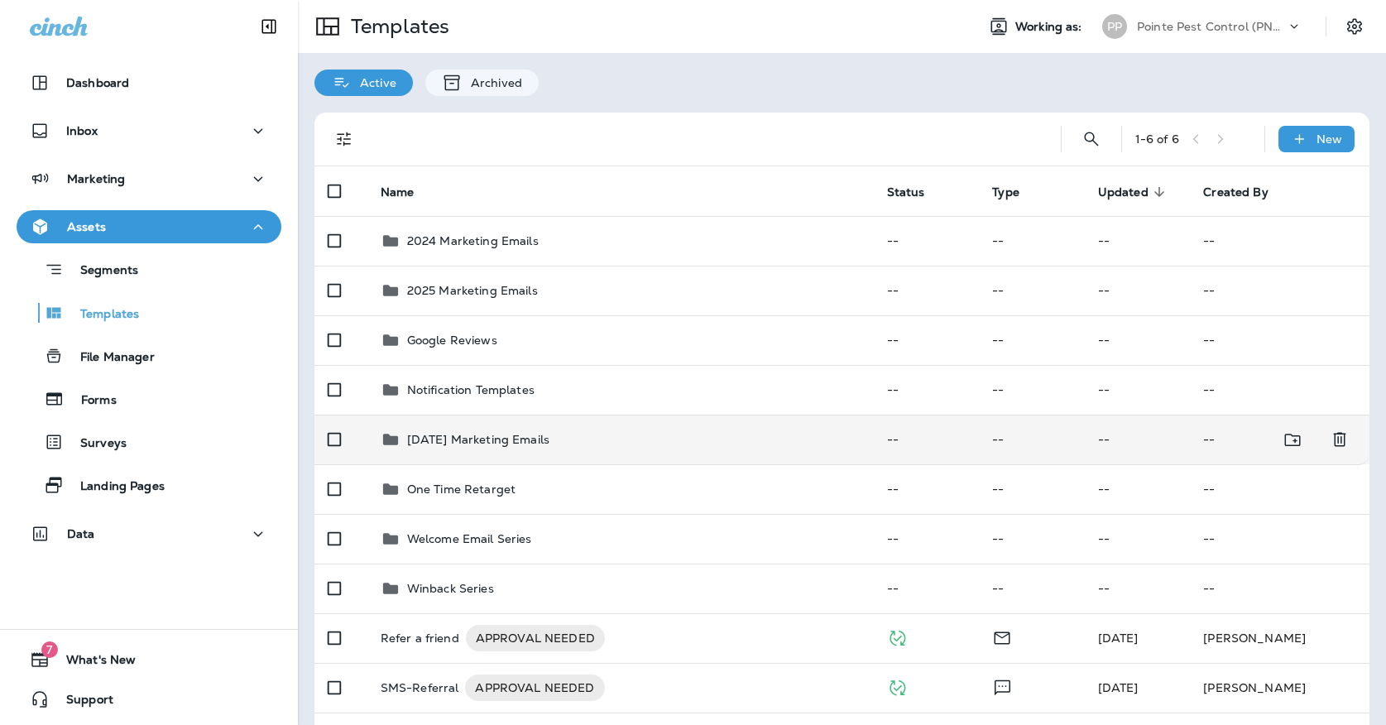
click at [707, 434] on td "[DATE] Marketing Emails" at bounding box center [620, 440] width 507 height 50
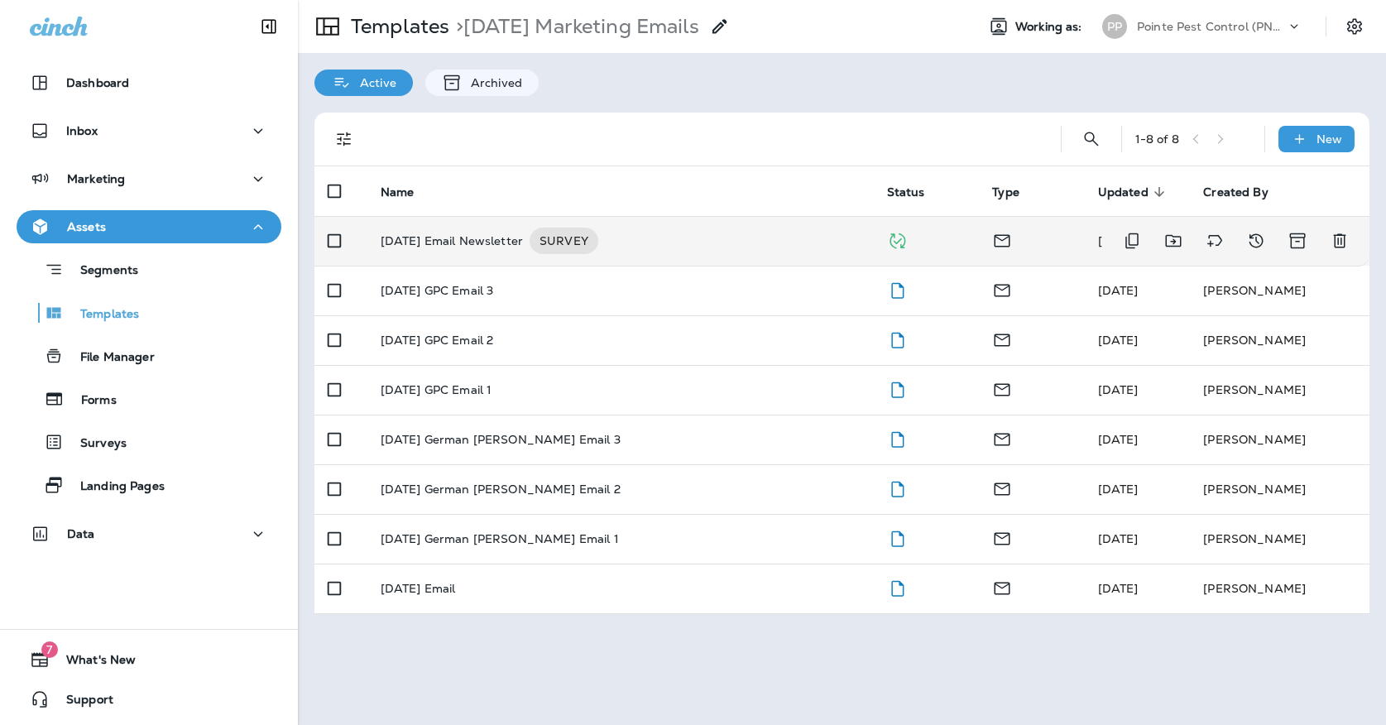
click at [699, 236] on div "[DATE] Email Newsletter SURVEY" at bounding box center [621, 241] width 480 height 26
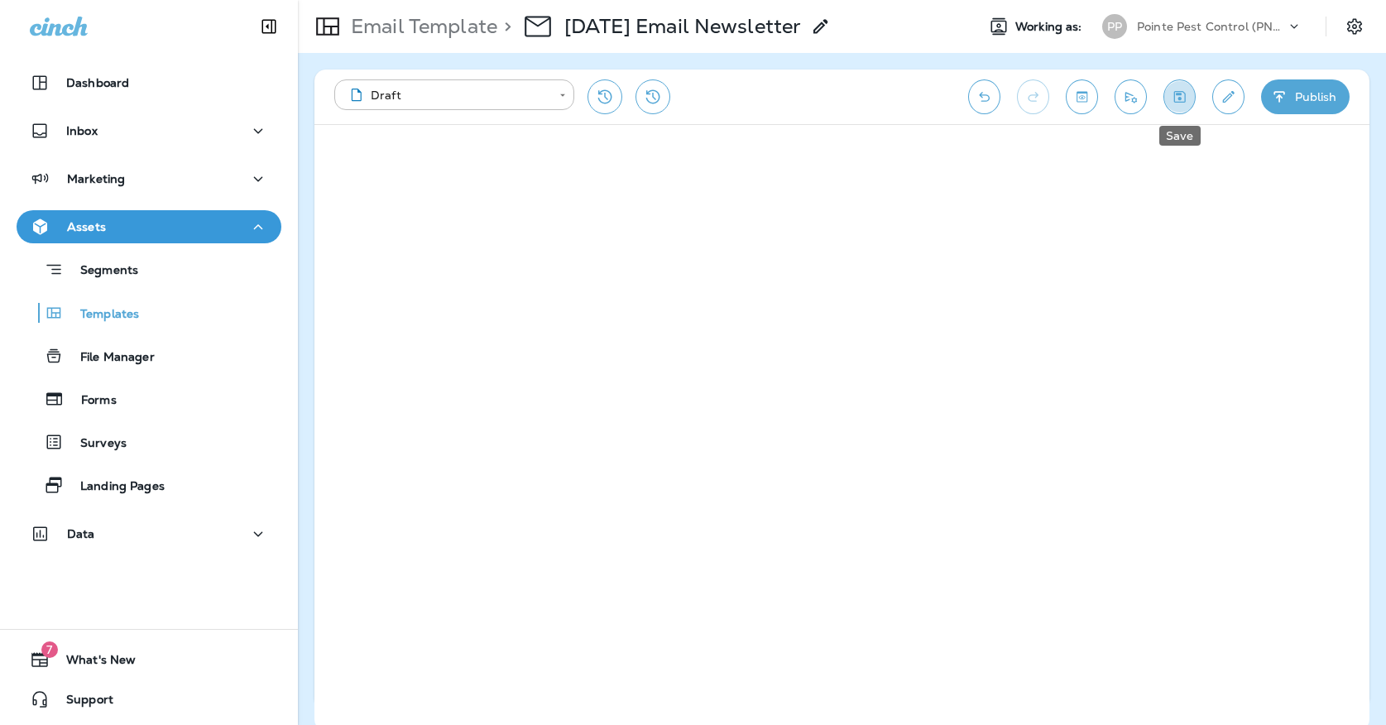
click at [1173, 103] on icon "Save" at bounding box center [1179, 97] width 17 height 17
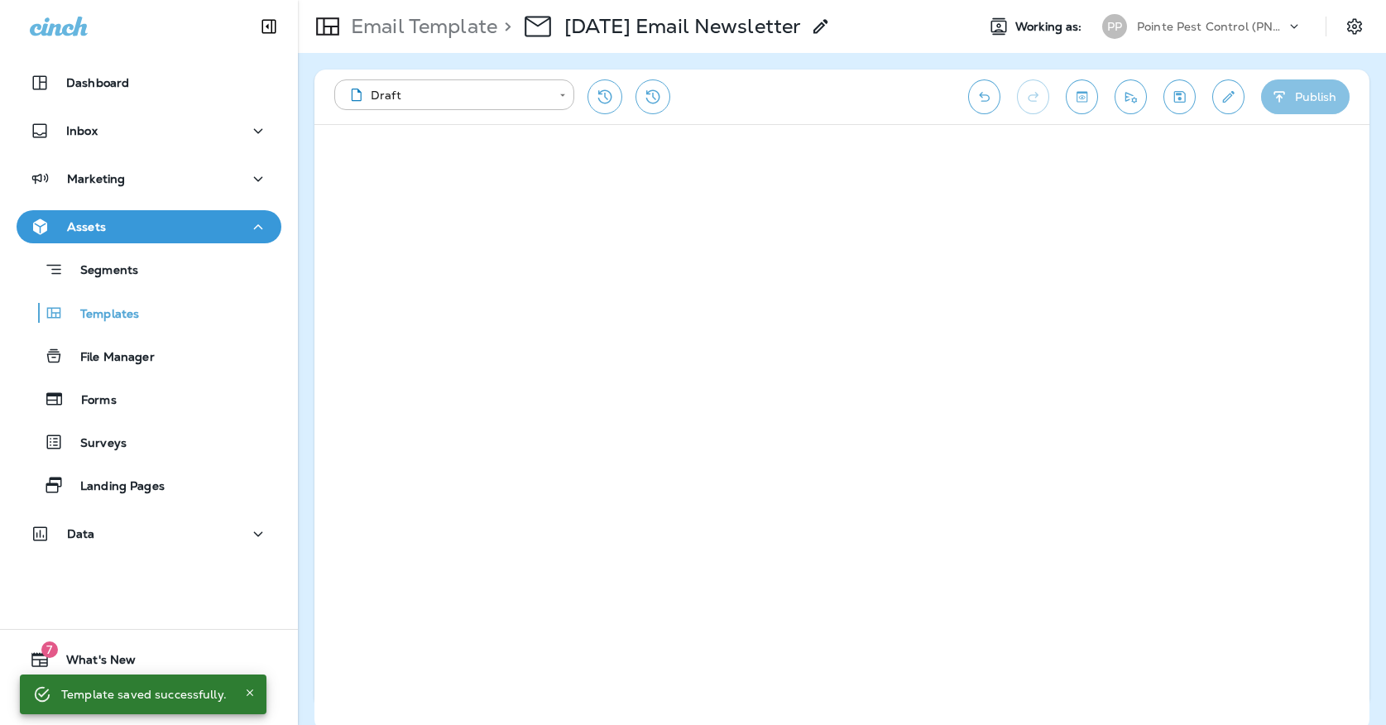
click at [1282, 103] on icon "button" at bounding box center [1279, 97] width 17 height 17
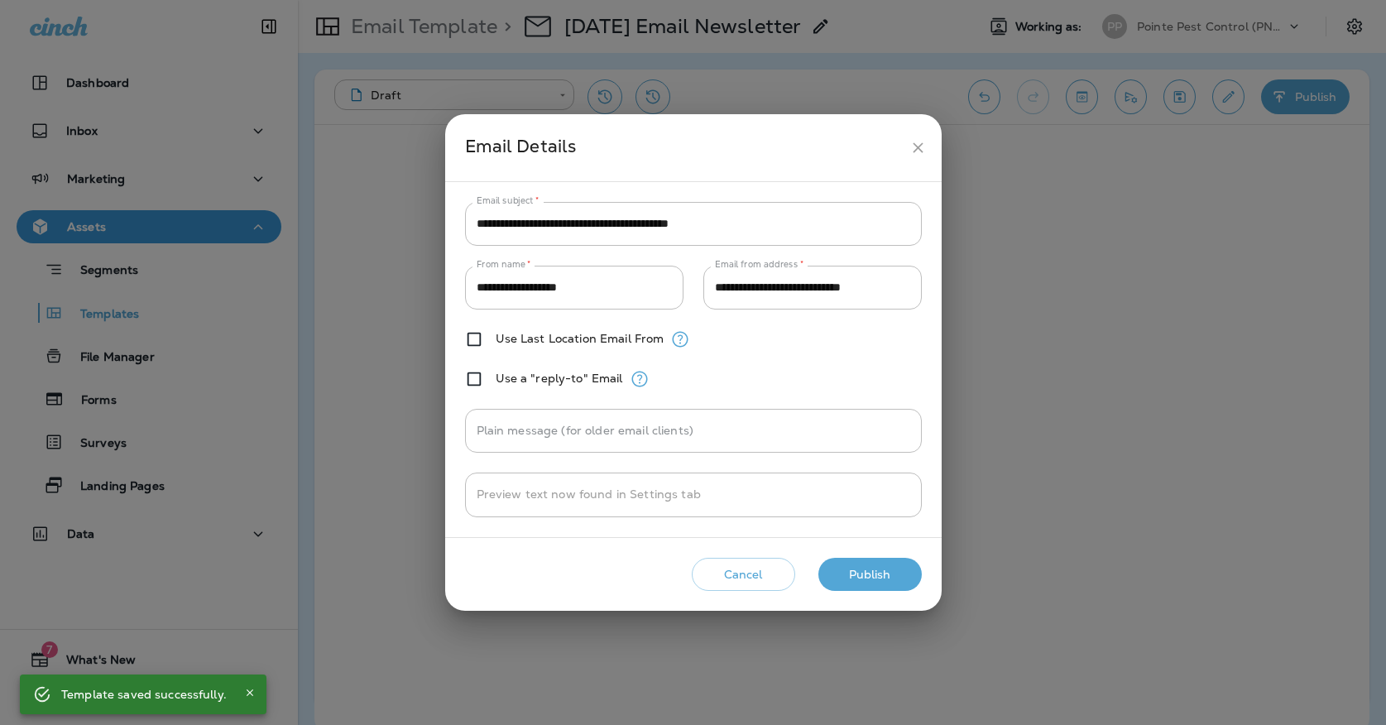
click at [895, 580] on button "Publish" at bounding box center [870, 575] width 103 height 34
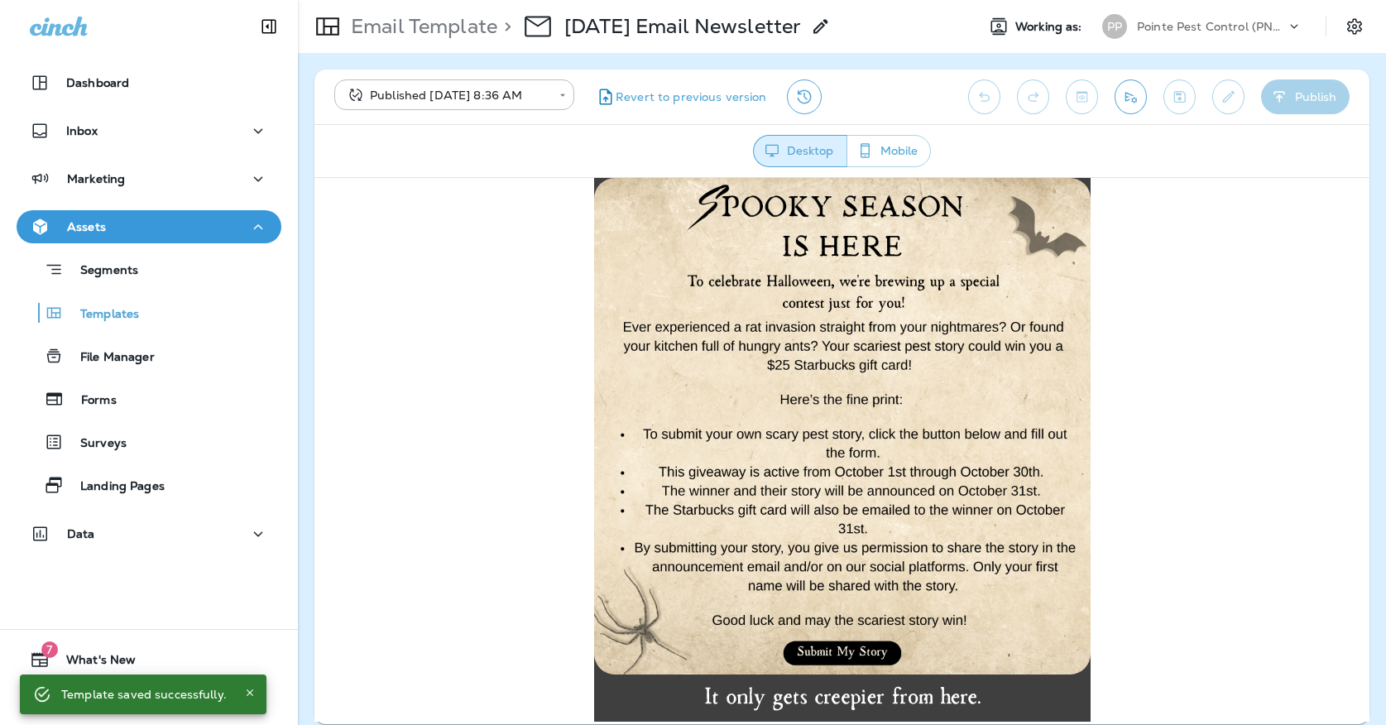
click at [1135, 111] on button "Send test email" at bounding box center [1131, 96] width 32 height 35
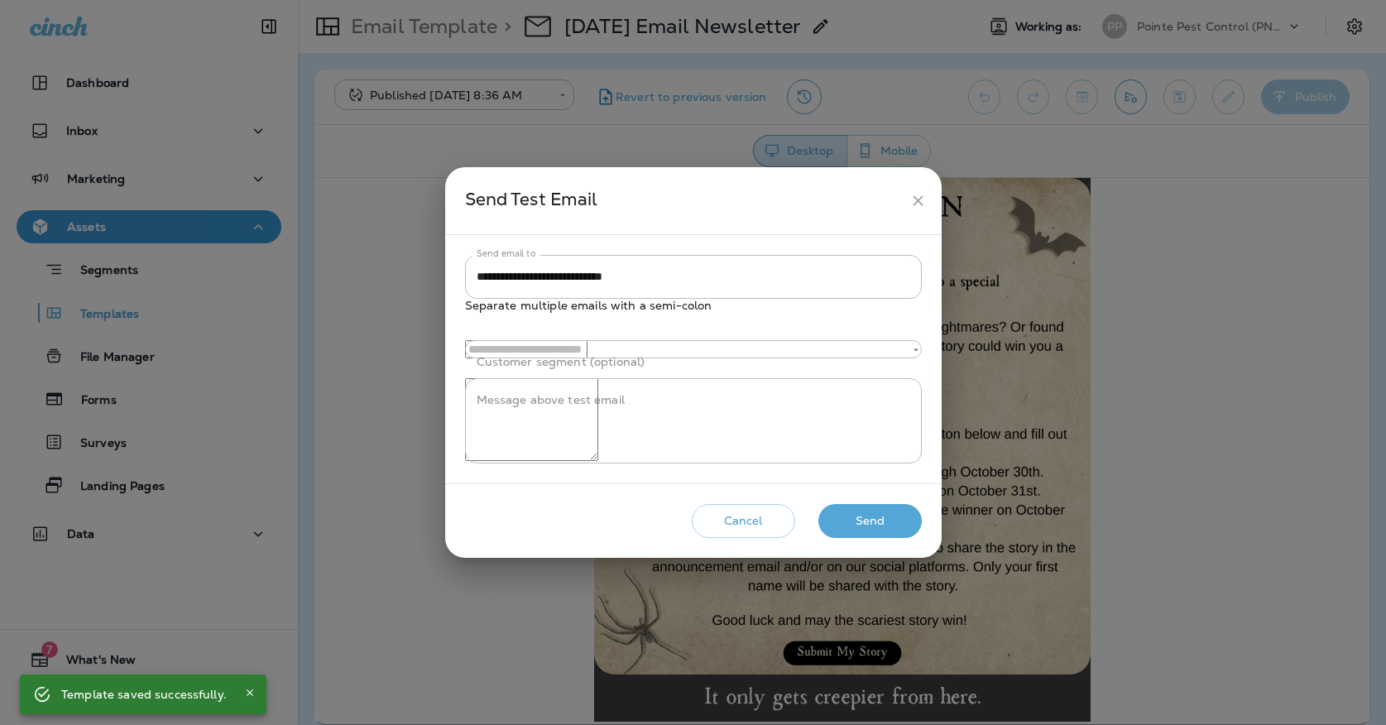
click at [857, 535] on button "Send" at bounding box center [870, 521] width 103 height 34
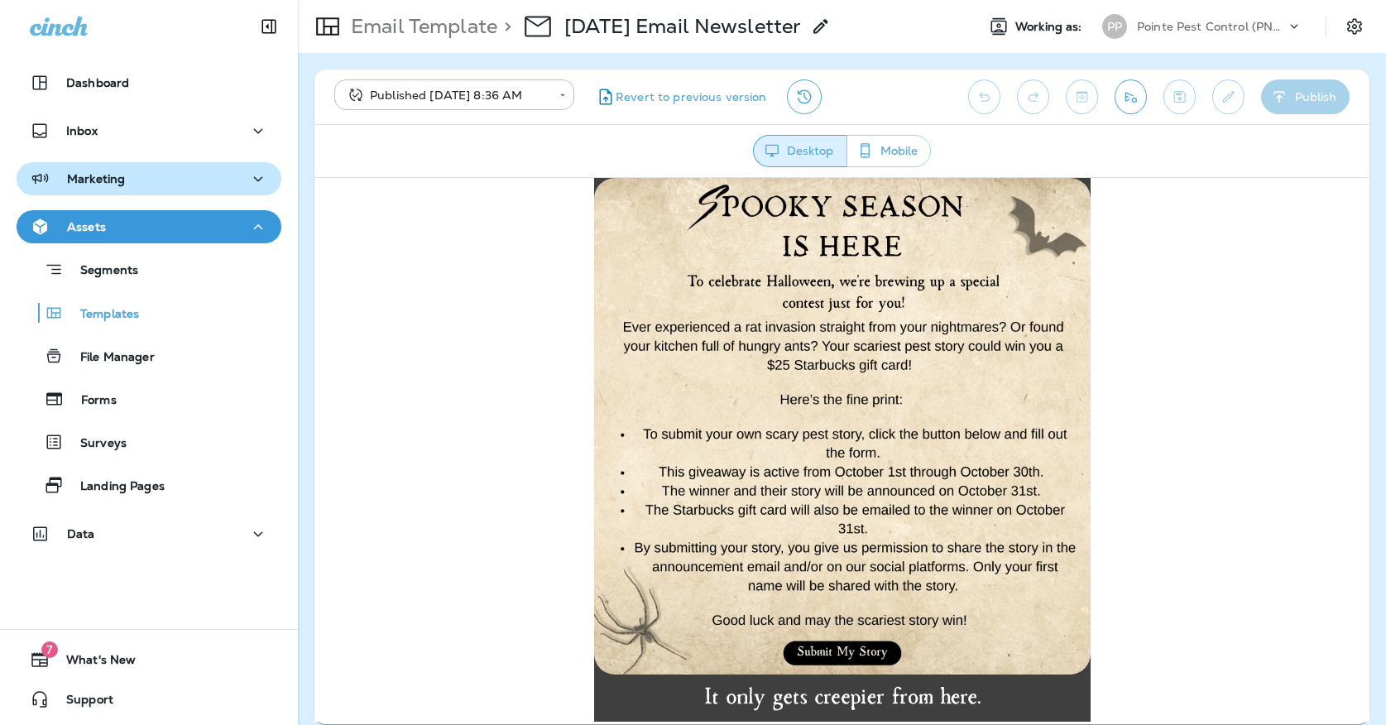
click at [79, 172] on p "Marketing" at bounding box center [96, 178] width 58 height 13
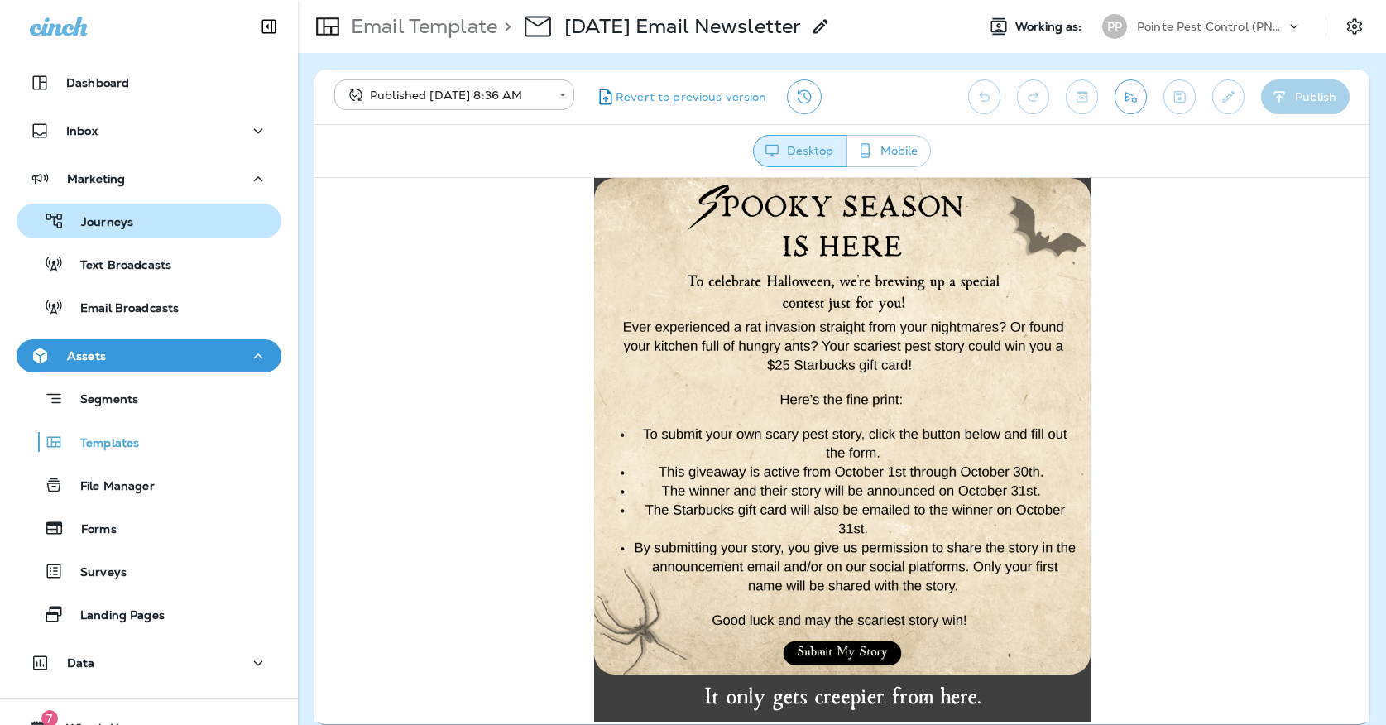
click at [91, 225] on p "Journeys" at bounding box center [99, 223] width 69 height 16
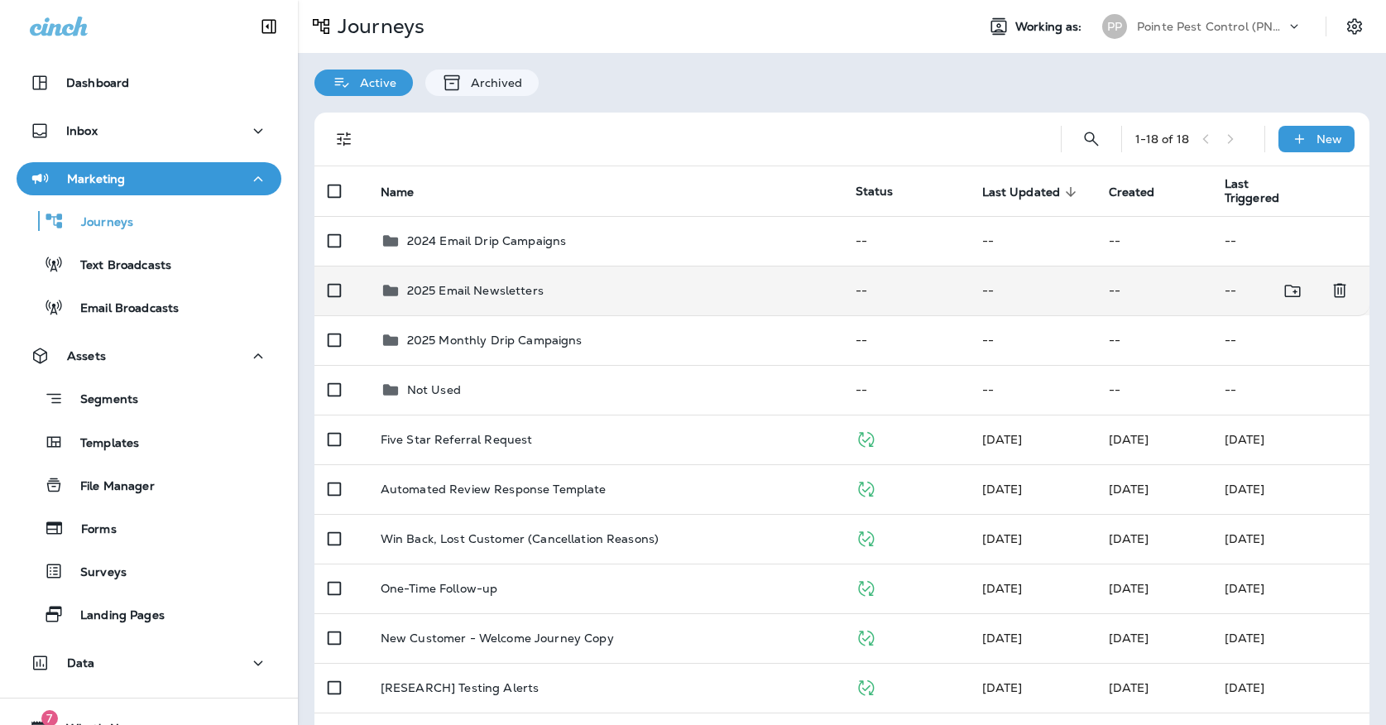
click at [543, 290] on div "2025 Email Newsletters" at bounding box center [605, 291] width 449 height 20
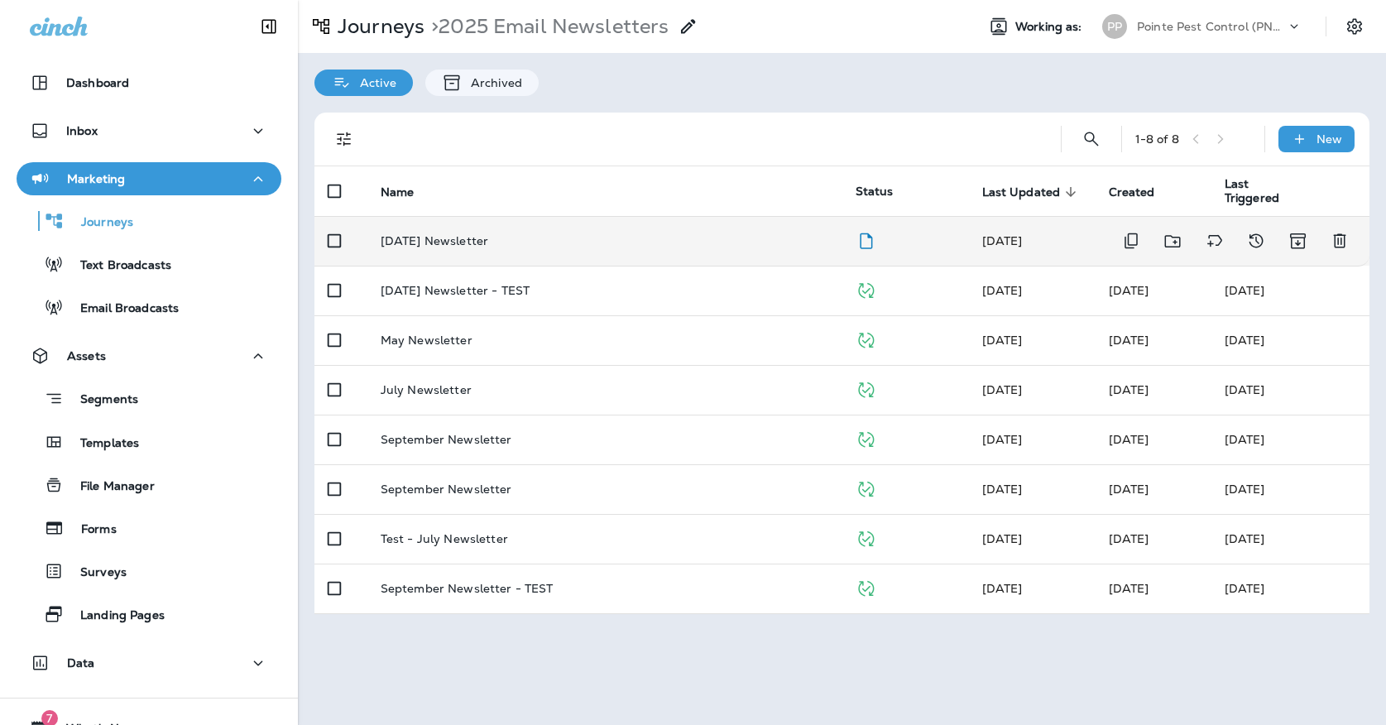
click at [545, 254] on td "[DATE] Newsletter" at bounding box center [604, 241] width 475 height 50
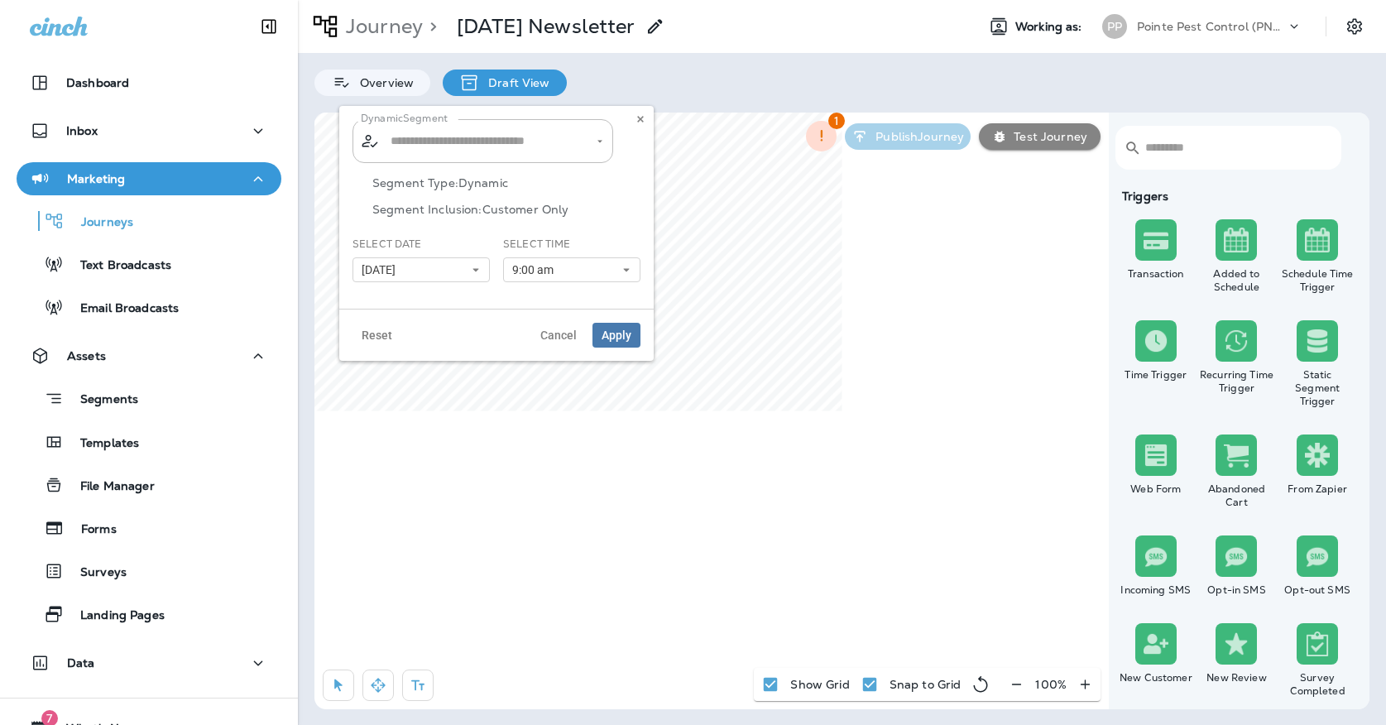
type input "**********"
click at [645, 125] on button at bounding box center [640, 119] width 18 height 18
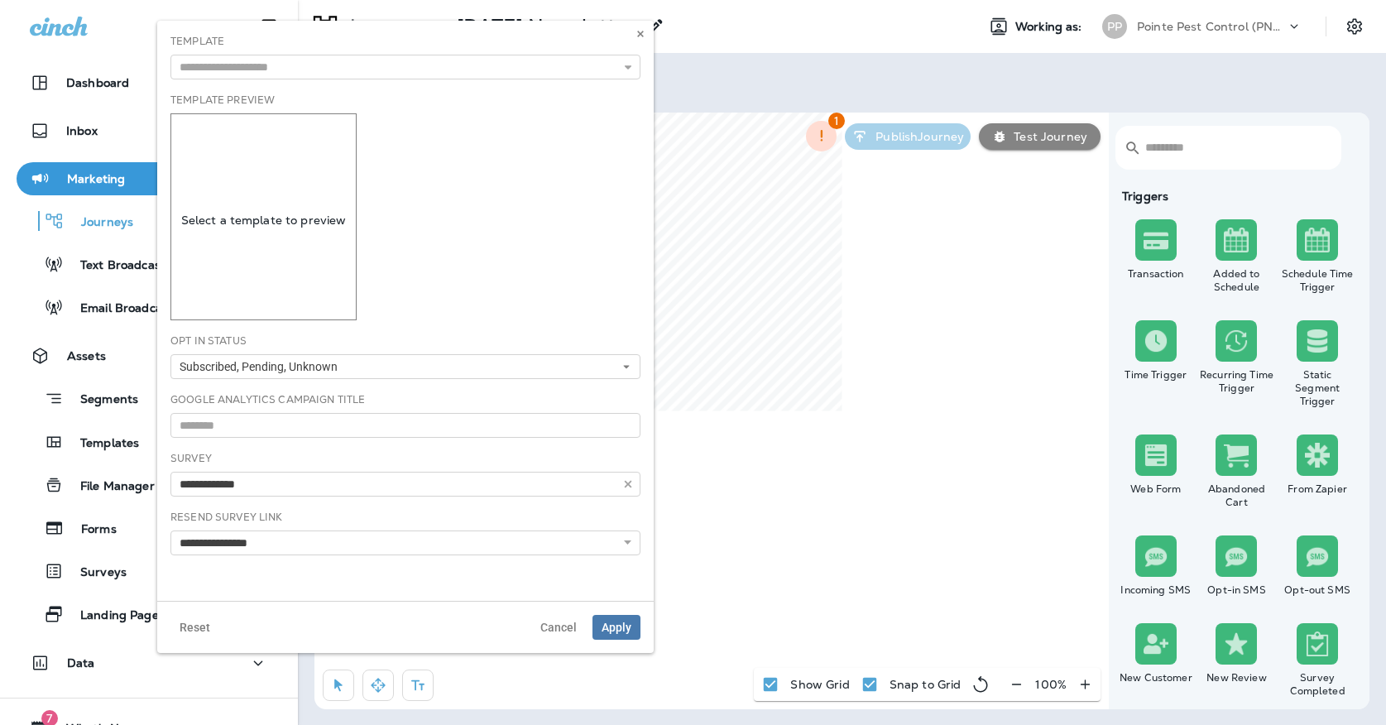
type input "**********"
click at [535, 60] on input "text" at bounding box center [405, 67] width 470 height 25
type input "**********"
click at [504, 0] on body "Dashboard Inbox Marketing Journeys Text Broadcasts Email Broadcasts Assets Segm…" at bounding box center [693, 0] width 1386 height 0
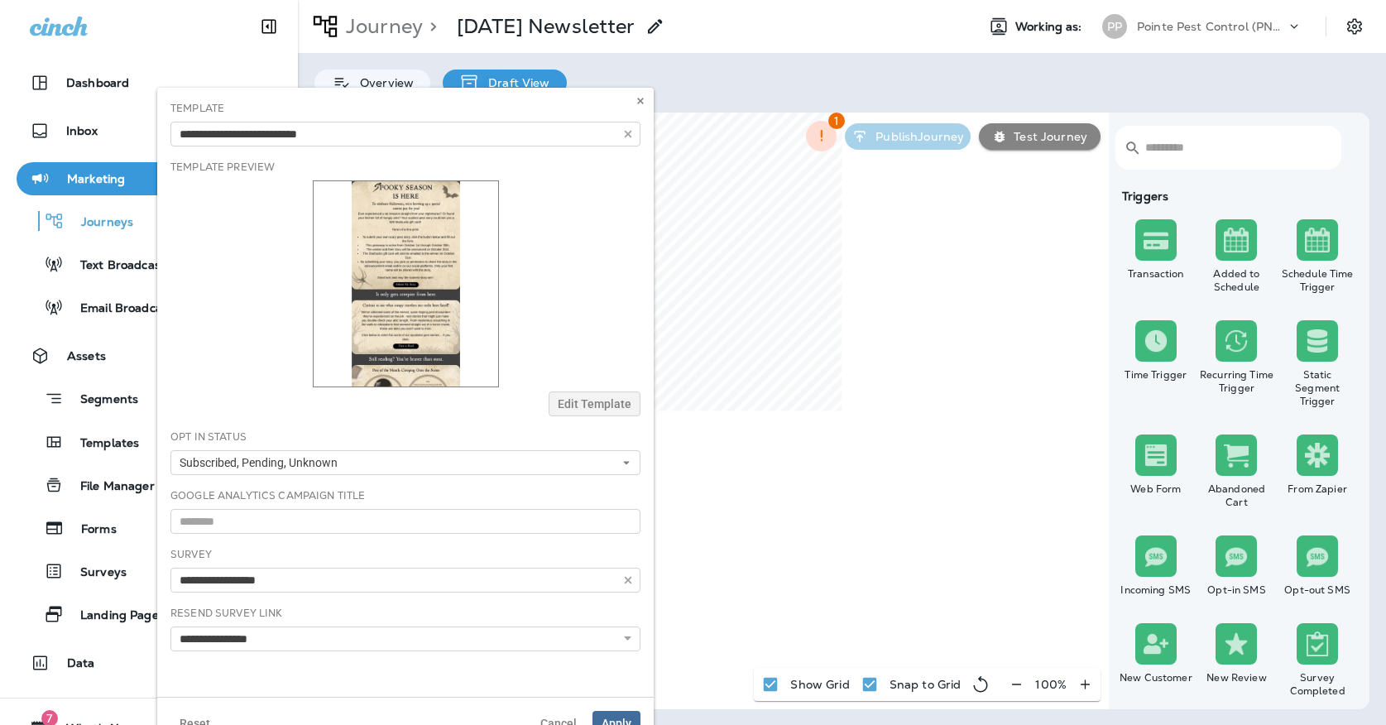
click at [617, 714] on button "Apply" at bounding box center [617, 723] width 48 height 25
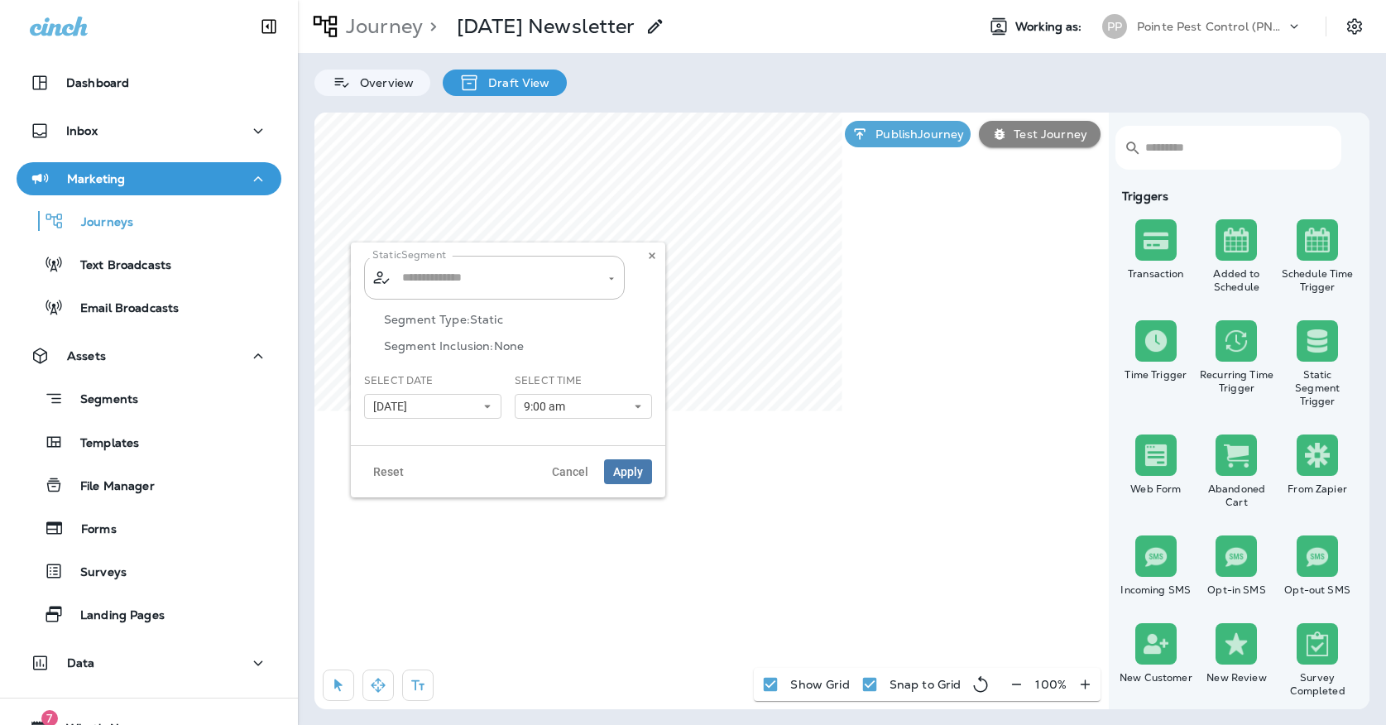
type input "**********"
click at [658, 257] on button at bounding box center [652, 256] width 18 height 18
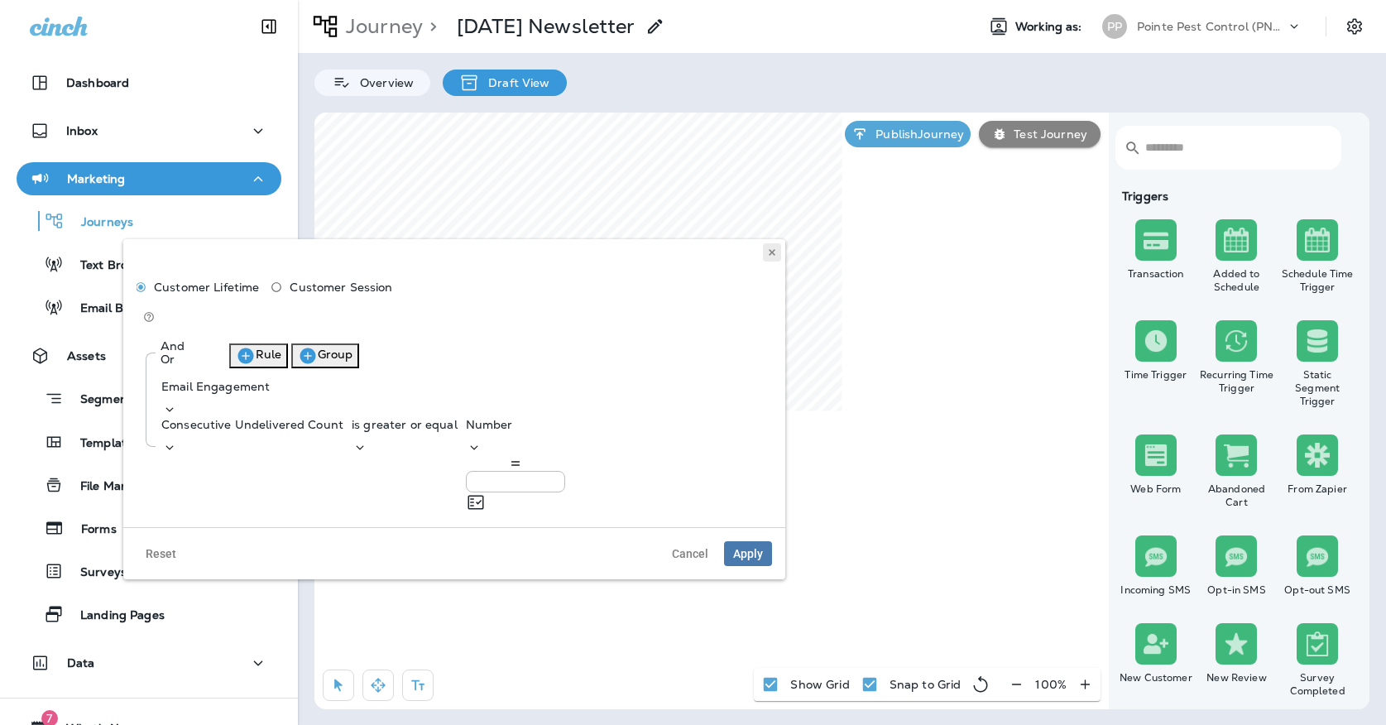
click at [776, 255] on icon at bounding box center [772, 252] width 10 height 10
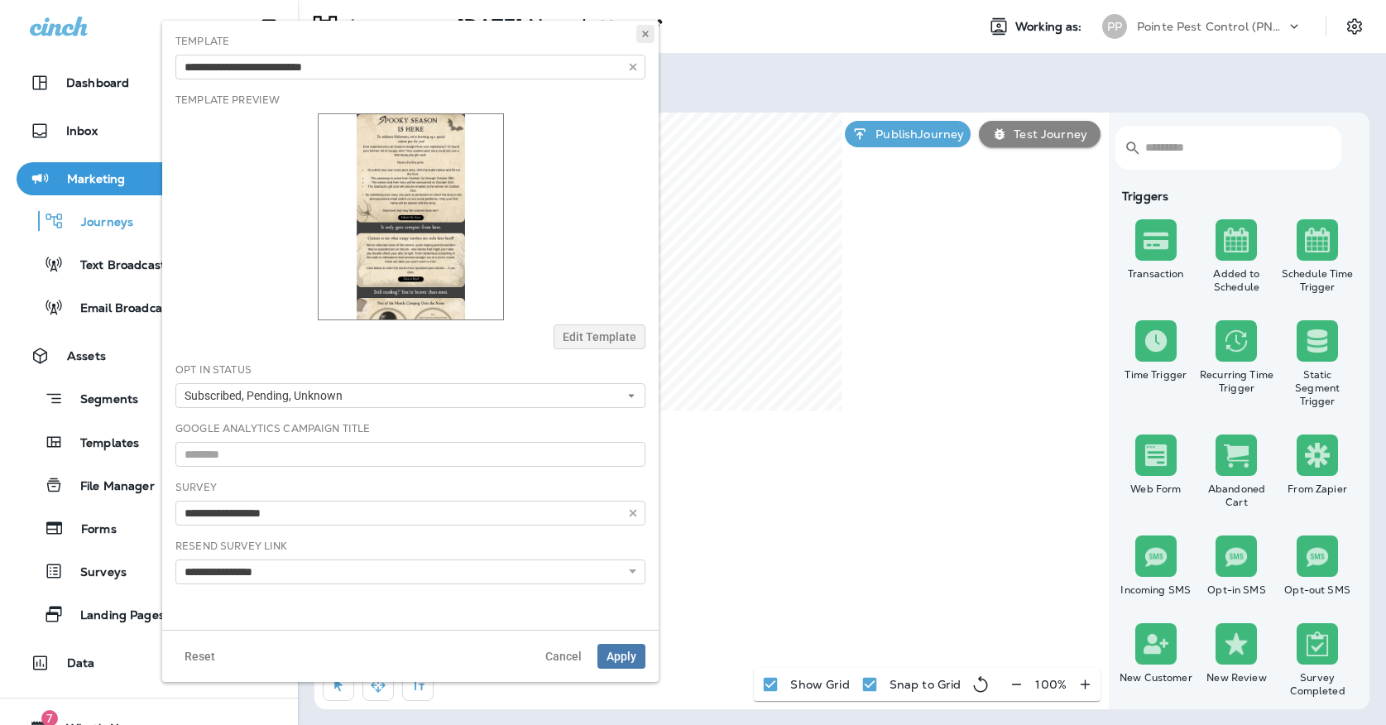
click at [649, 31] on icon at bounding box center [646, 34] width 10 height 10
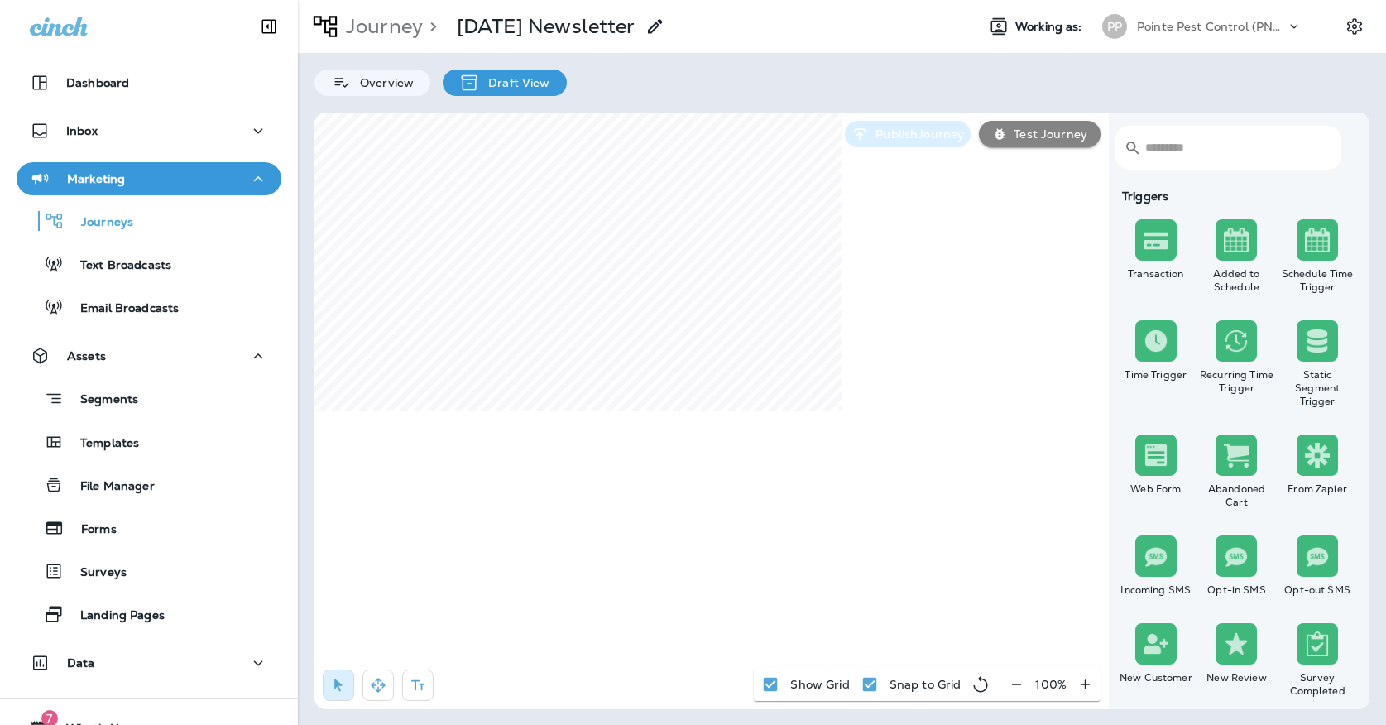
click at [878, 142] on button "Publish Journey" at bounding box center [908, 134] width 126 height 26
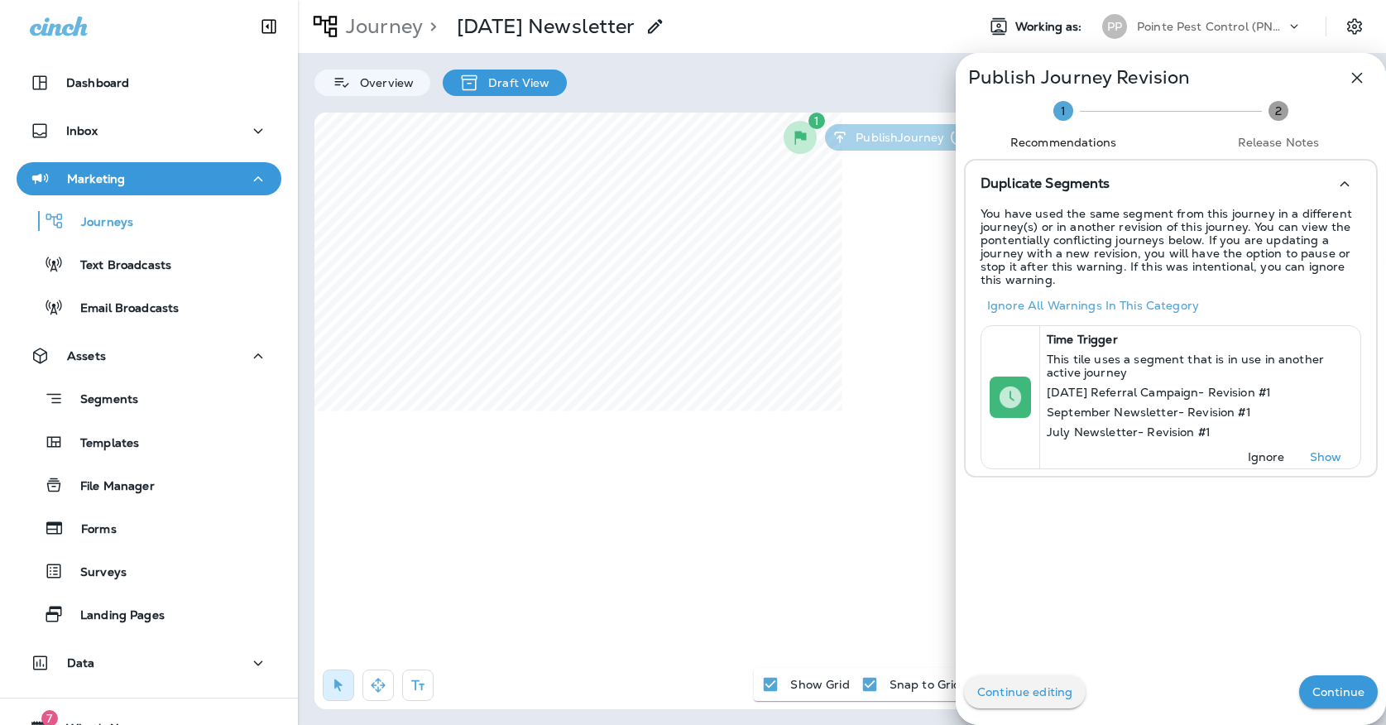
click at [1350, 698] on p "Continue" at bounding box center [1339, 691] width 52 height 13
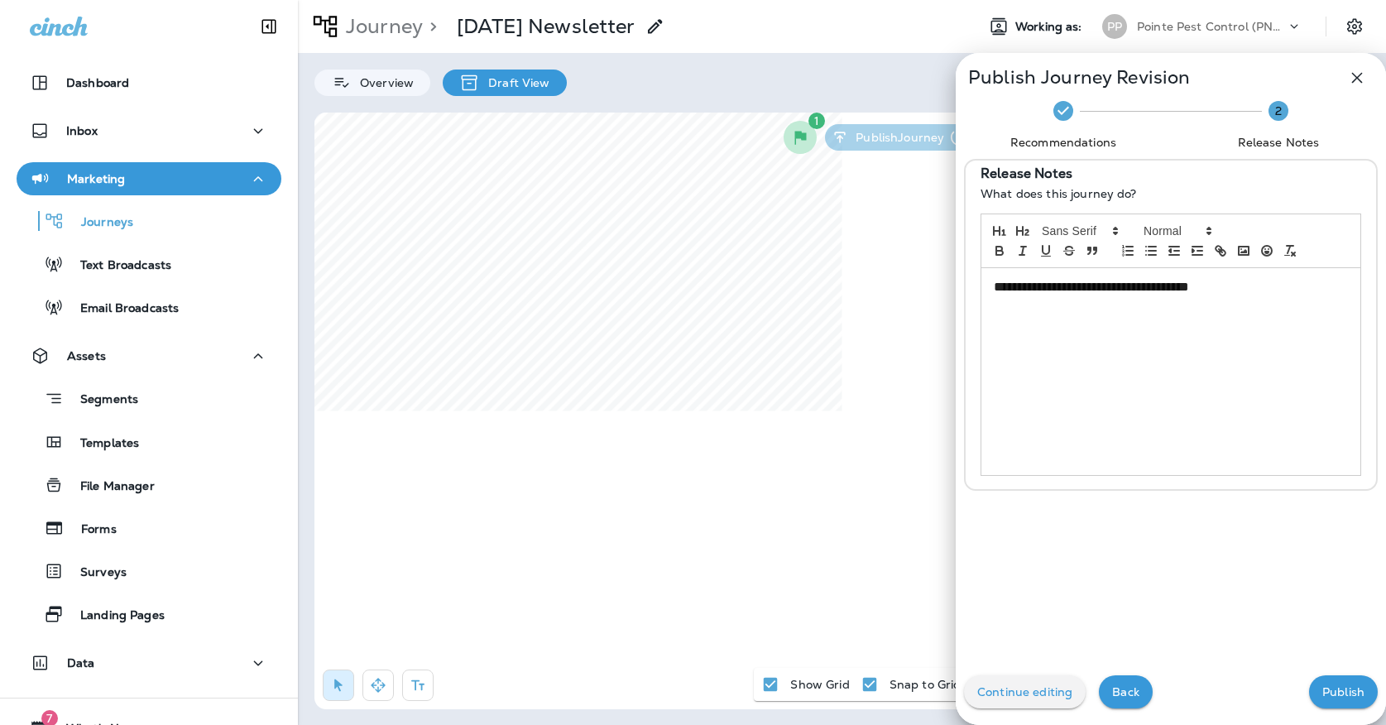
click at [1350, 698] on p "Publish" at bounding box center [1344, 691] width 42 height 13
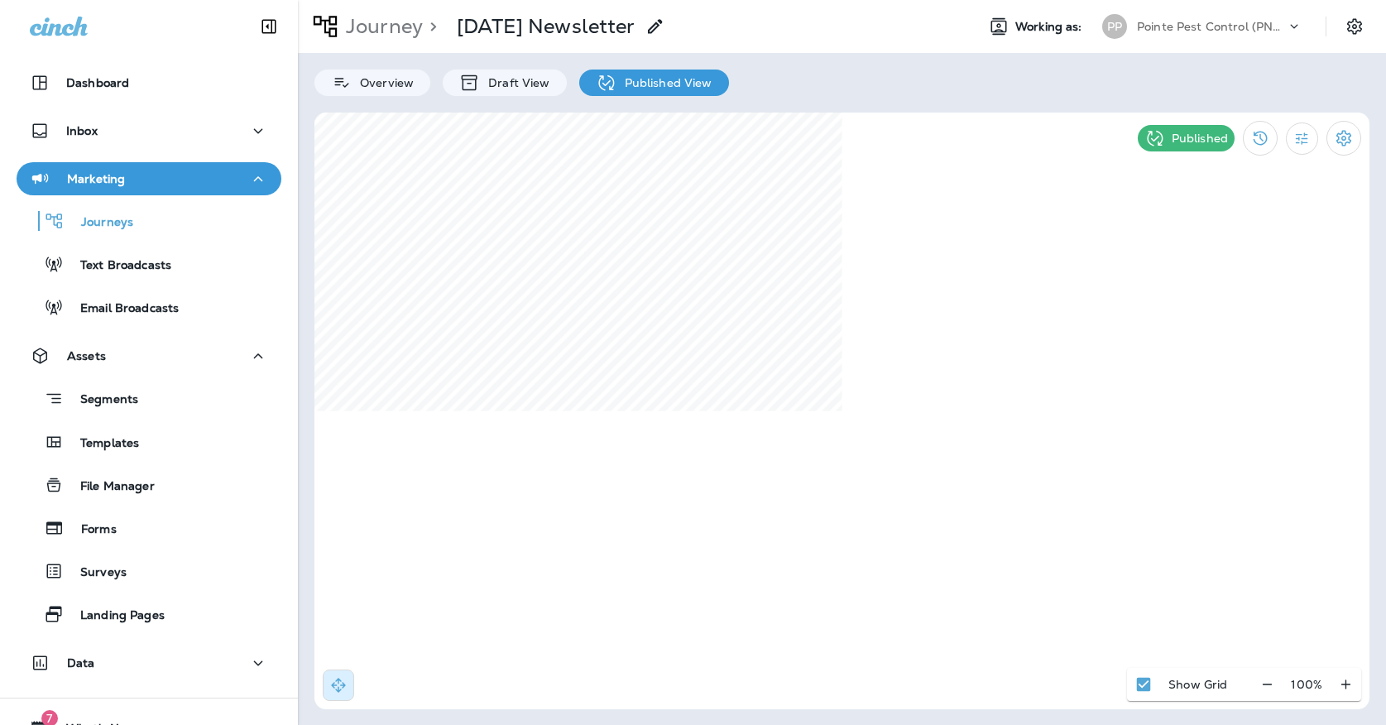
click at [1110, 17] on div "PP" at bounding box center [1114, 26] width 25 height 25
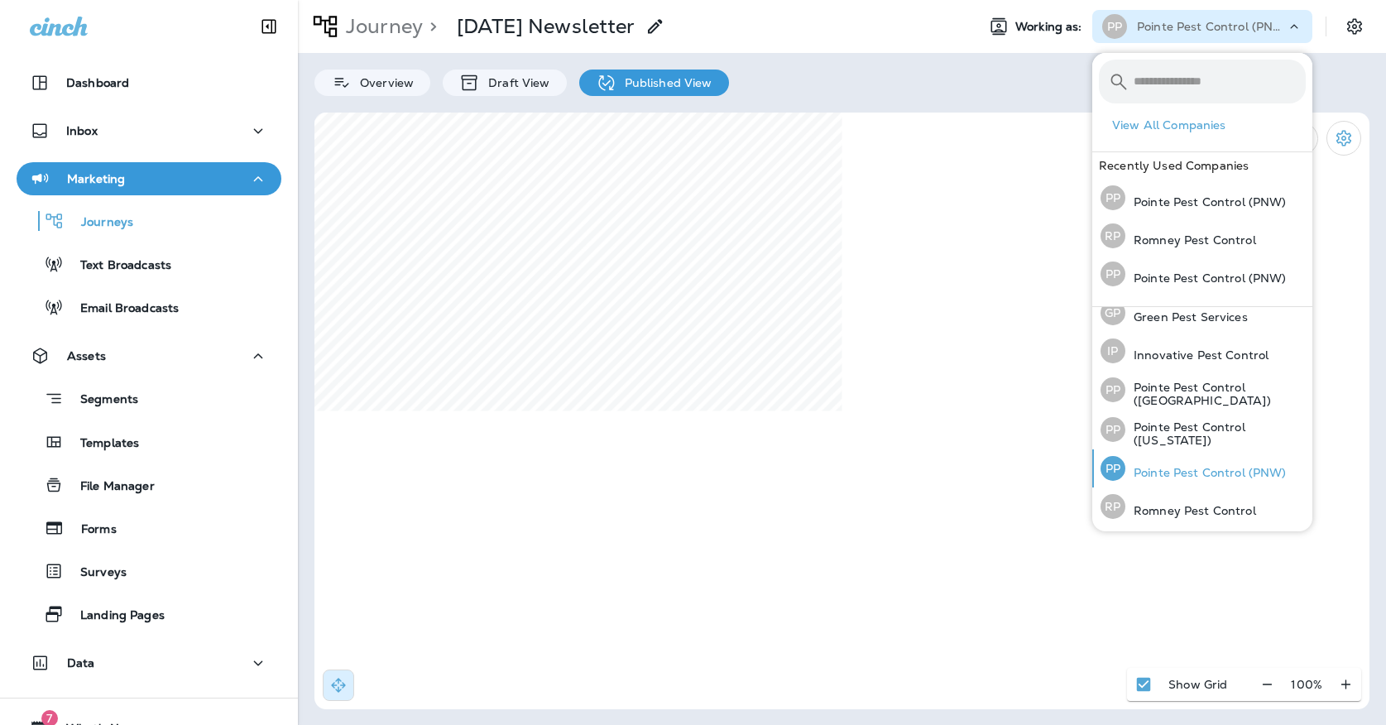
scroll to position [50, 0]
click at [1164, 444] on p "Pointe Pest Control ([US_STATE])" at bounding box center [1216, 434] width 180 height 26
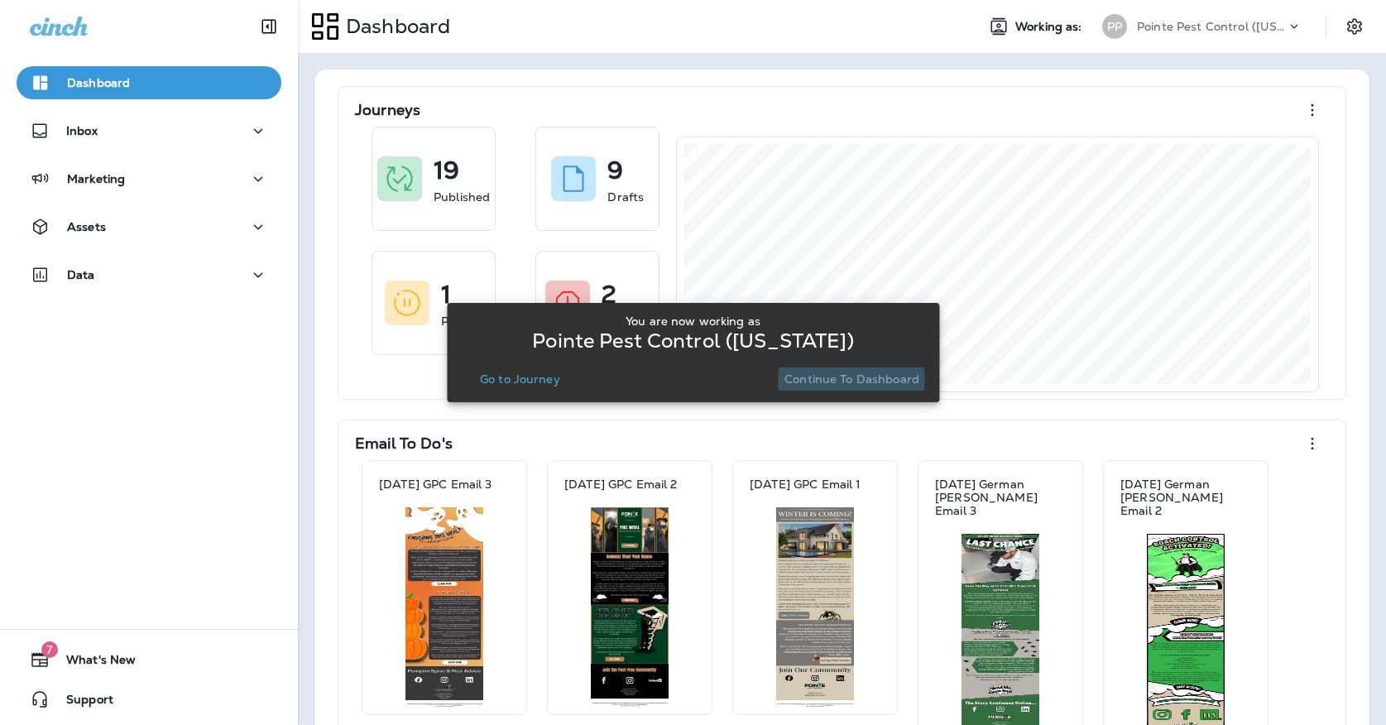
click at [808, 379] on p "Continue to Dashboard" at bounding box center [852, 378] width 135 height 13
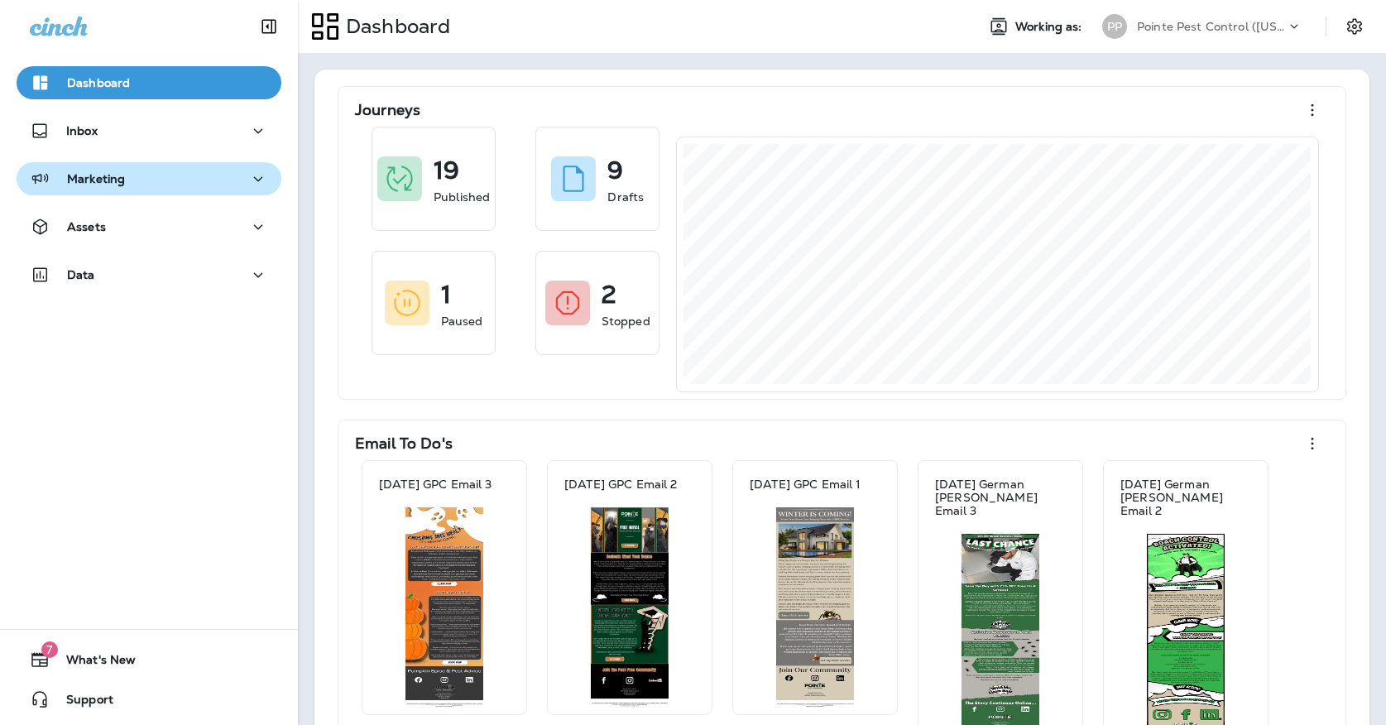
click at [143, 175] on div "Marketing" at bounding box center [149, 179] width 238 height 21
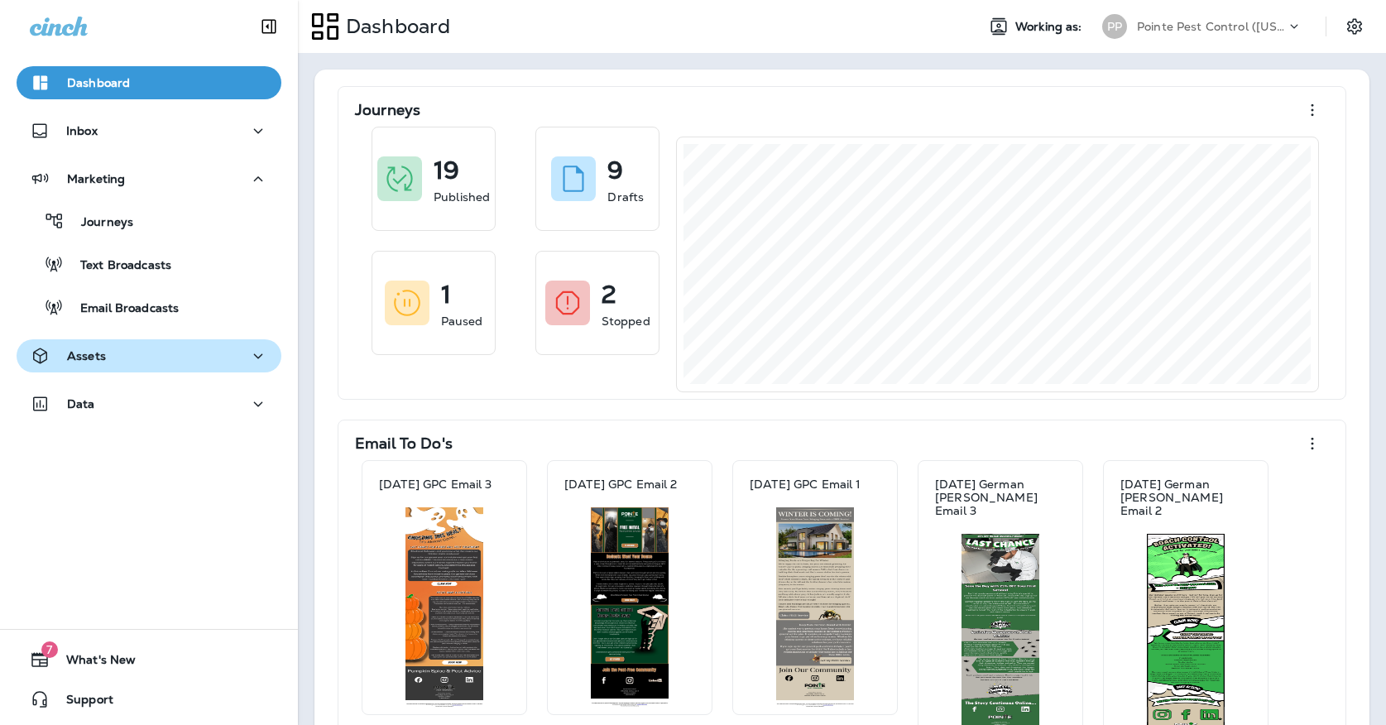
click at [126, 352] on div "Assets" at bounding box center [149, 356] width 238 height 21
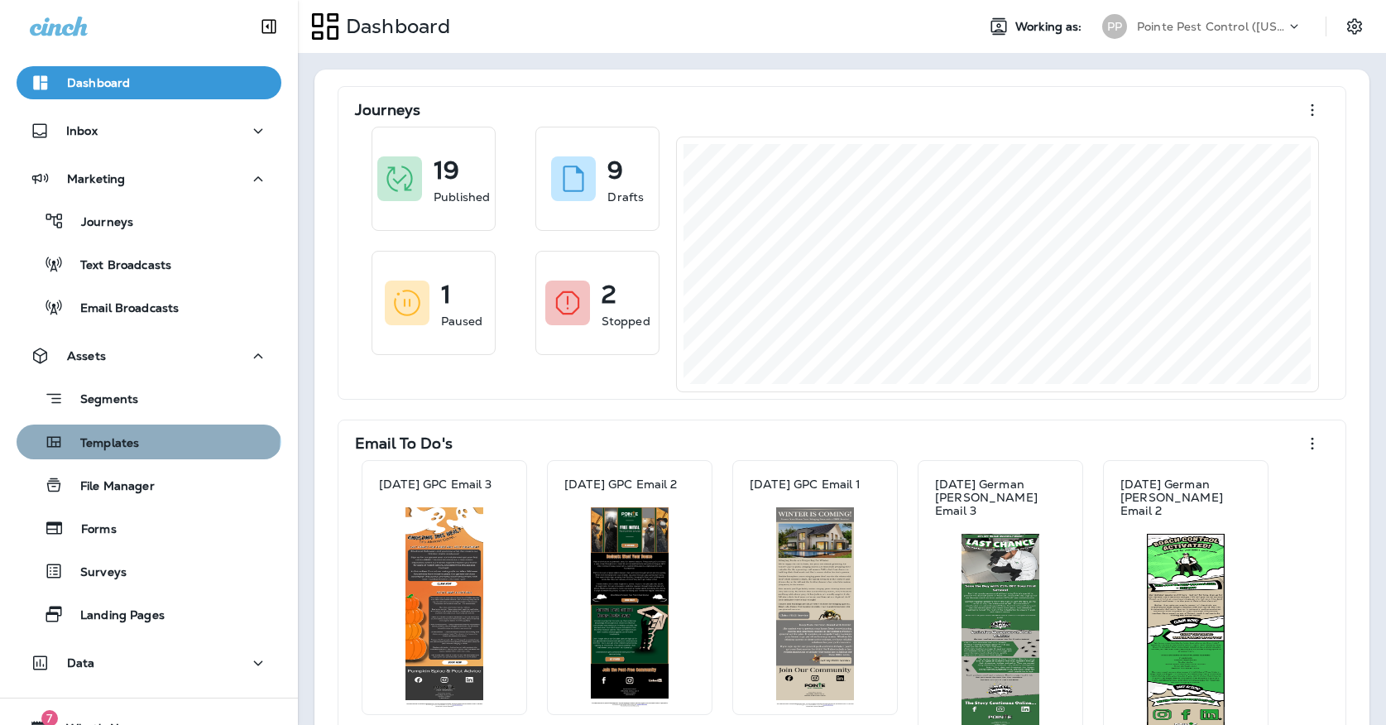
click at [121, 433] on div "Templates" at bounding box center [81, 442] width 116 height 25
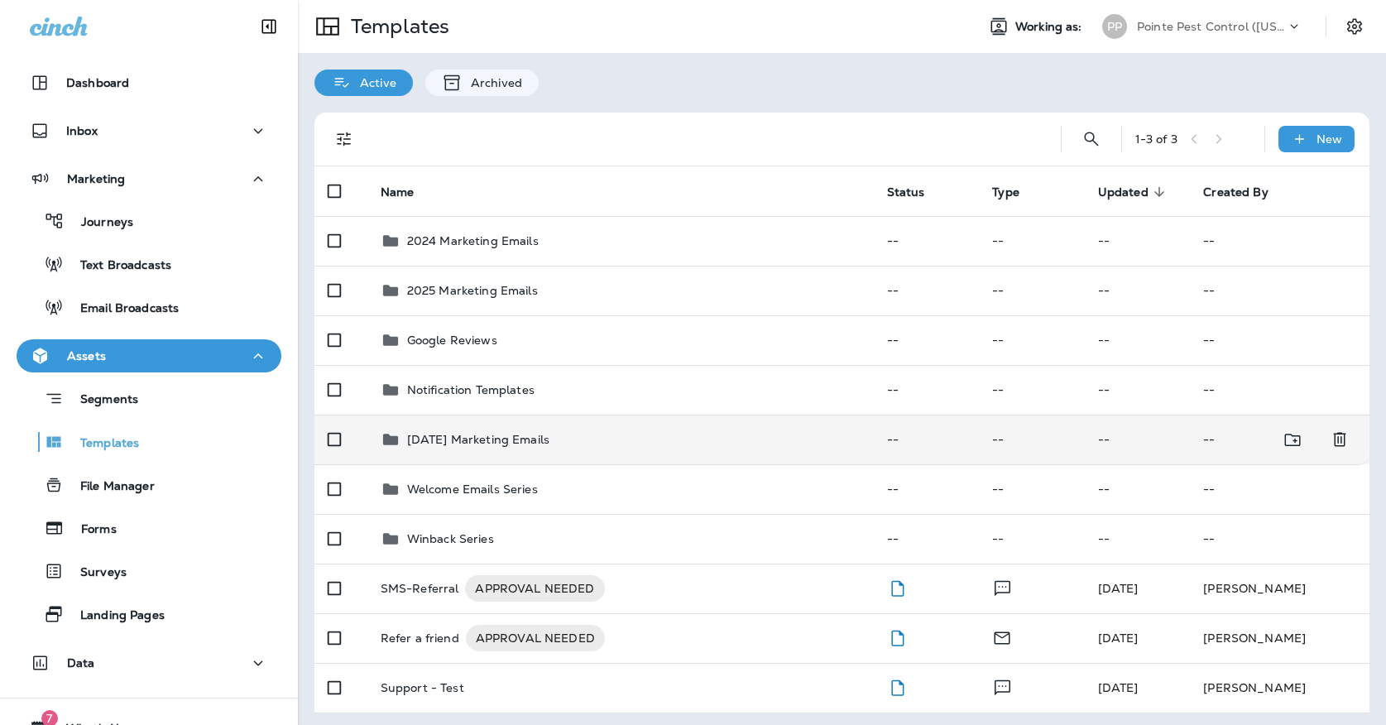
click at [582, 415] on td "[DATE] Marketing Emails" at bounding box center [620, 440] width 507 height 50
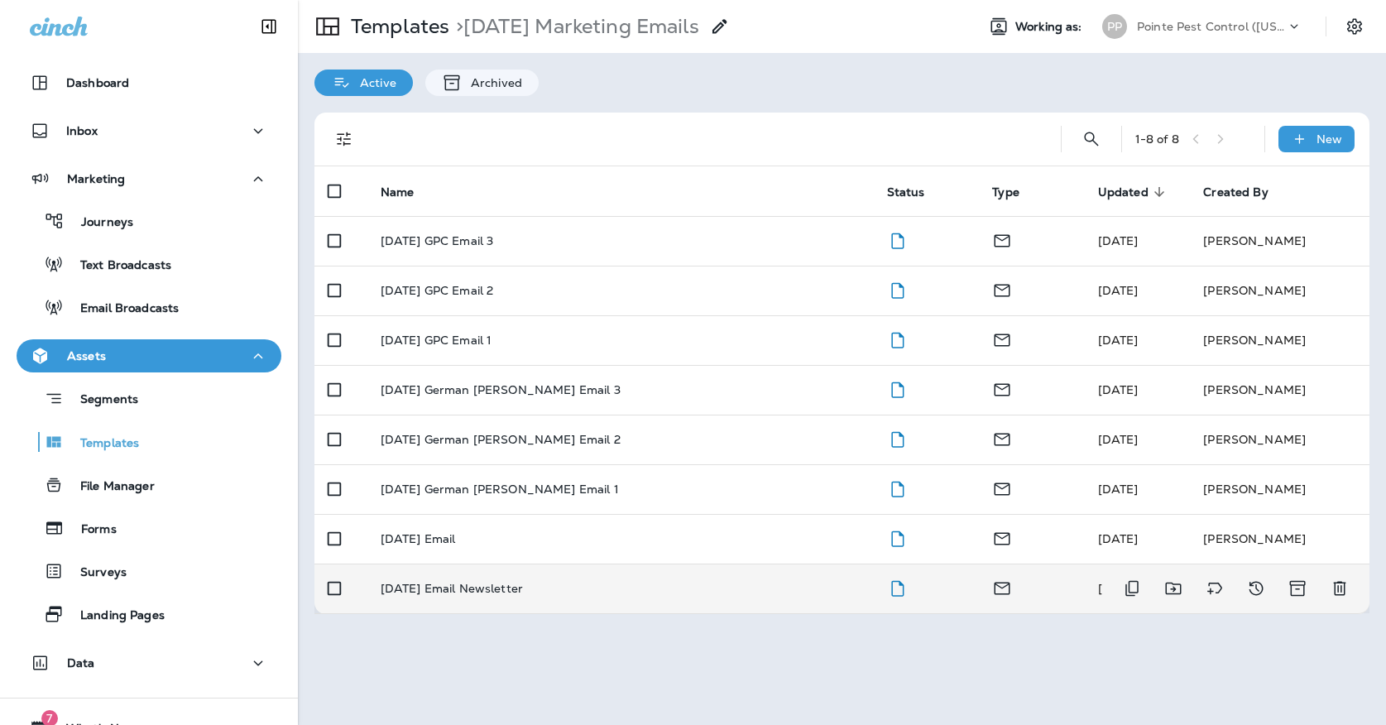
click at [559, 582] on div "[DATE] Email Newsletter" at bounding box center [621, 588] width 480 height 13
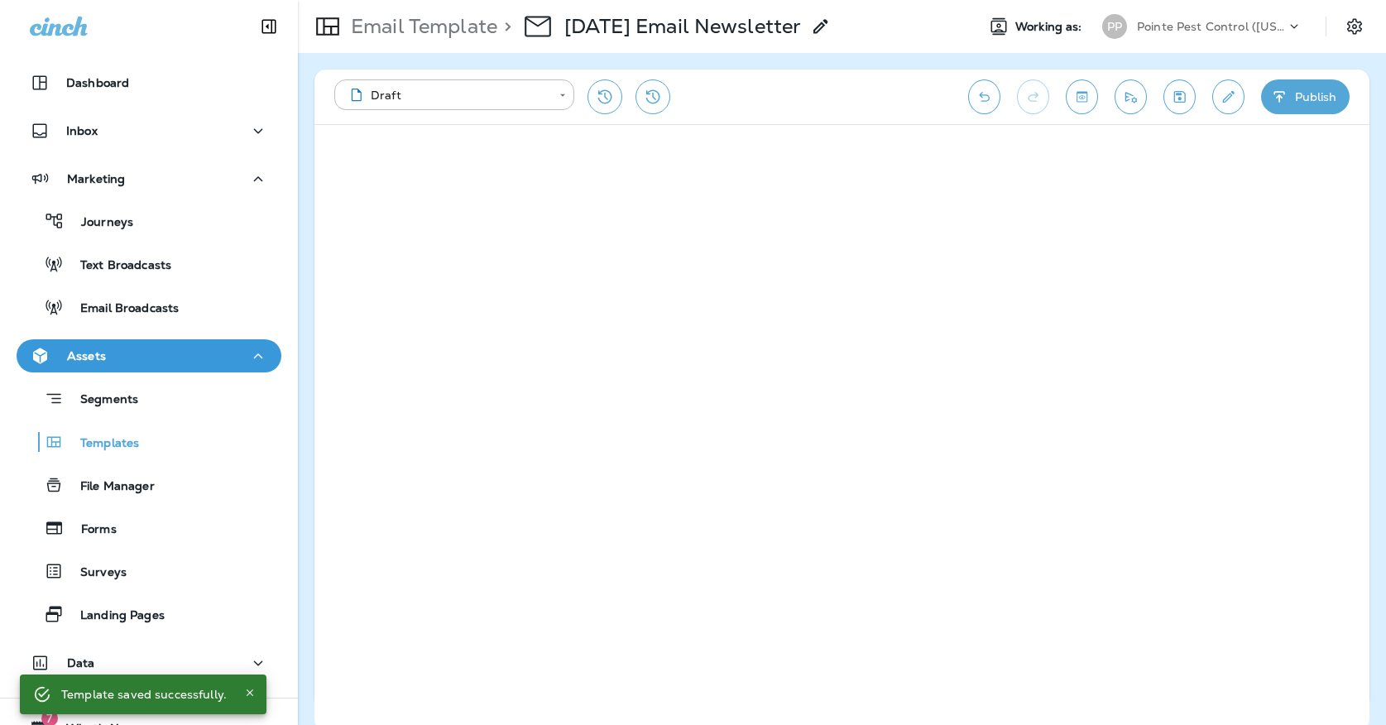
click at [1182, 94] on icon "Save" at bounding box center [1179, 97] width 17 height 17
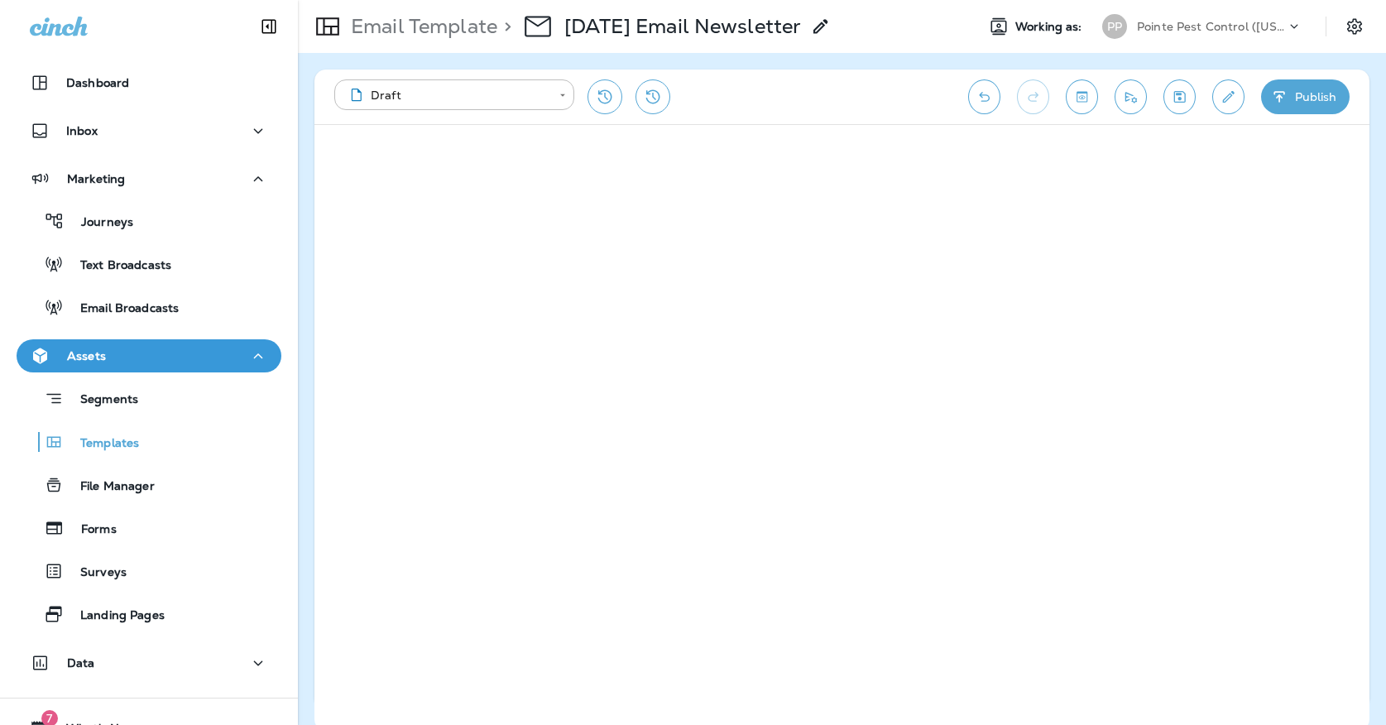
click at [1226, 108] on button "Edit details" at bounding box center [1228, 96] width 32 height 35
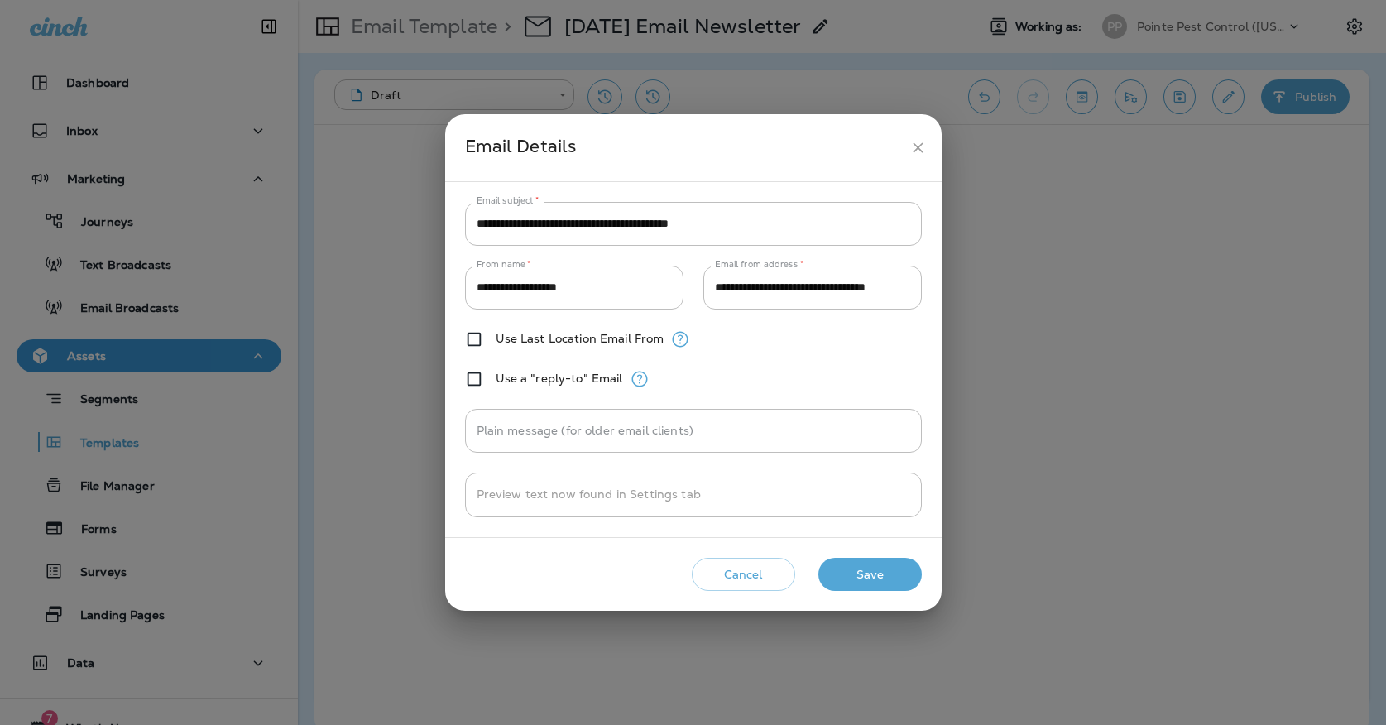
click at [915, 142] on icon "close" at bounding box center [918, 147] width 17 height 17
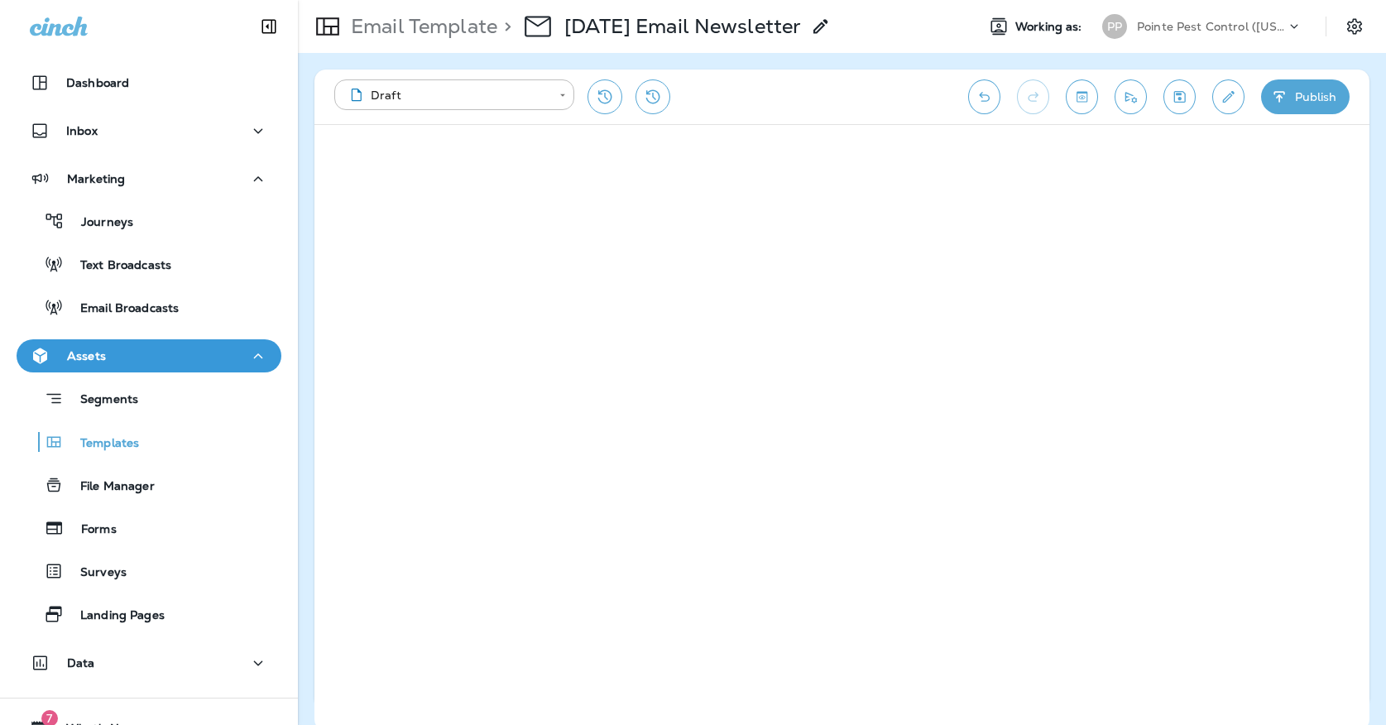
click at [1279, 93] on icon "button" at bounding box center [1279, 96] width 11 height 11
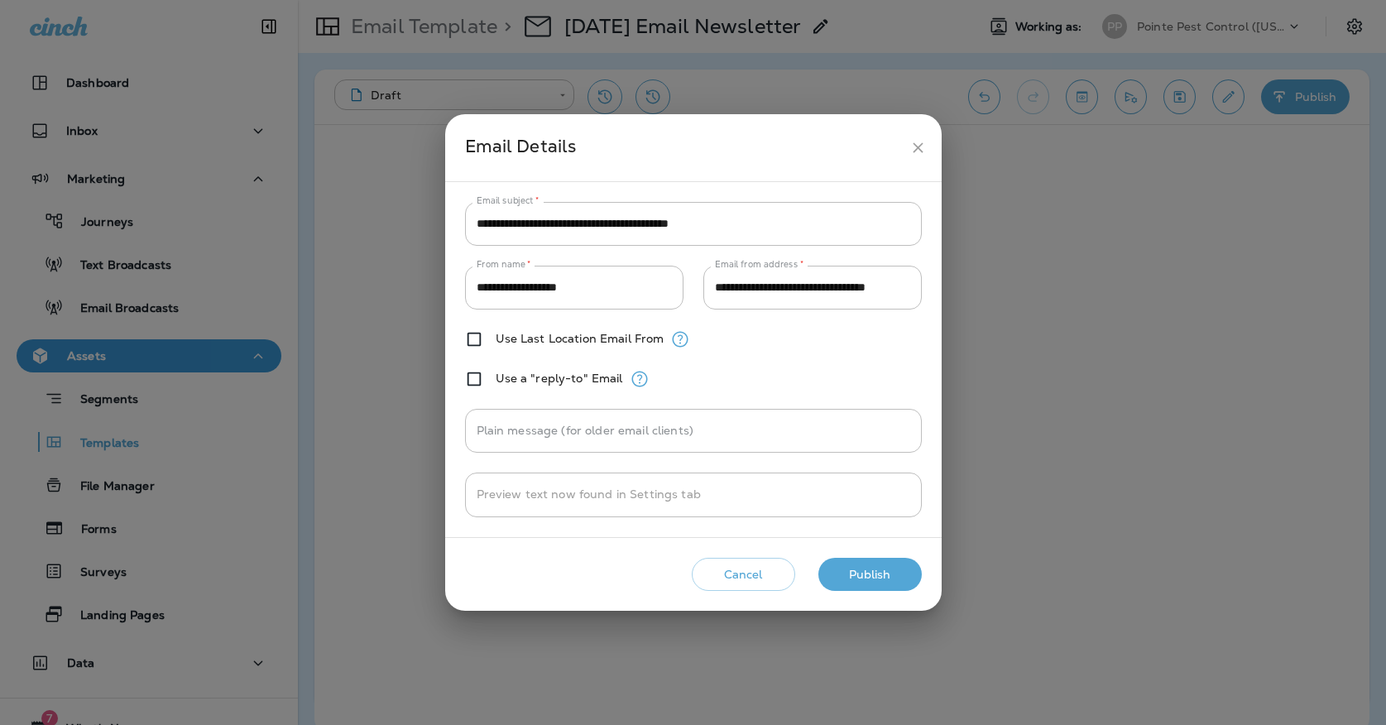
click at [896, 569] on button "Publish" at bounding box center [870, 575] width 103 height 34
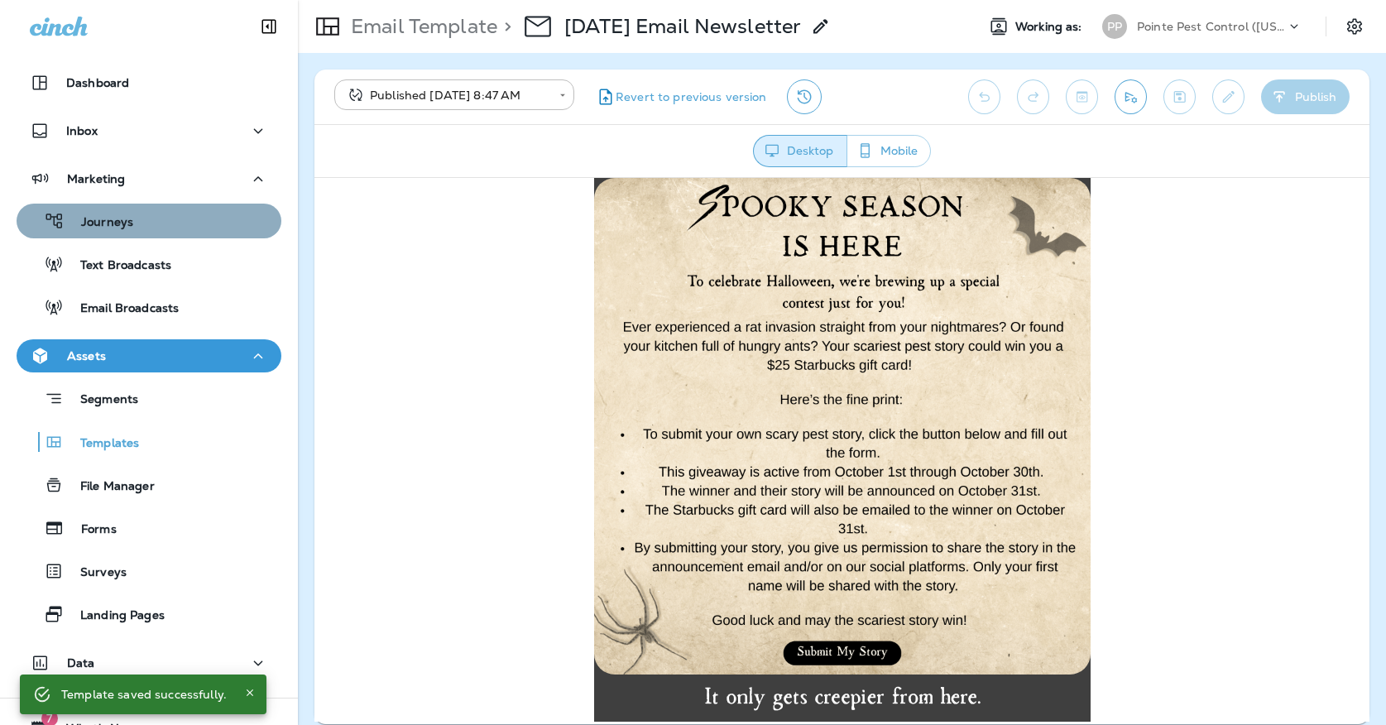
click at [254, 214] on div "Journeys" at bounding box center [149, 221] width 252 height 25
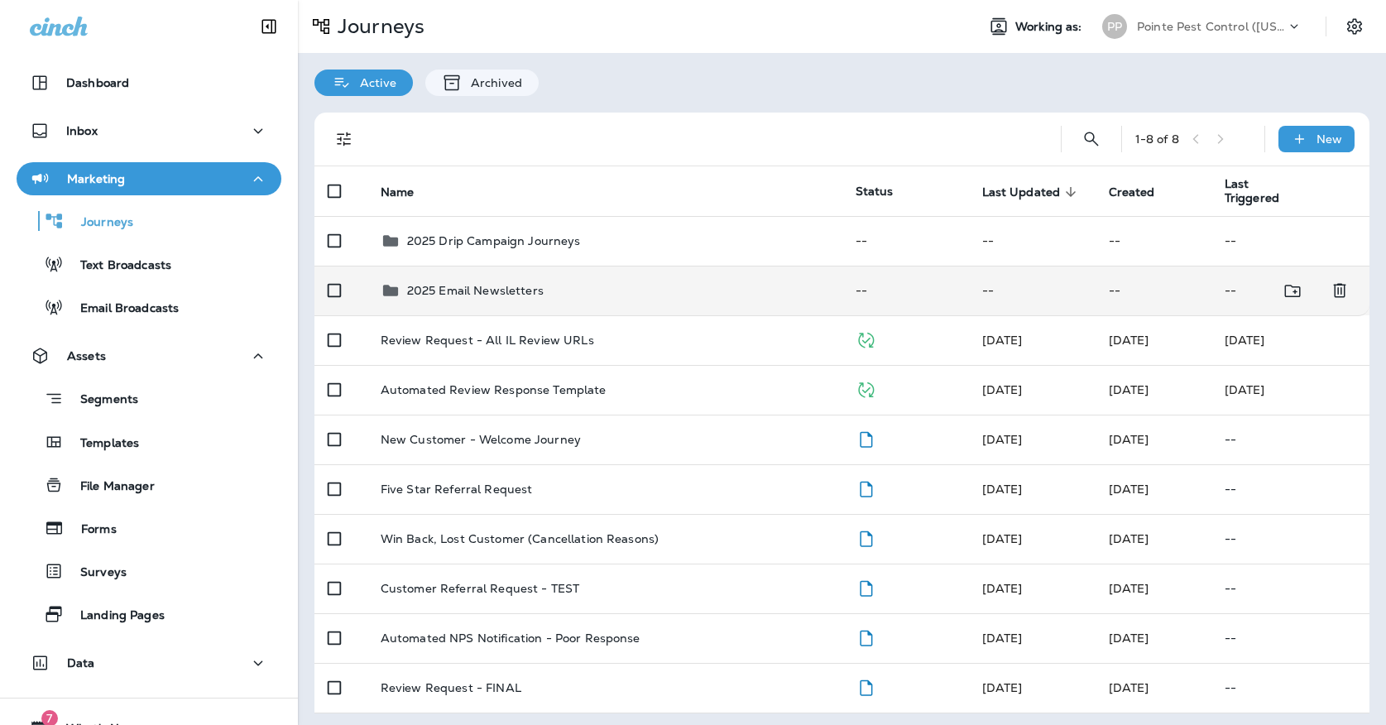
click at [606, 281] on div "2025 Email Newsletters" at bounding box center [605, 291] width 449 height 20
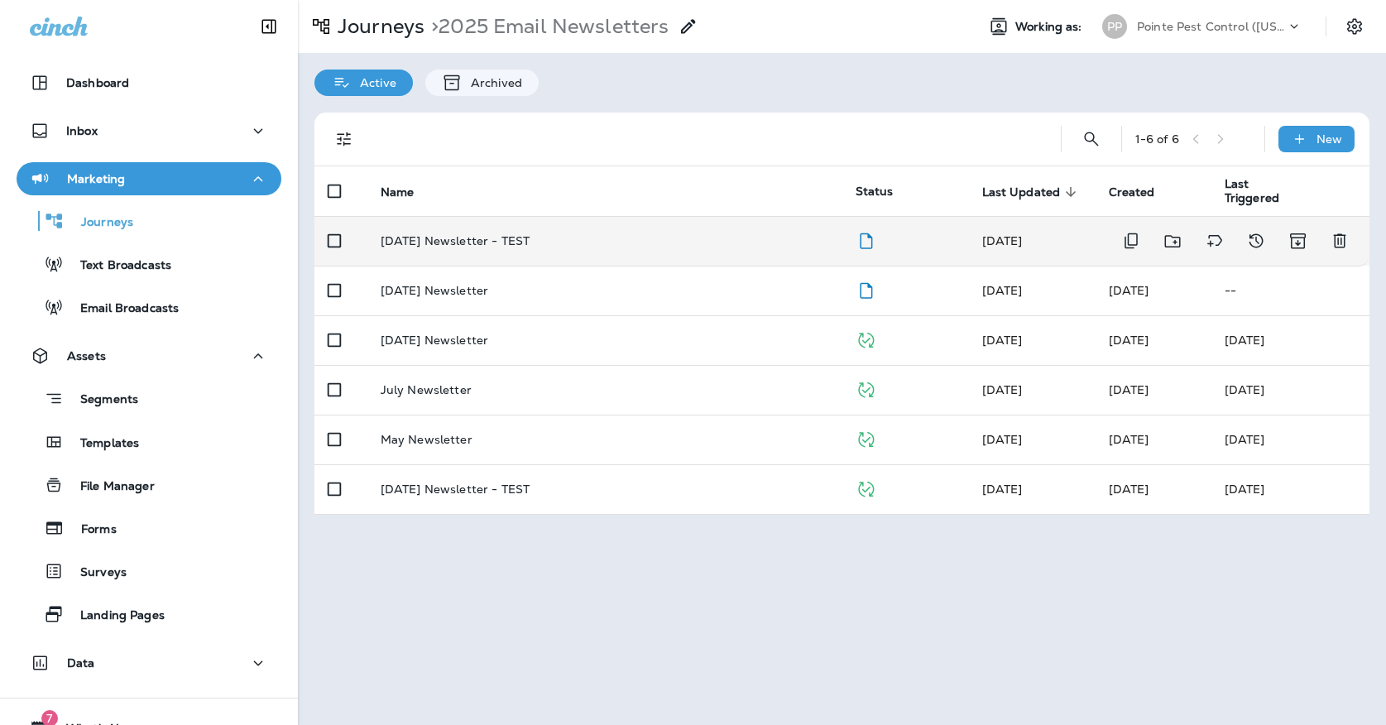
click at [640, 218] on td "[DATE] Newsletter - TEST" at bounding box center [604, 241] width 475 height 50
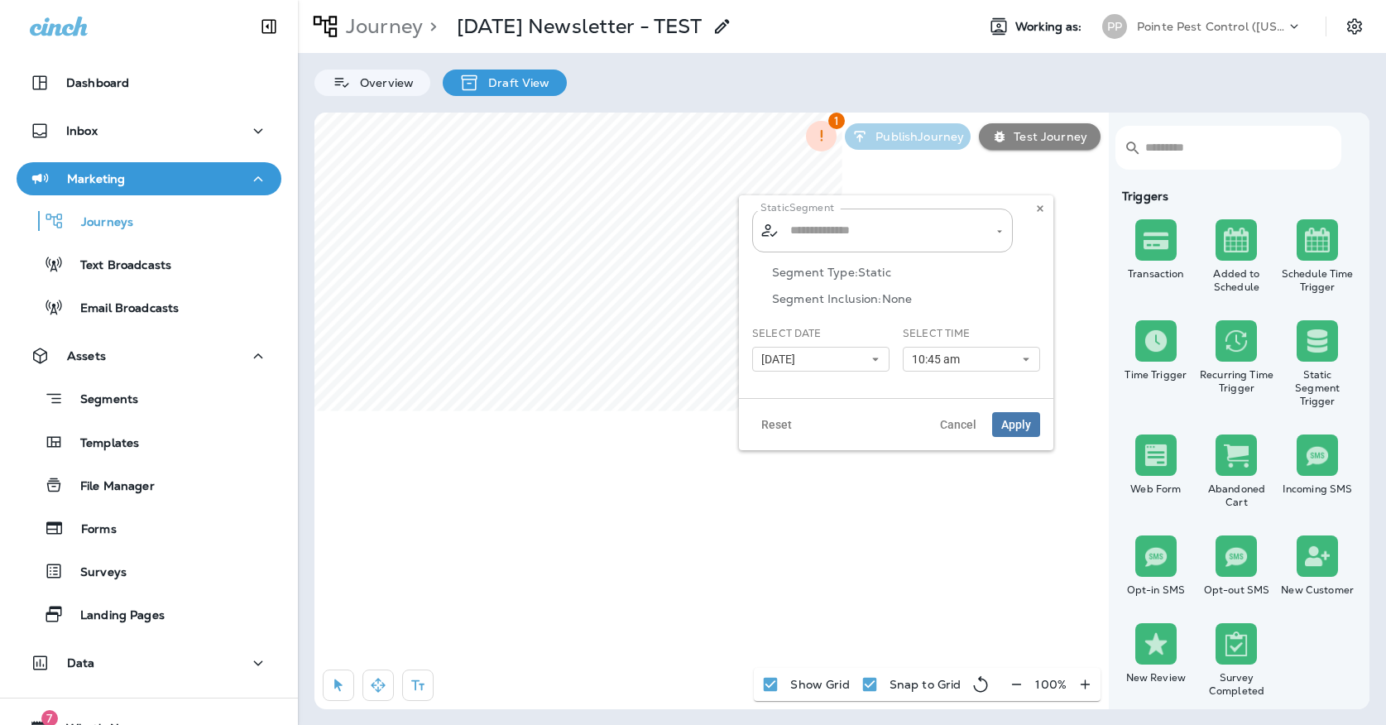
type input "**********"
click at [932, 356] on span "10:45 am" at bounding box center [939, 360] width 55 height 14
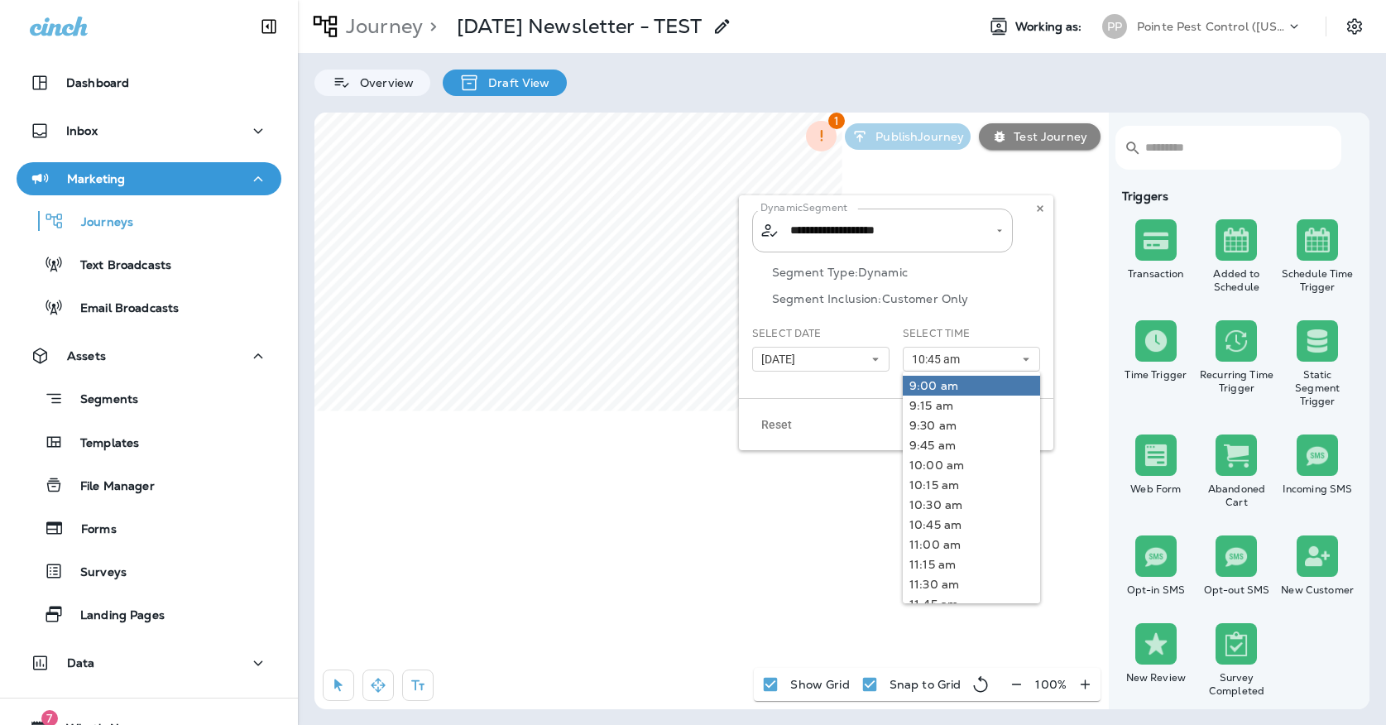
click at [932, 381] on link "9:00 am" at bounding box center [971, 386] width 137 height 20
click at [967, 327] on label "Select Time" at bounding box center [937, 333] width 68 height 13
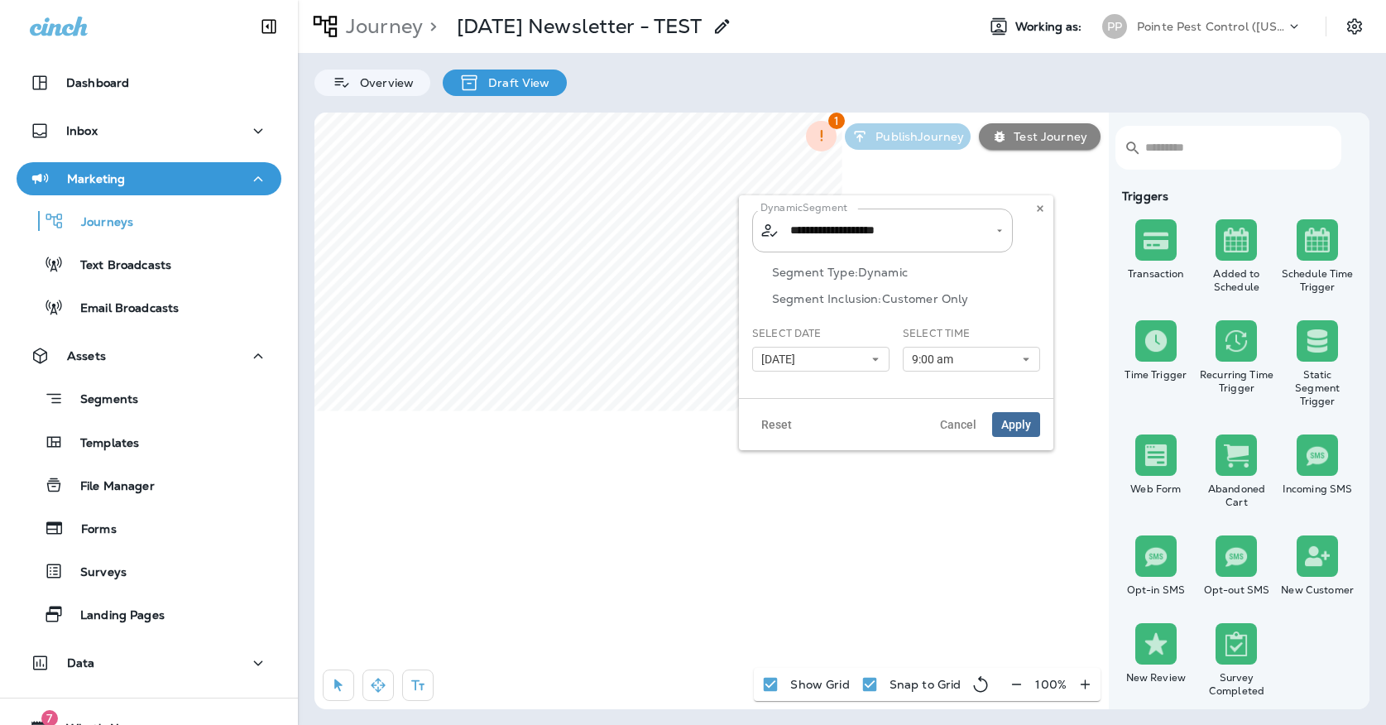
click at [997, 422] on button "Apply" at bounding box center [1016, 424] width 48 height 25
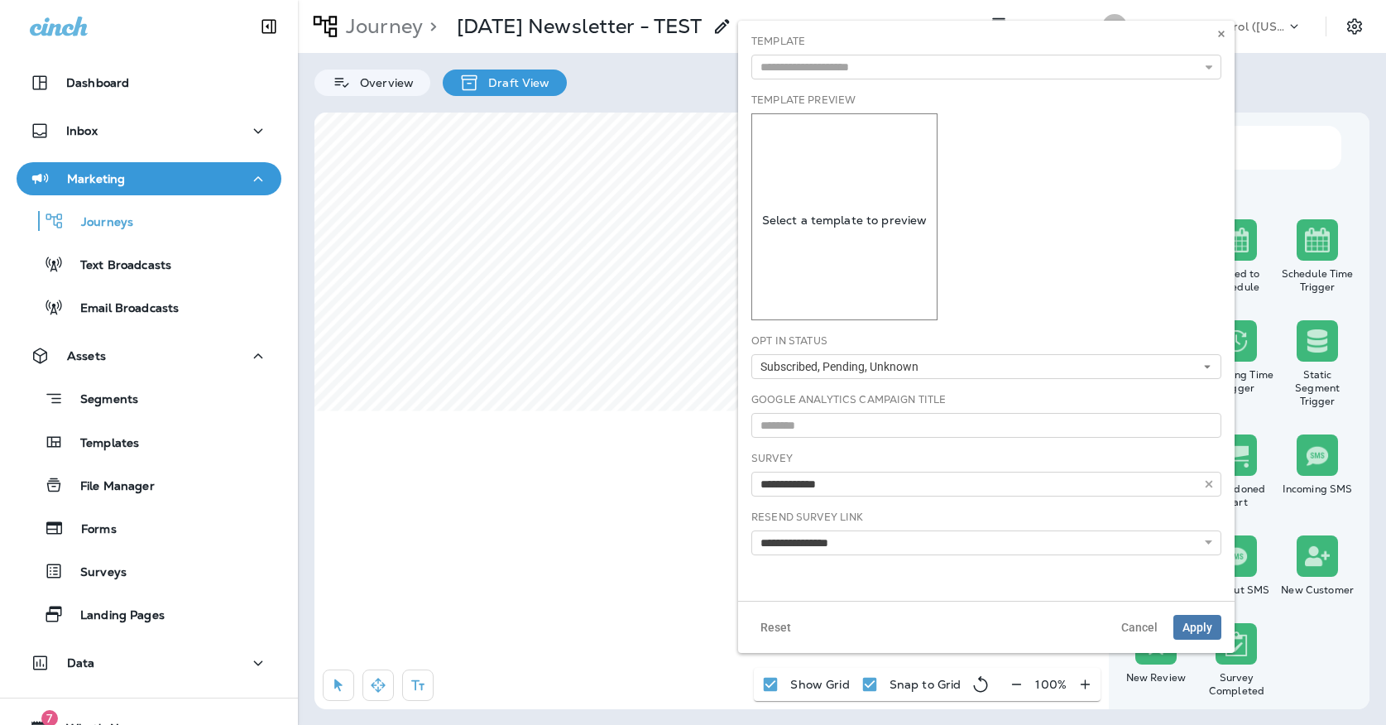
type input "**********"
click at [824, 54] on div "Template [DATE] Email Newsletter September Email Newsletter" at bounding box center [986, 57] width 470 height 46
click at [828, 66] on input "text" at bounding box center [986, 67] width 470 height 25
type input "**********"
click at [829, 93] on div "**********" at bounding box center [986, 311] width 497 height 580
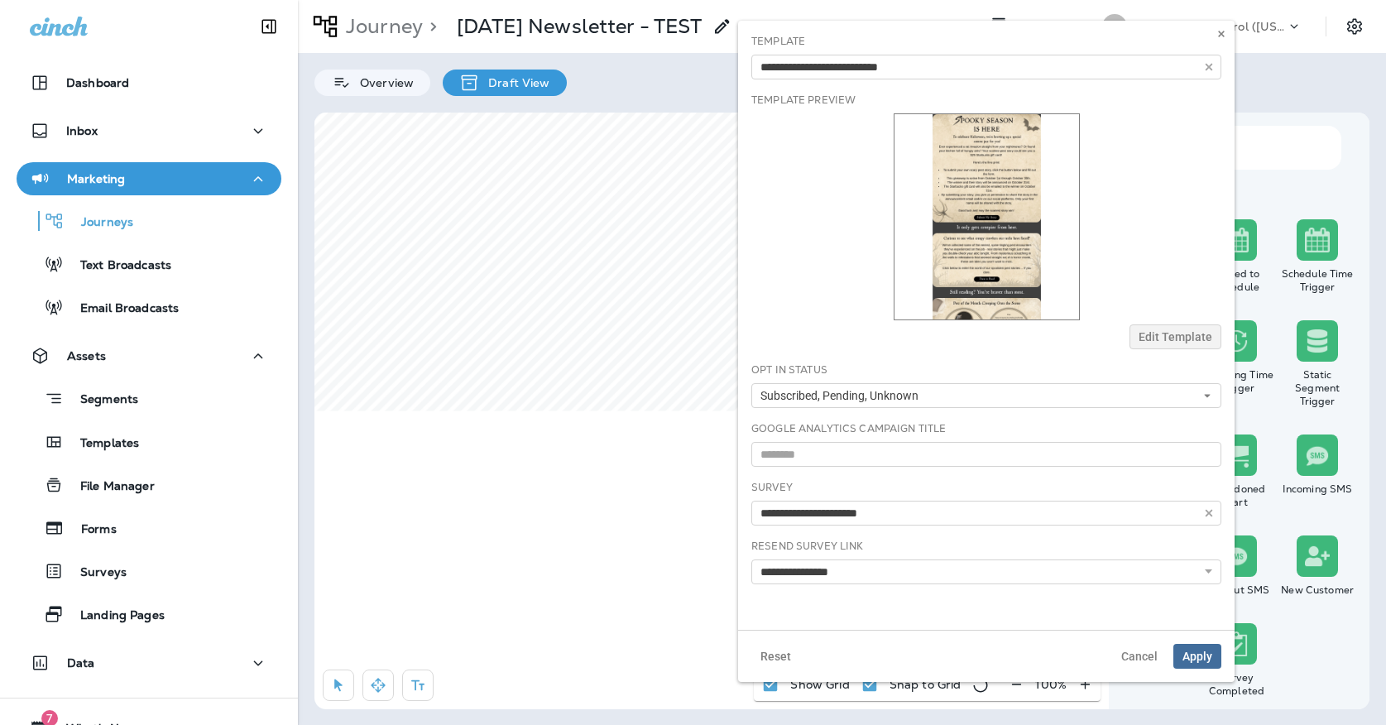
click at [1200, 662] on span "Apply" at bounding box center [1198, 657] width 30 height 12
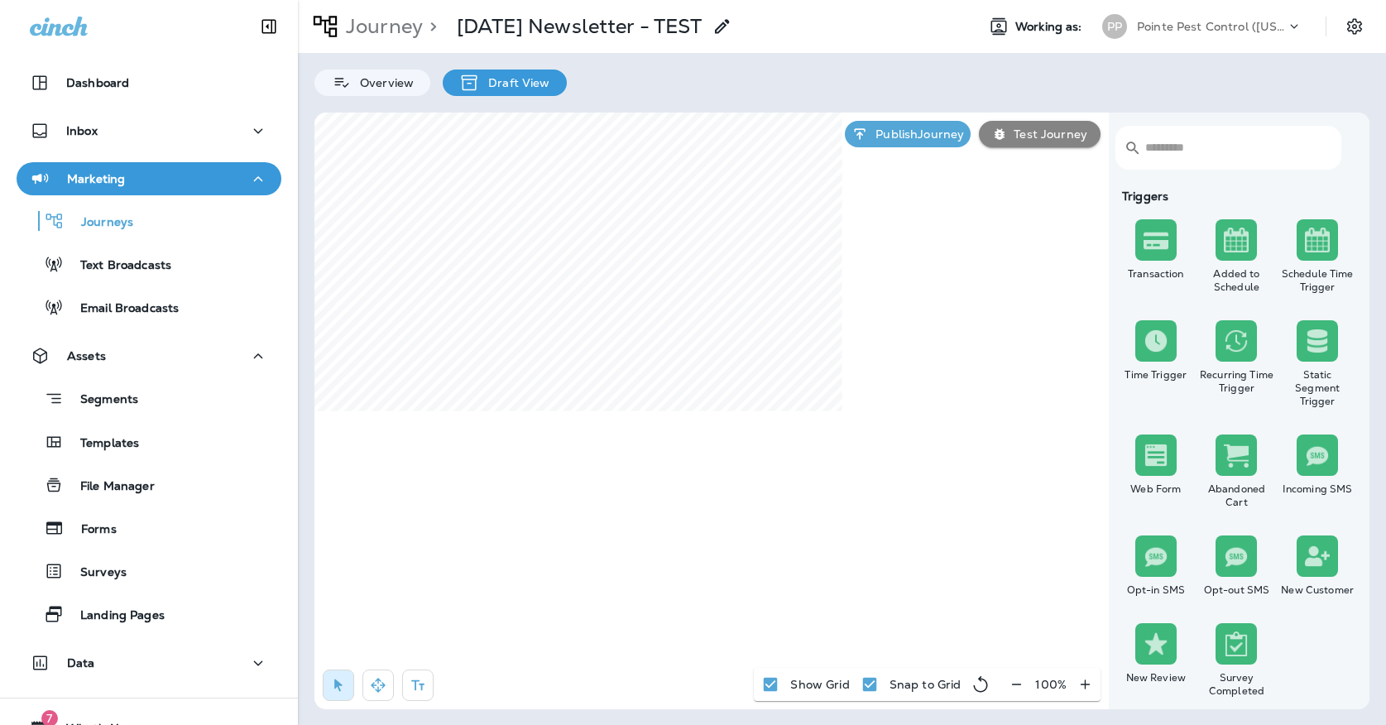
select select "*******"
click at [636, 358] on button at bounding box center [631, 360] width 18 height 18
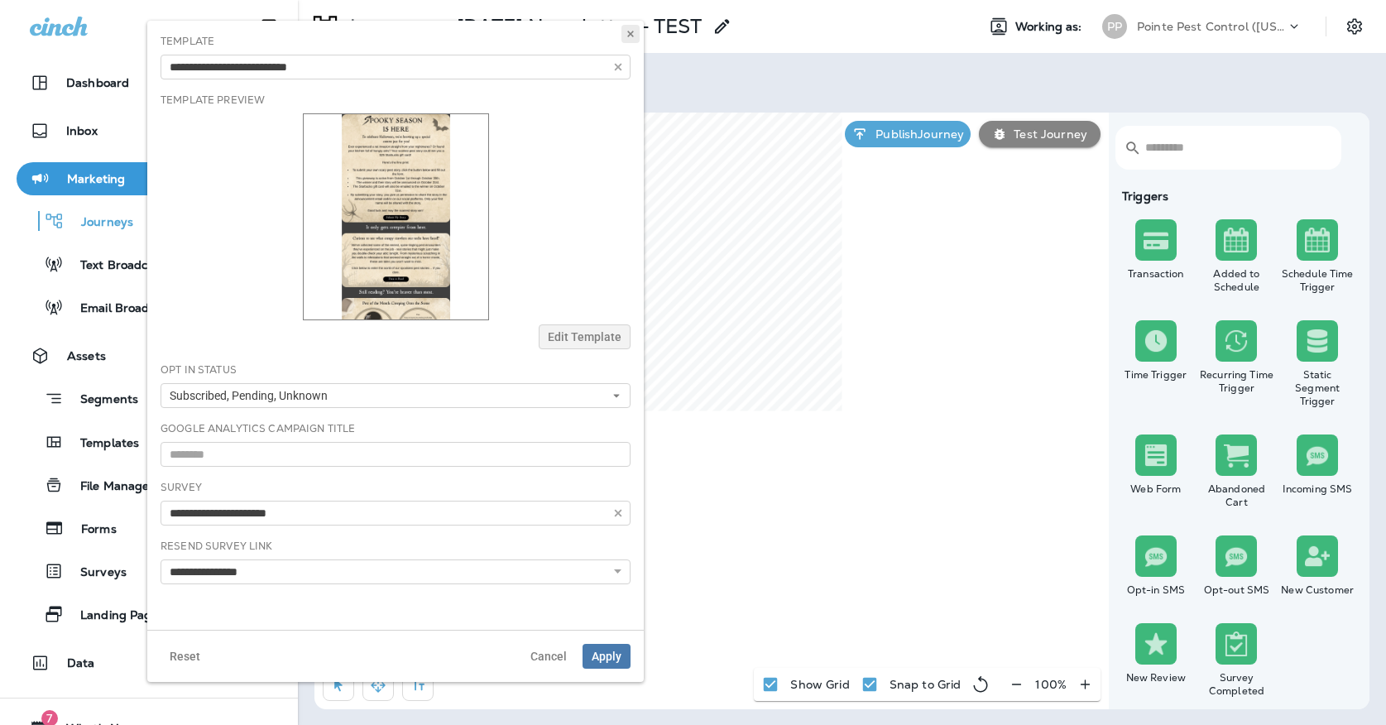
click at [631, 34] on use at bounding box center [630, 34] width 6 height 7
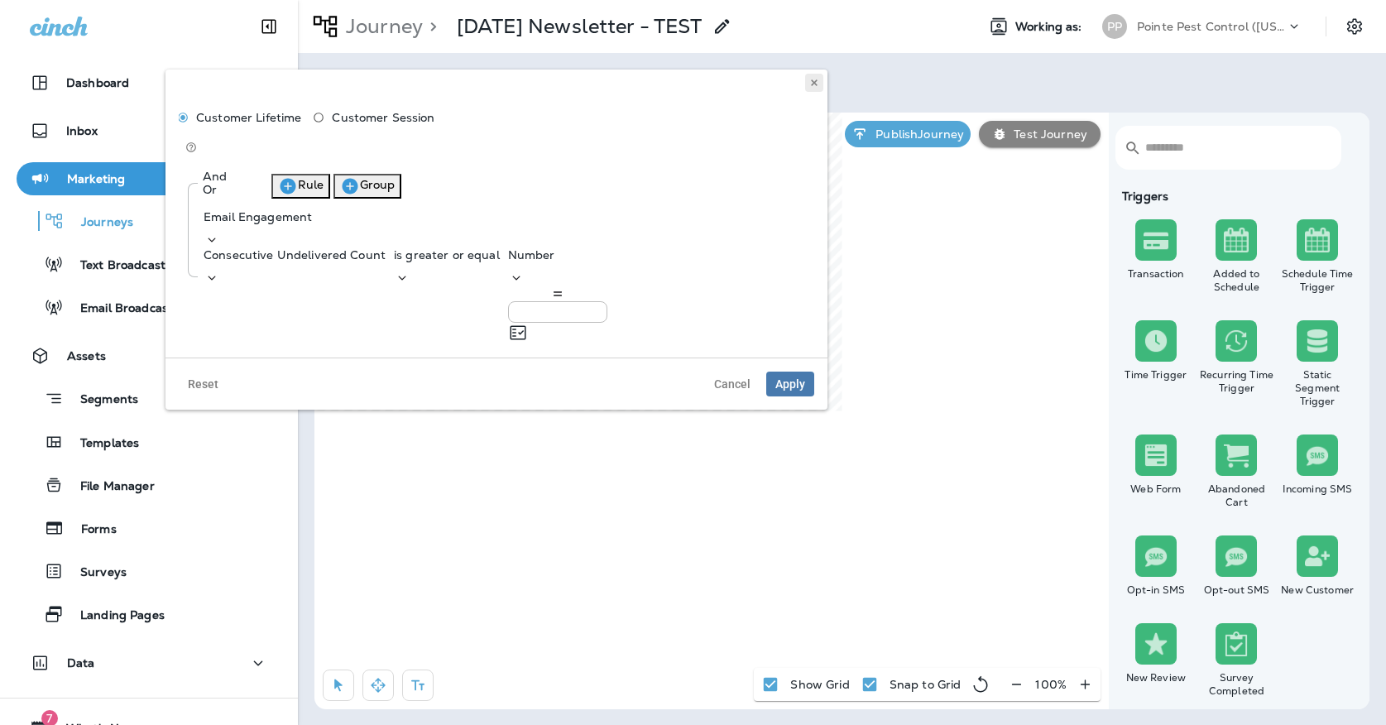
click at [810, 85] on icon at bounding box center [814, 83] width 10 height 10
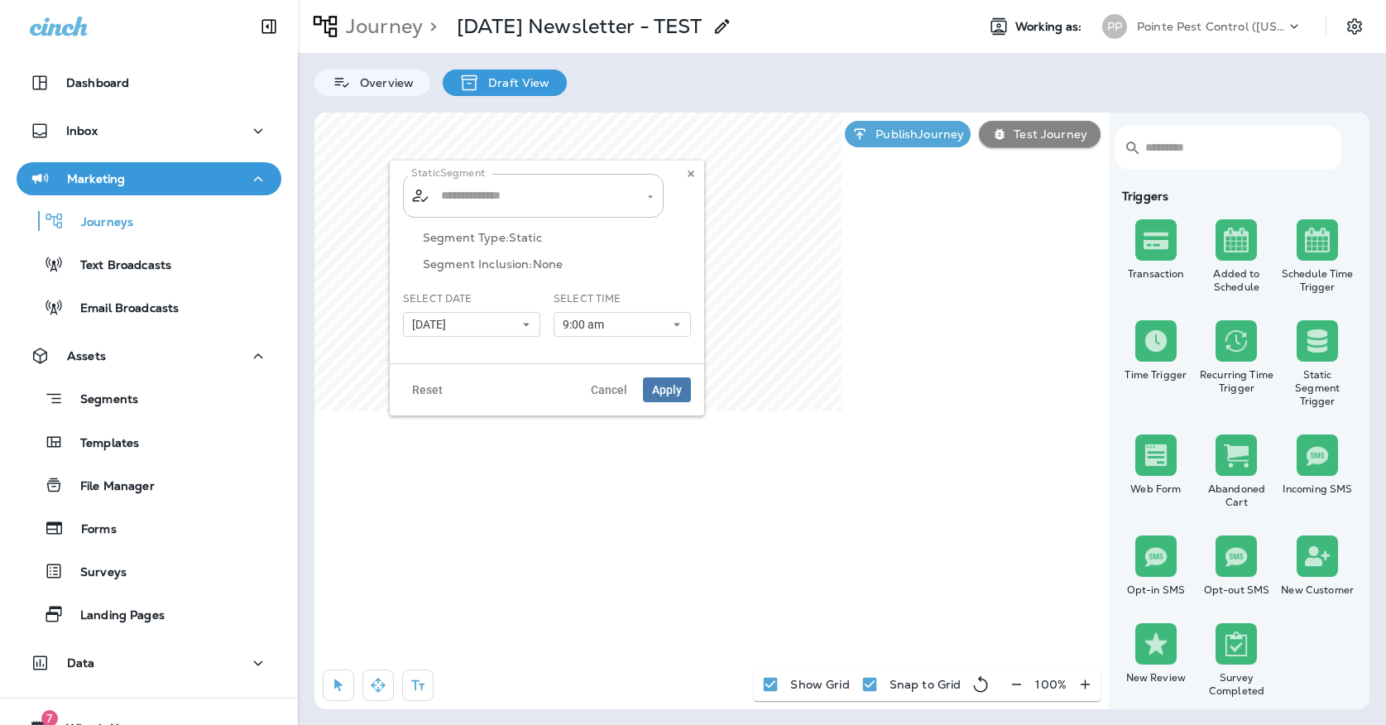
type input "**********"
click at [694, 175] on icon at bounding box center [691, 174] width 10 height 10
type input "**********"
click at [695, 169] on icon at bounding box center [691, 174] width 10 height 10
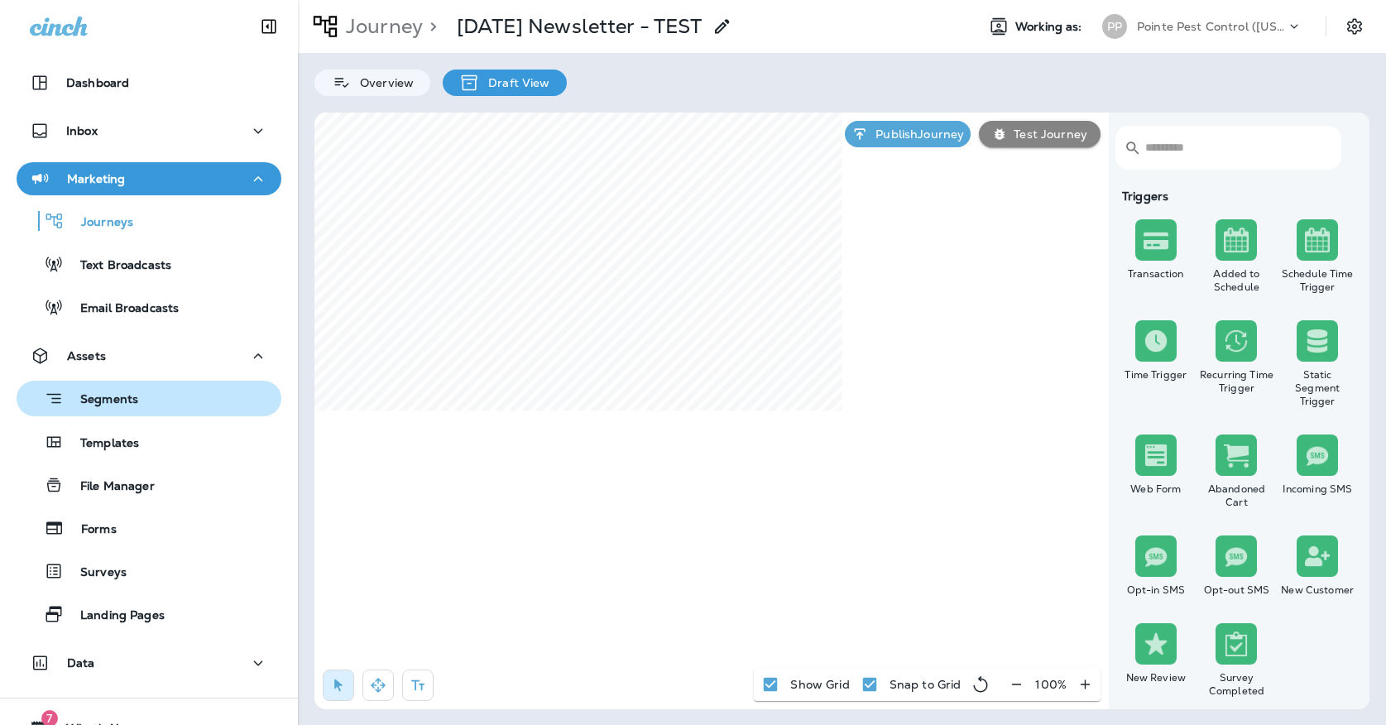
click at [187, 402] on div "Segments" at bounding box center [149, 399] width 252 height 26
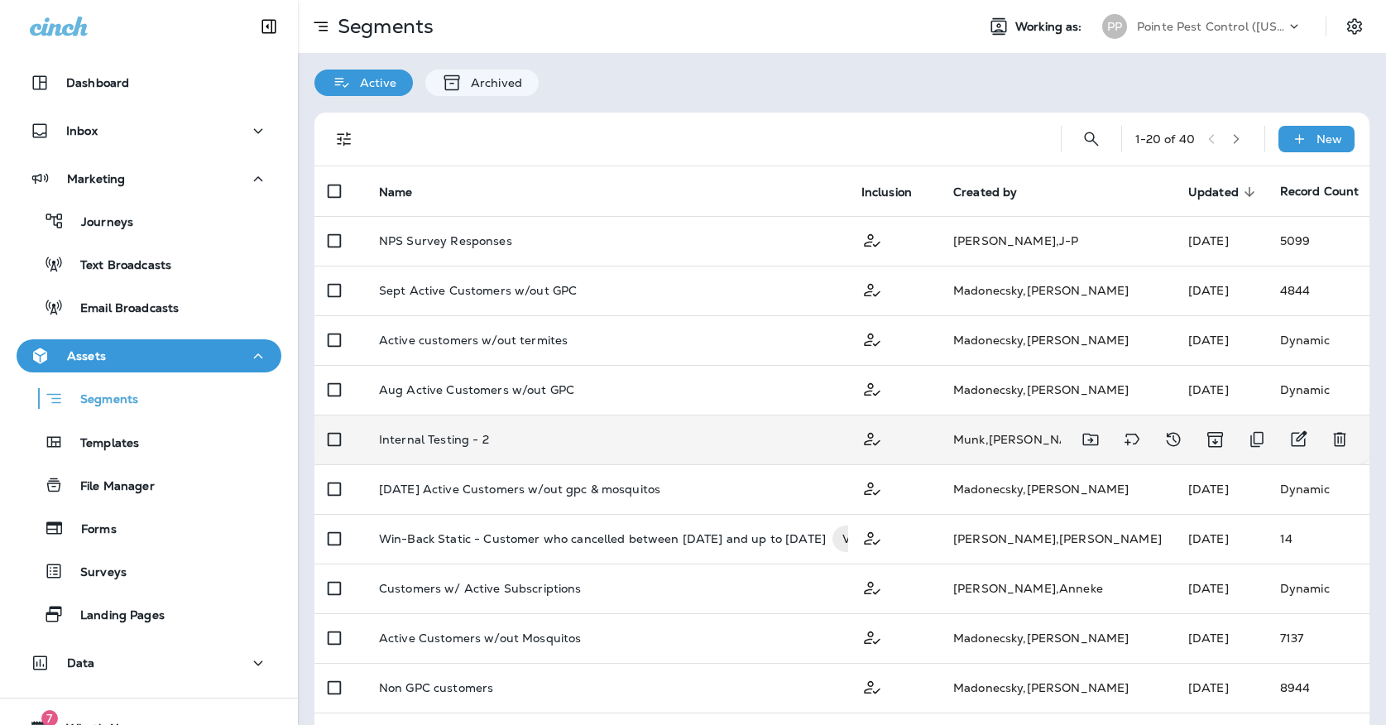
click at [459, 439] on p "Internal Testing - 2" at bounding box center [434, 439] width 110 height 13
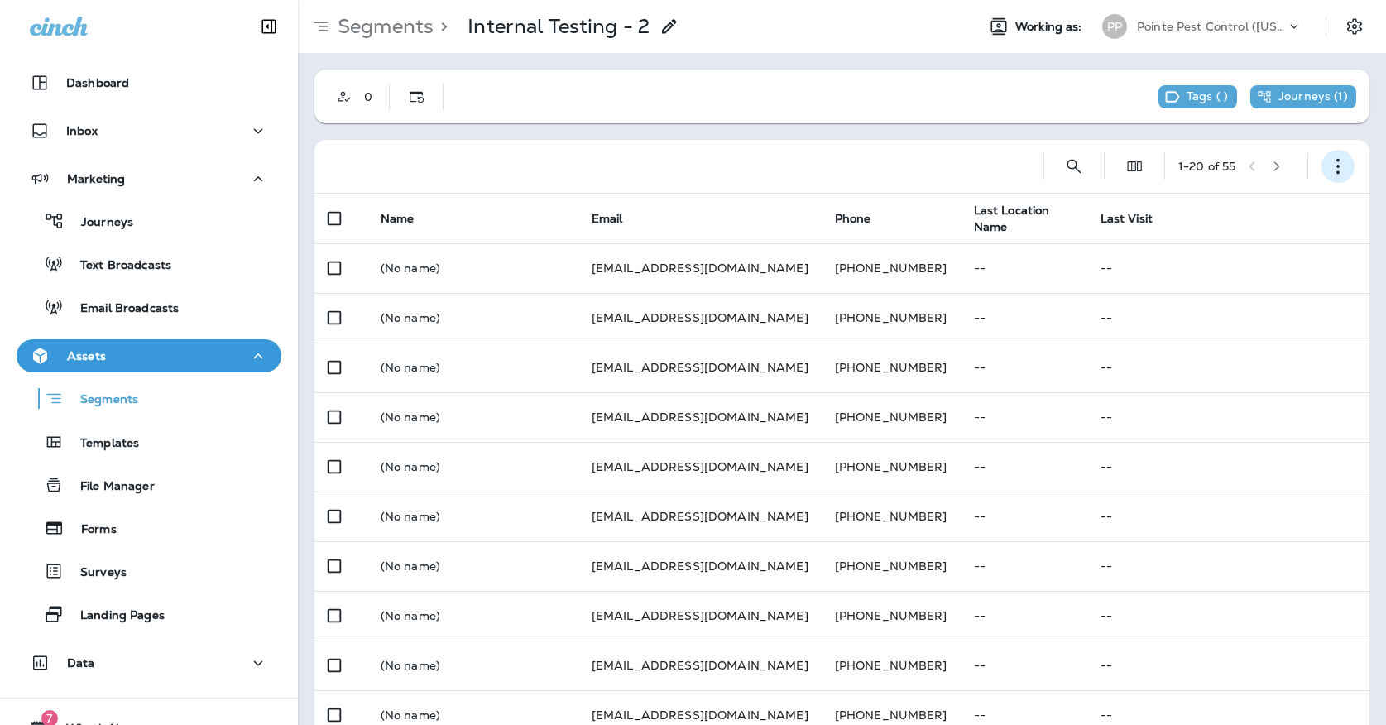
click at [1336, 159] on icon "button" at bounding box center [1338, 166] width 17 height 17
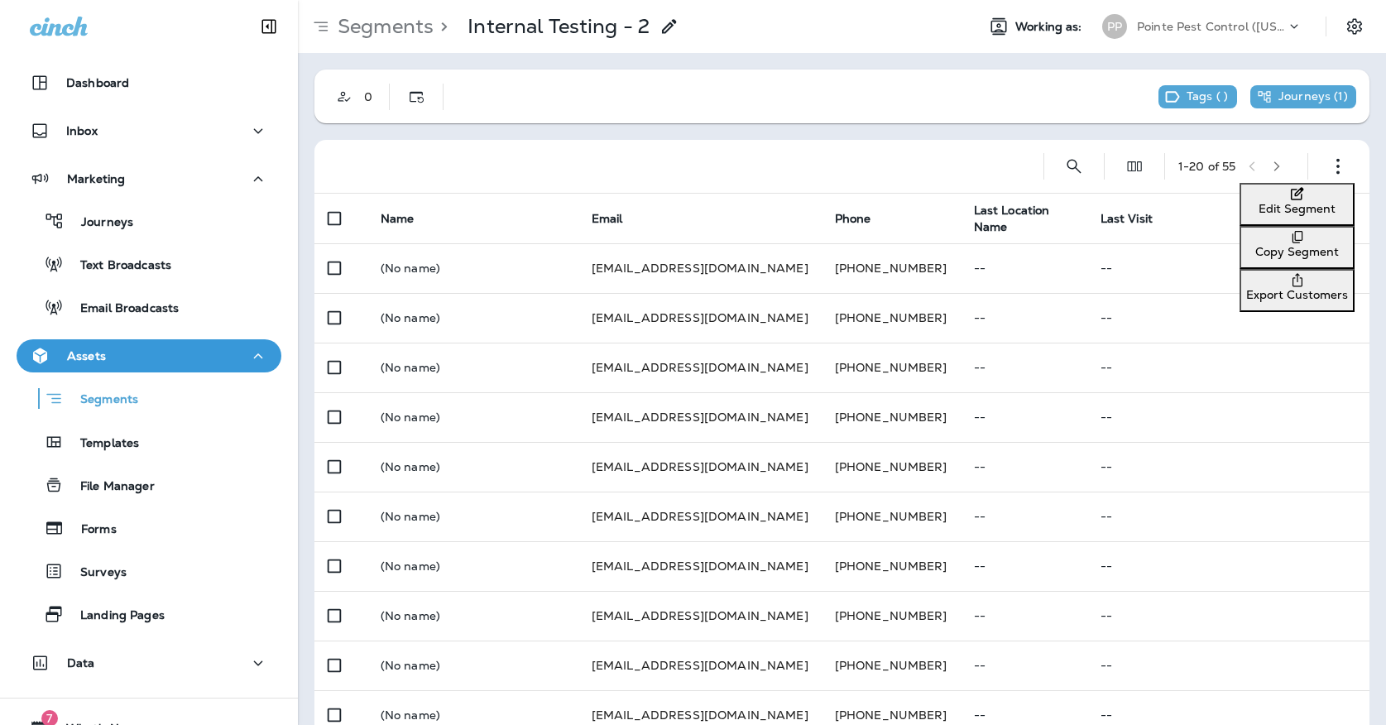
click at [1279, 210] on button "Edit Segment" at bounding box center [1297, 204] width 115 height 43
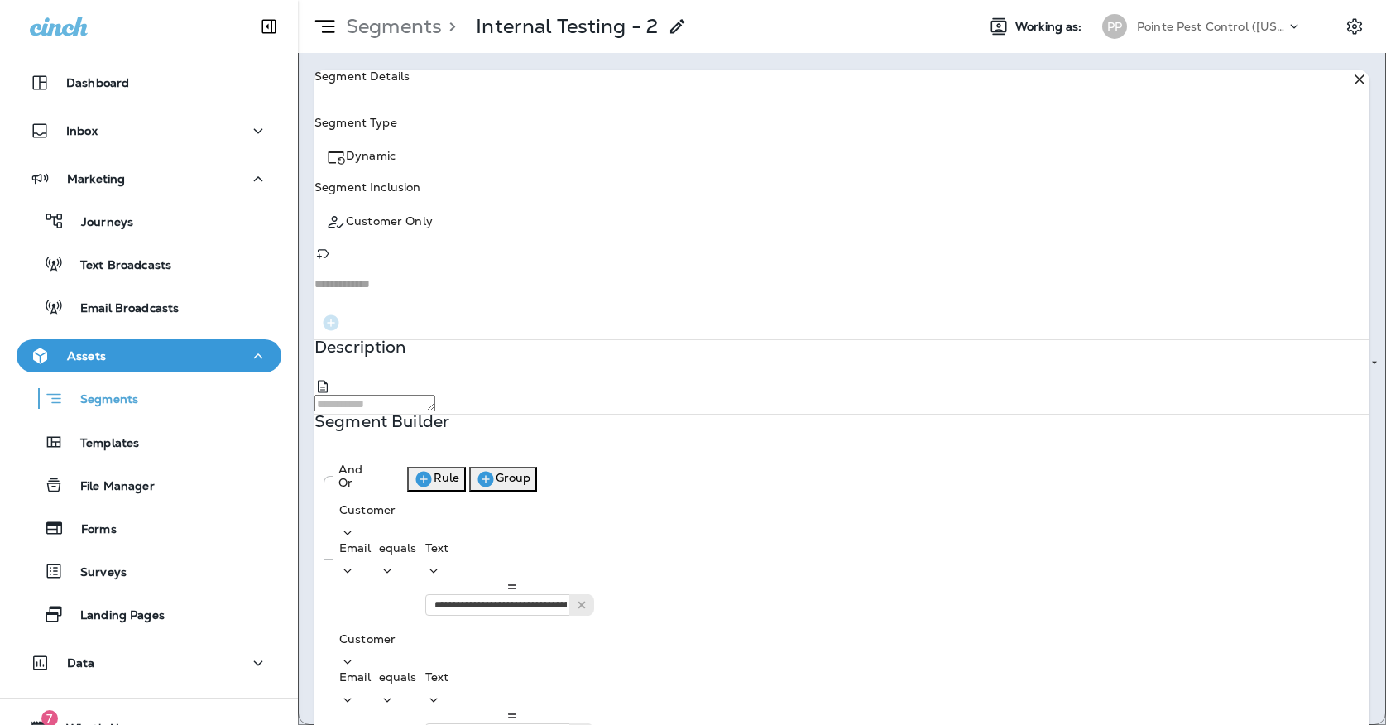
type input "*******"
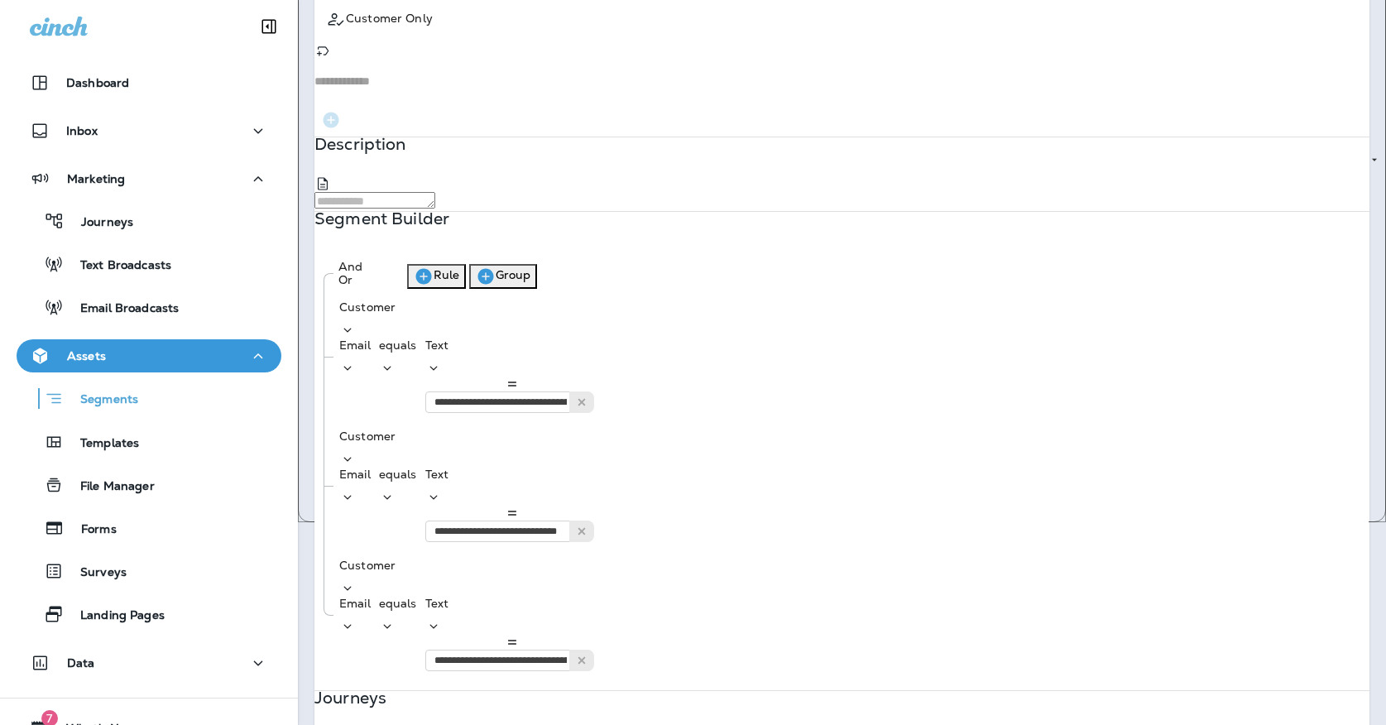
scroll to position [201, 0]
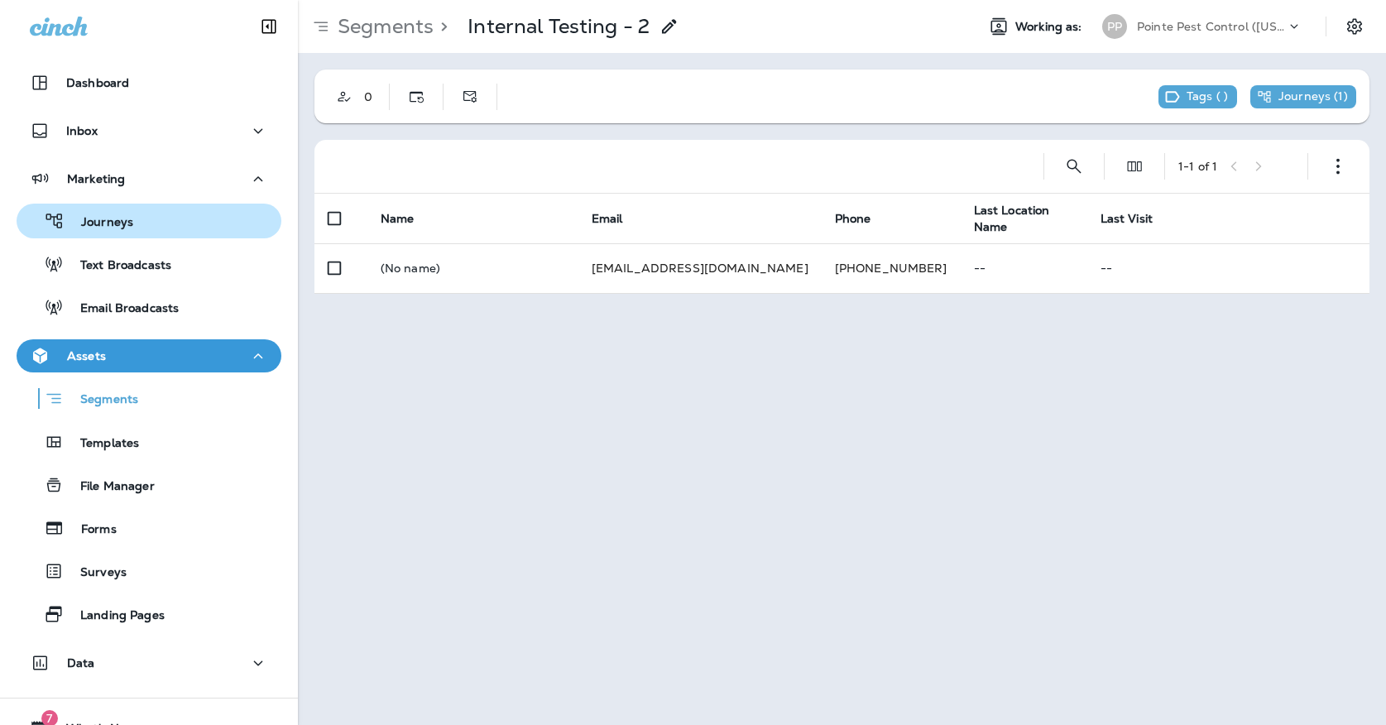
click at [215, 218] on div "Journeys" at bounding box center [149, 221] width 252 height 25
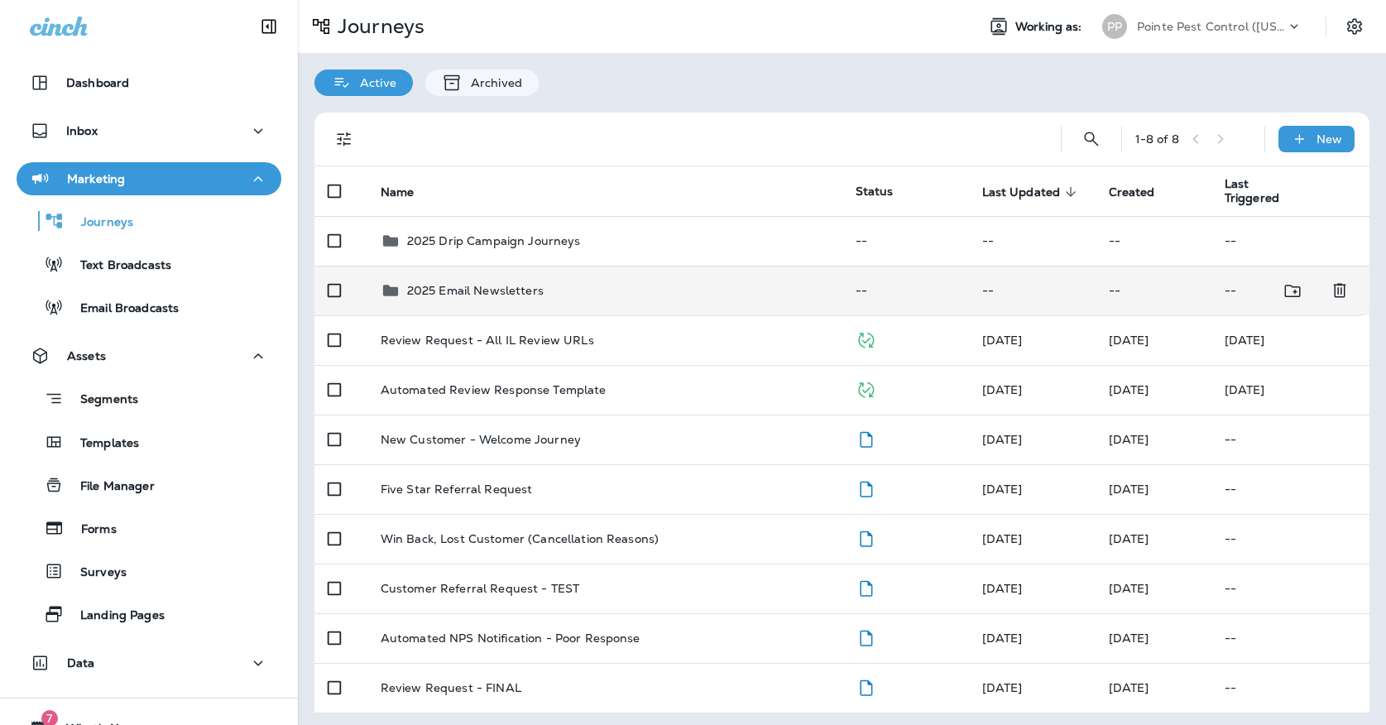
click at [565, 281] on div "2025 Email Newsletters" at bounding box center [605, 291] width 449 height 20
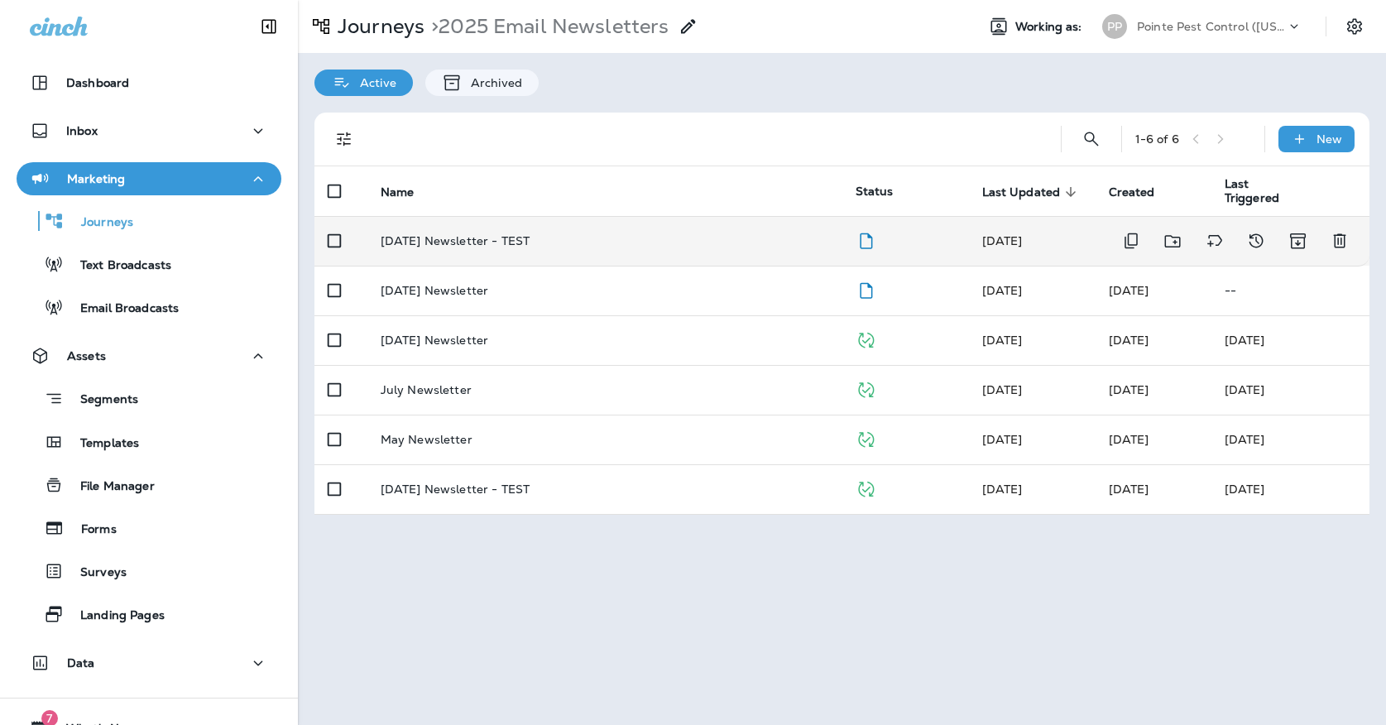
click at [583, 237] on div "[DATE] Newsletter - TEST" at bounding box center [605, 240] width 449 height 13
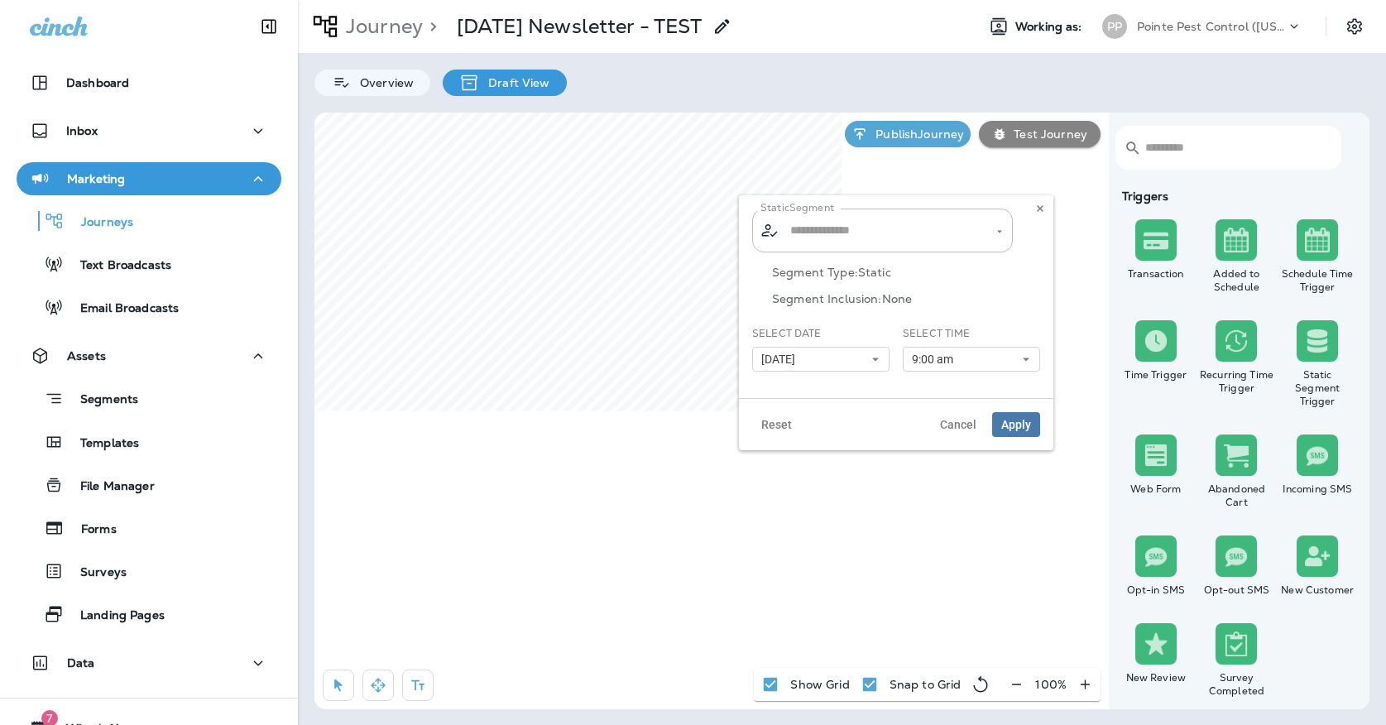
type input "**********"
click at [1035, 211] on button at bounding box center [1040, 208] width 18 height 18
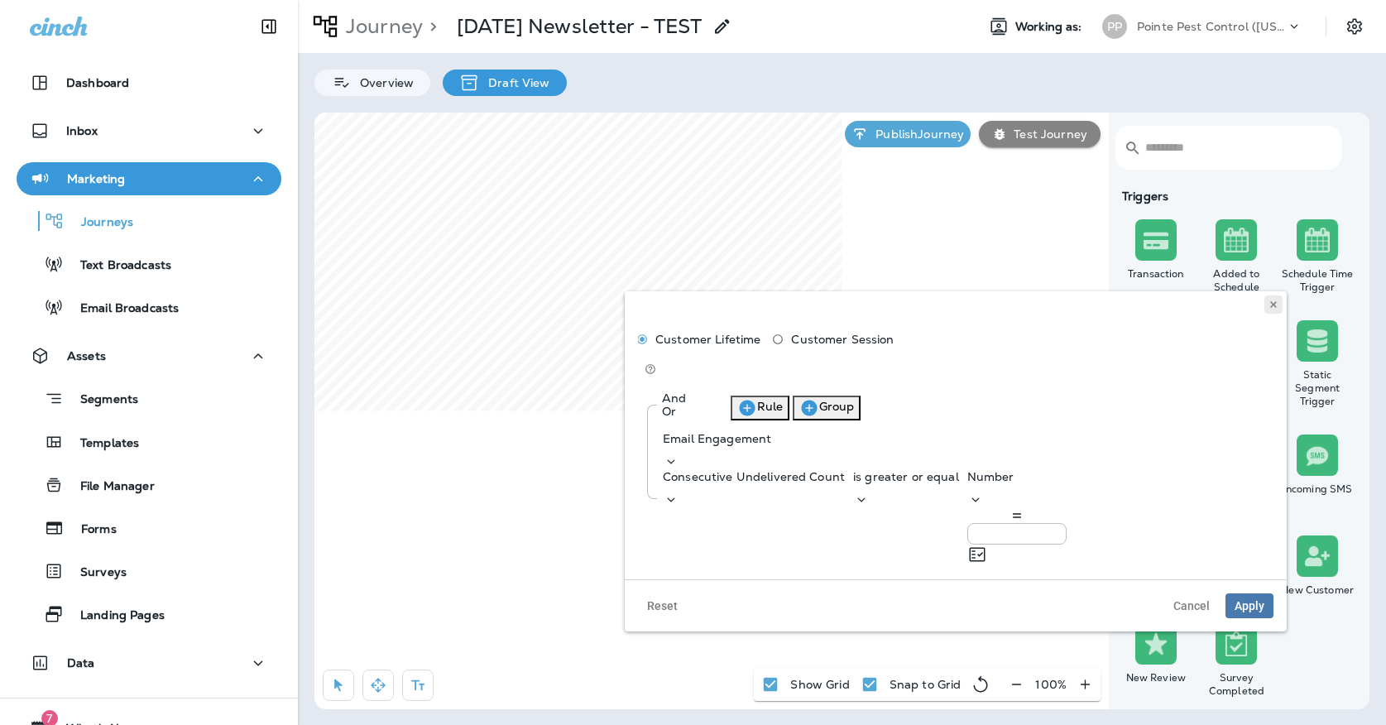
click at [1271, 306] on use at bounding box center [1273, 304] width 6 height 7
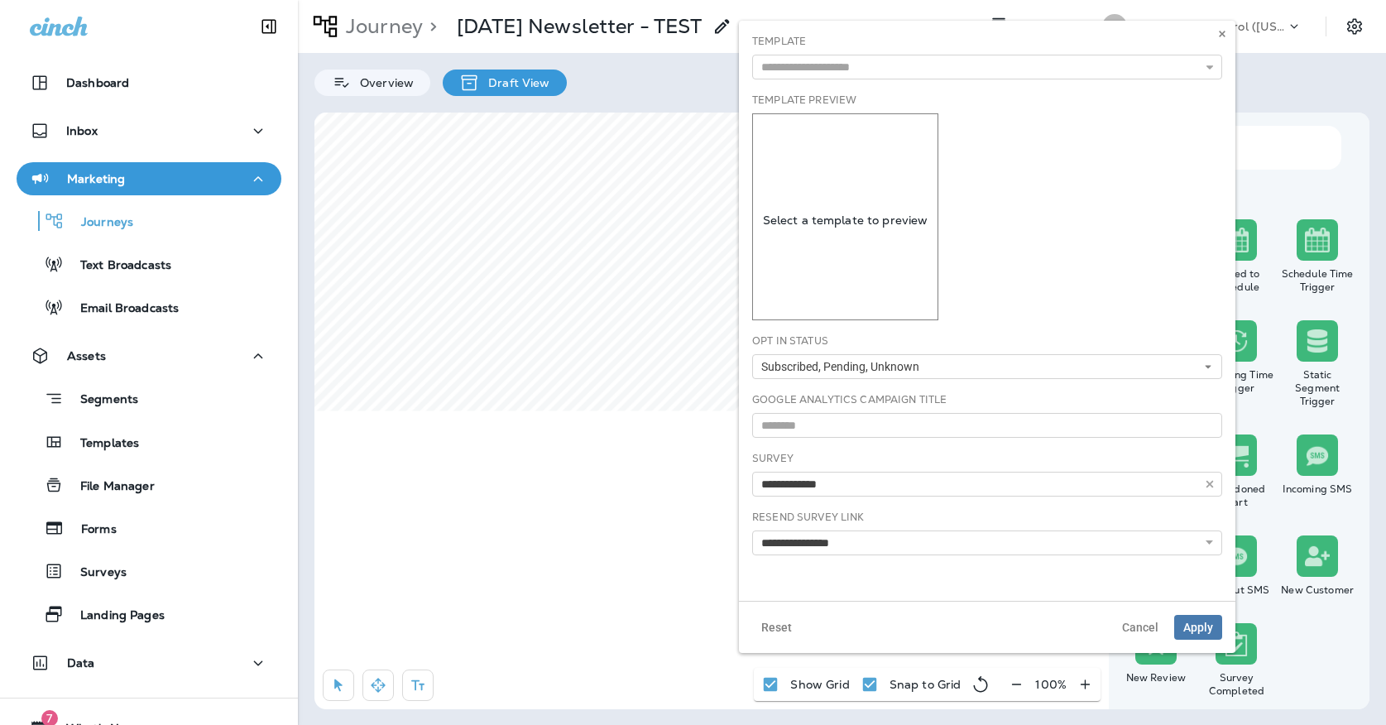
type input "**********"
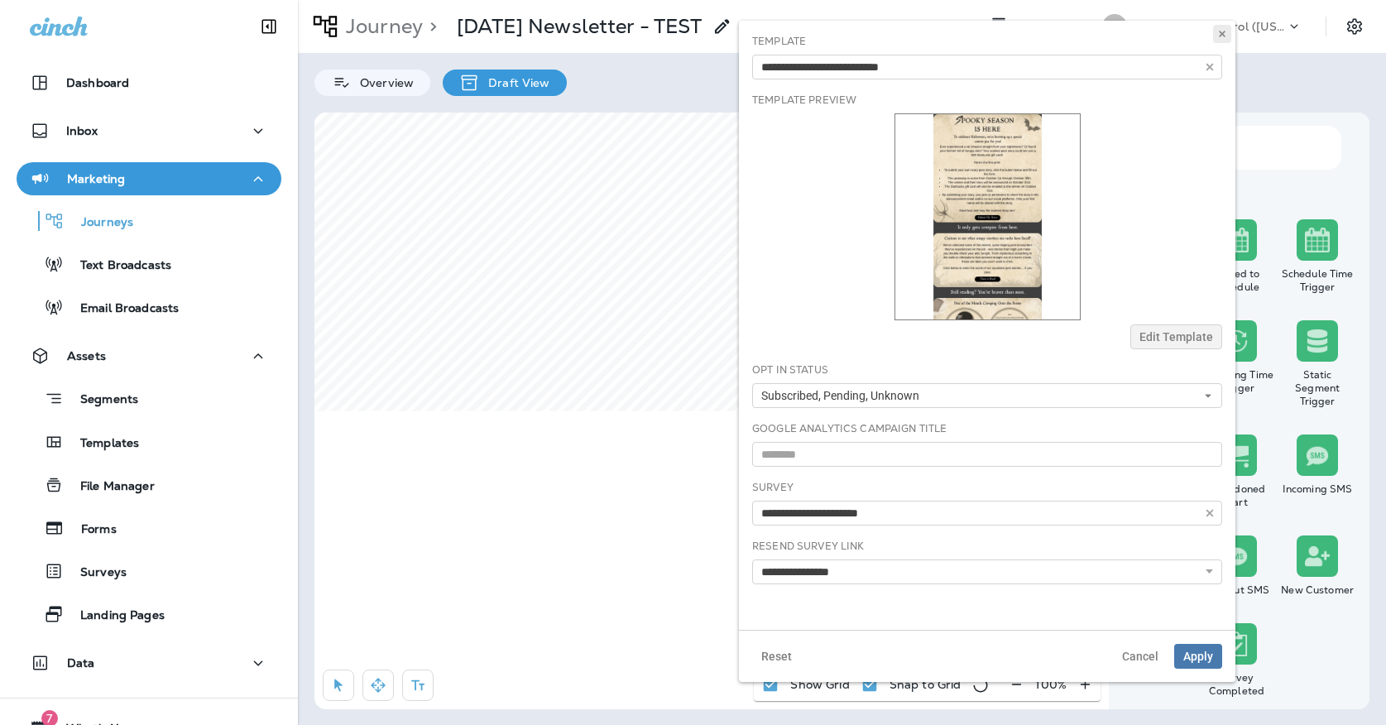
click at [1218, 36] on icon at bounding box center [1222, 34] width 10 height 10
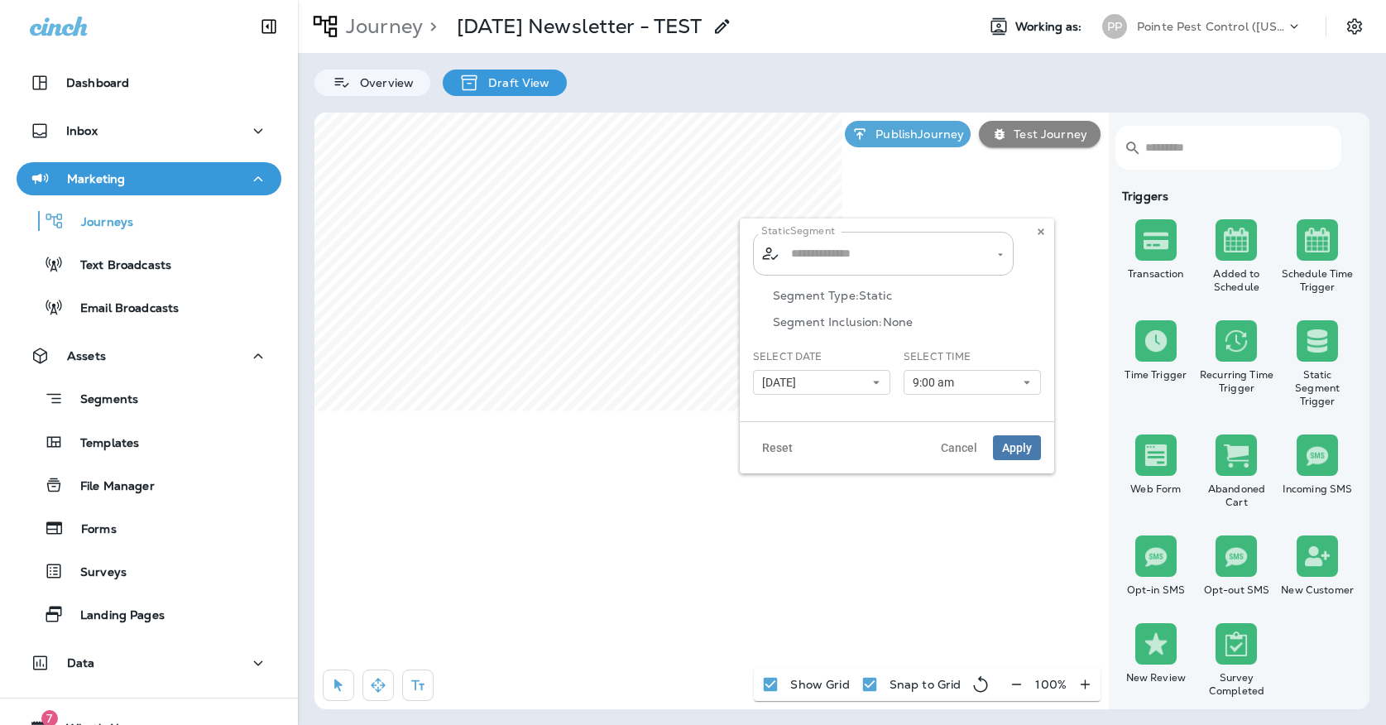
type input "**********"
click at [1038, 235] on icon at bounding box center [1041, 232] width 10 height 10
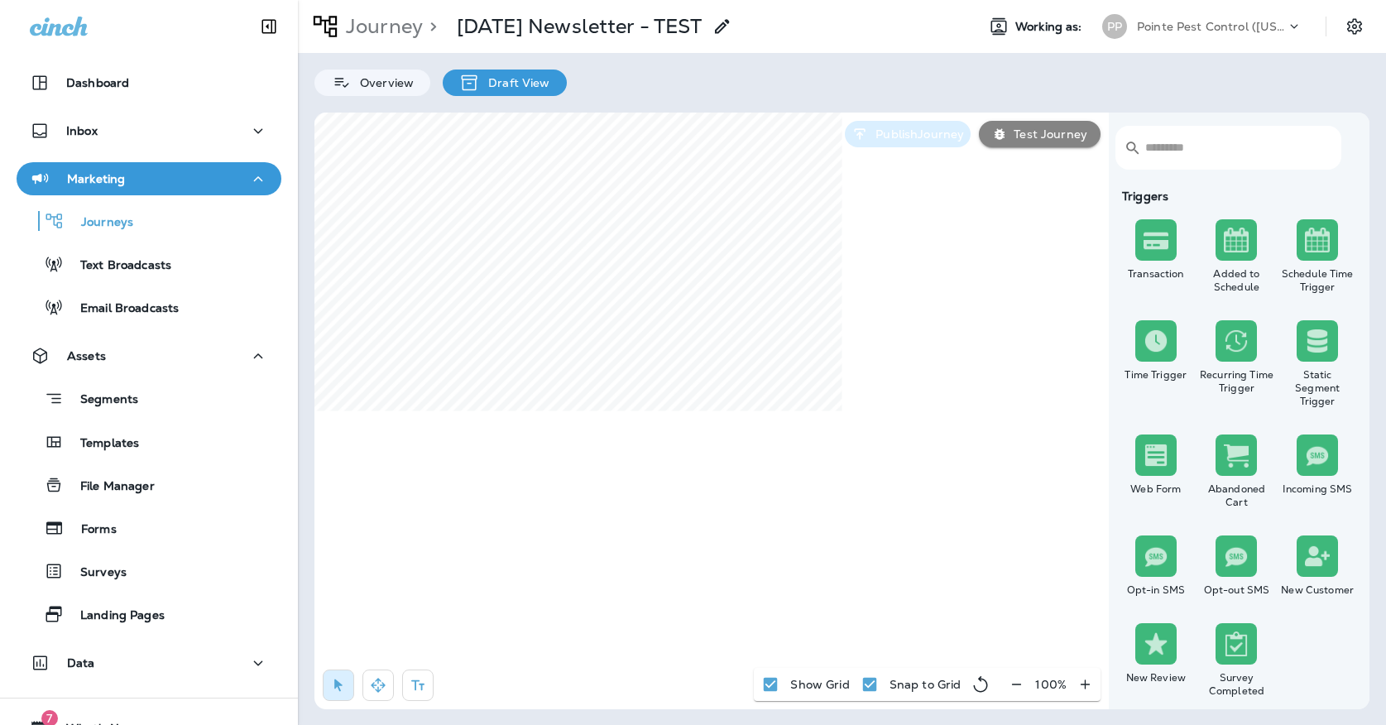
click at [943, 125] on button "Publish Journey" at bounding box center [908, 134] width 126 height 26
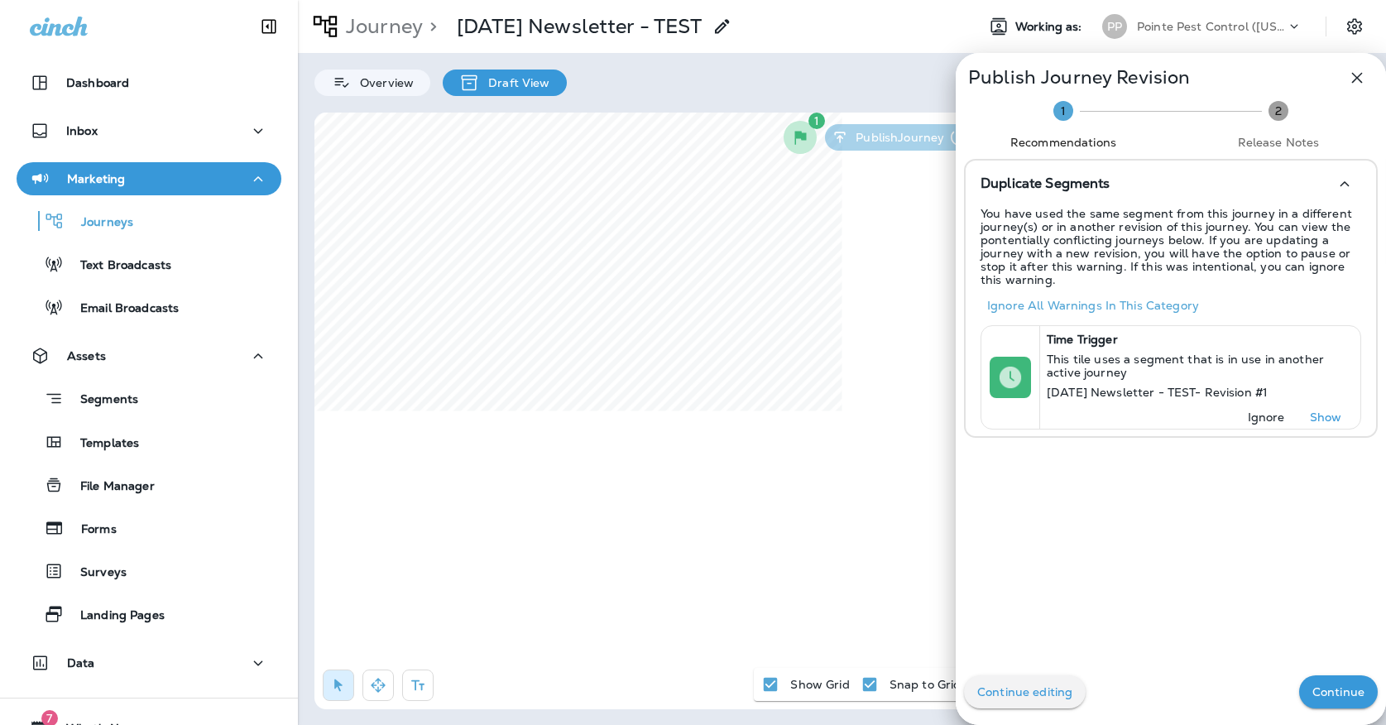
click at [1347, 680] on button "Continue" at bounding box center [1338, 691] width 79 height 33
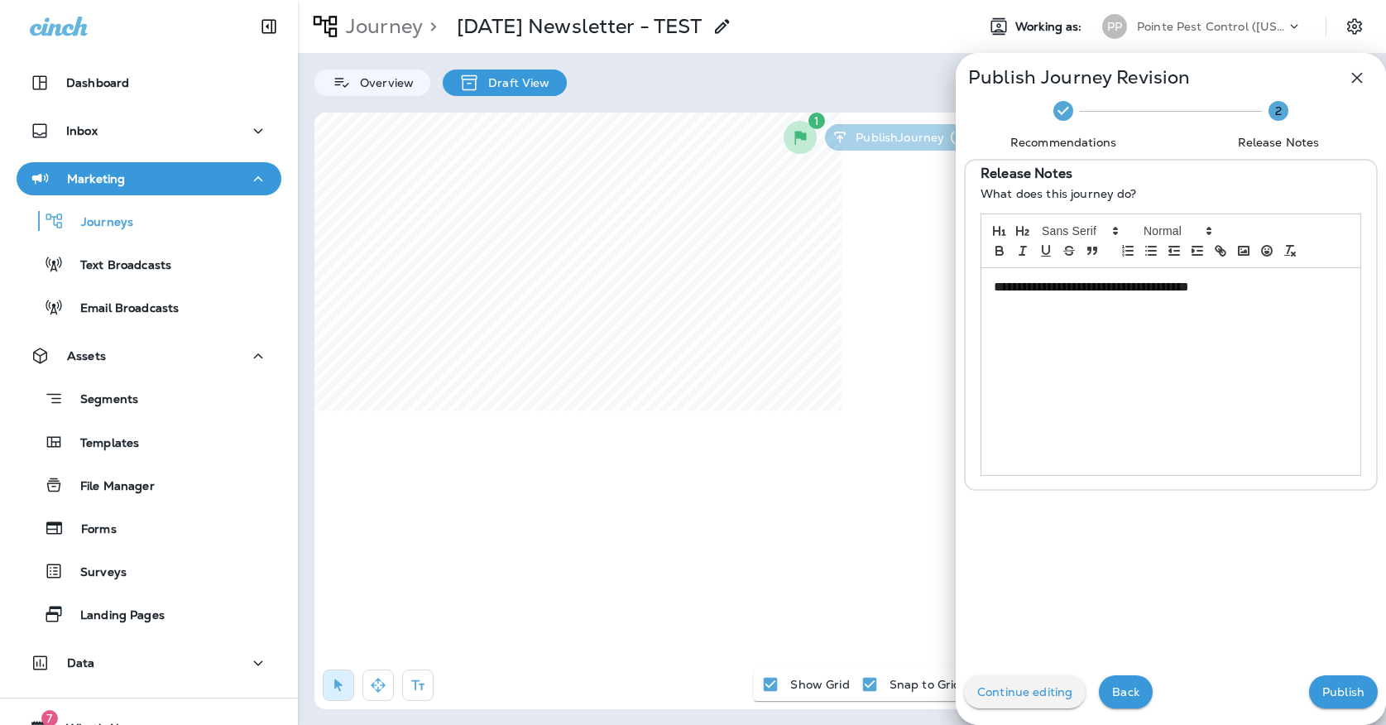
click at [1342, 689] on p "Publish" at bounding box center [1344, 691] width 42 height 13
